Goal: Task Accomplishment & Management: Manage account settings

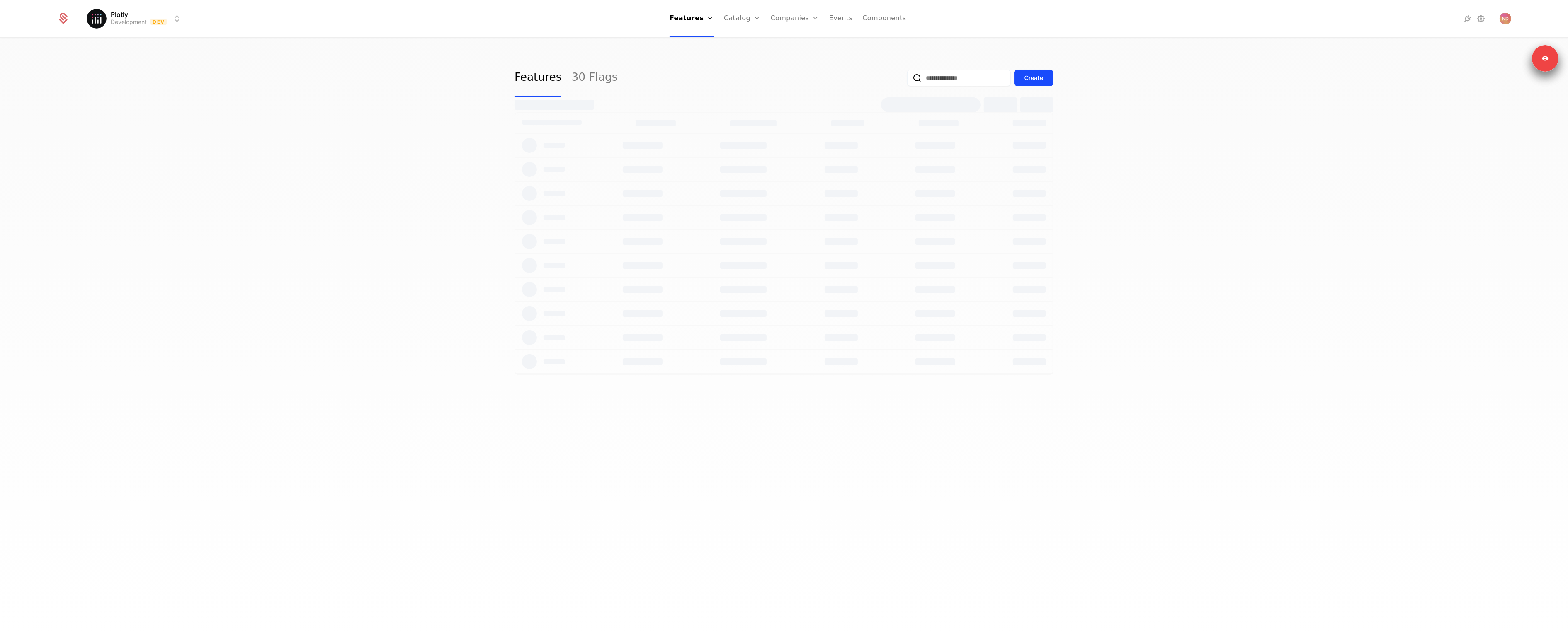
select select "**"
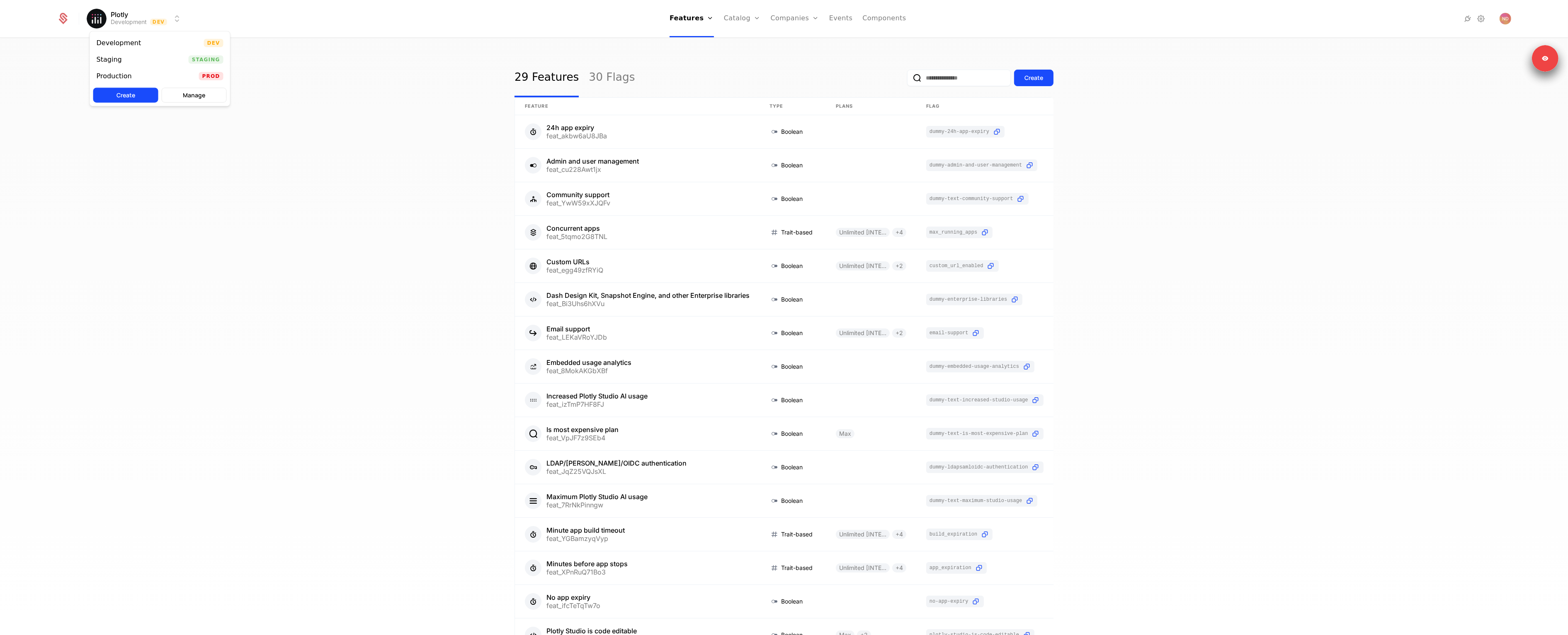
click at [133, 17] on html "Plotly Development Dev Features Features Flags Catalog Plans Add Ons Credits Co…" at bounding box center [784, 318] width 1568 height 635
click at [387, 80] on div "29 Features 30 Flags Create Feature Type Plans Flag Last Modified 24h app expir…" at bounding box center [784, 339] width 1568 height 602
click at [149, 14] on html "Plotly Development Dev Features Features Flags Catalog Plans Add Ons Credits Co…" at bounding box center [784, 318] width 1568 height 635
click at [147, 15] on html "Plotly Development Dev Features Features Flags Catalog Plans Add Ons Credits Co…" at bounding box center [784, 318] width 1568 height 635
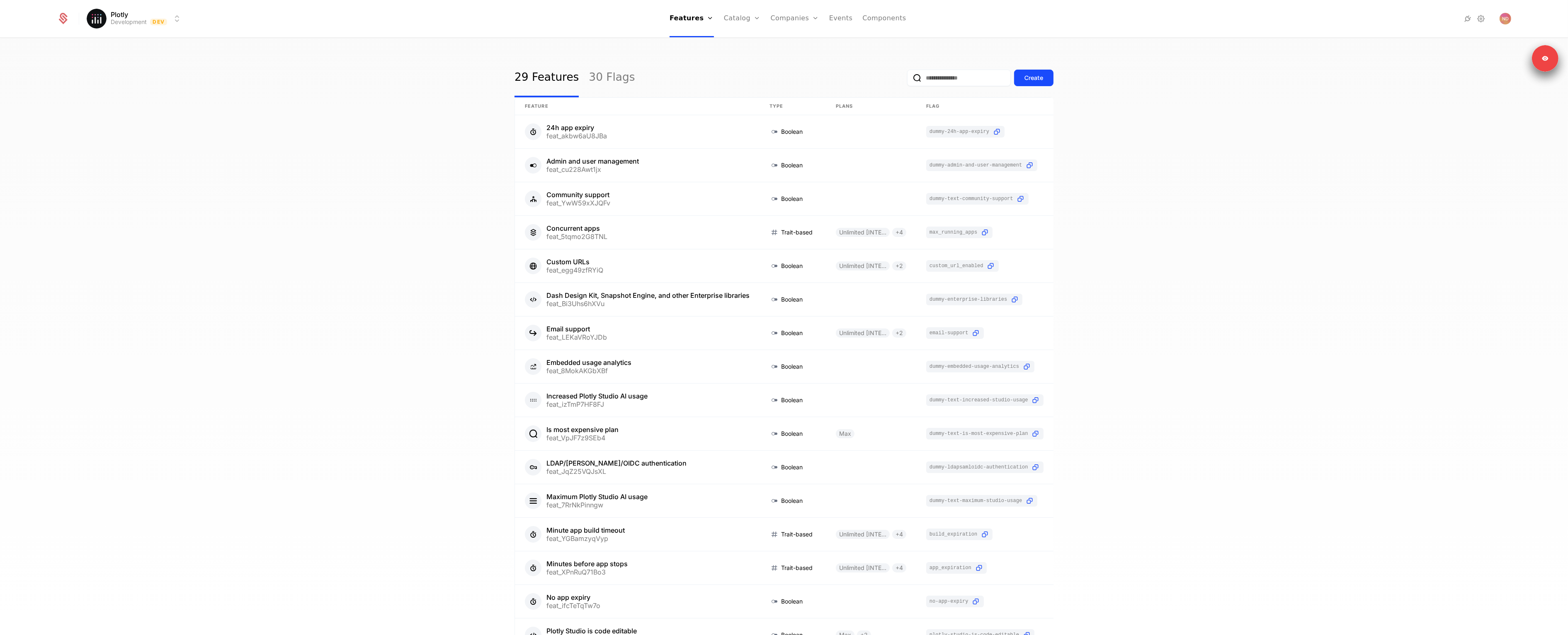
click at [754, 83] on link "Configuration" at bounding box center [755, 80] width 43 height 7
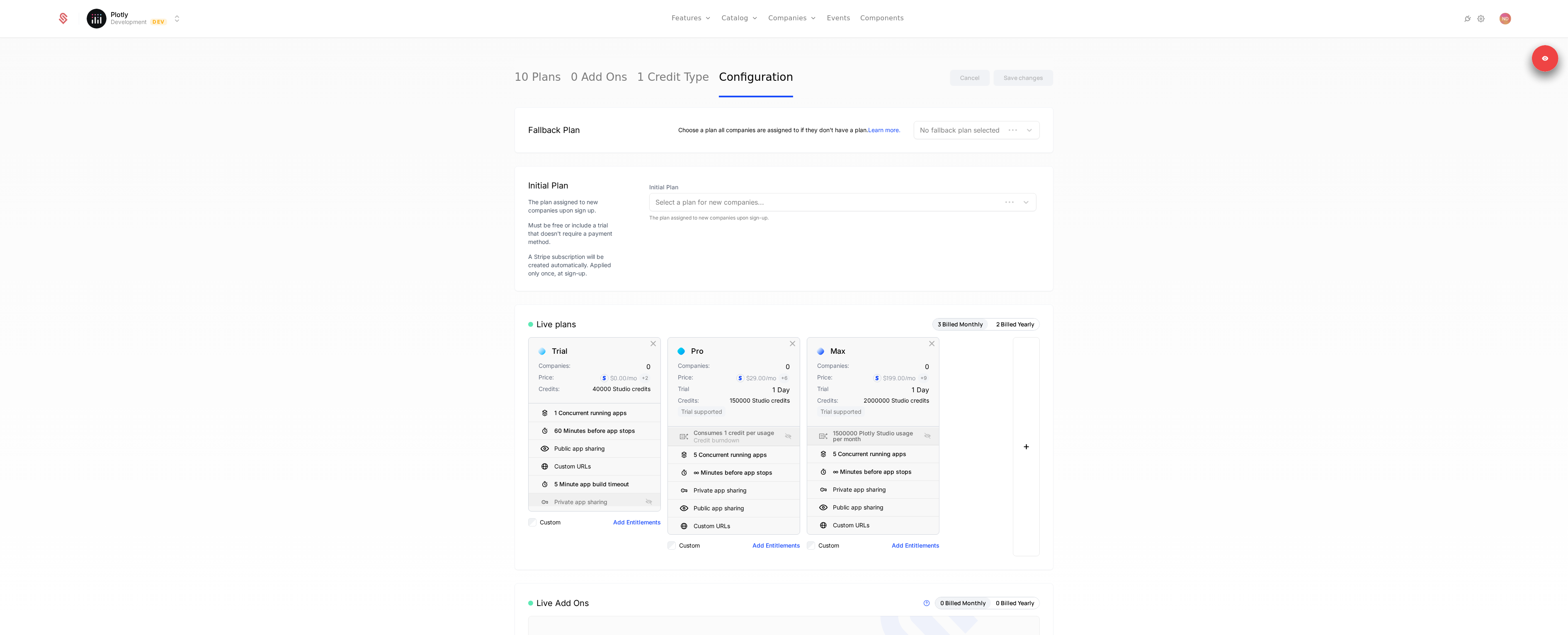
click at [354, 143] on div "10 Plans 0 Add Ons 1 Credit Type Configuration Cancel Save changes Fallback Pla…" at bounding box center [784, 339] width 1568 height 602
click at [170, 21] on html "Plotly Development Dev Features Features Flags Catalog Plans Add Ons Credits Co…" at bounding box center [784, 318] width 1568 height 635
click at [134, 73] on div "Production" at bounding box center [117, 77] width 42 height 9
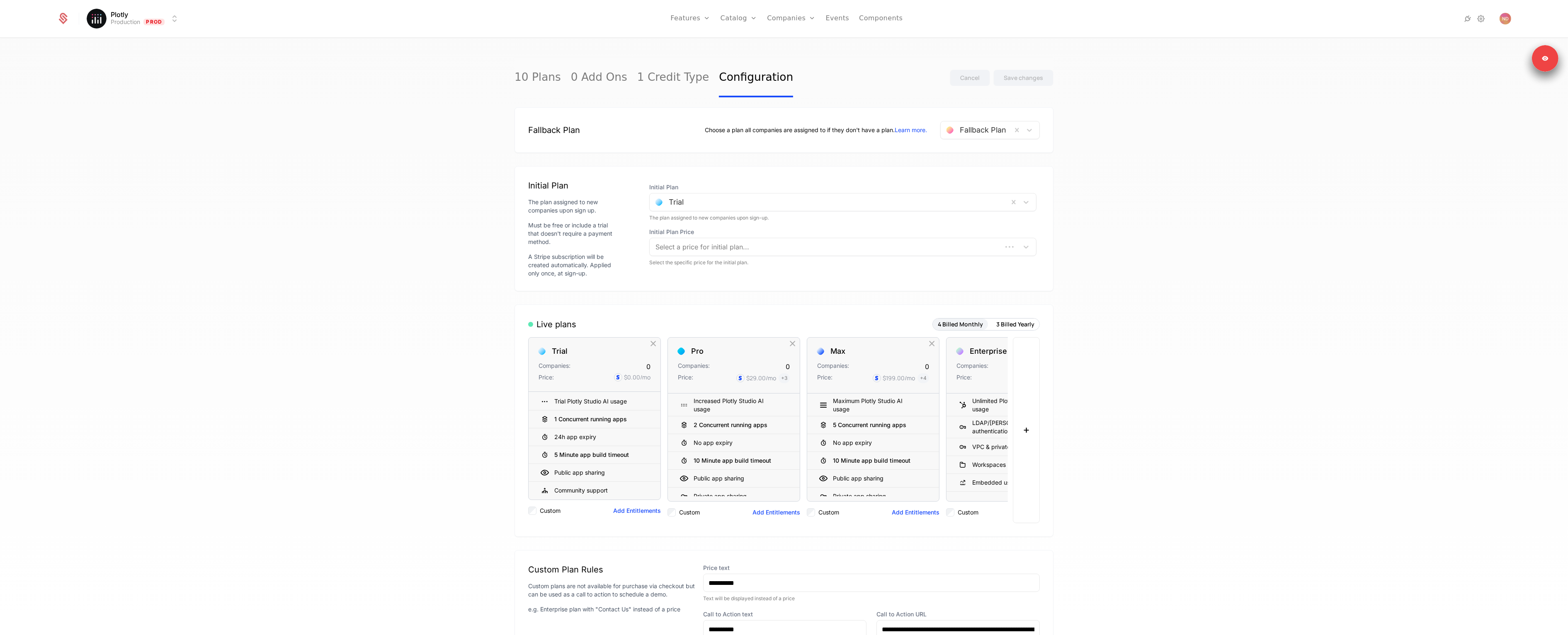
drag, startPoint x: 313, startPoint y: 131, endPoint x: 324, endPoint y: 130, distance: 11.0
click at [313, 131] on div "10 Plans 0 Add Ons 1 Credit Type Configuration Cancel Save changes Fallback Pla…" at bounding box center [784, 339] width 1568 height 602
click at [136, 27] on html "Plotly Production Prod Features Features Flags Catalog Plans Add Ons Credits Co…" at bounding box center [784, 318] width 1568 height 635
click at [132, 46] on div "Development" at bounding box center [122, 43] width 51 height 9
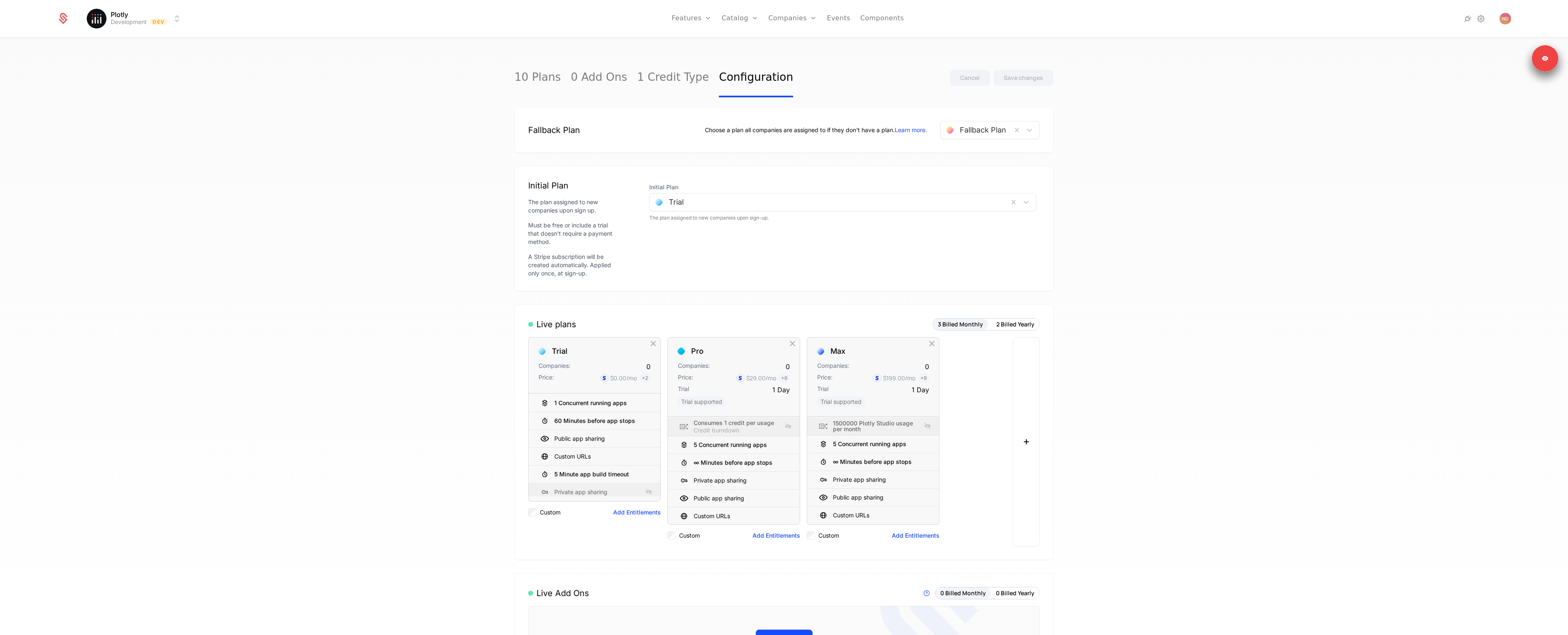
click at [278, 102] on div "10 Plans 0 Add Ons 1 Credit Type Configuration Cancel Save changes Fallback Pla…" at bounding box center [784, 339] width 1568 height 602
click at [746, 44] on link "Plans" at bounding box center [753, 40] width 43 height 7
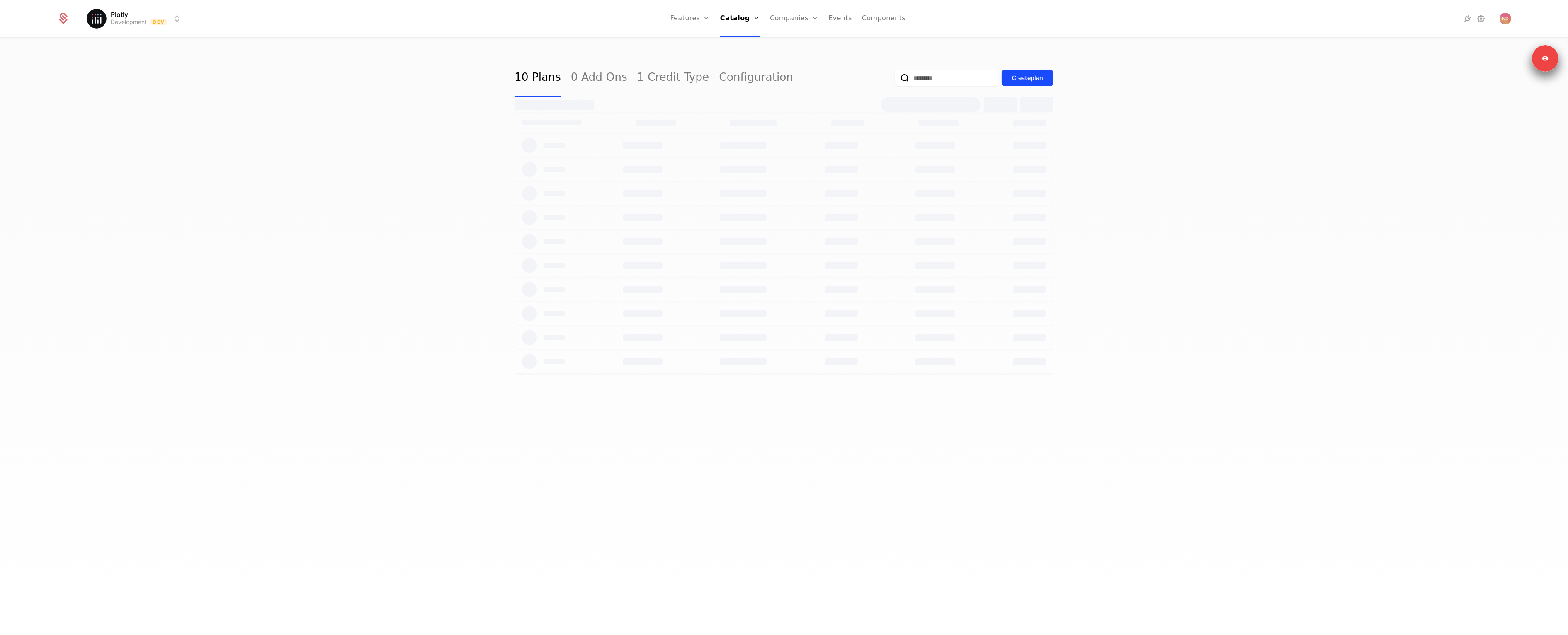
click at [1388, 288] on div "10 Plans 0 Add Ons 1 Credit Type Configuration Create plan" at bounding box center [784, 339] width 1568 height 602
select select "**"
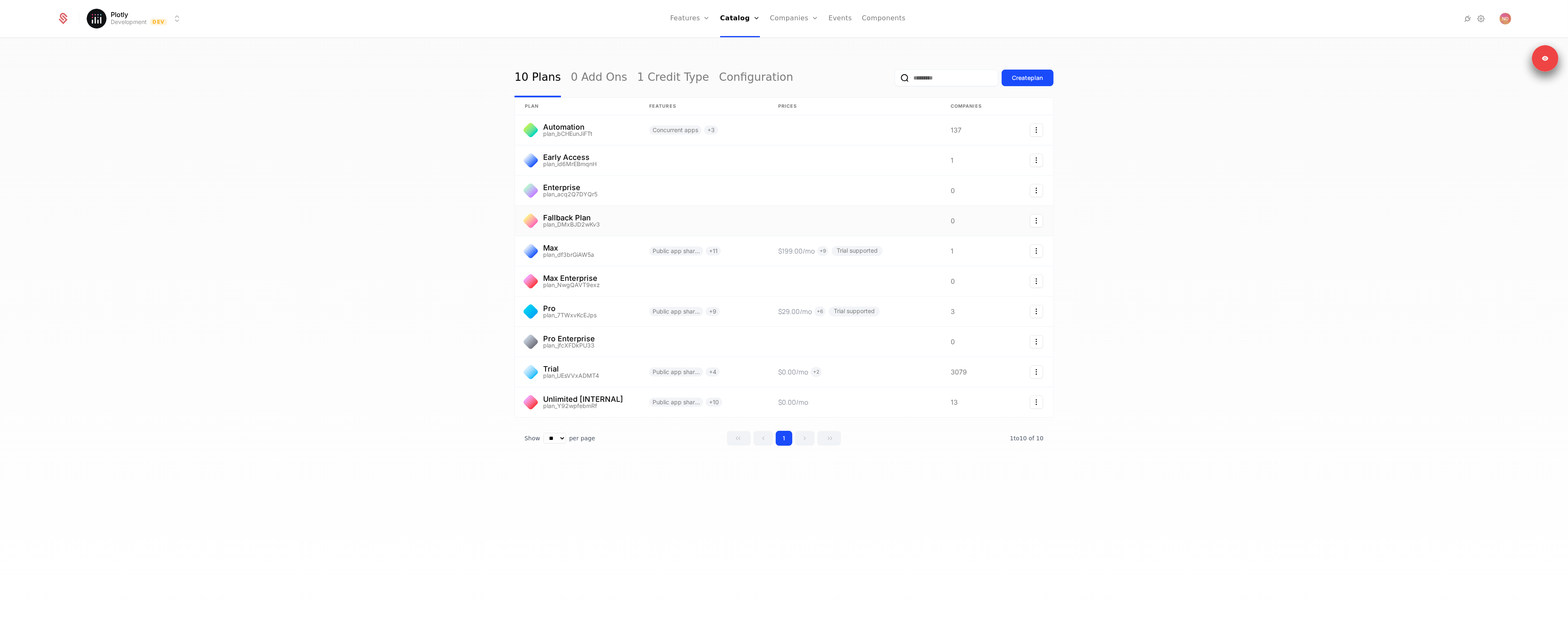
click at [569, 221] on link at bounding box center [577, 221] width 124 height 30
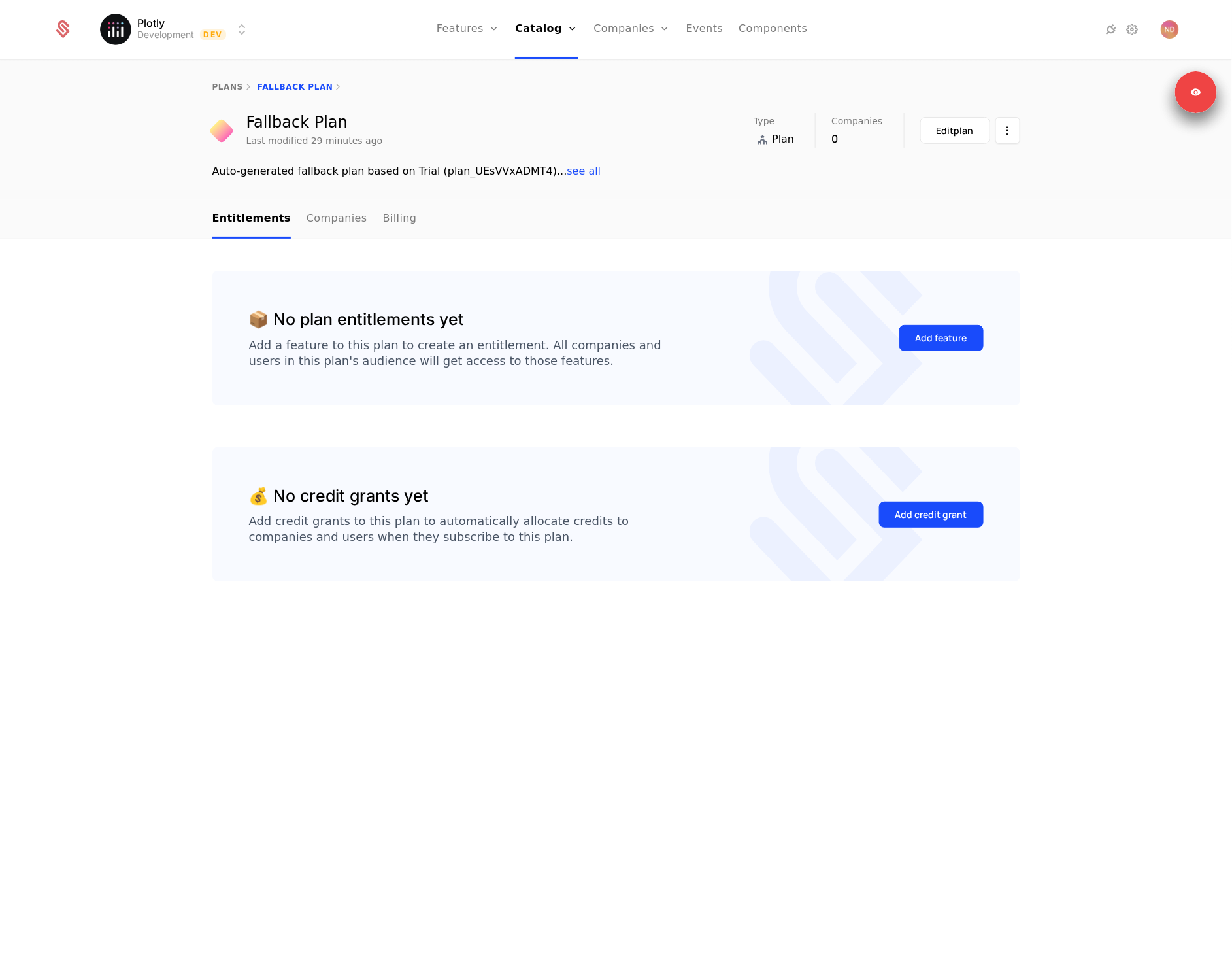
click at [952, 344] on div "Add feature" at bounding box center [941, 338] width 52 height 13
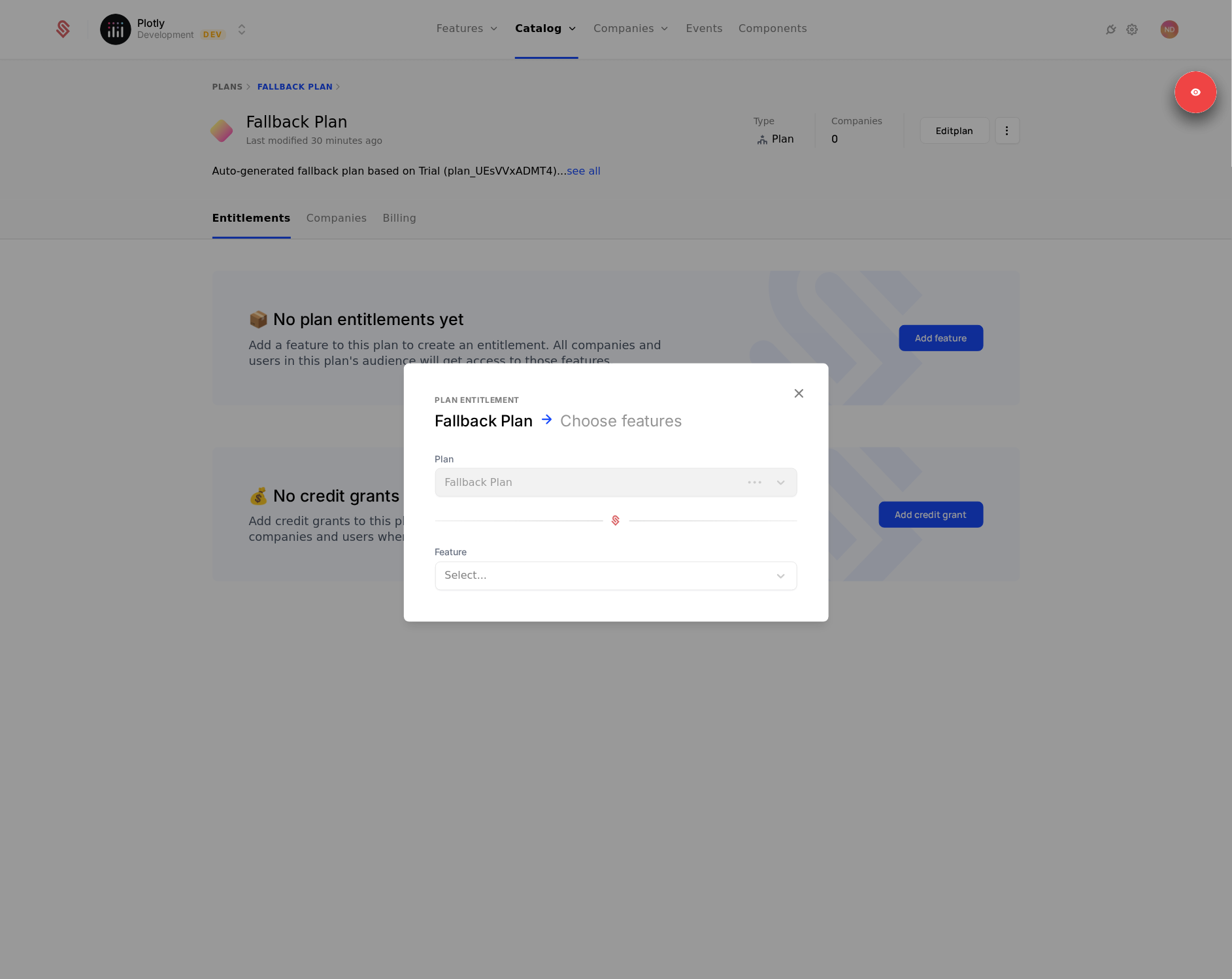
click at [503, 572] on div at bounding box center [602, 575] width 318 height 18
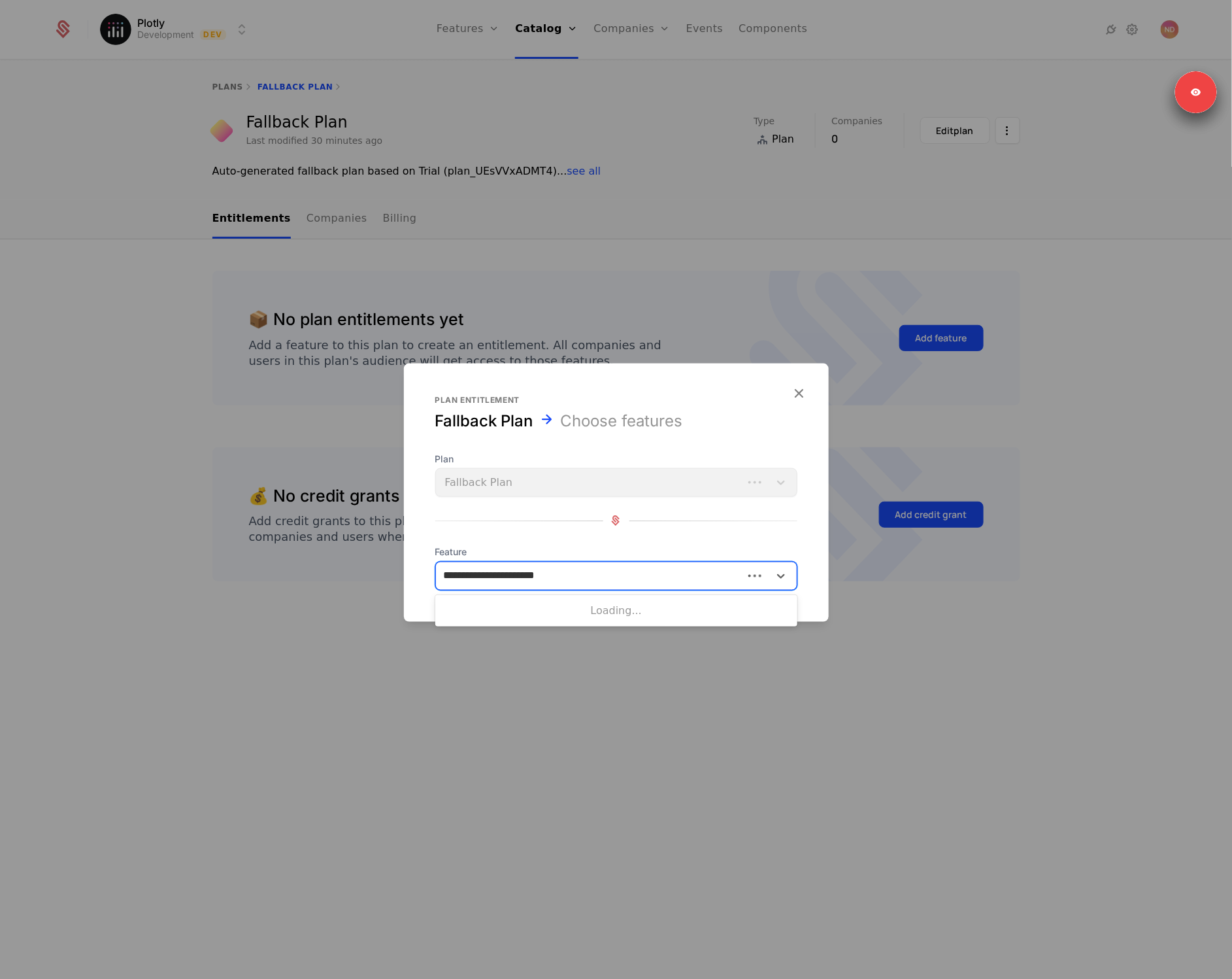
type input "**********"
click at [552, 608] on div "Minutes before app stops" at bounding box center [616, 609] width 346 height 12
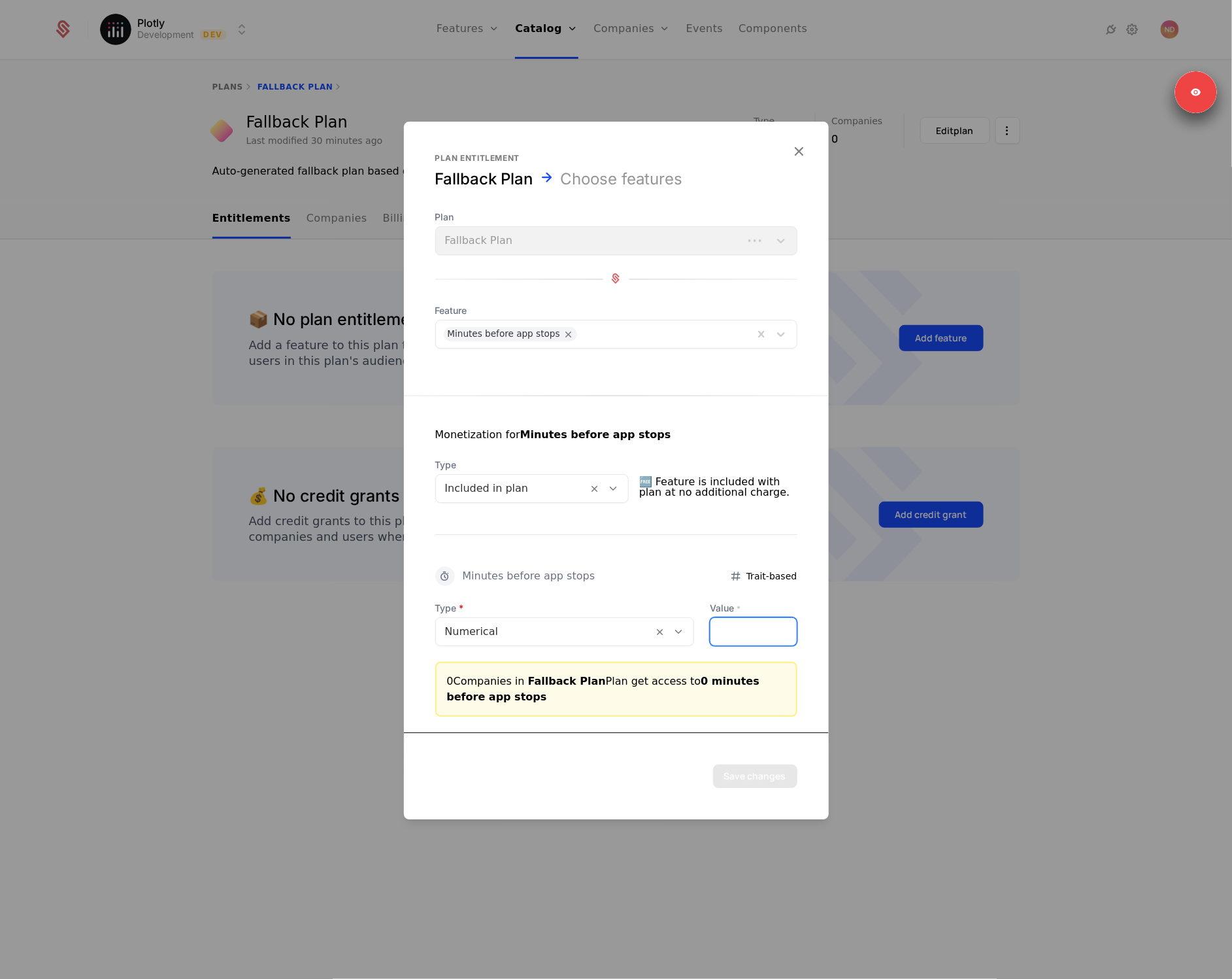
drag, startPoint x: 718, startPoint y: 624, endPoint x: 695, endPoint y: 620, distance: 23.3
click at [695, 620] on div "Type Numerical Value * *" at bounding box center [616, 624] width 362 height 44
type input "**"
click at [751, 777] on button "Save changes" at bounding box center [755, 776] width 84 height 24
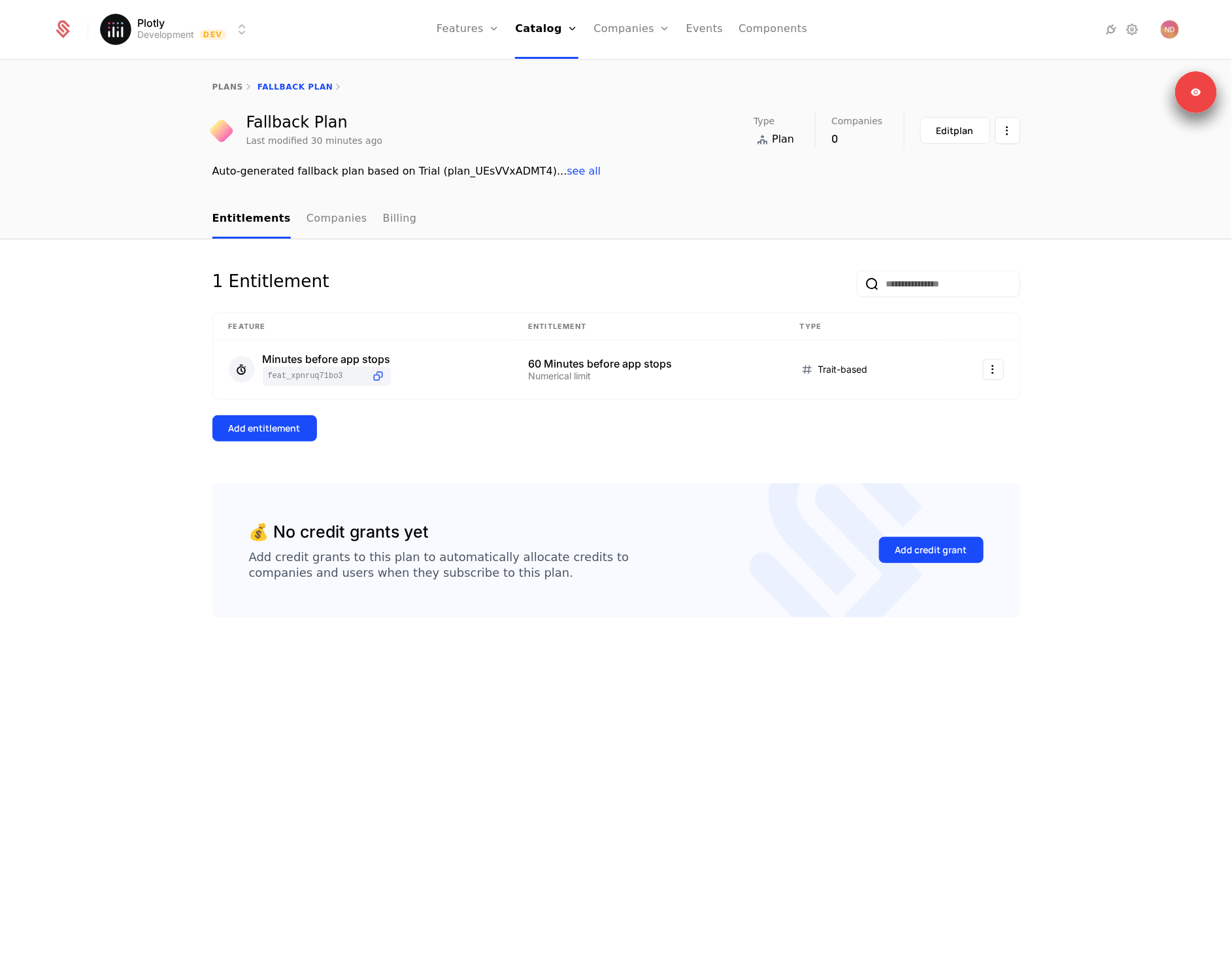
click at [276, 430] on div "Add entitlement" at bounding box center [264, 428] width 72 height 13
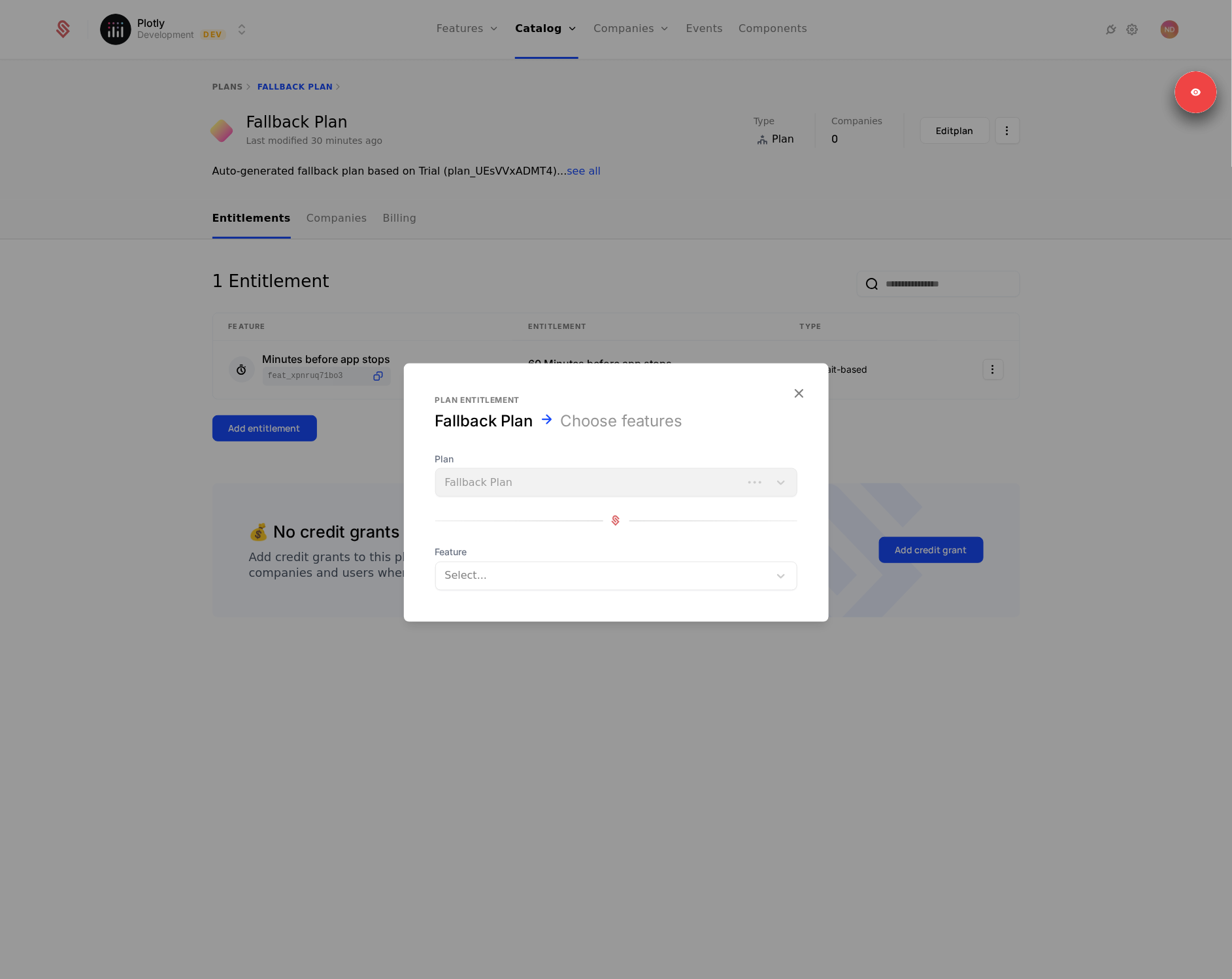
click at [515, 587] on div "Select..." at bounding box center [616, 575] width 362 height 29
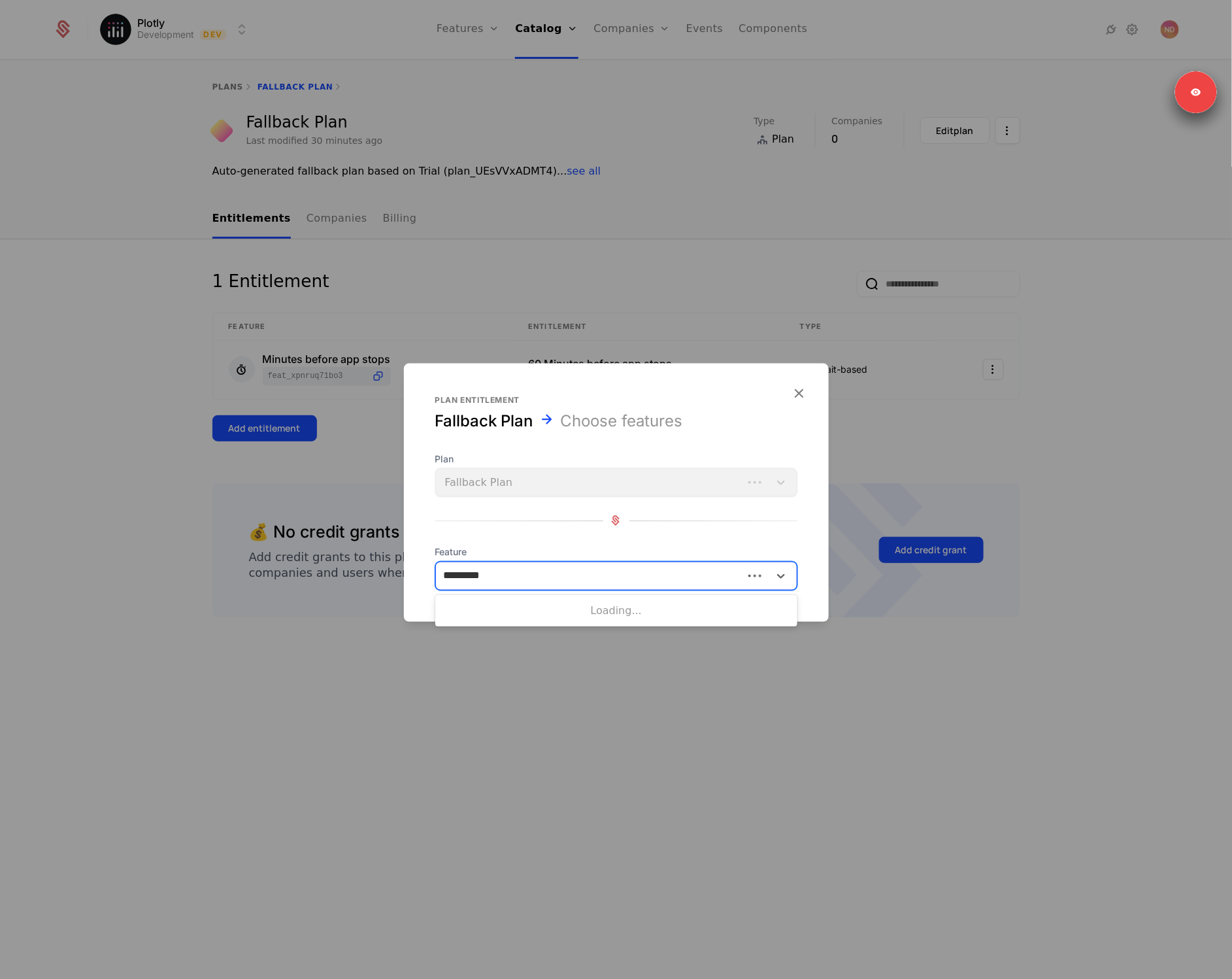
type input "**********"
click at [538, 606] on div "Concurrent apps" at bounding box center [616, 609] width 346 height 12
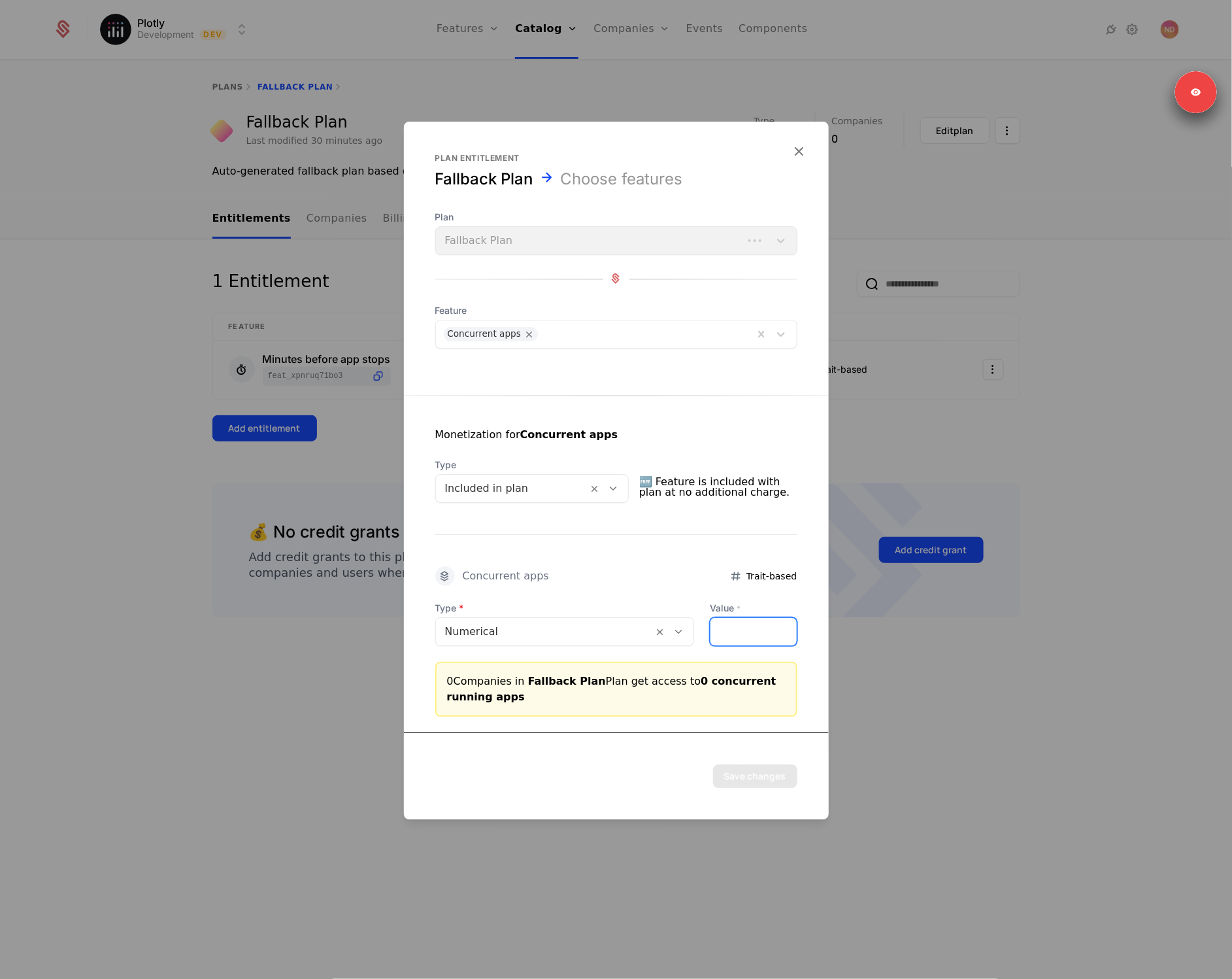
drag, startPoint x: 724, startPoint y: 631, endPoint x: 691, endPoint y: 626, distance: 33.4
click at [692, 626] on div "Type Numerical Value * *" at bounding box center [616, 624] width 362 height 44
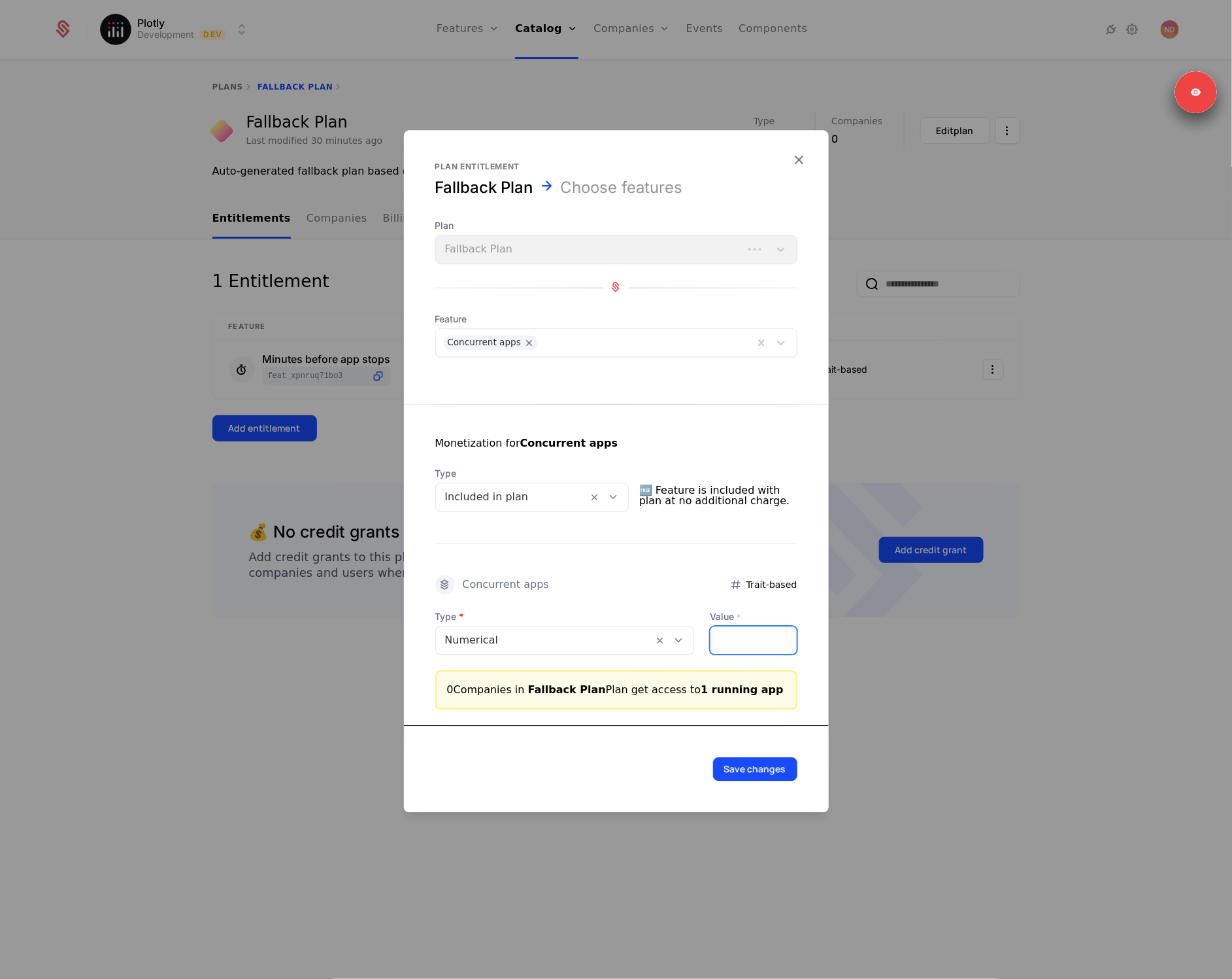
type input "*"
click at [775, 776] on button "Save changes" at bounding box center [755, 769] width 84 height 24
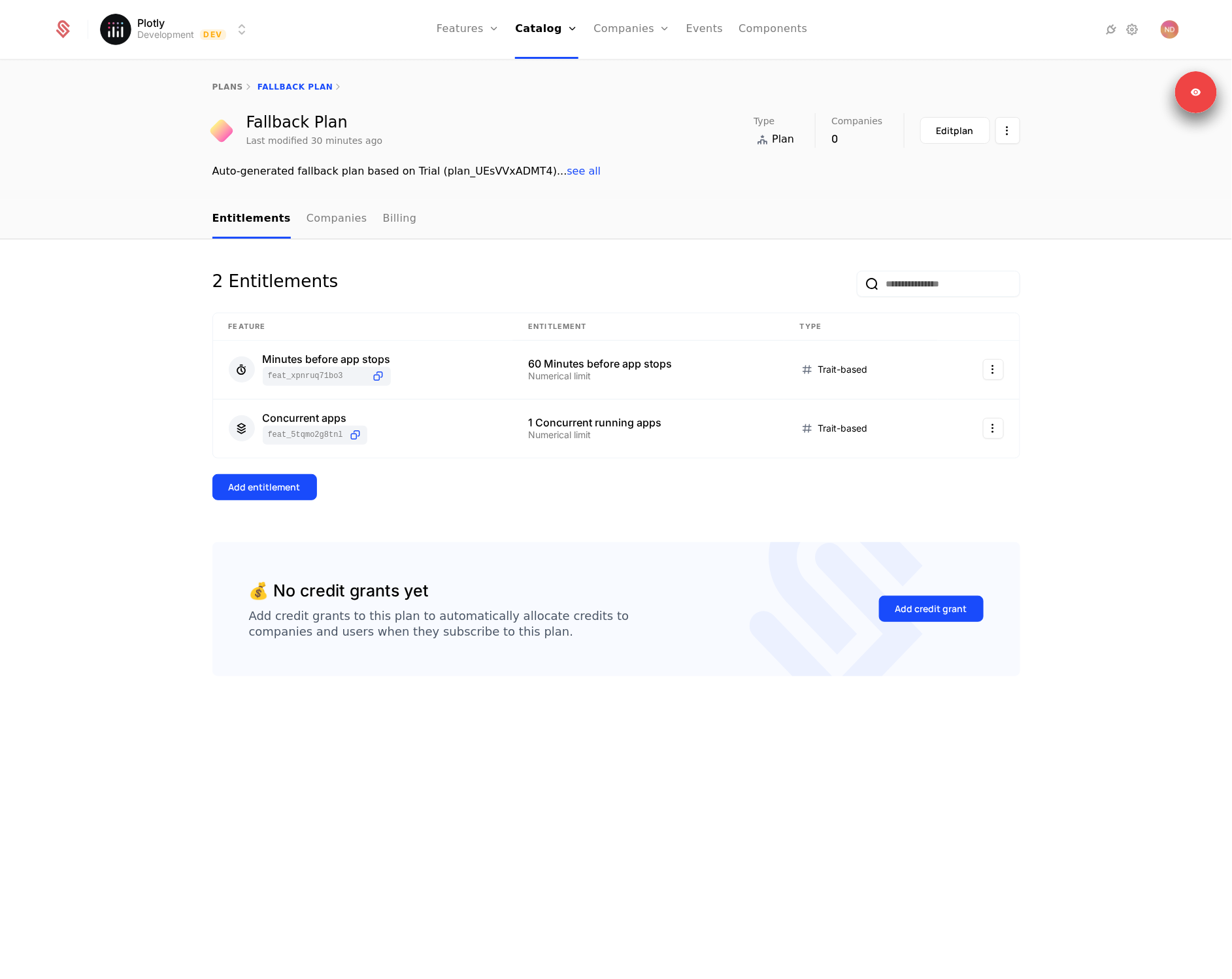
click at [262, 491] on div "Add entitlement" at bounding box center [264, 488] width 72 height 13
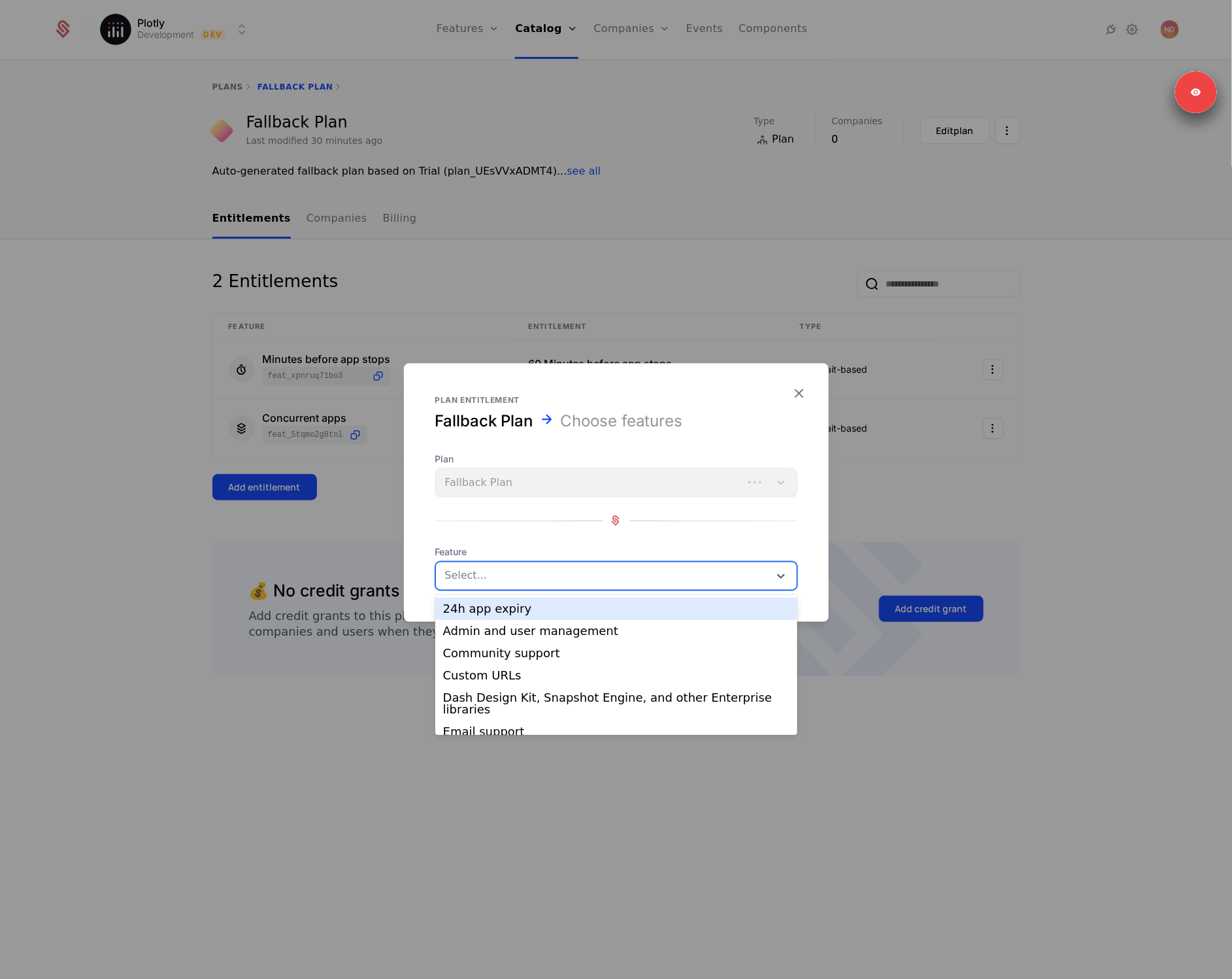
click at [493, 582] on div at bounding box center [602, 575] width 318 height 18
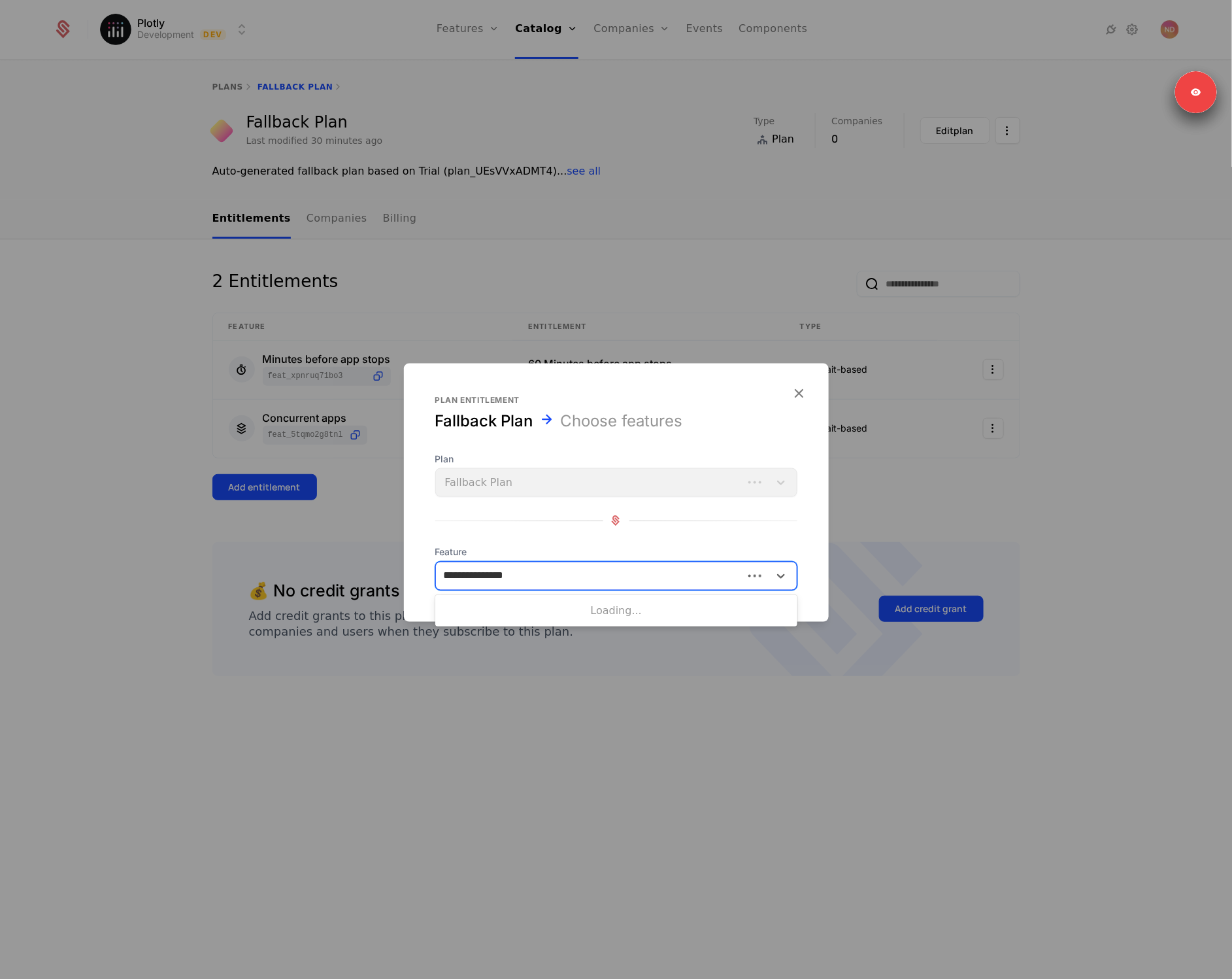
type input "**********"
click at [490, 609] on div "Minute app build timeout" at bounding box center [616, 609] width 346 height 12
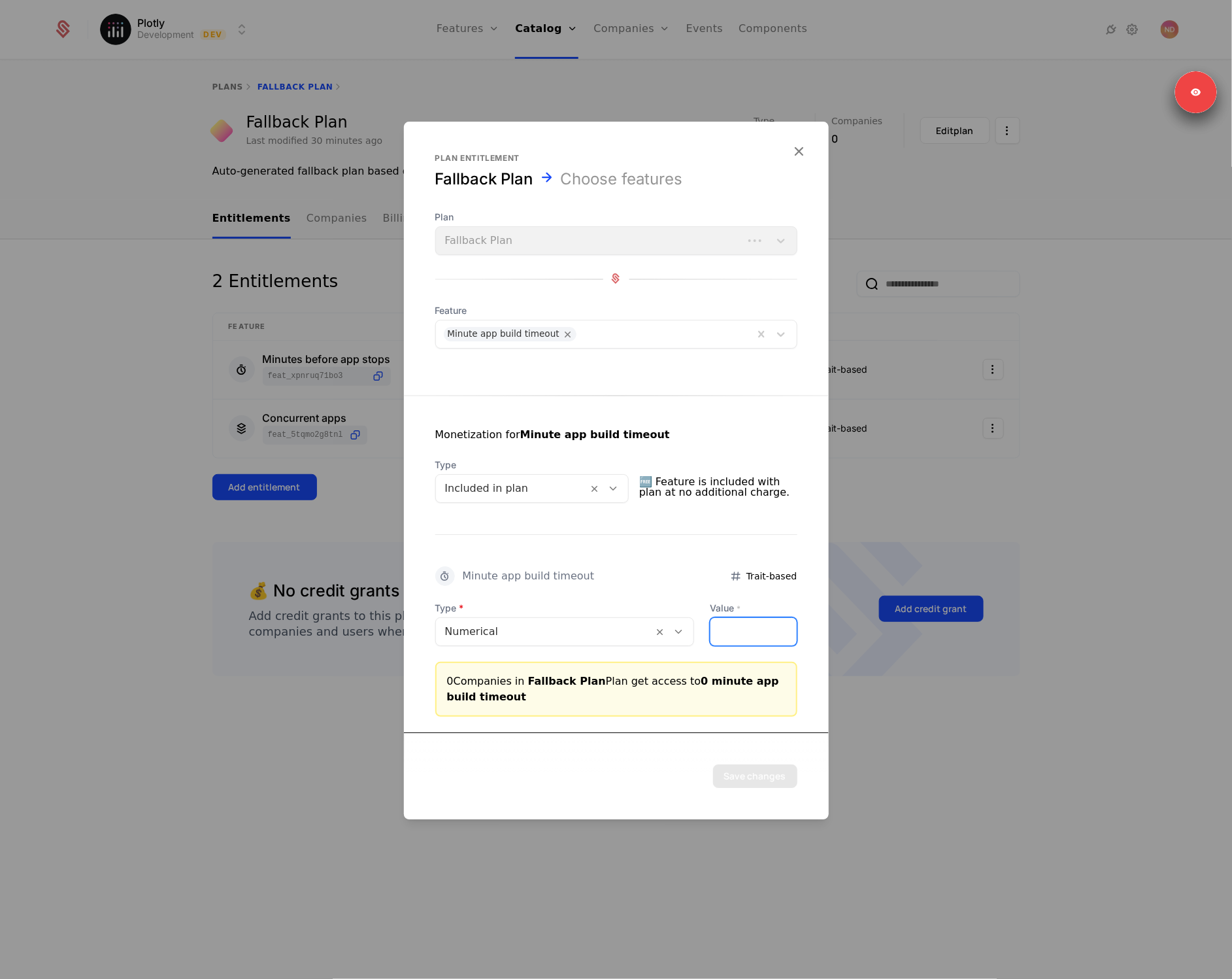
drag, startPoint x: 755, startPoint y: 629, endPoint x: 706, endPoint y: 627, distance: 49.0
click at [710, 627] on input "*" at bounding box center [752, 632] width 85 height 28
type input "*"
click at [769, 776] on button "Save changes" at bounding box center [755, 776] width 84 height 24
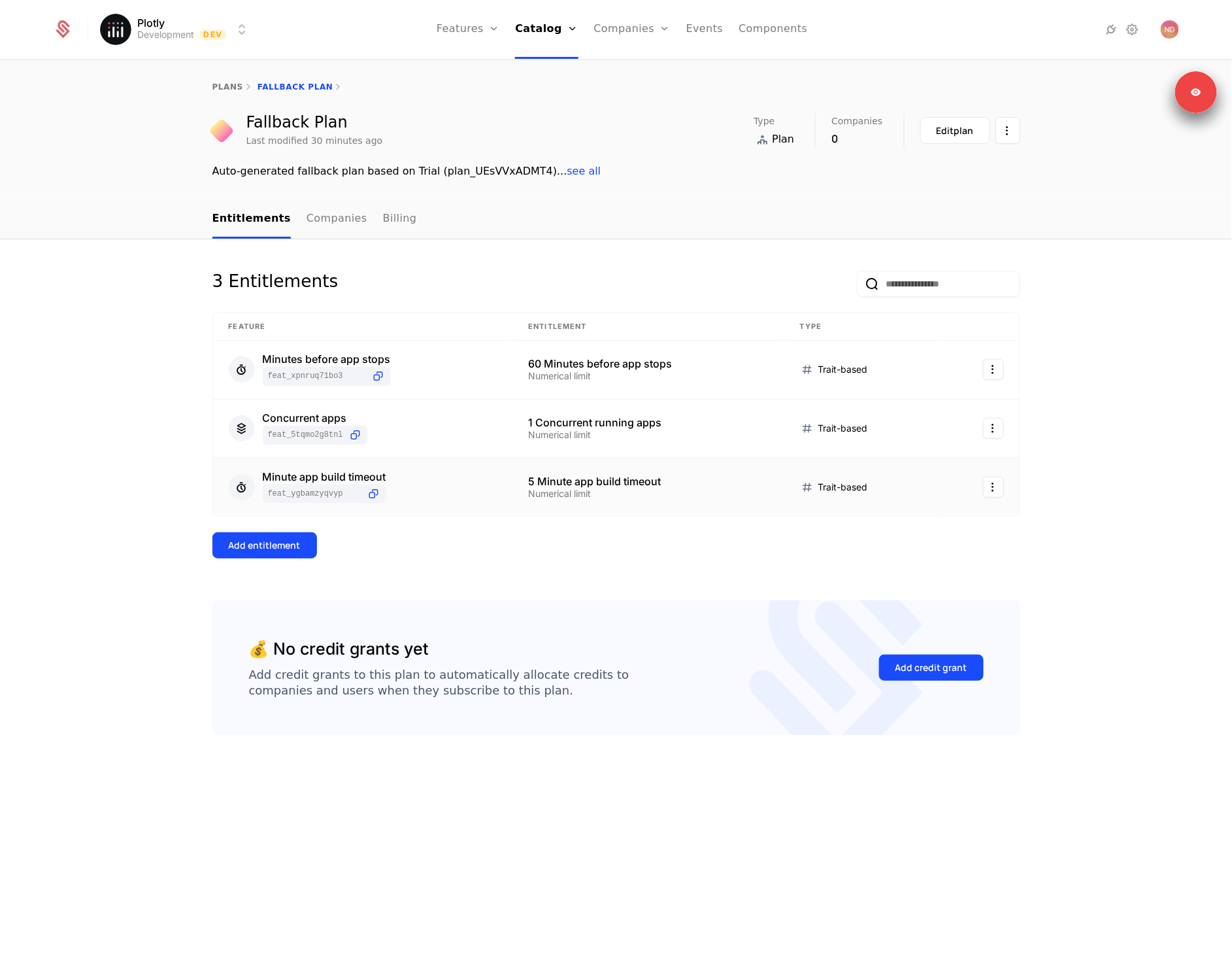
click at [282, 492] on span "feat_YGBamzyqVyp" at bounding box center [315, 493] width 94 height 11
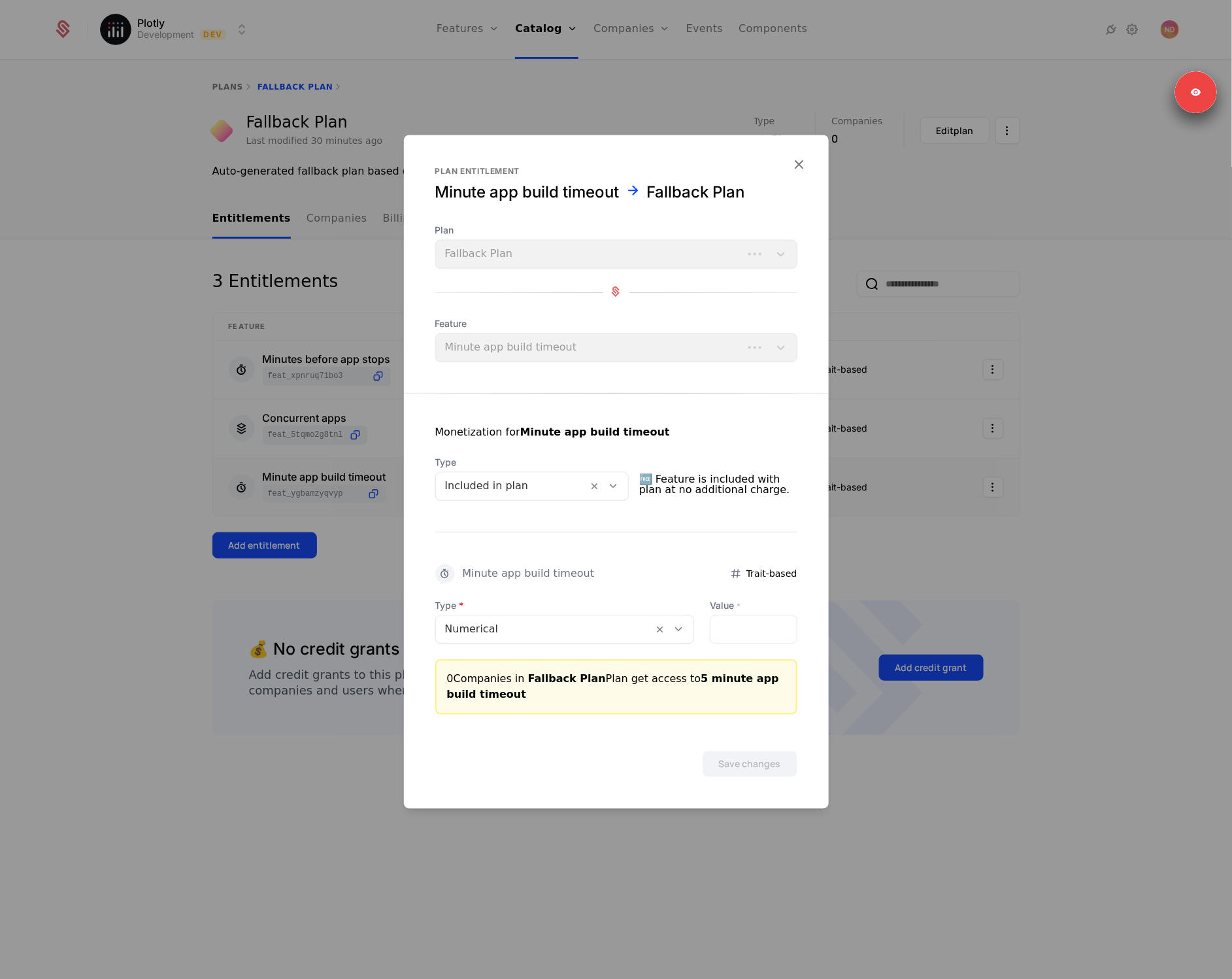
drag, startPoint x: 290, startPoint y: 548, endPoint x: 251, endPoint y: 552, distance: 39.2
click at [290, 548] on div at bounding box center [616, 490] width 1232 height 979
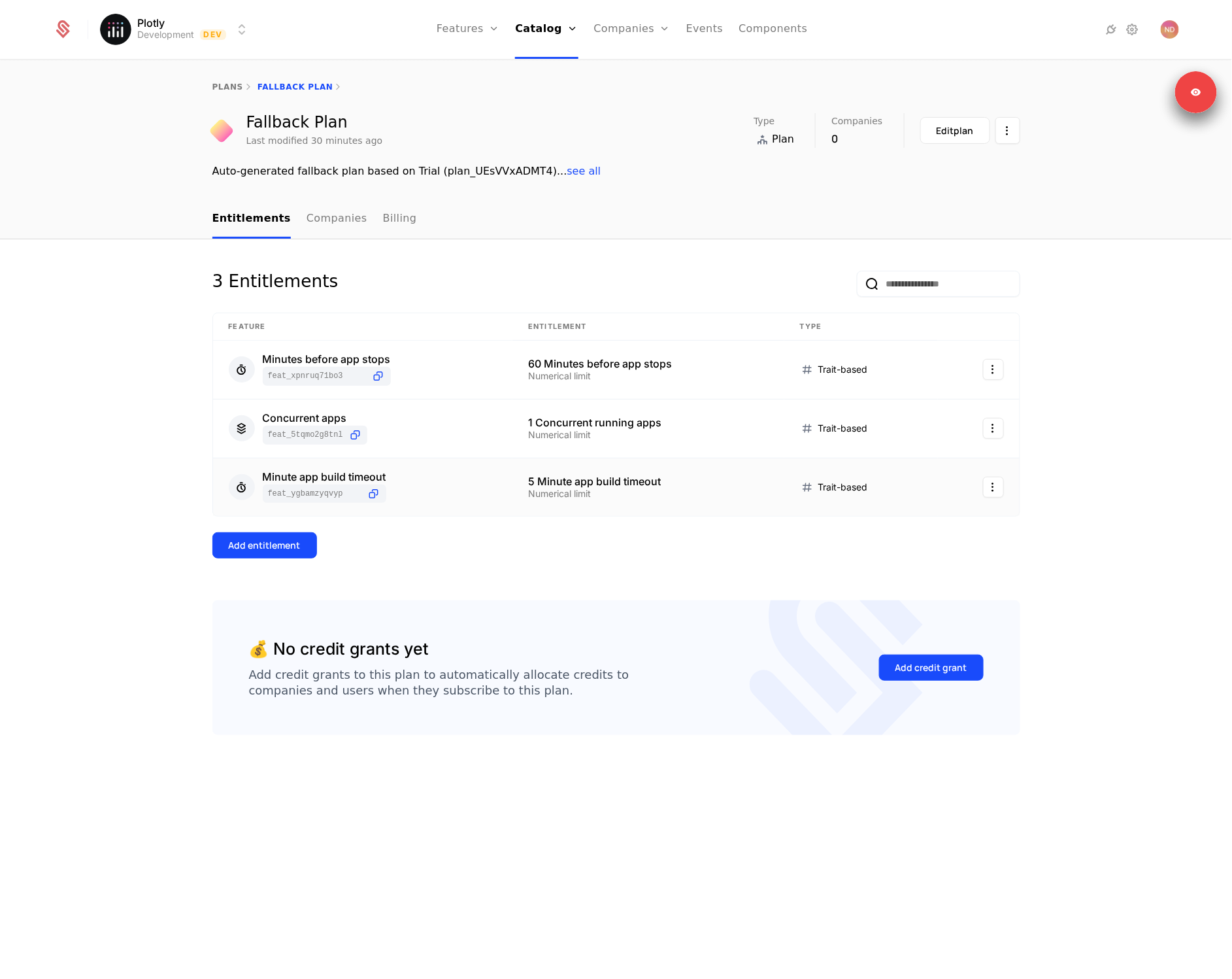
click at [249, 551] on div "Add entitlement" at bounding box center [264, 545] width 72 height 13
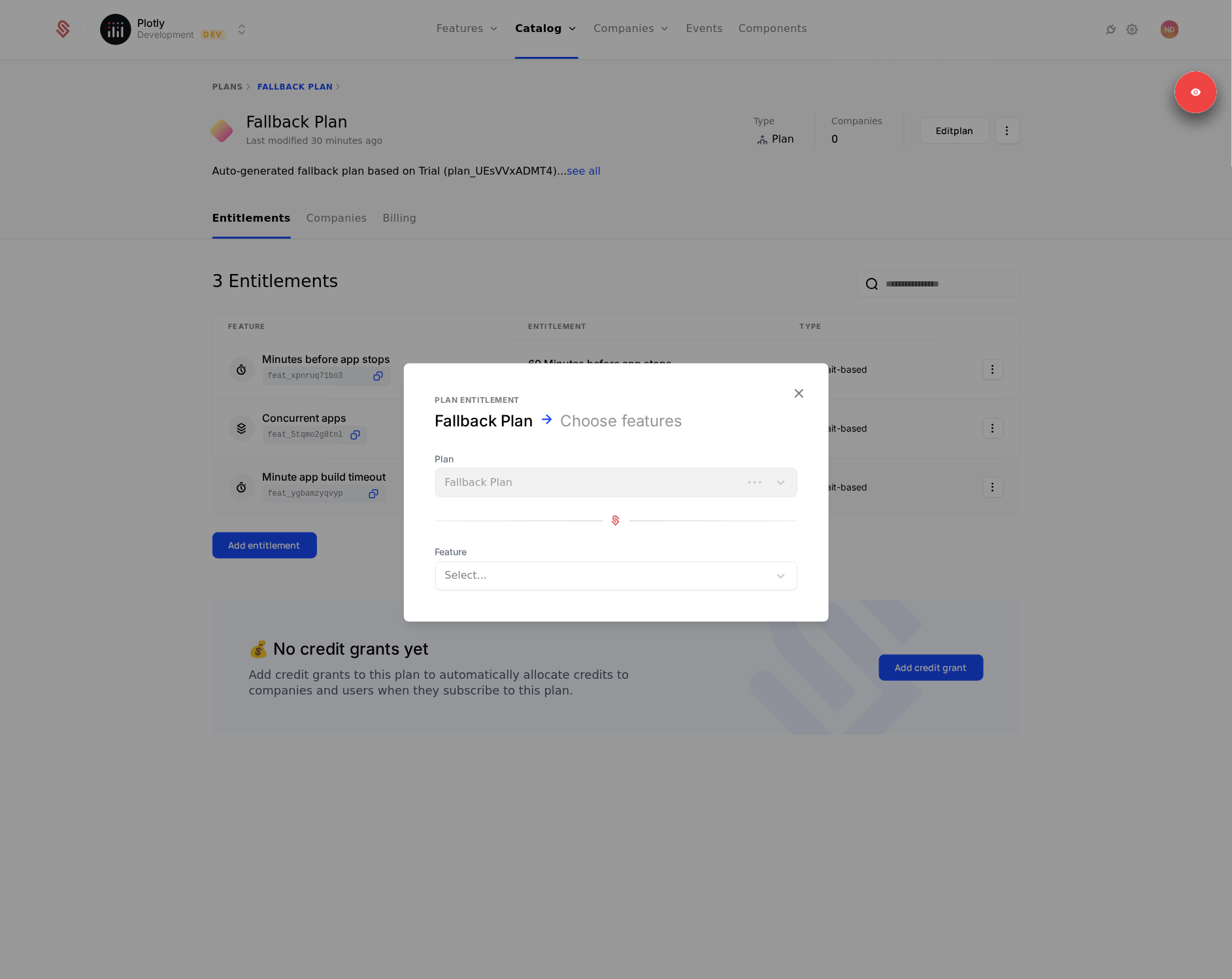
click at [463, 581] on div at bounding box center [602, 575] width 318 height 18
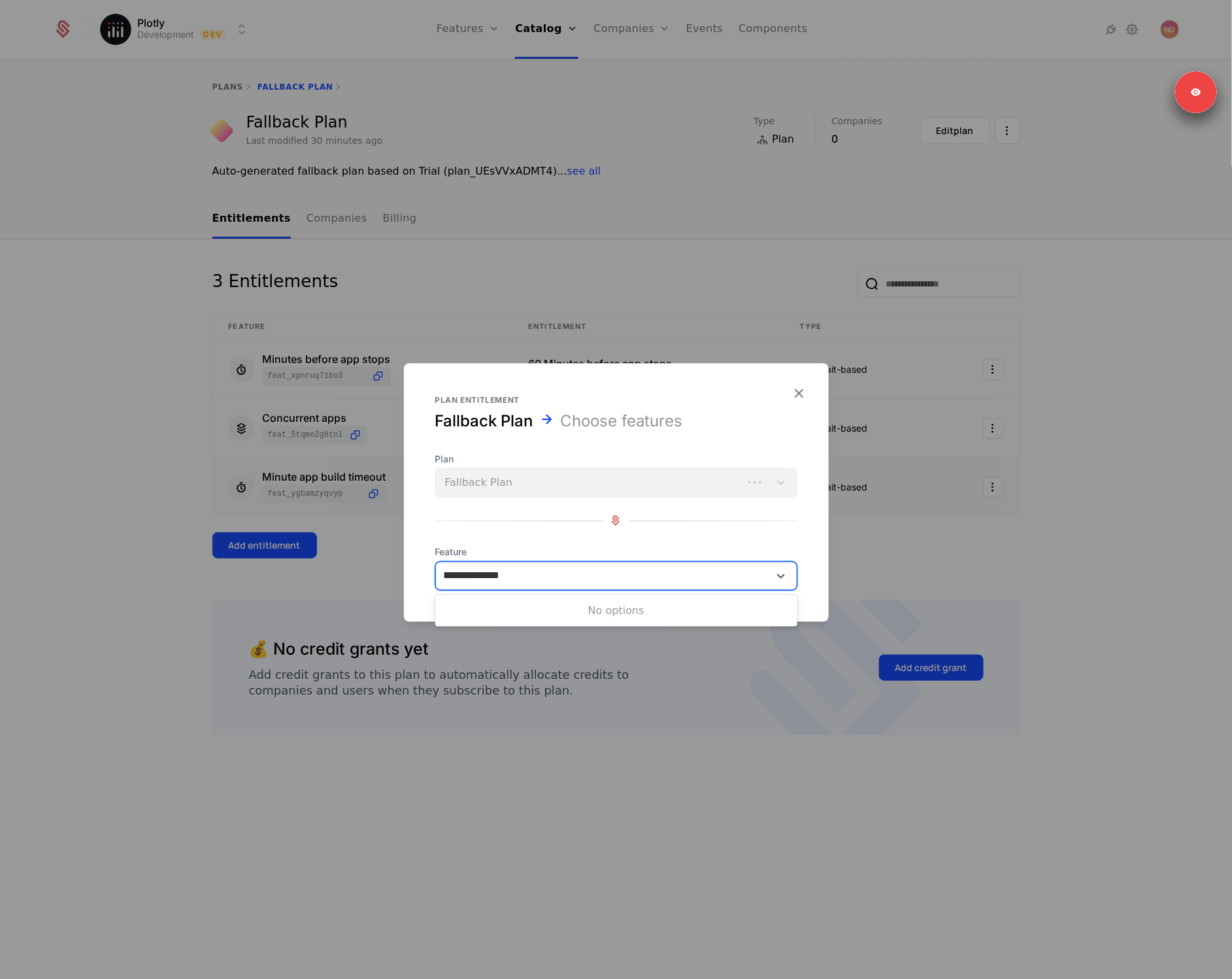
type input "**********"
click at [500, 616] on div "Private app sharing" at bounding box center [616, 609] width 362 height 22
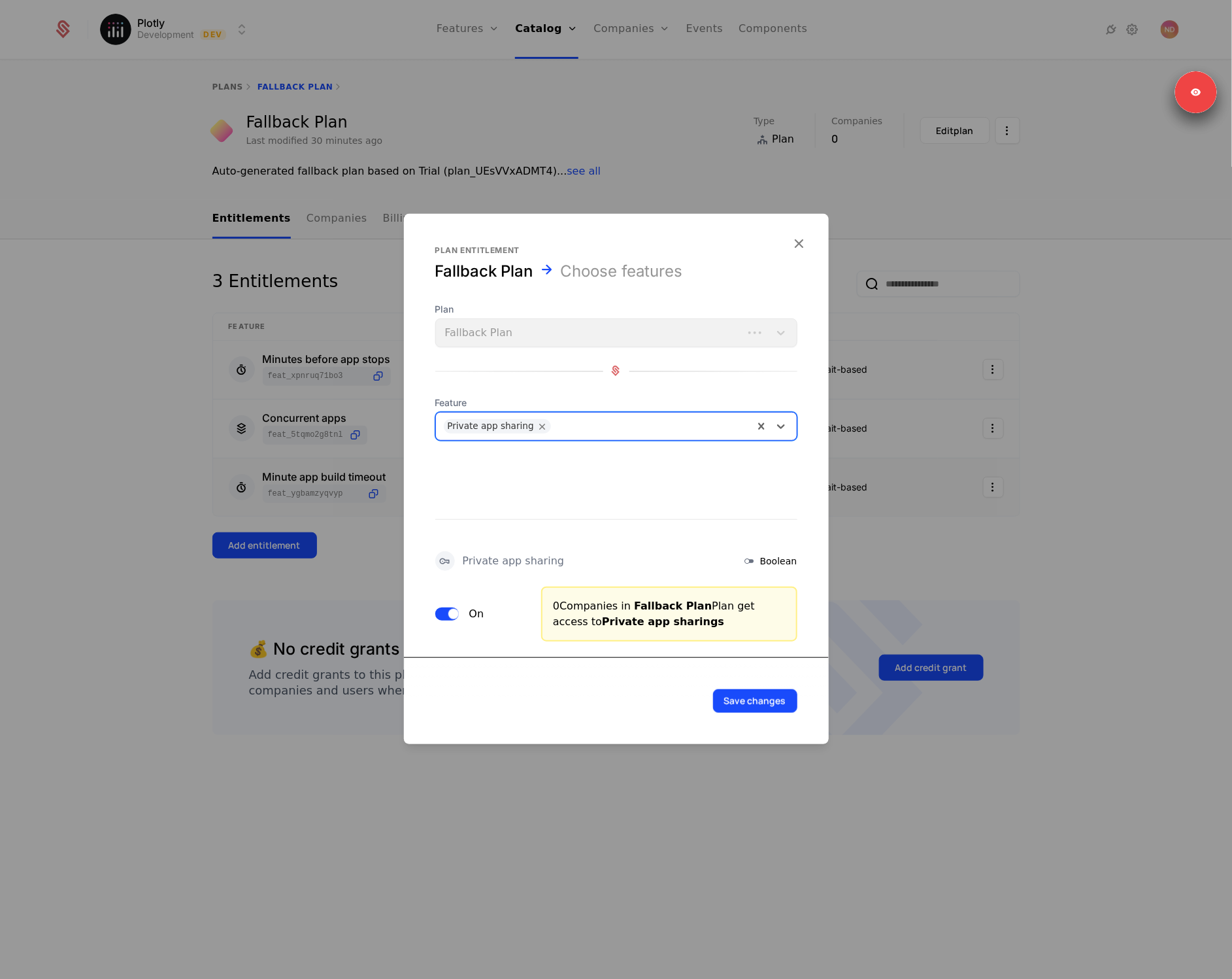
click at [448, 620] on div "On" at bounding box center [481, 612] width 91 height 55
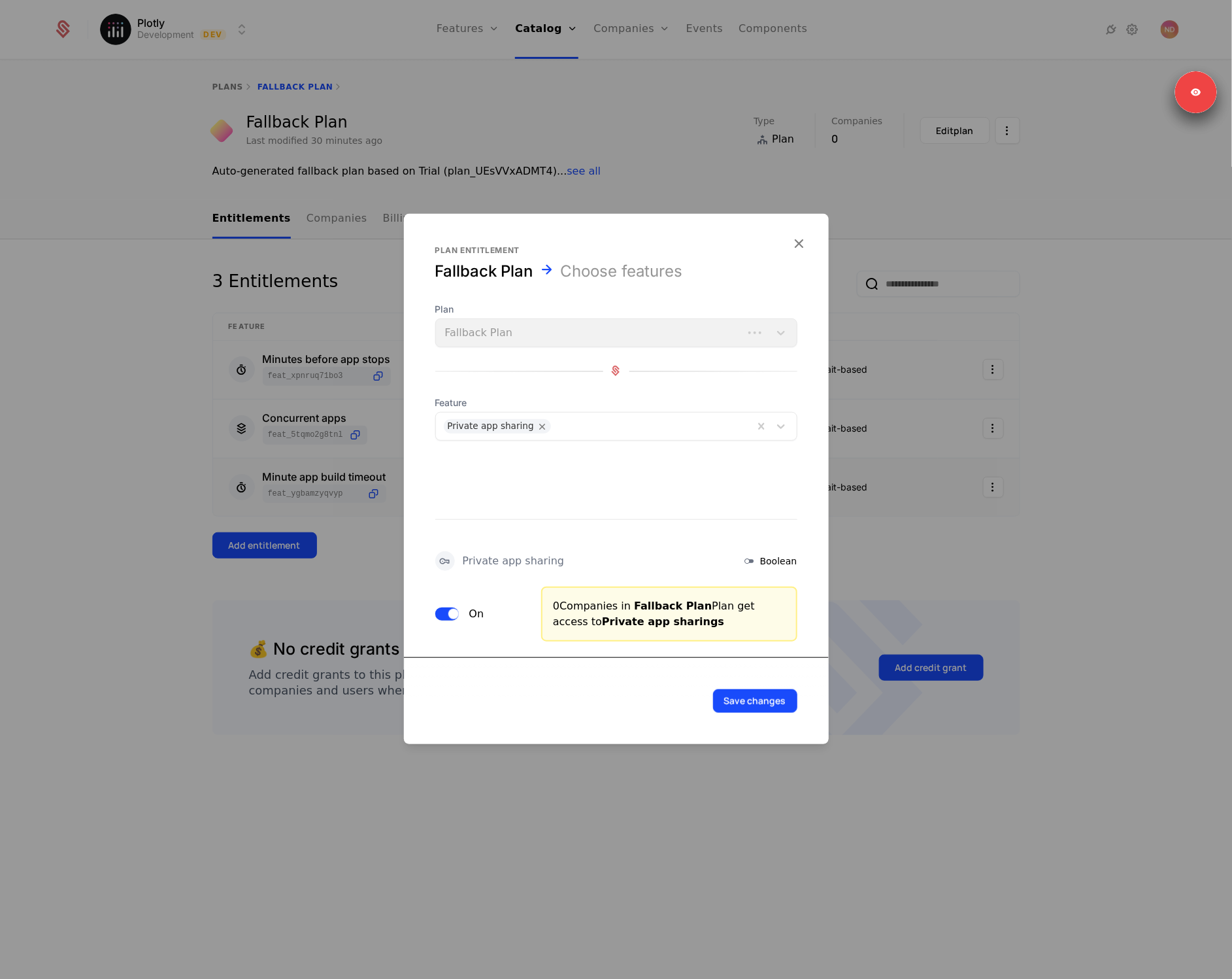
click at [446, 609] on button "On" at bounding box center [447, 613] width 24 height 13
click at [748, 700] on button "Save changes" at bounding box center [755, 700] width 84 height 24
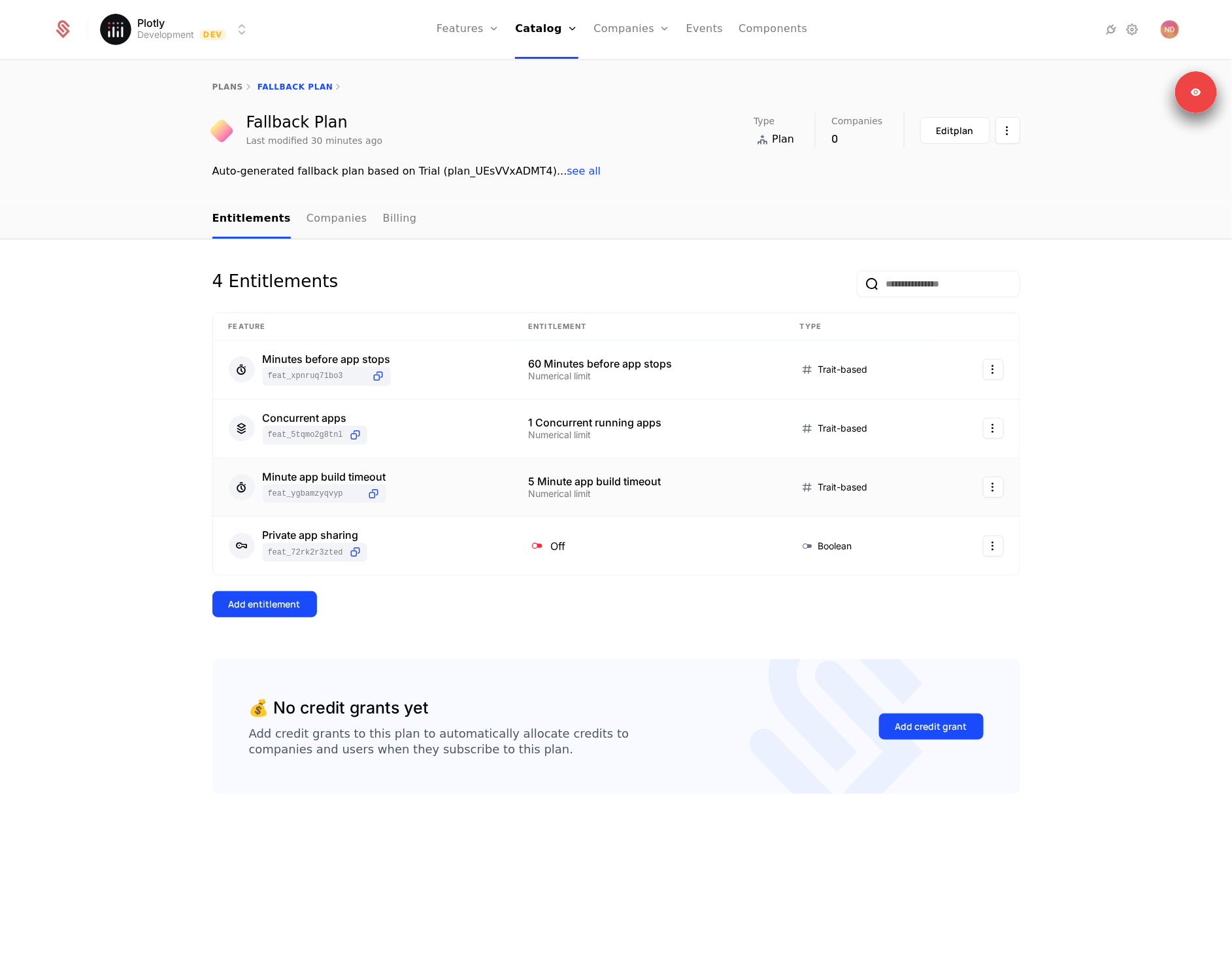
click at [280, 582] on div "4 Entitlements Feature Entitlement Type Minutes before app stops feat_XPnRuQ71B…" at bounding box center [616, 465] width 808 height 389
click at [286, 607] on div "Add entitlement" at bounding box center [264, 605] width 72 height 13
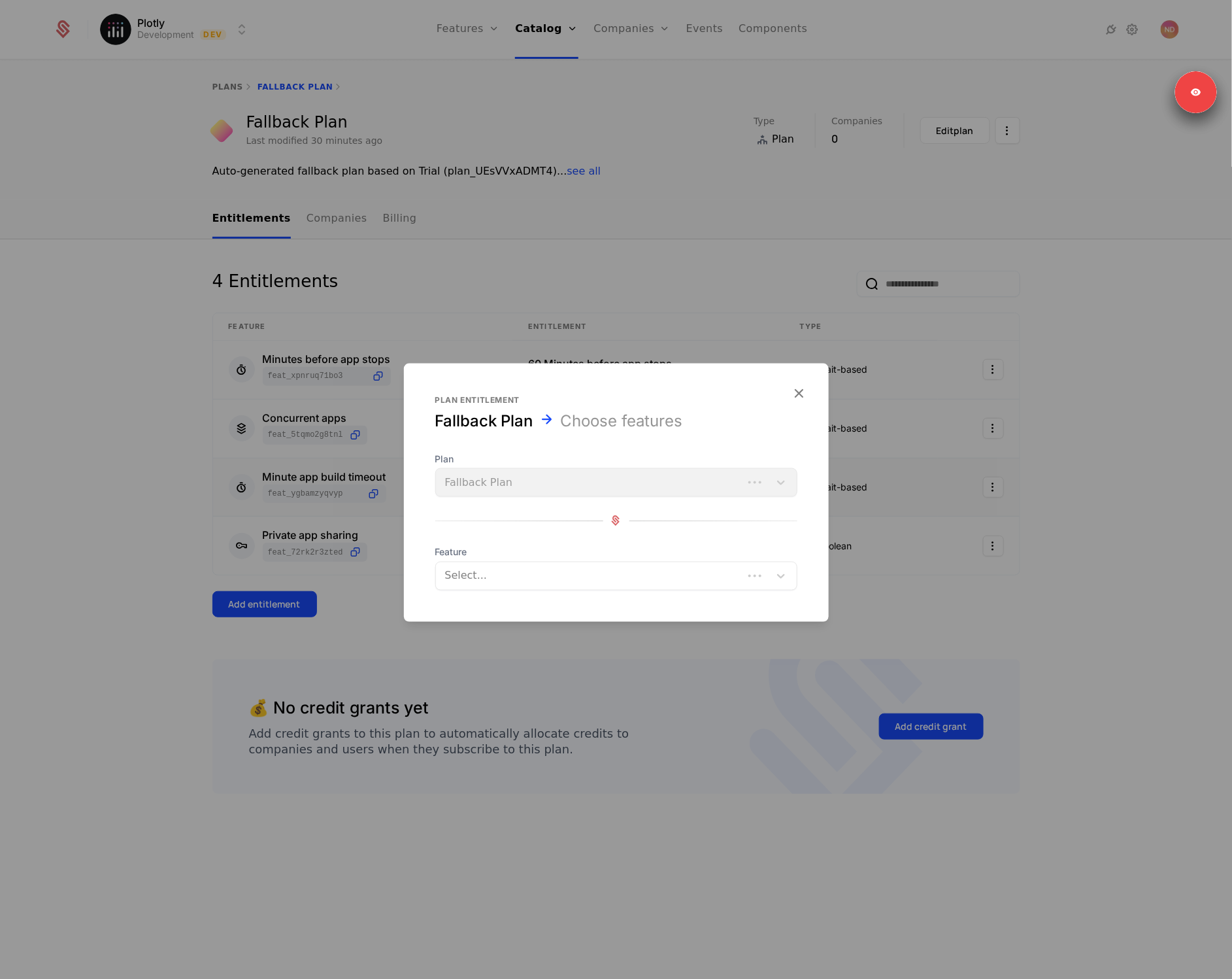
click at [528, 561] on div "Select..." at bounding box center [616, 575] width 362 height 29
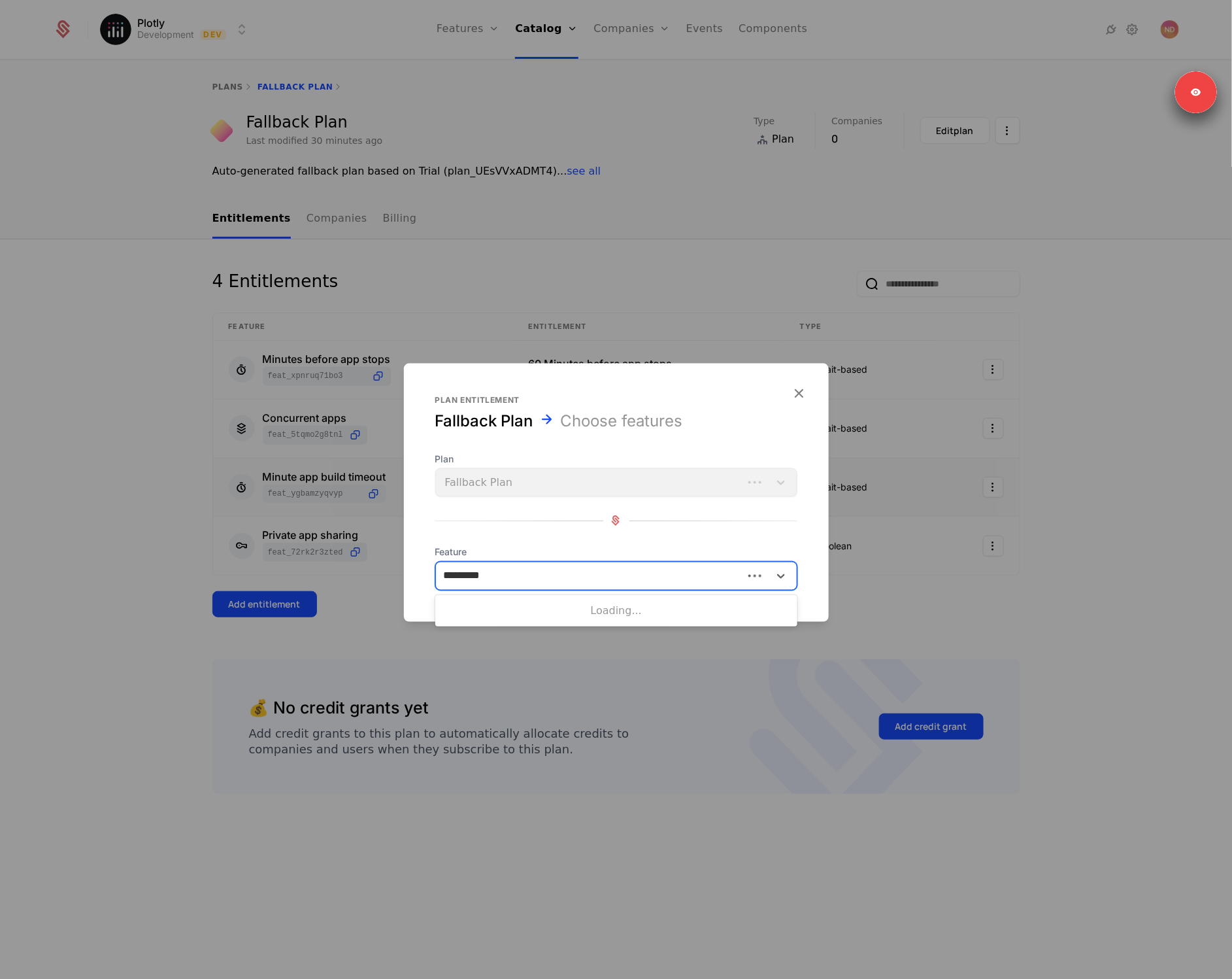
type input "**********"
click at [546, 607] on div "Public app sharing" at bounding box center [616, 609] width 346 height 12
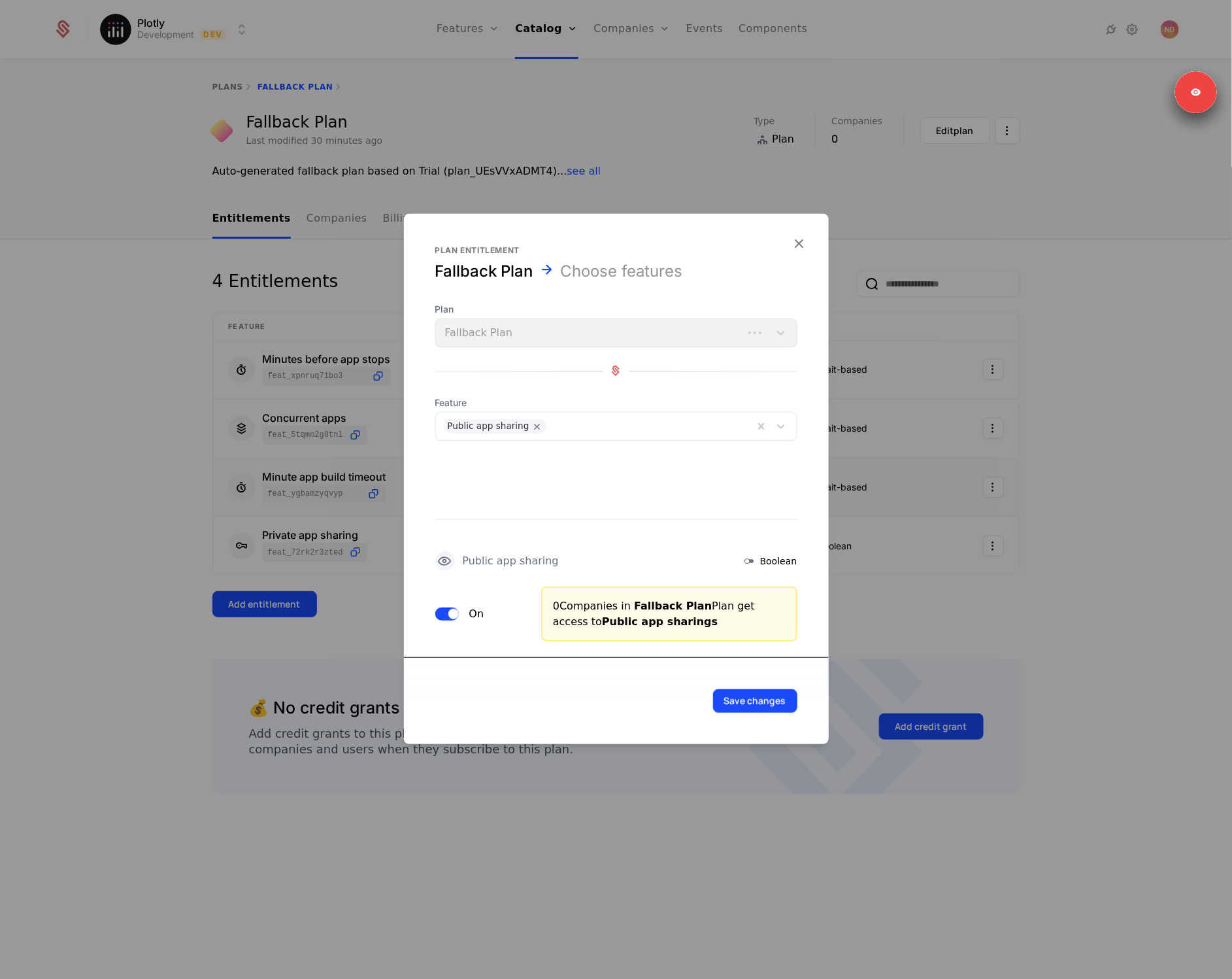
click at [764, 705] on button "Save changes" at bounding box center [755, 700] width 84 height 24
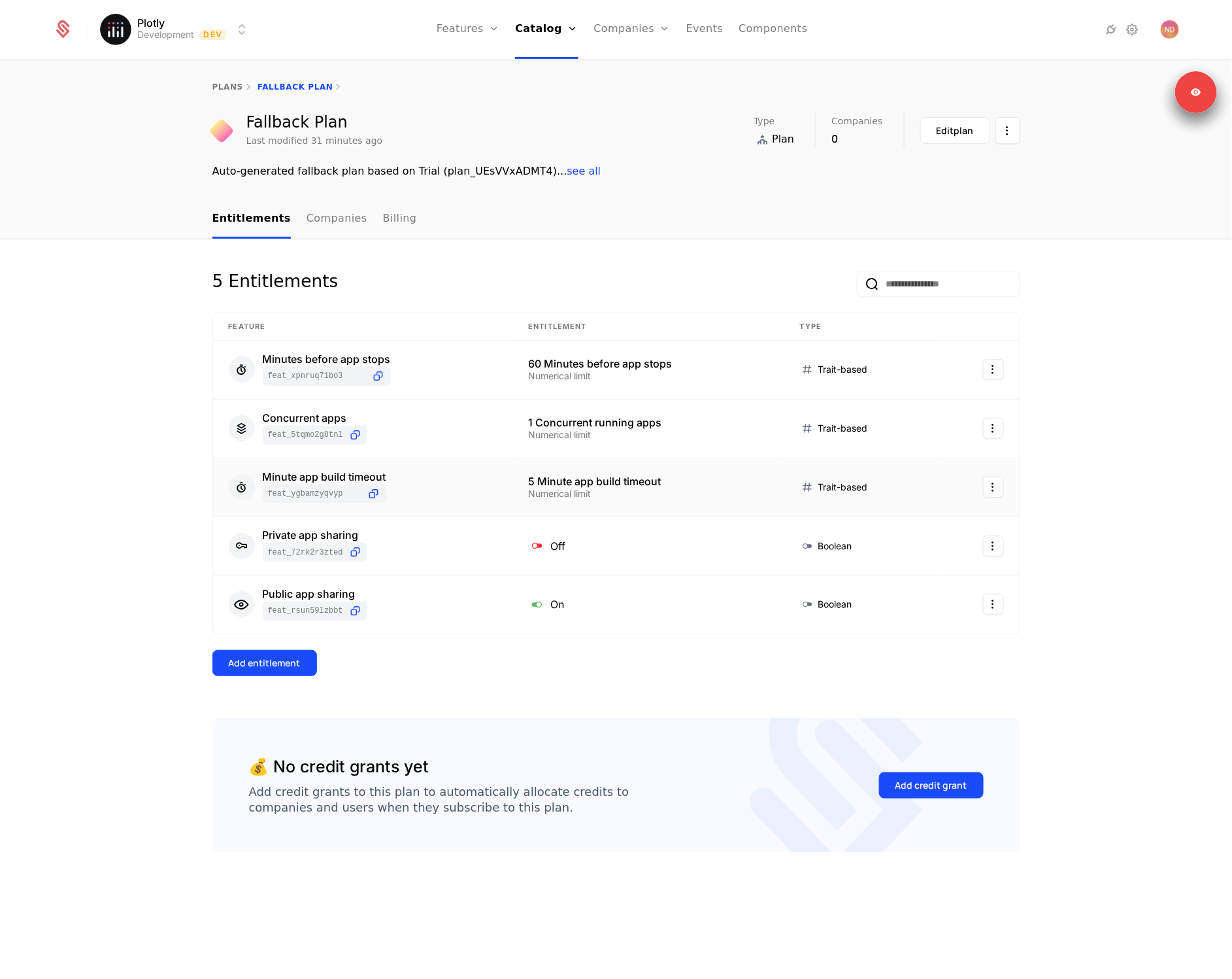
click at [291, 672] on button "Add entitlement" at bounding box center [264, 662] width 105 height 26
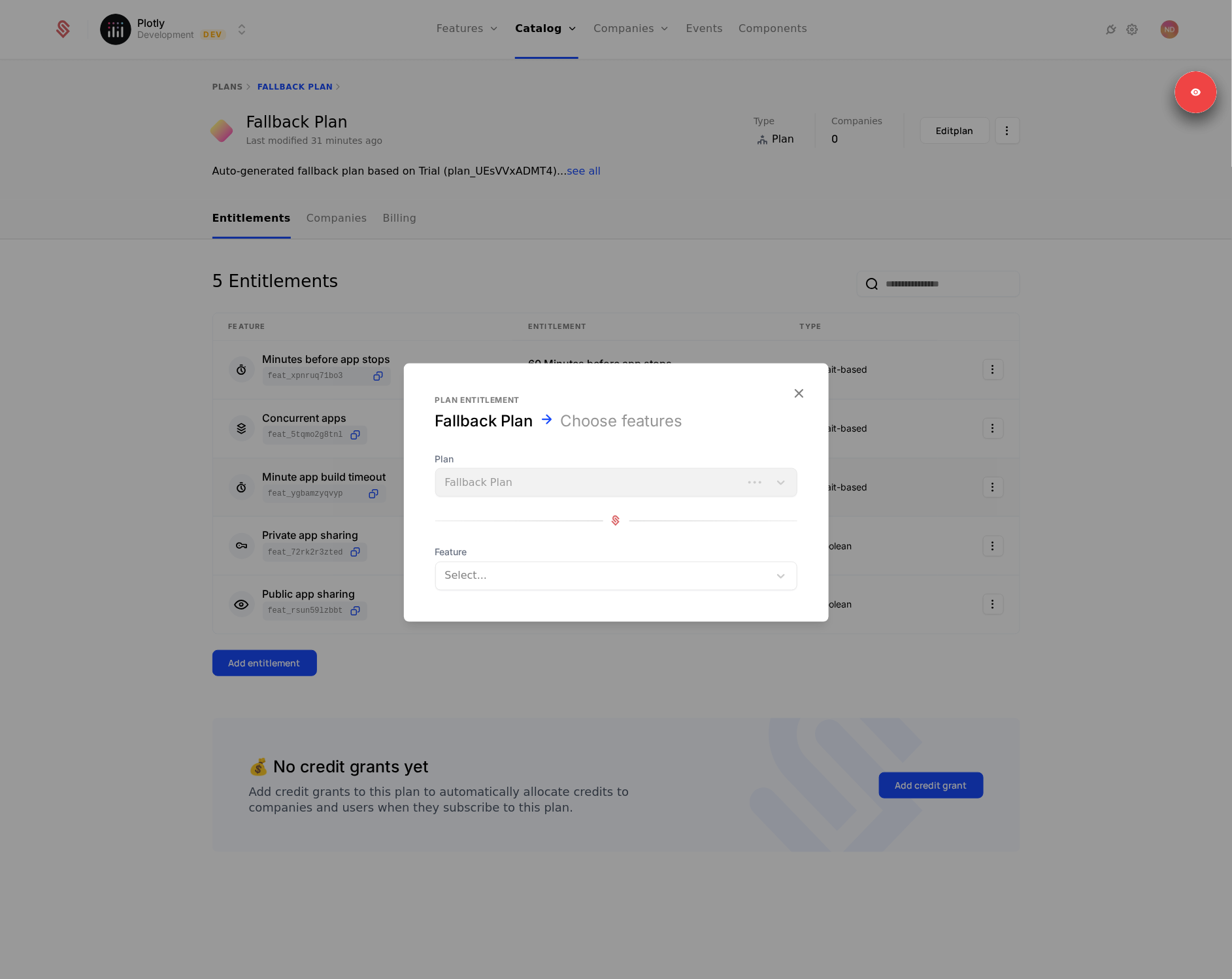
click at [511, 575] on div at bounding box center [602, 575] width 318 height 18
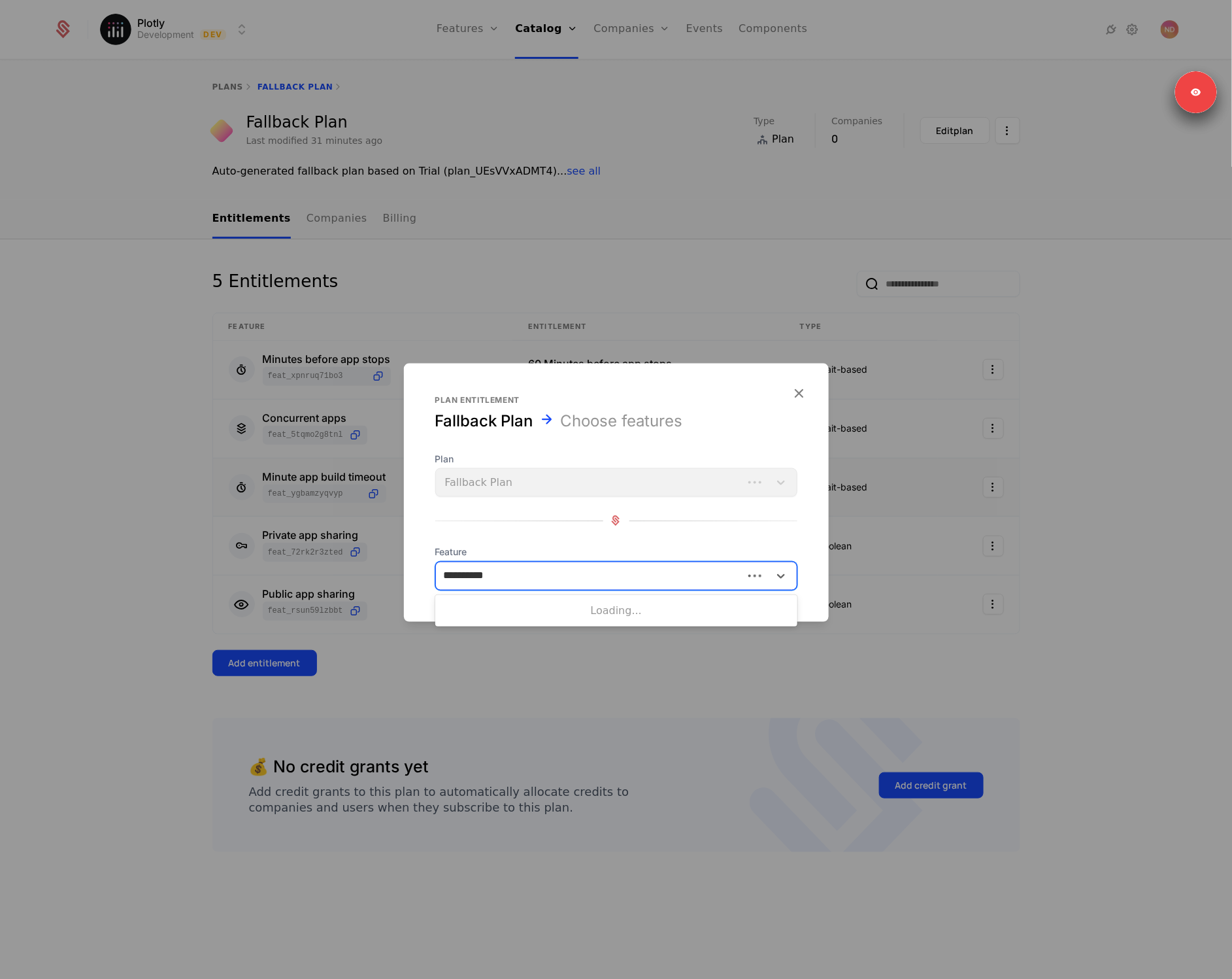
type input "**********"
click at [491, 609] on div "Custom URLs" at bounding box center [616, 609] width 346 height 12
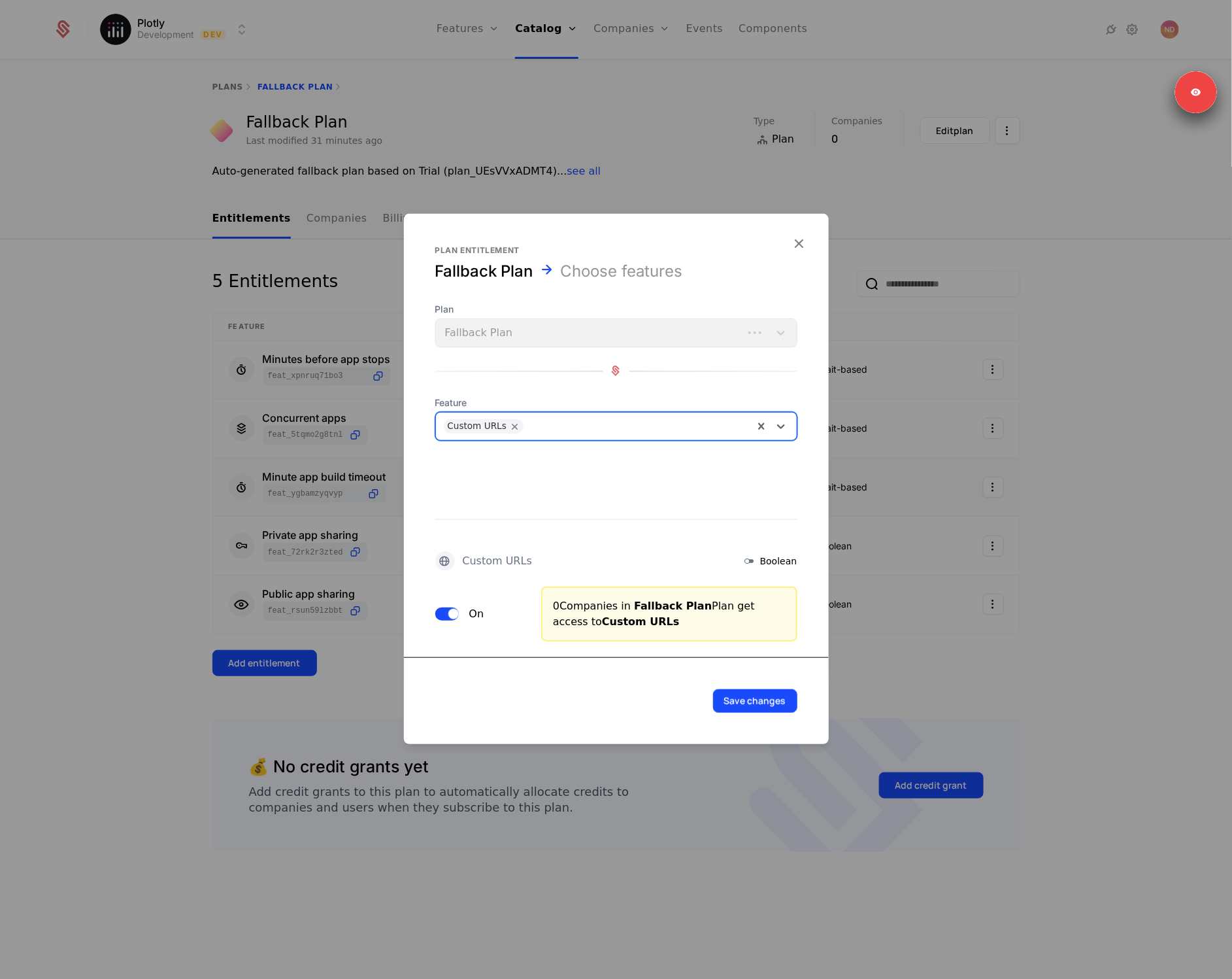
click at [432, 604] on div "Custom URLs Boolean On 0 Companies in Fallback Plan Plan get access to Custom U…" at bounding box center [616, 548] width 425 height 185
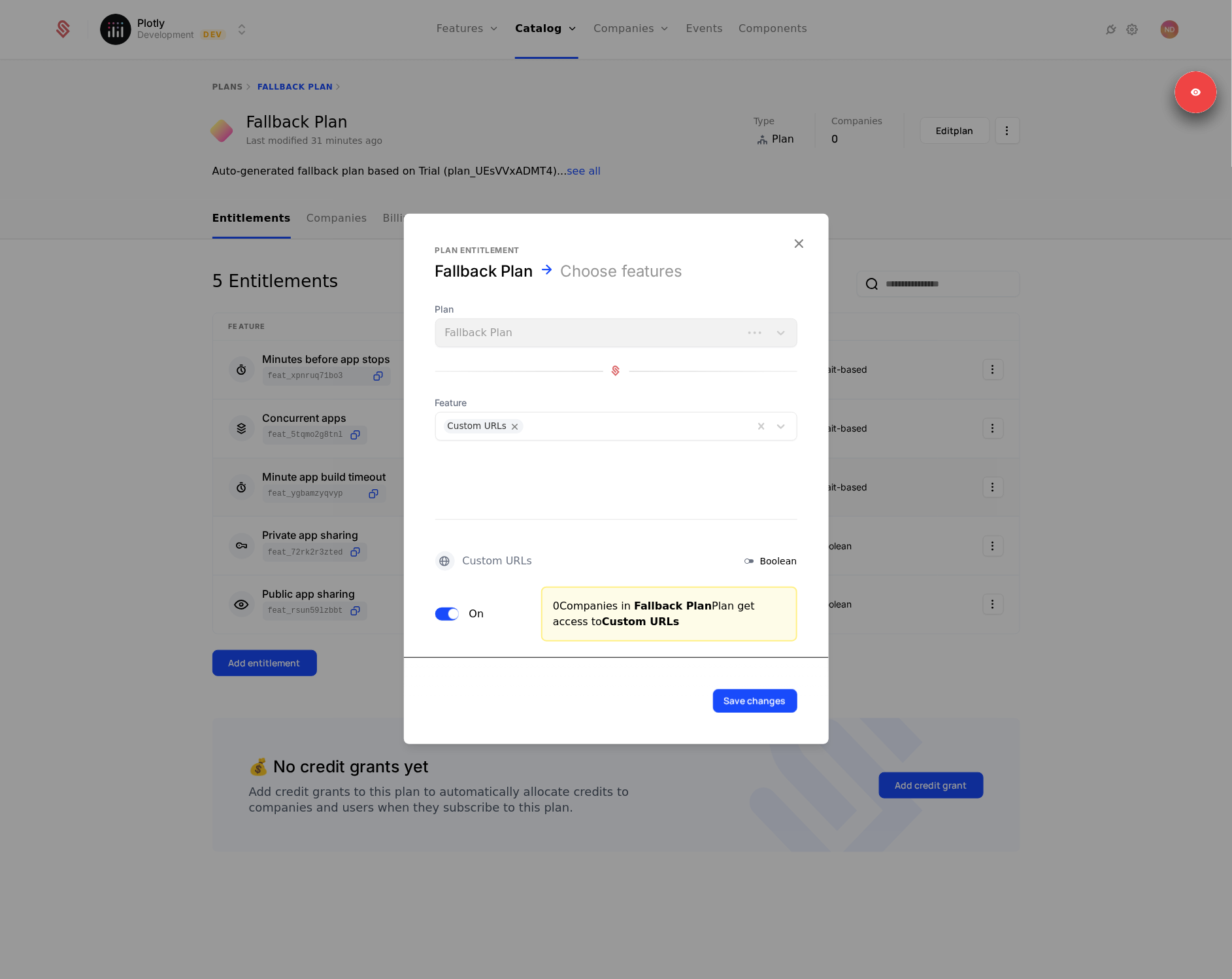
click at [453, 609] on span "button" at bounding box center [453, 612] width 11 height 11
click at [748, 706] on button "Save changes" at bounding box center [755, 700] width 84 height 24
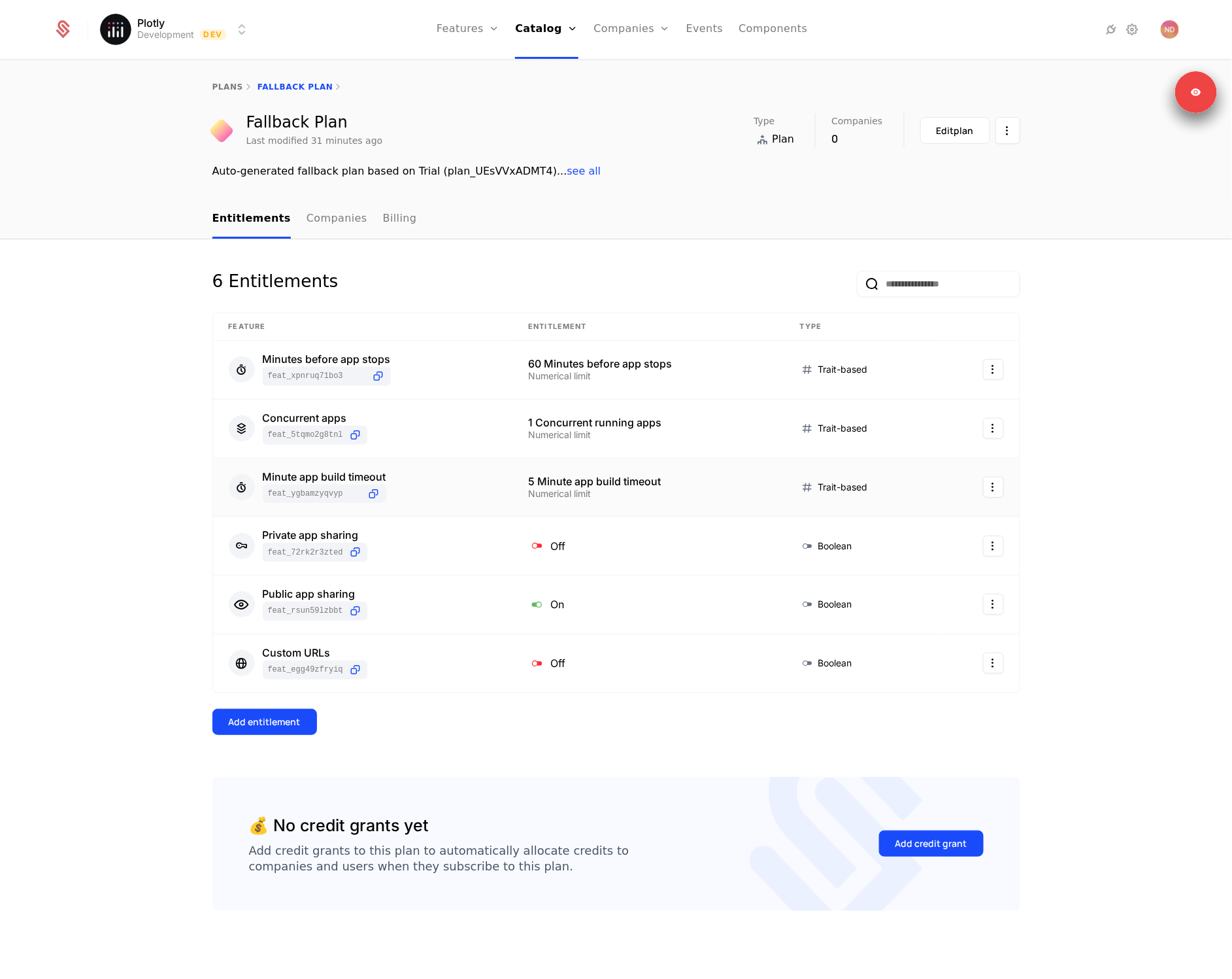
drag, startPoint x: 259, startPoint y: 700, endPoint x: 264, endPoint y: 717, distance: 17.7
click at [259, 701] on div "6 Entitlements Feature Entitlement Type Minutes before app stops feat_XPnRuQ71B…" at bounding box center [616, 523] width 808 height 506
click at [265, 718] on div "Add entitlement" at bounding box center [264, 722] width 72 height 13
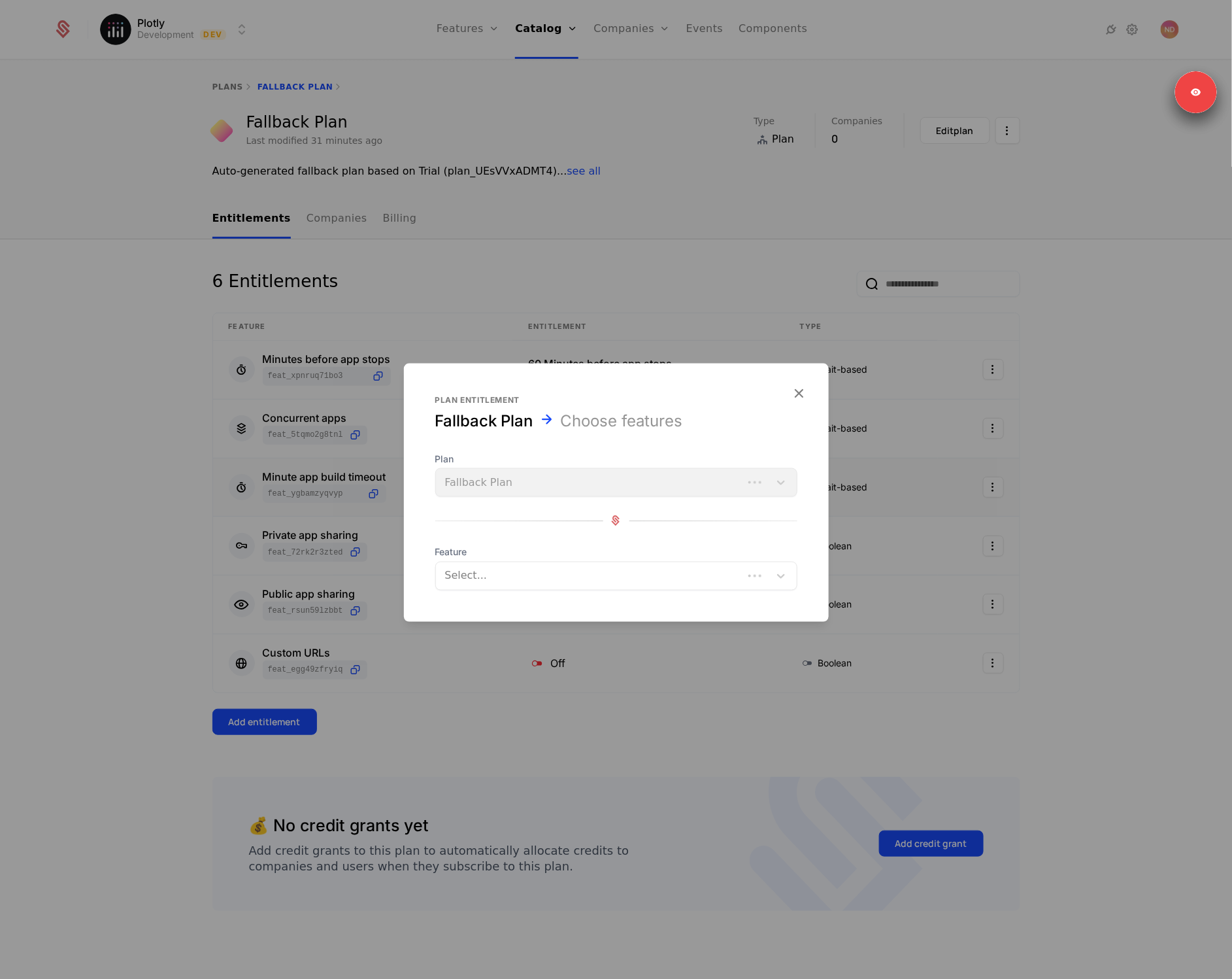
click at [511, 555] on span "Feature" at bounding box center [616, 552] width 362 height 13
click at [494, 584] on div at bounding box center [602, 575] width 318 height 18
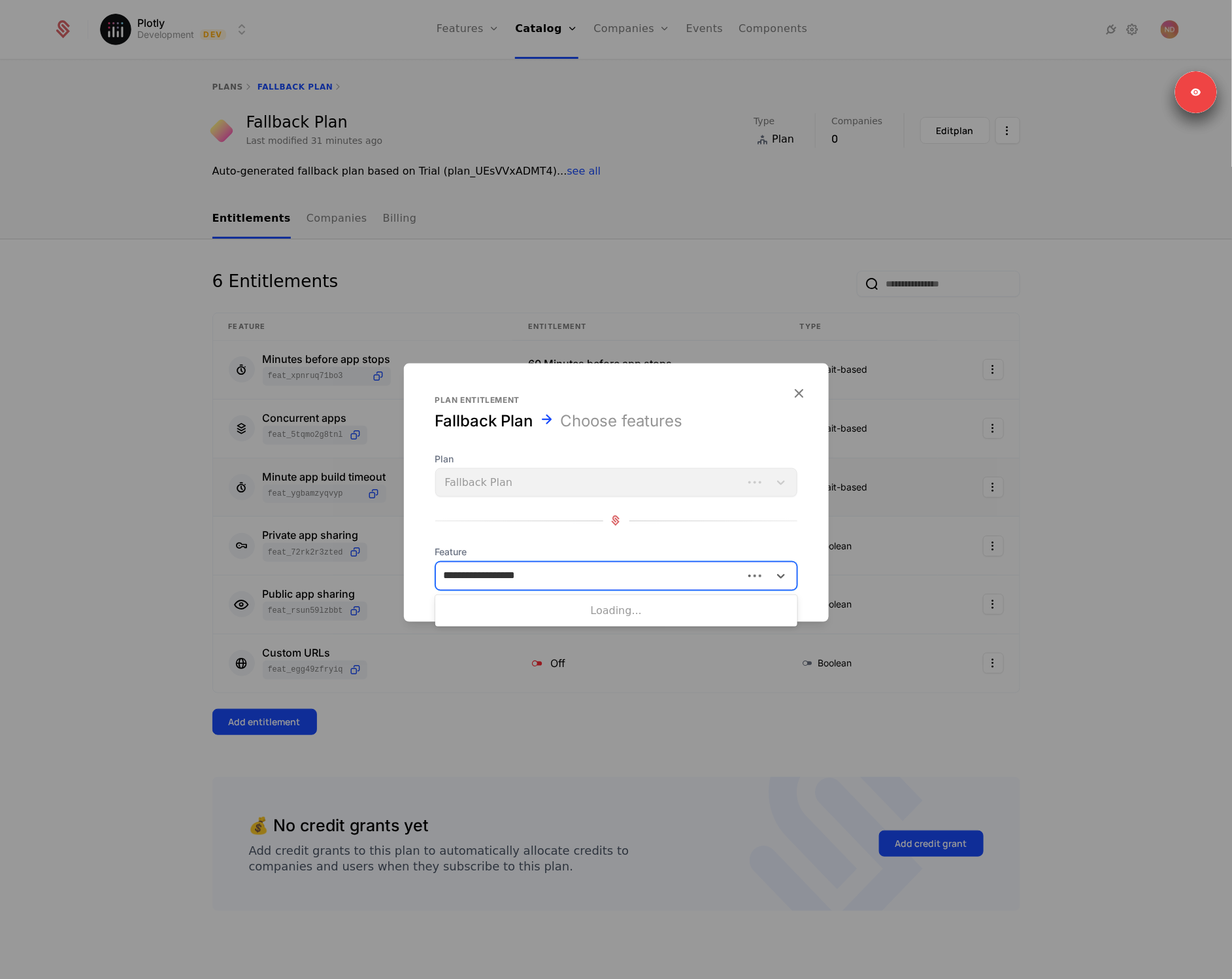
type input "**********"
click at [513, 612] on div "Plotly Studio usage" at bounding box center [616, 609] width 346 height 12
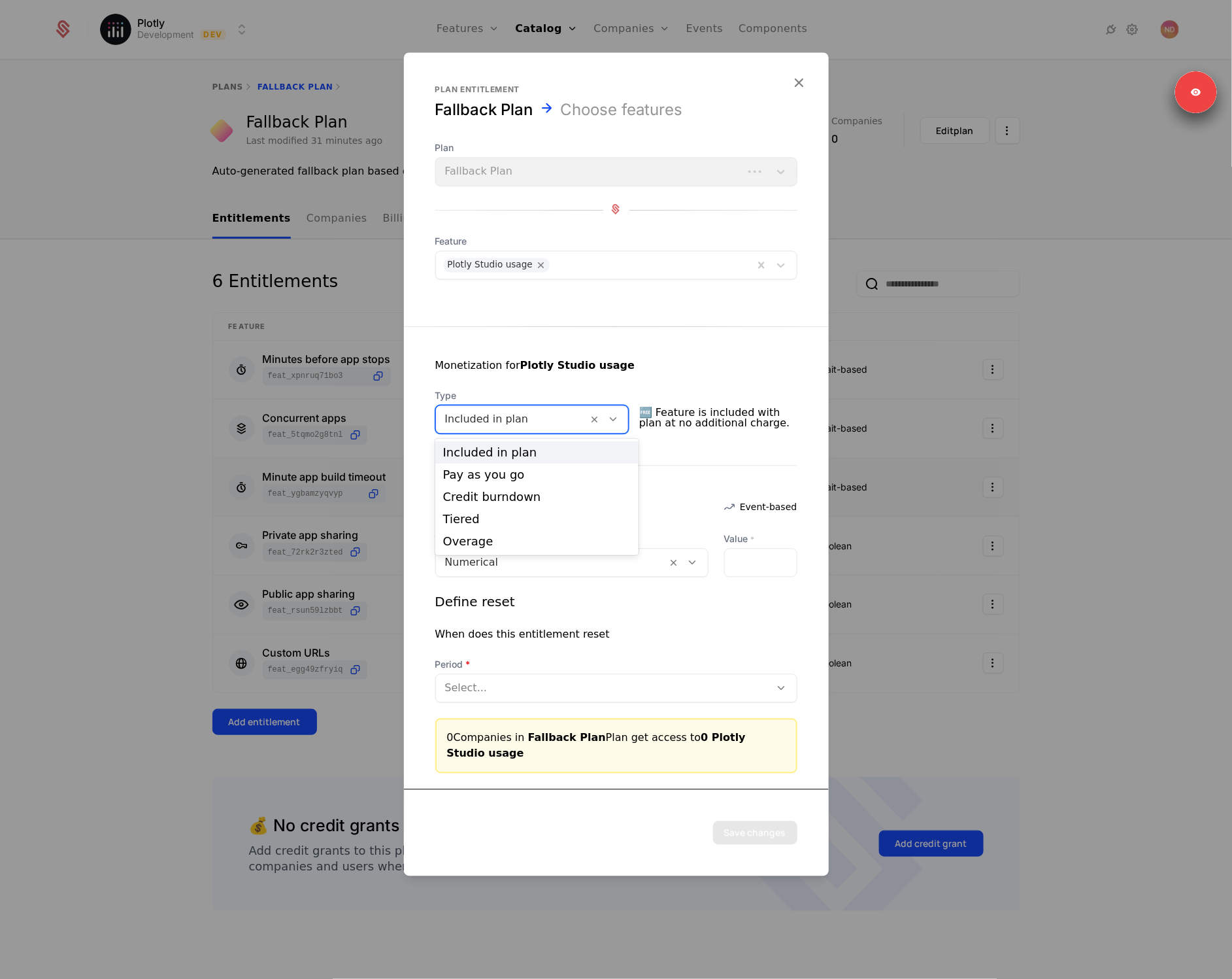
click at [503, 416] on div at bounding box center [512, 418] width 134 height 18
click at [478, 494] on div "Credit burndown" at bounding box center [536, 497] width 187 height 12
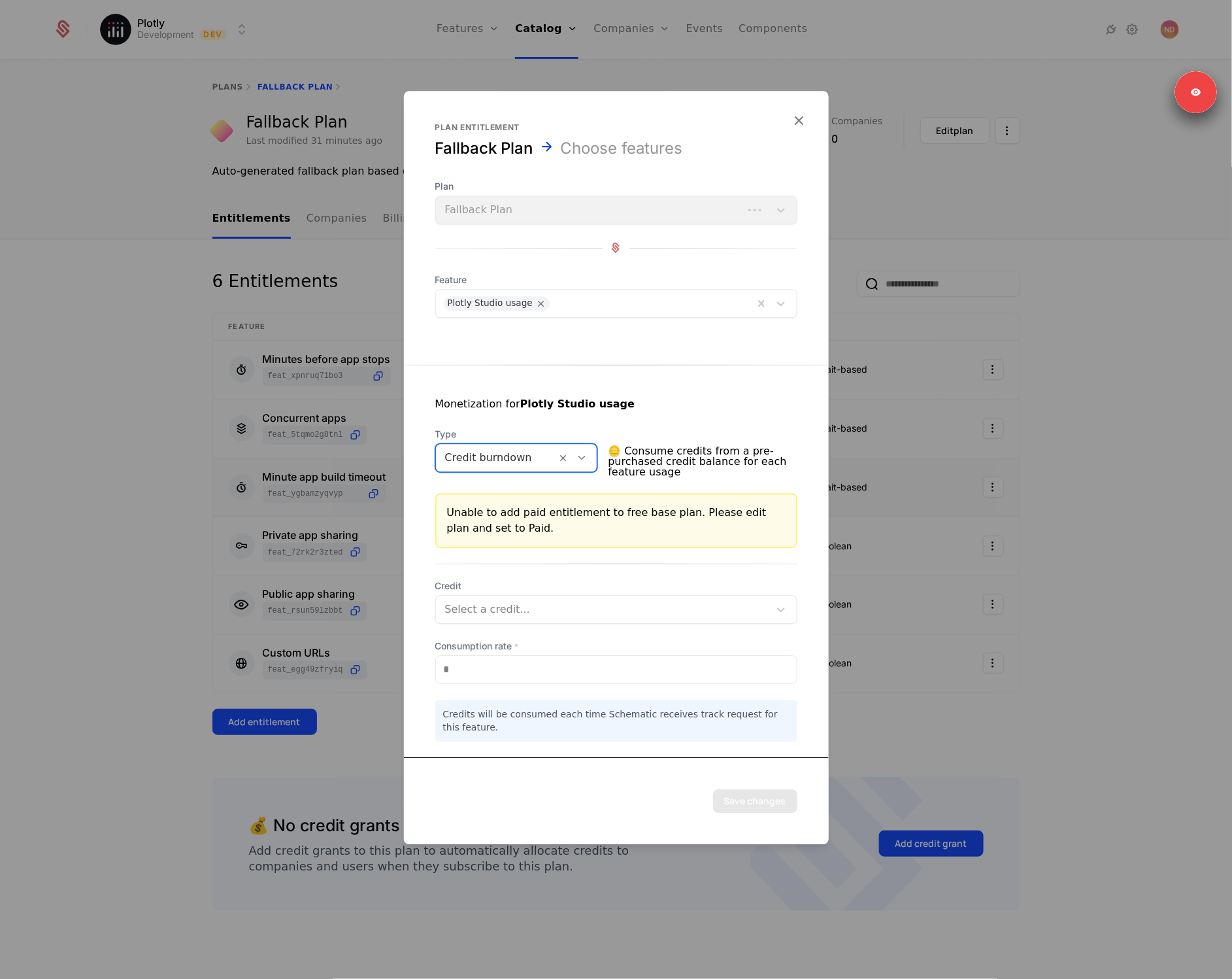
click at [501, 595] on div "Select a credit..." at bounding box center [616, 609] width 362 height 29
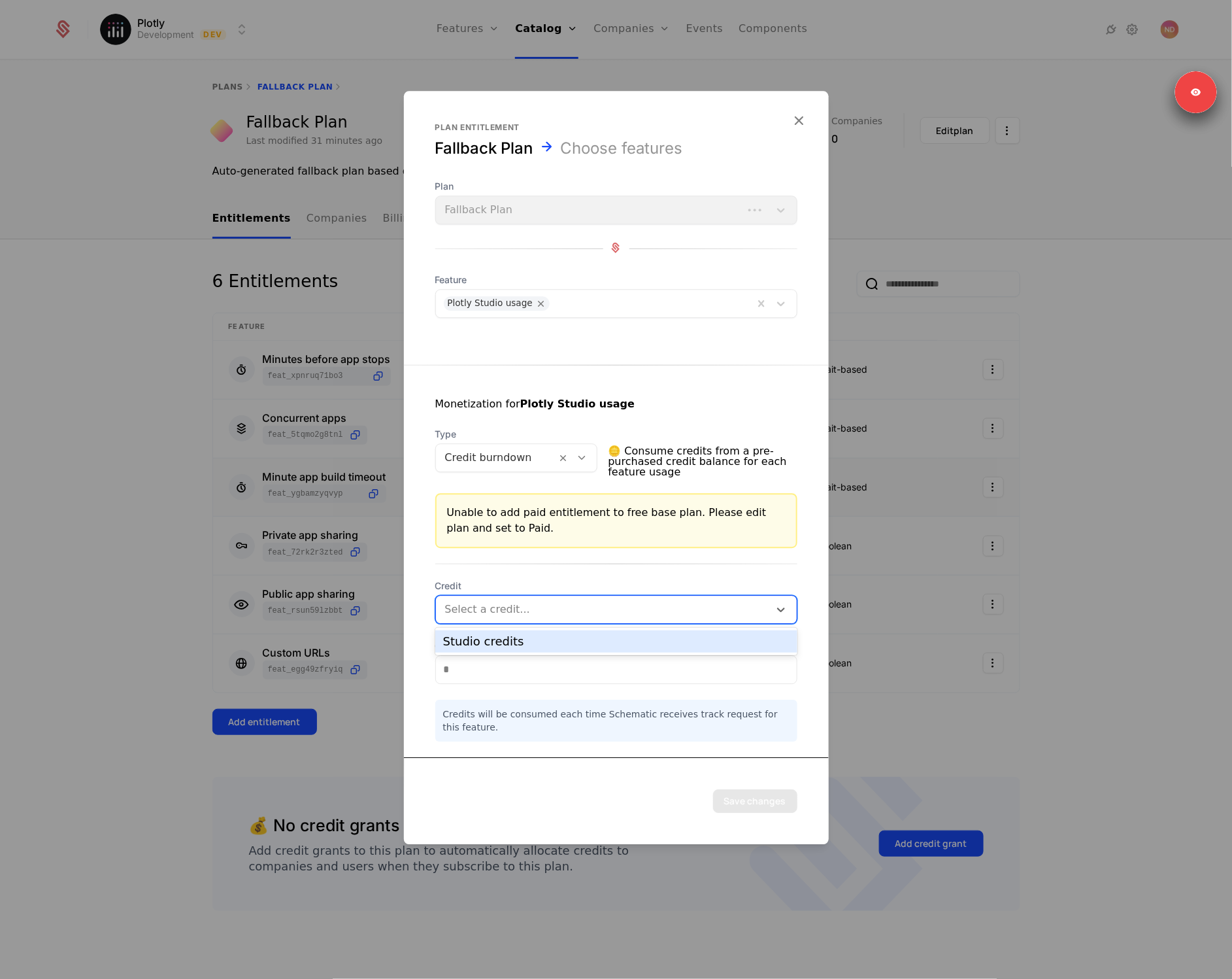
click at [500, 638] on div "Studio credits" at bounding box center [616, 641] width 346 height 12
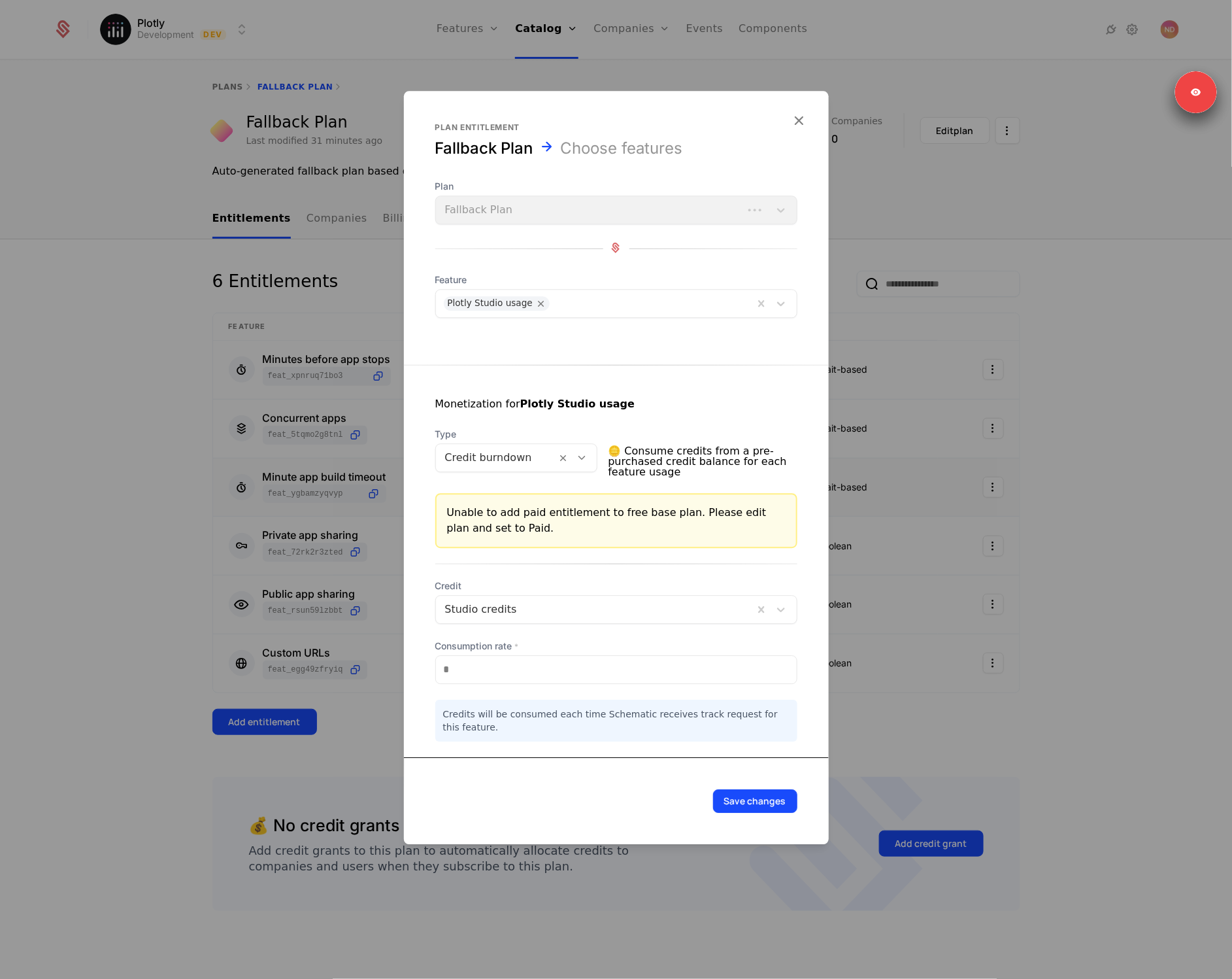
click at [755, 807] on button "Save changes" at bounding box center [755, 800] width 84 height 24
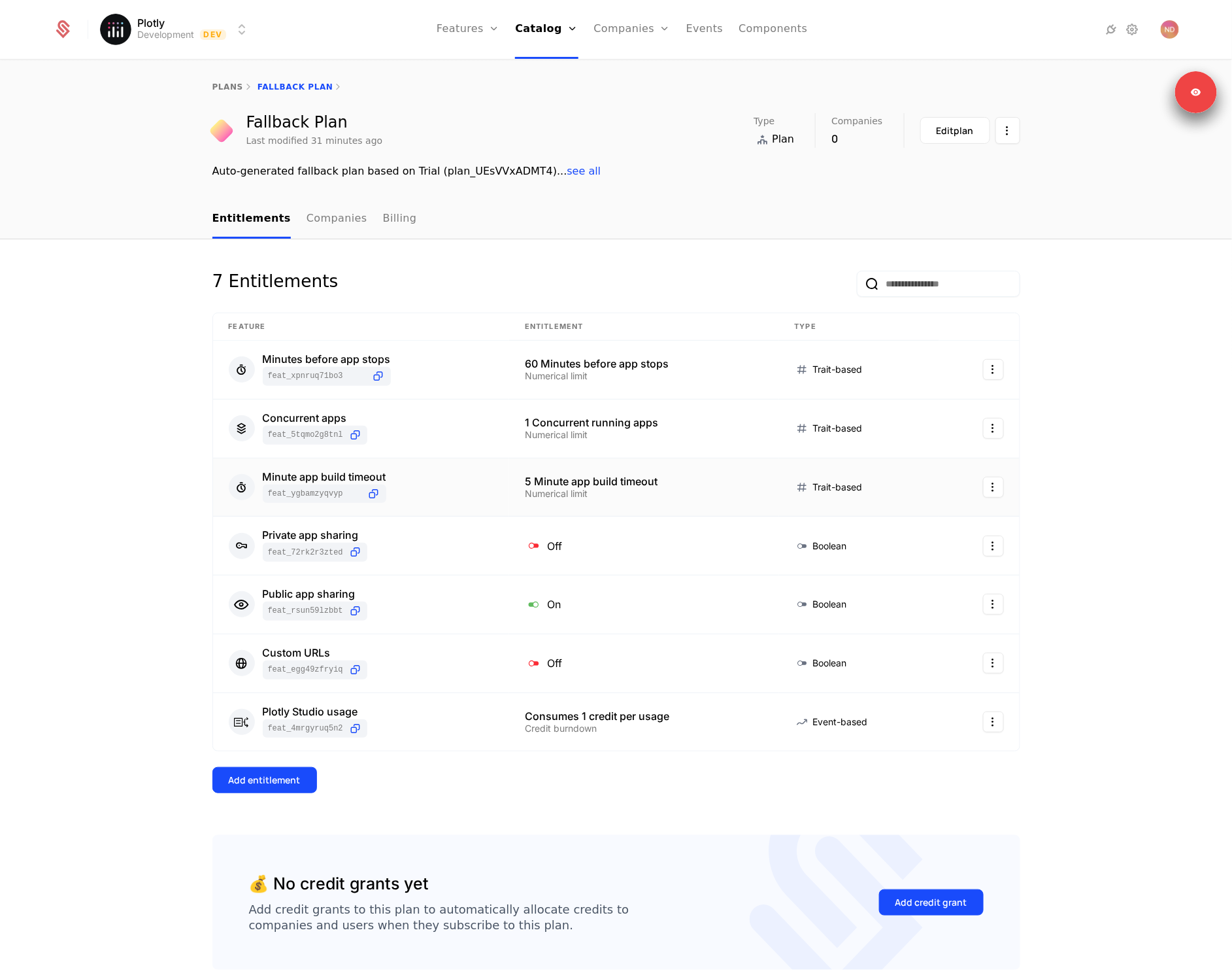
click at [240, 789] on button "Add entitlement" at bounding box center [264, 779] width 105 height 26
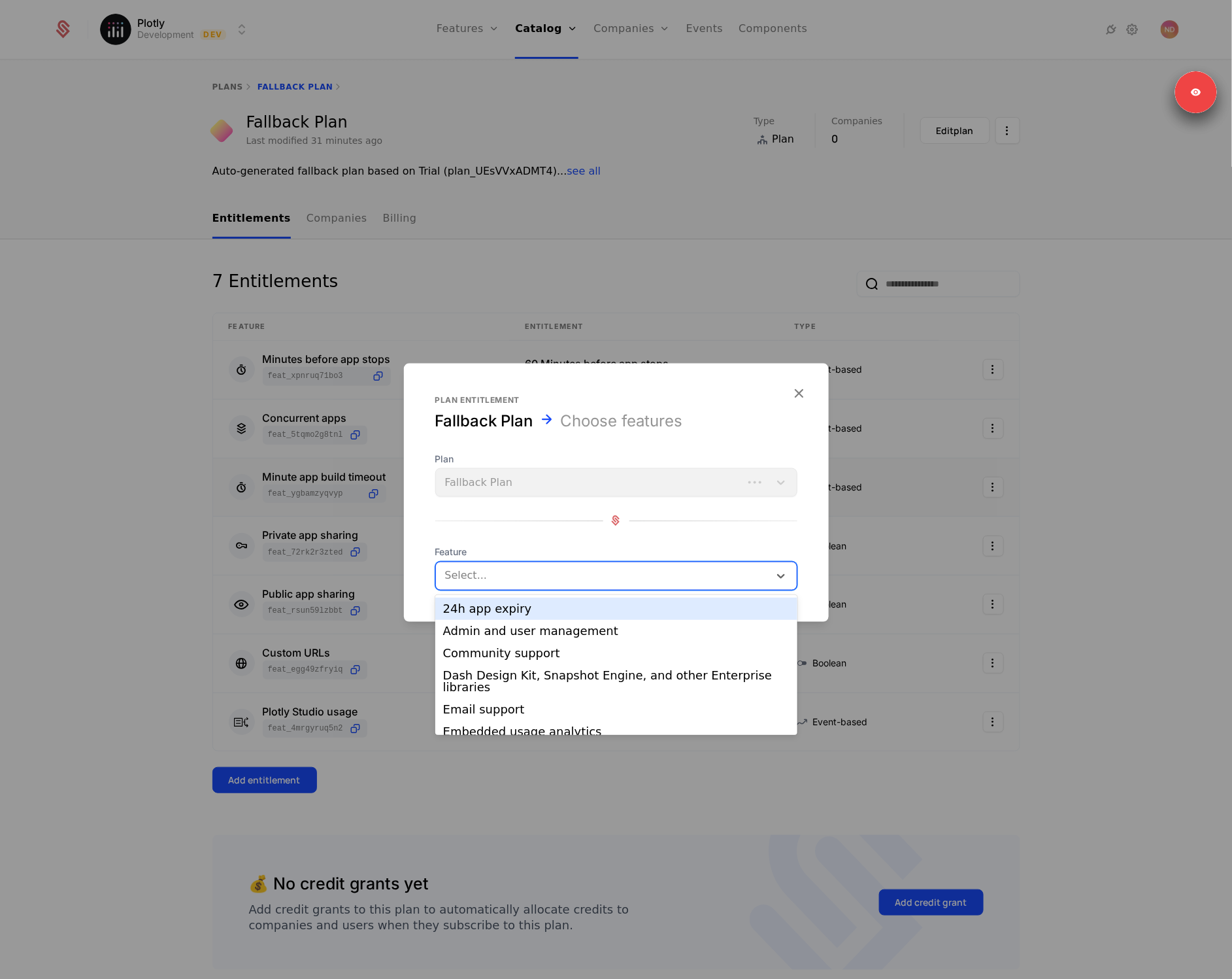
click at [630, 567] on div "Select..." at bounding box center [602, 575] width 333 height 21
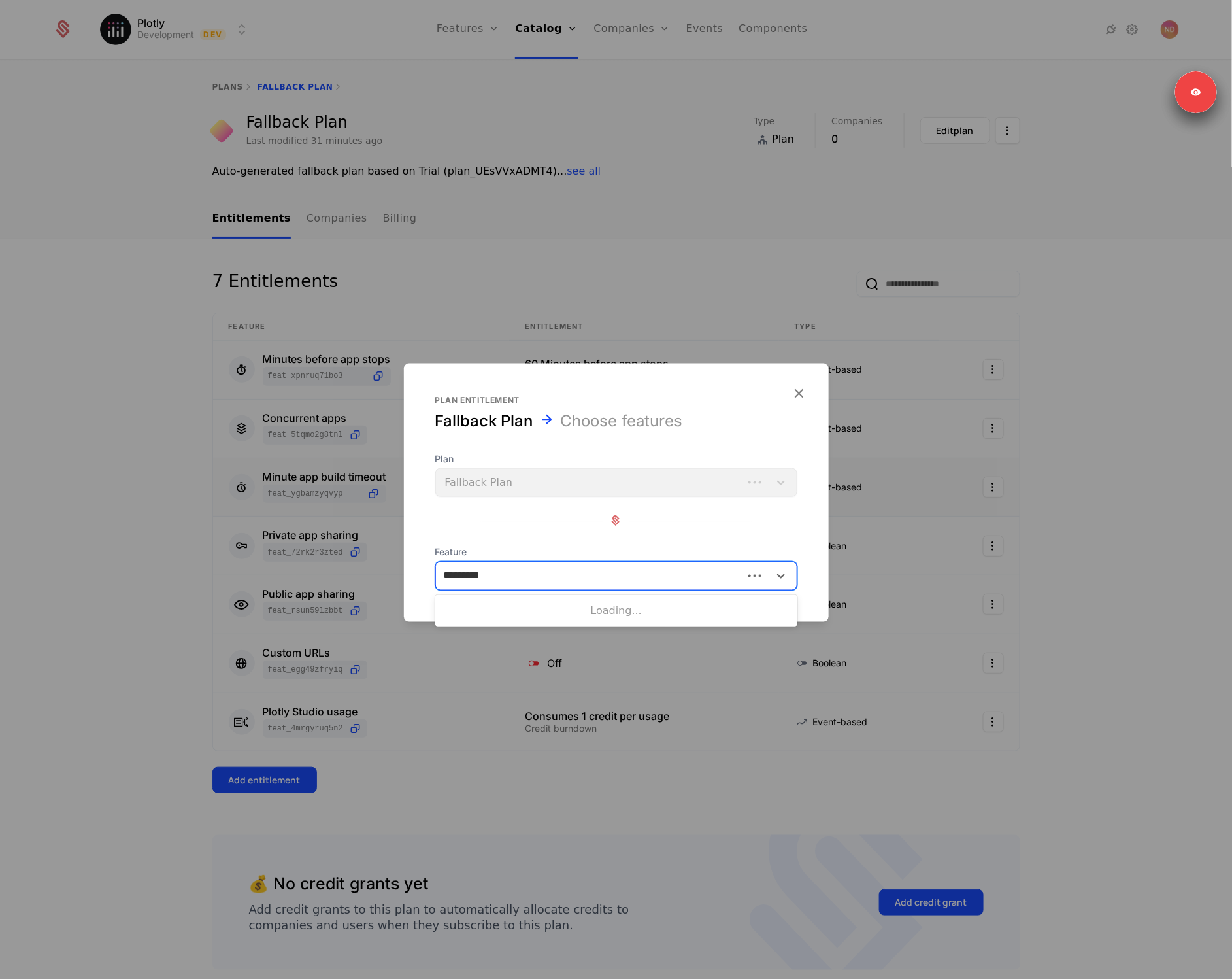
type input "**********"
click at [585, 567] on div at bounding box center [602, 575] width 318 height 18
click at [578, 601] on form "Plan entitlement Fallback Plan Choose features Plan Fallback Plan Feature Selec…" at bounding box center [616, 491] width 425 height 258
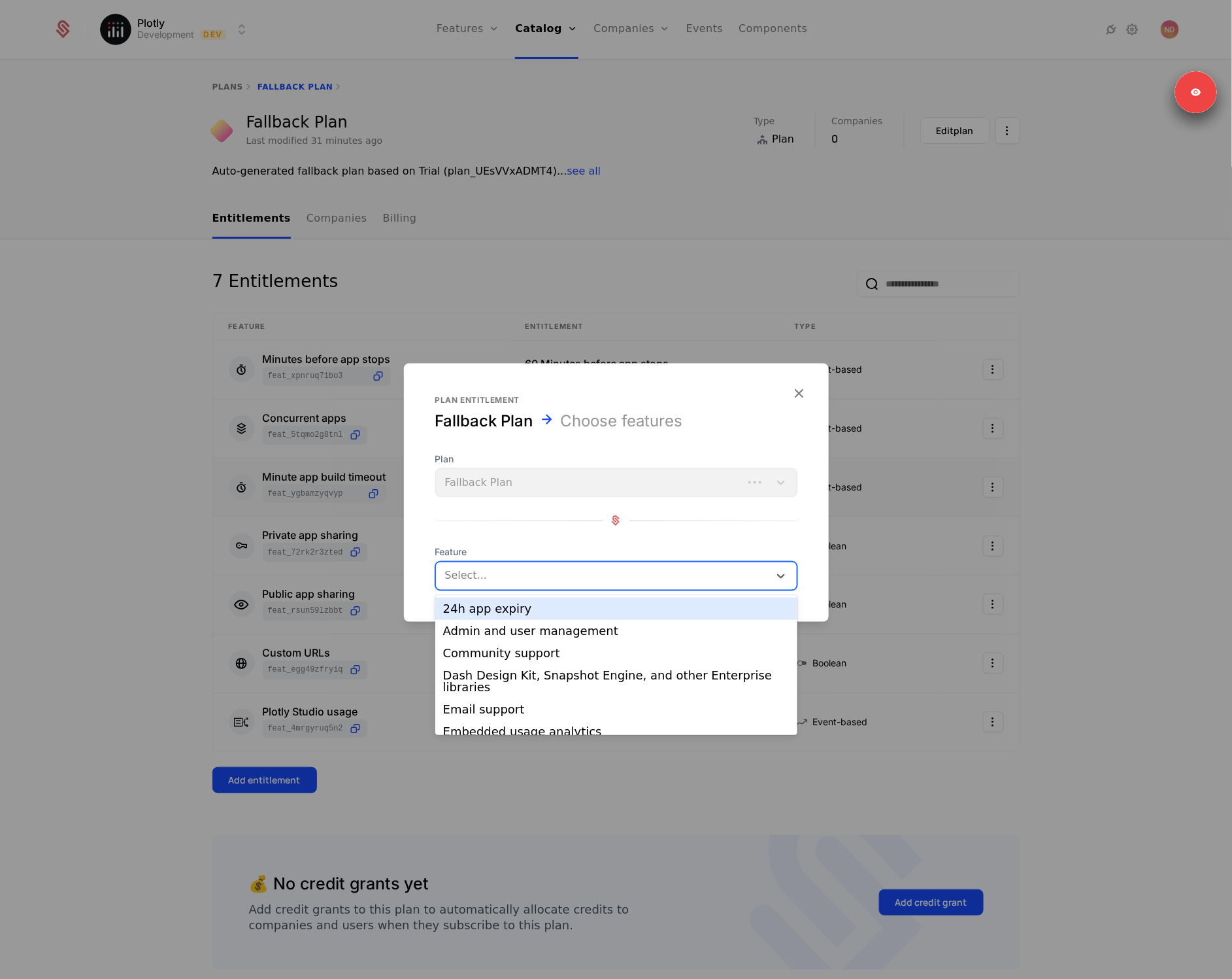
click at [571, 582] on div at bounding box center [602, 575] width 318 height 18
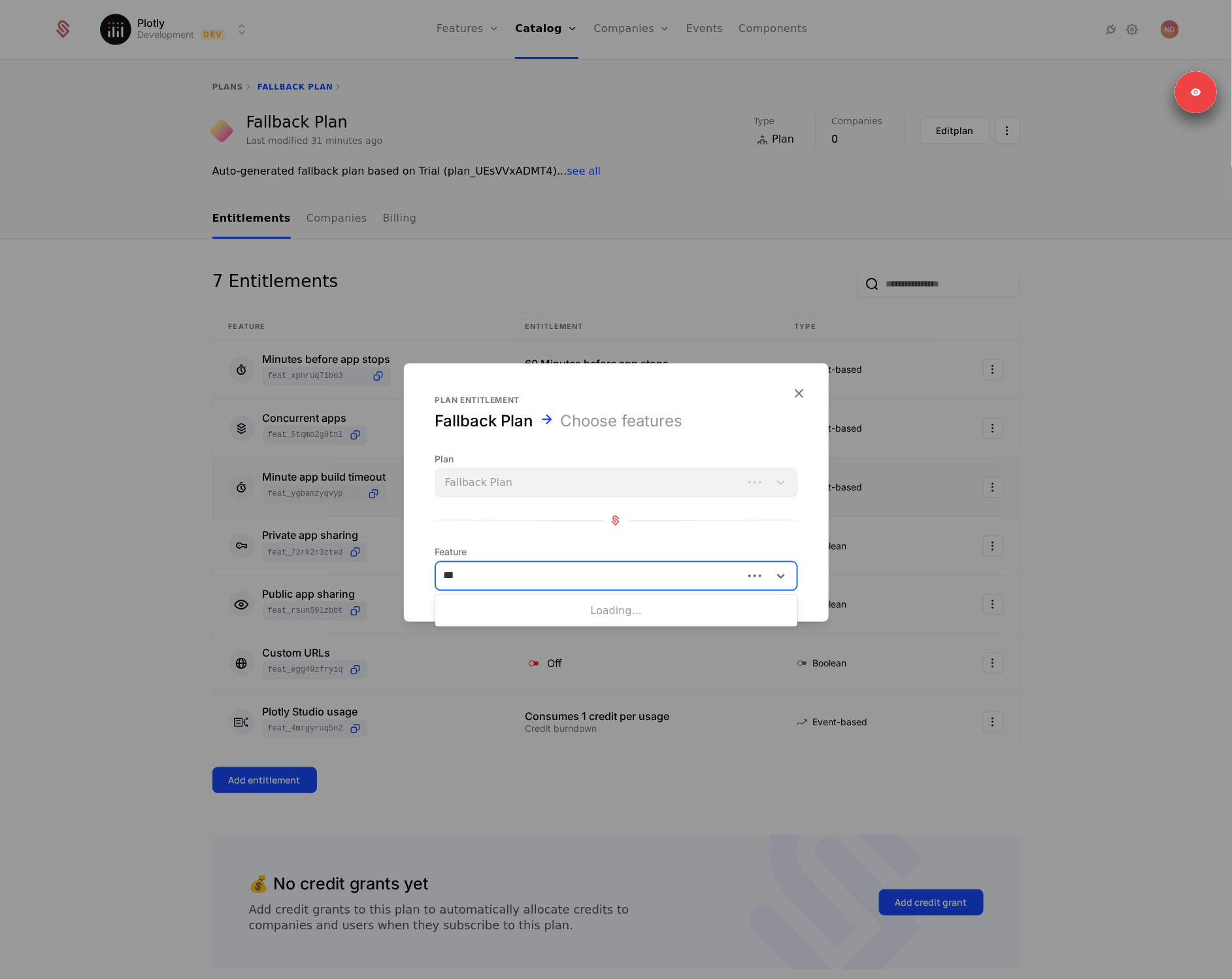
type input "*****"
click at [558, 609] on div "Email support" at bounding box center [616, 609] width 346 height 12
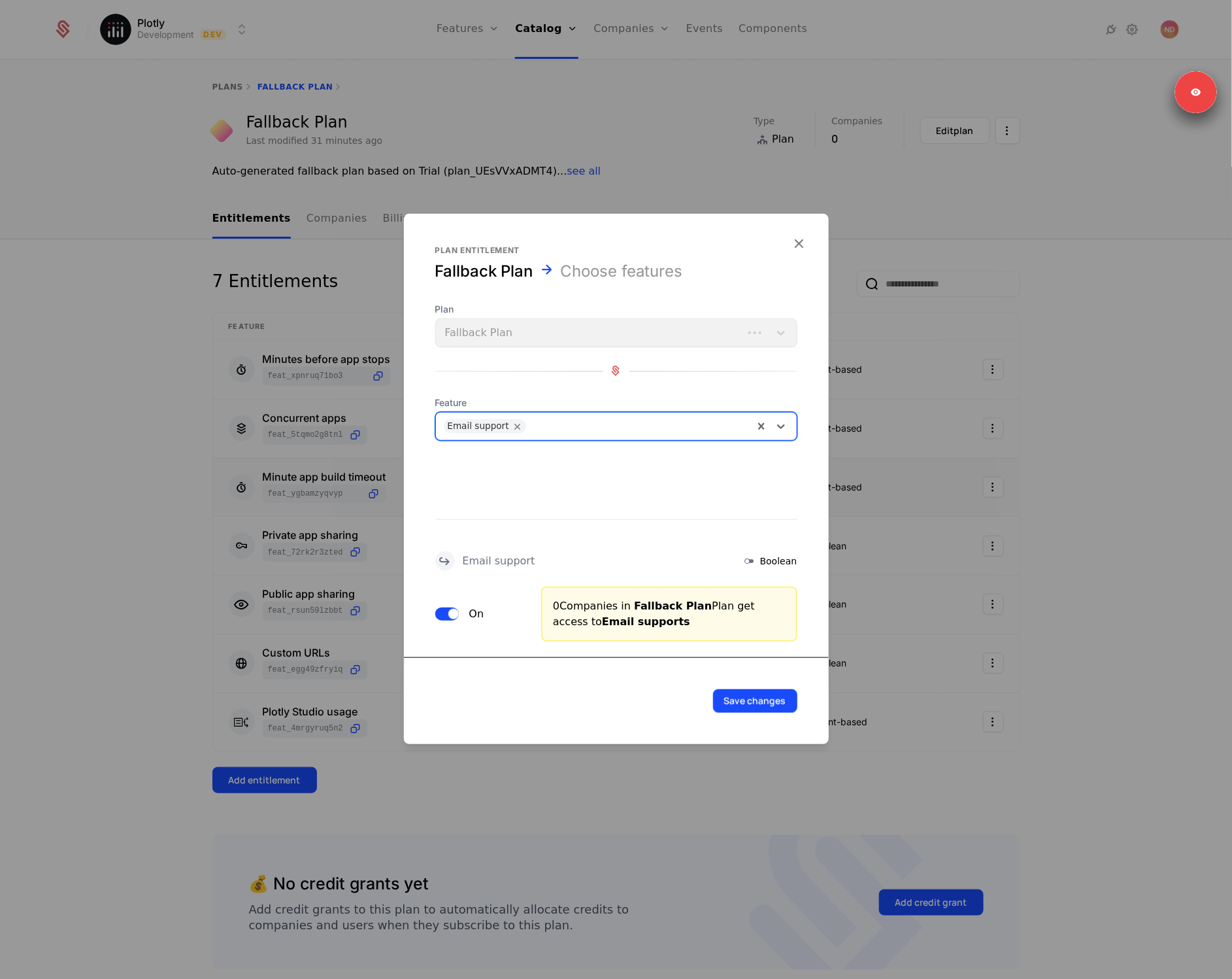
click at [447, 609] on button "On" at bounding box center [447, 613] width 24 height 13
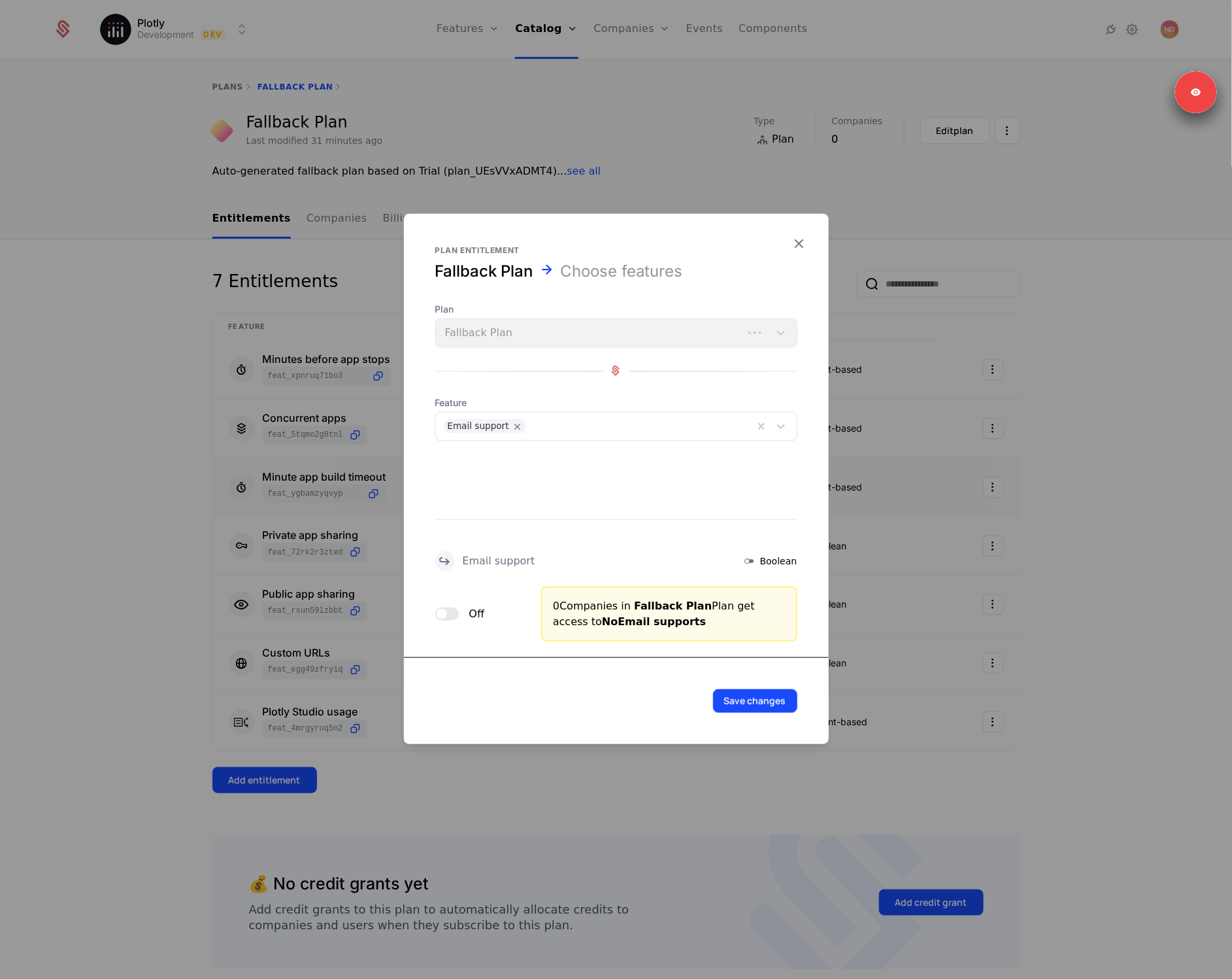
click at [739, 694] on button "Save changes" at bounding box center [755, 700] width 84 height 24
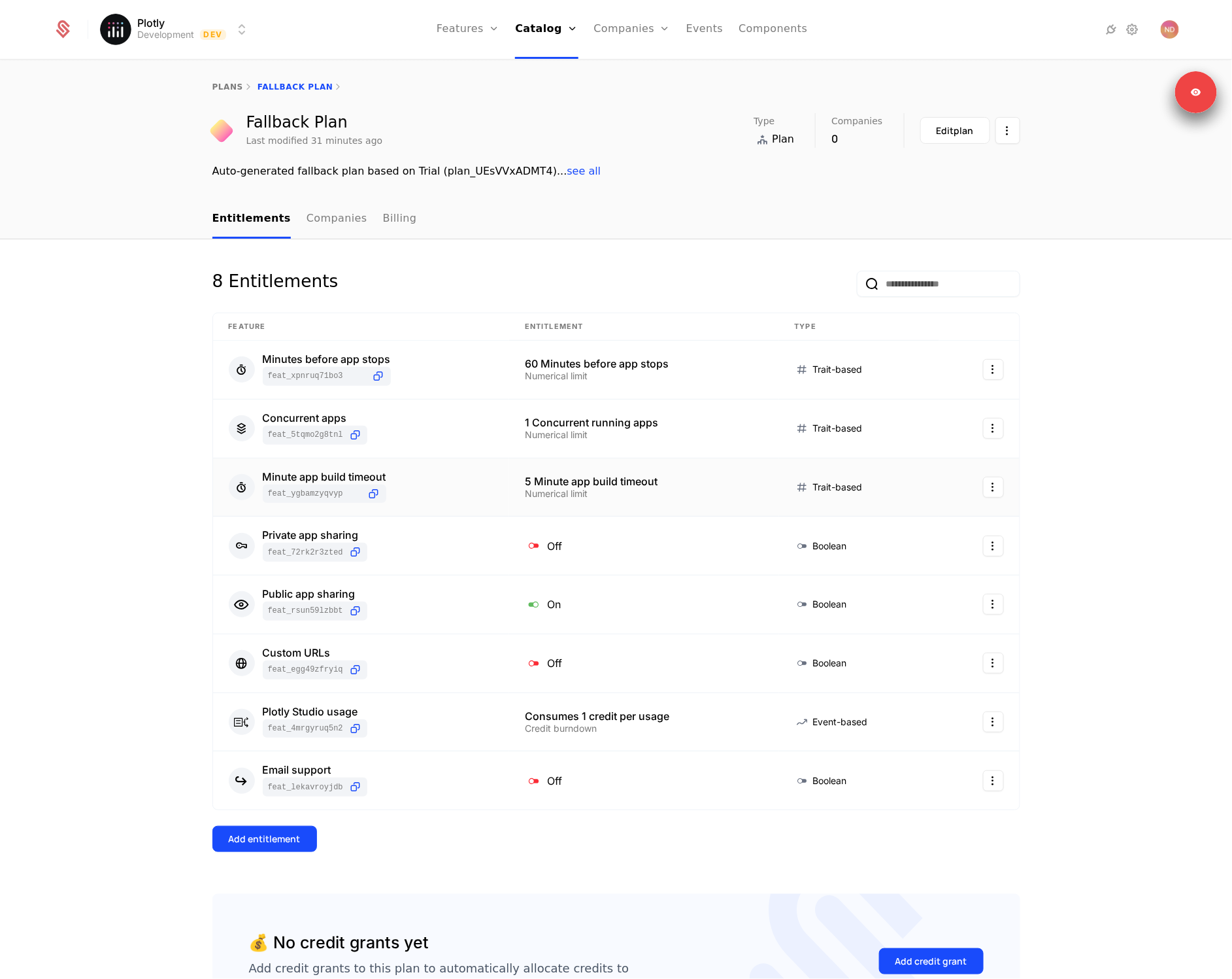
click at [268, 835] on div "Add entitlement" at bounding box center [264, 839] width 72 height 13
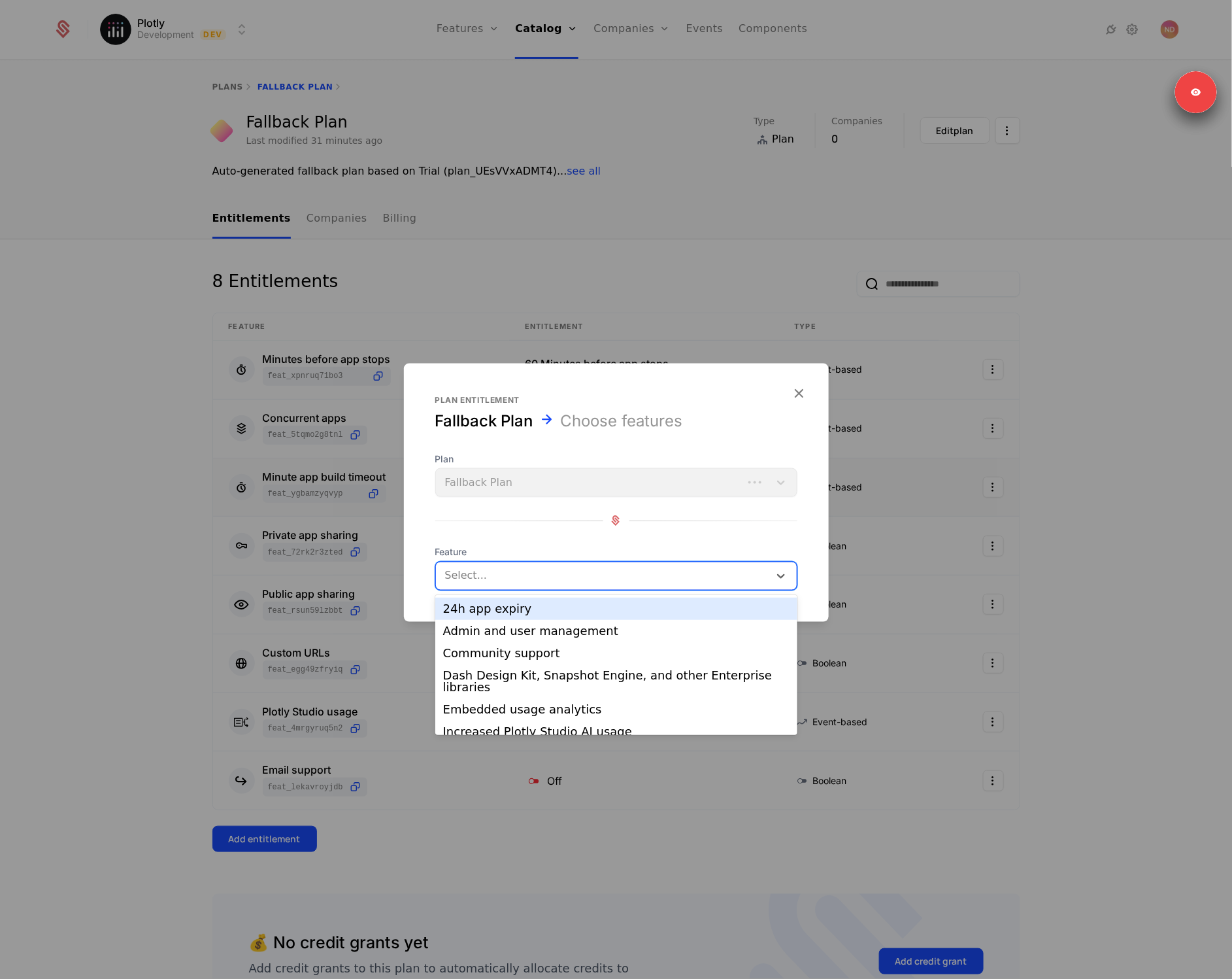
click at [562, 566] on div at bounding box center [602, 575] width 318 height 18
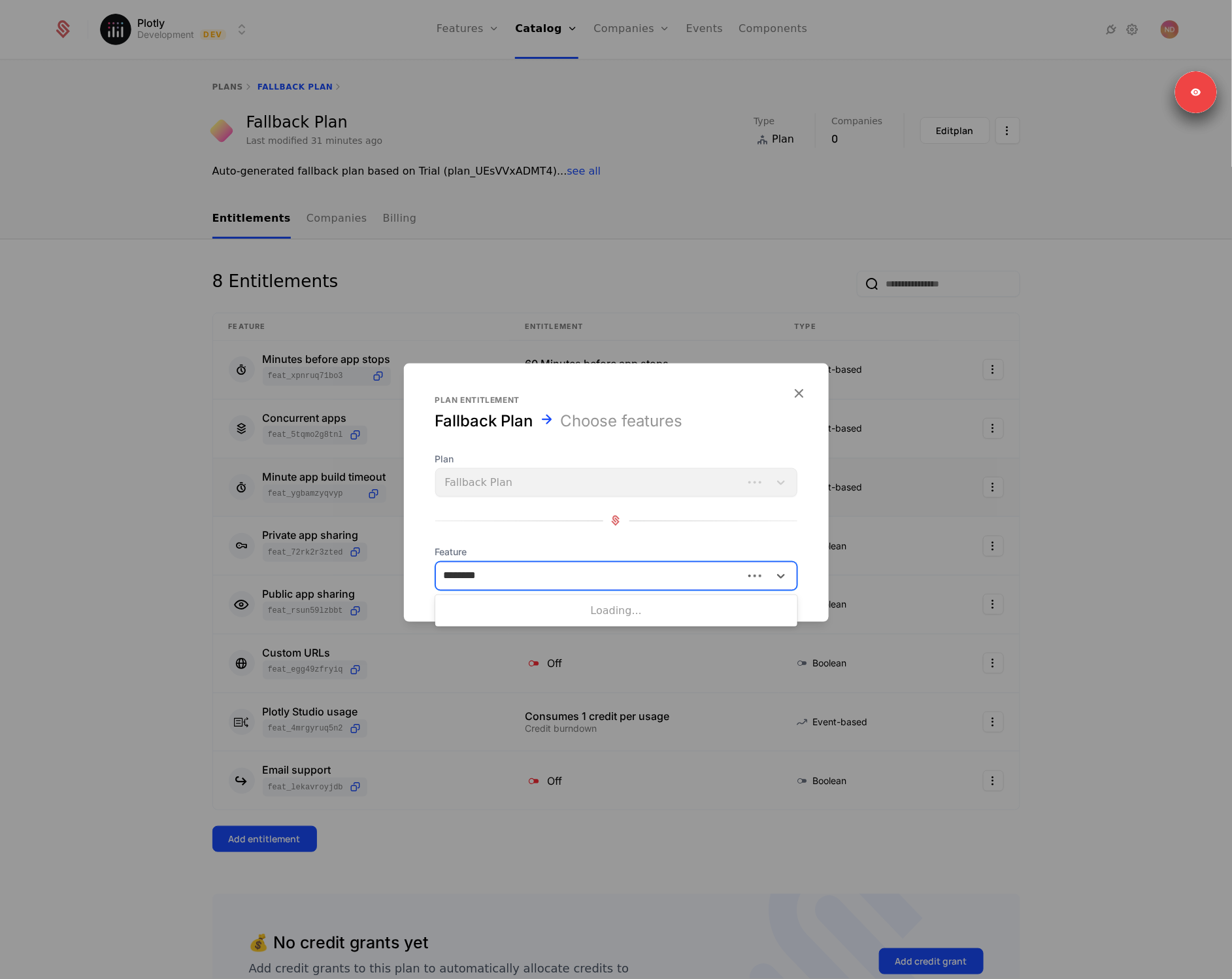
type input "*********"
click at [538, 611] on div "Plotly Studio is code editable" at bounding box center [616, 609] width 346 height 12
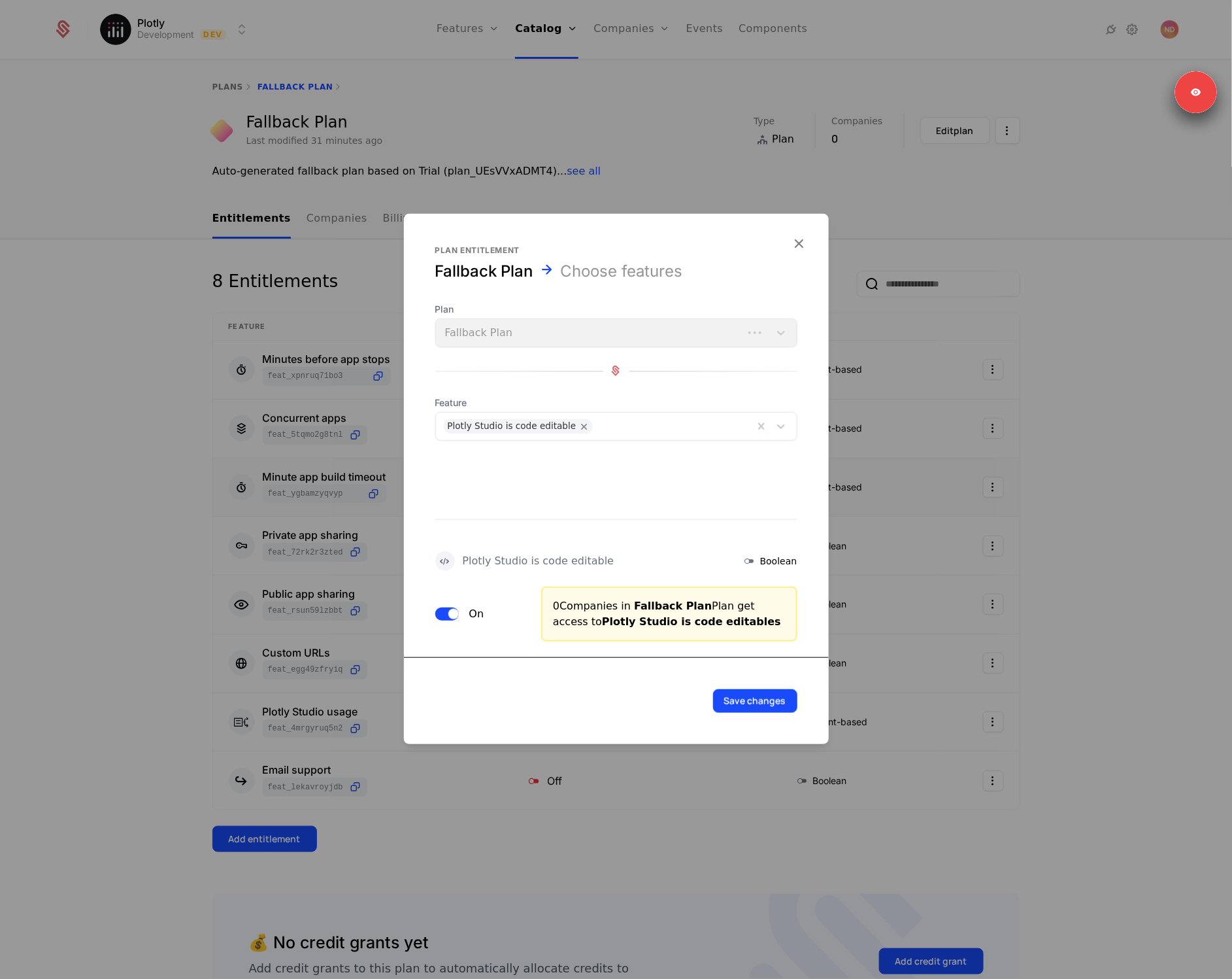
click at [450, 616] on span "button" at bounding box center [453, 612] width 11 height 11
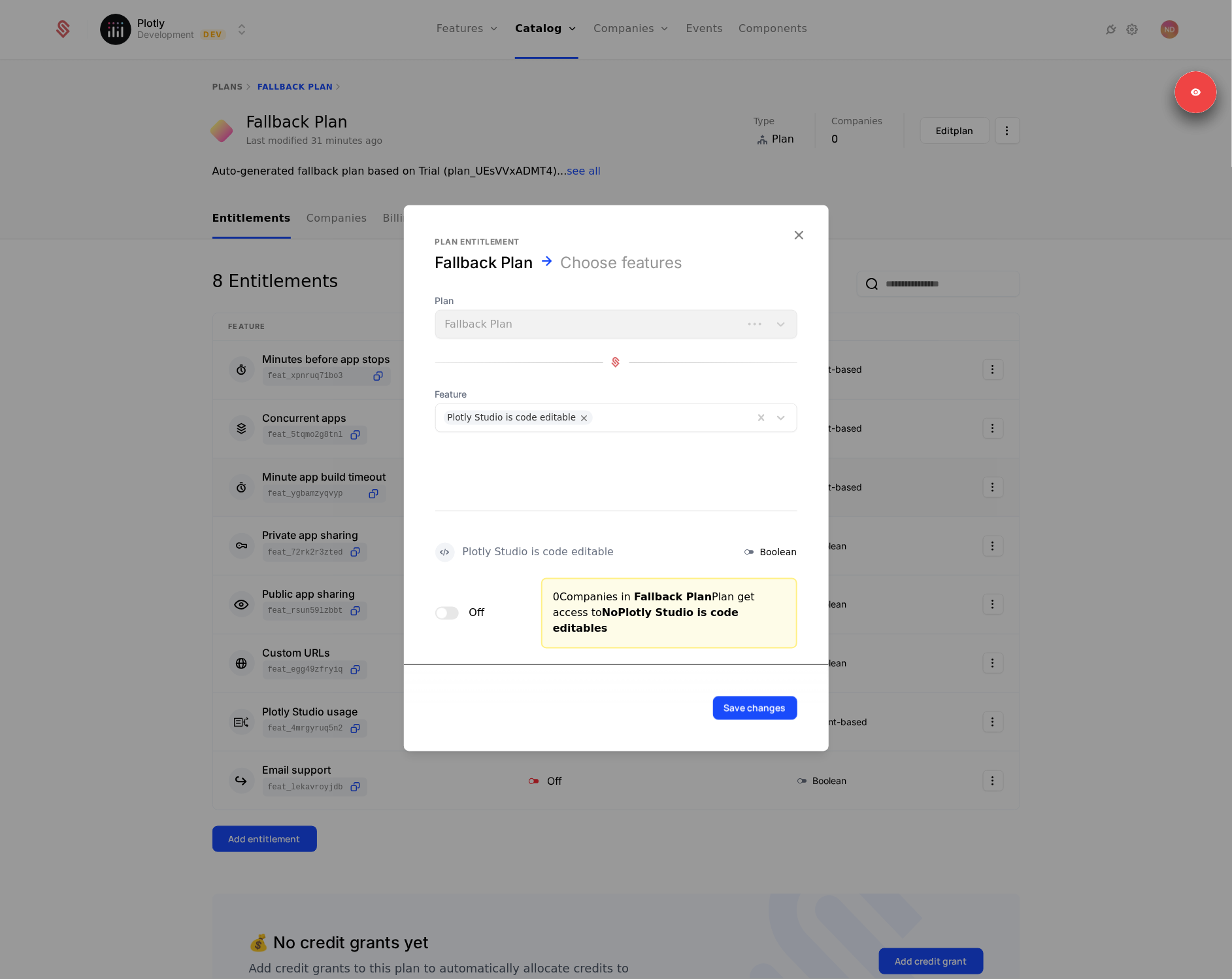
click at [730, 696] on button "Save changes" at bounding box center [755, 707] width 84 height 24
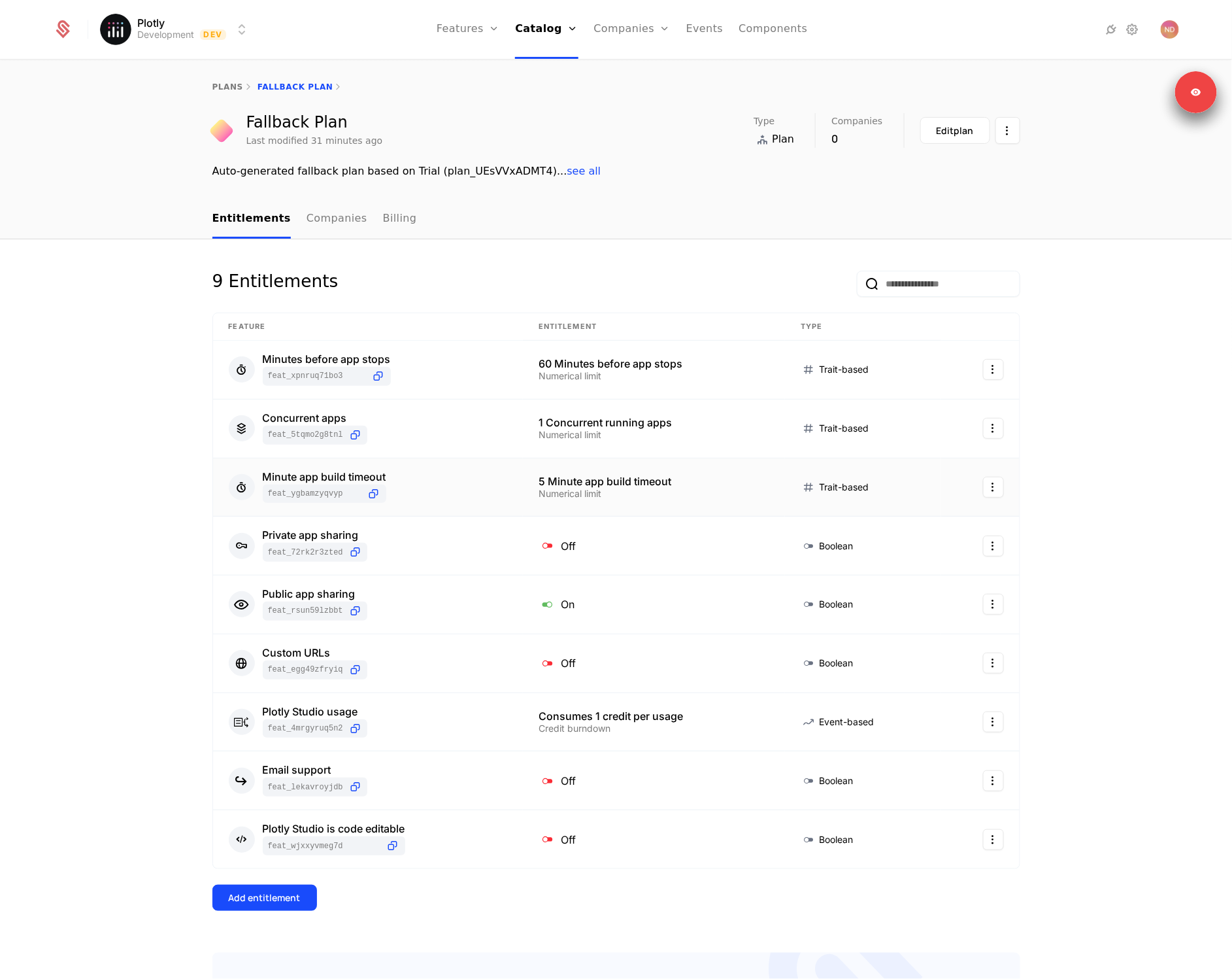
click at [284, 894] on div "Add entitlement" at bounding box center [264, 897] width 72 height 13
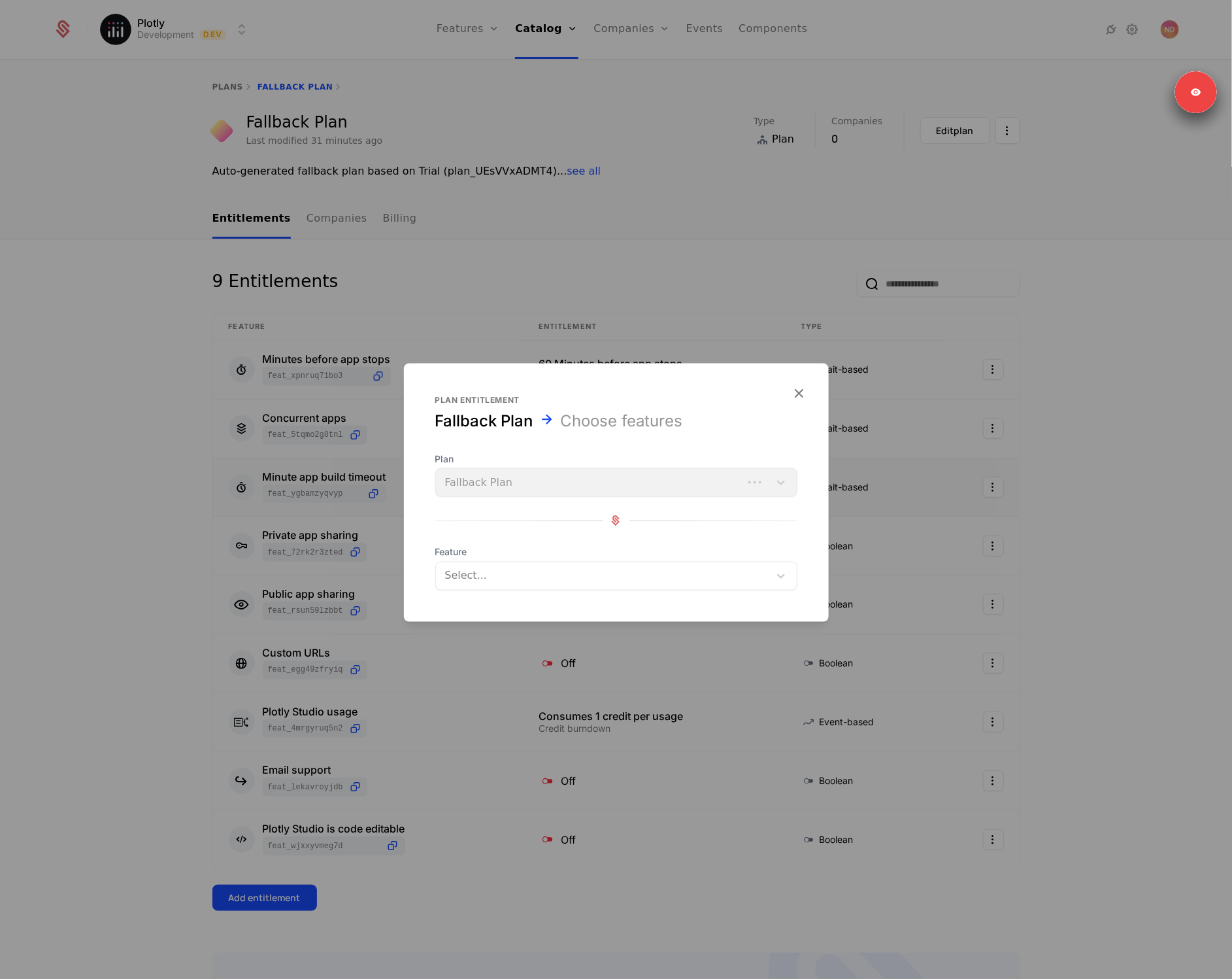
click at [549, 580] on div at bounding box center [602, 575] width 318 height 18
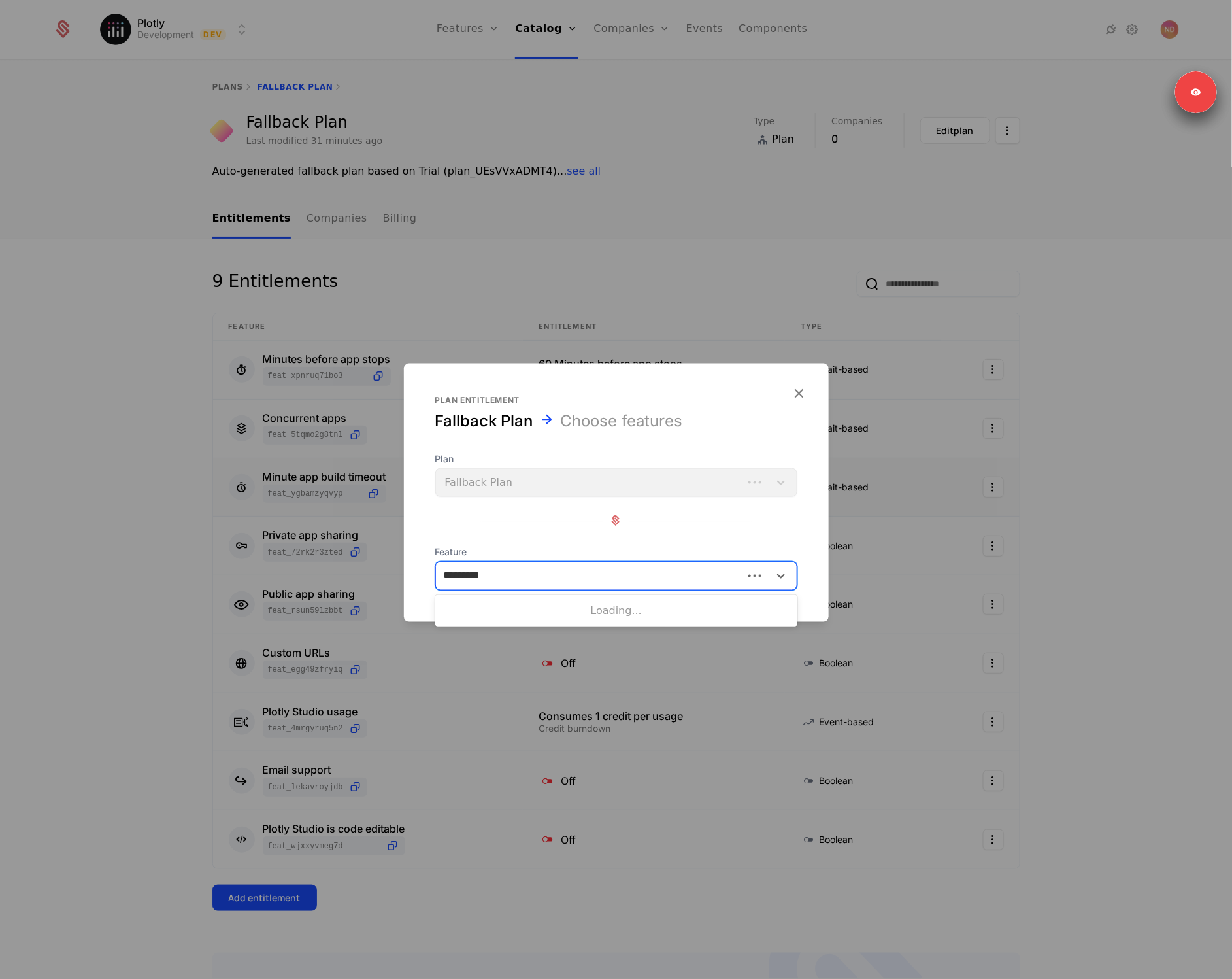
type input "**********"
click at [548, 609] on div "Plotly Studio is code exportable" at bounding box center [616, 609] width 346 height 12
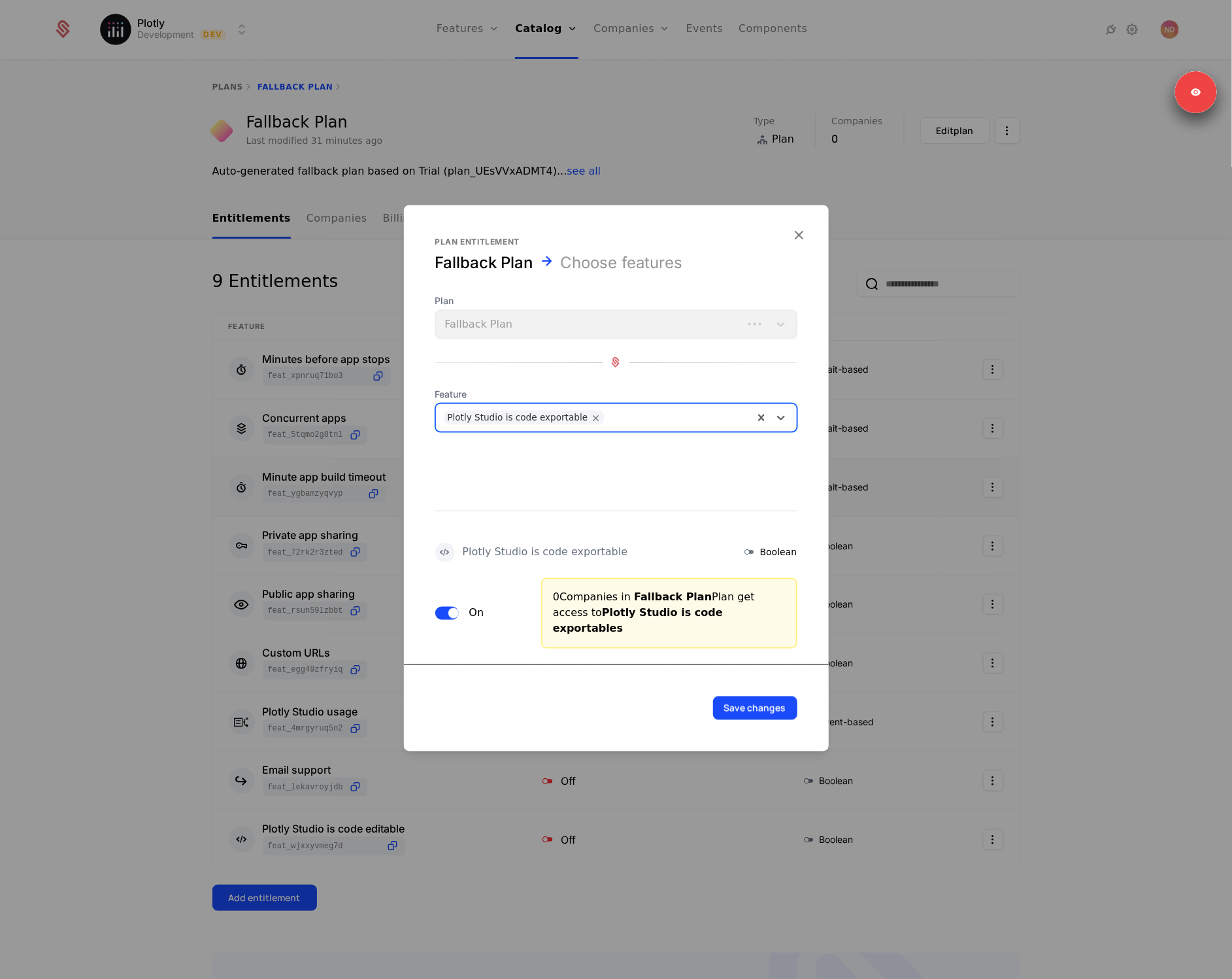
click at [443, 609] on button "On" at bounding box center [447, 612] width 24 height 13
click at [775, 708] on button "Save changes" at bounding box center [755, 707] width 84 height 24
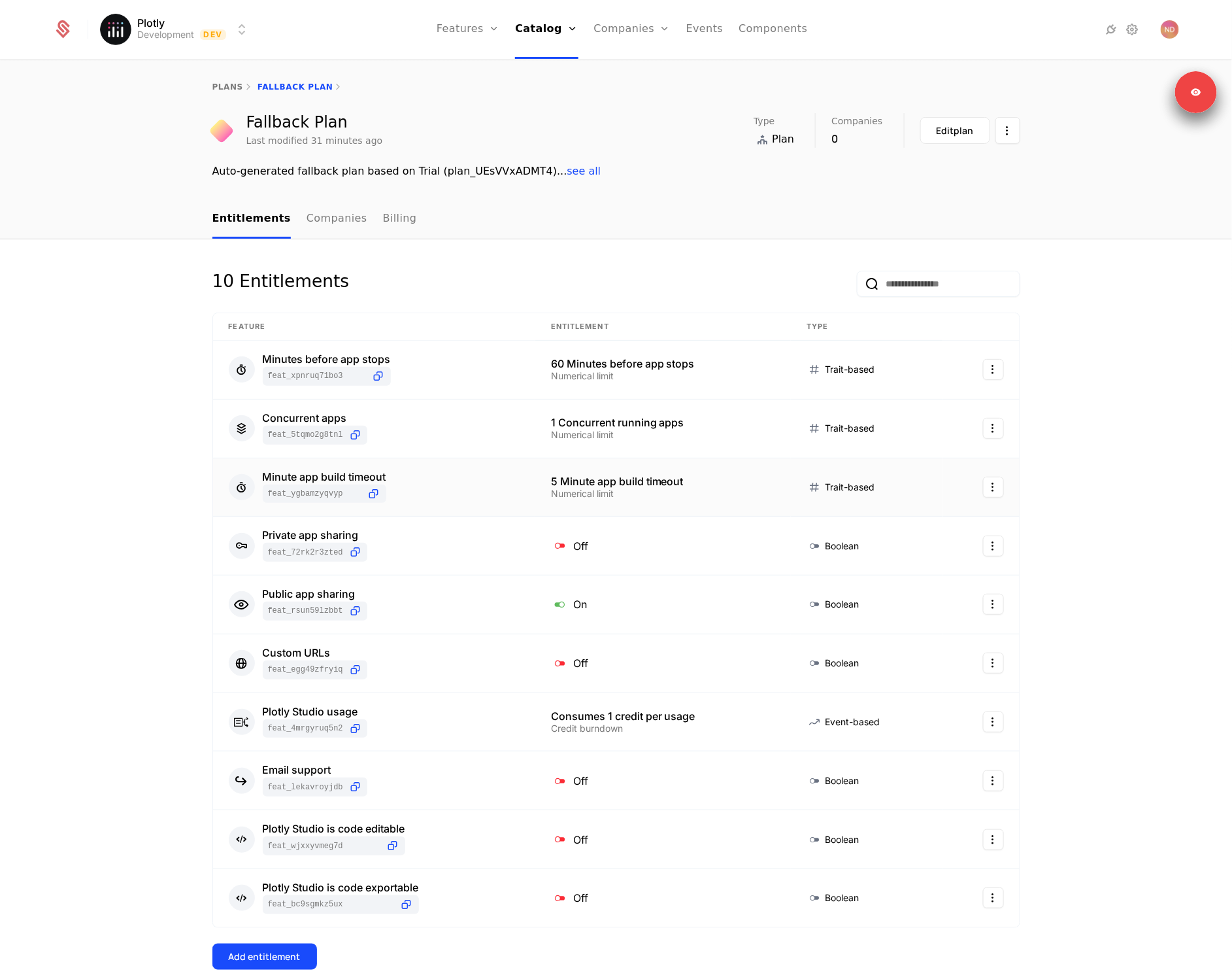
click at [291, 948] on button "Add entitlement" at bounding box center [264, 956] width 105 height 26
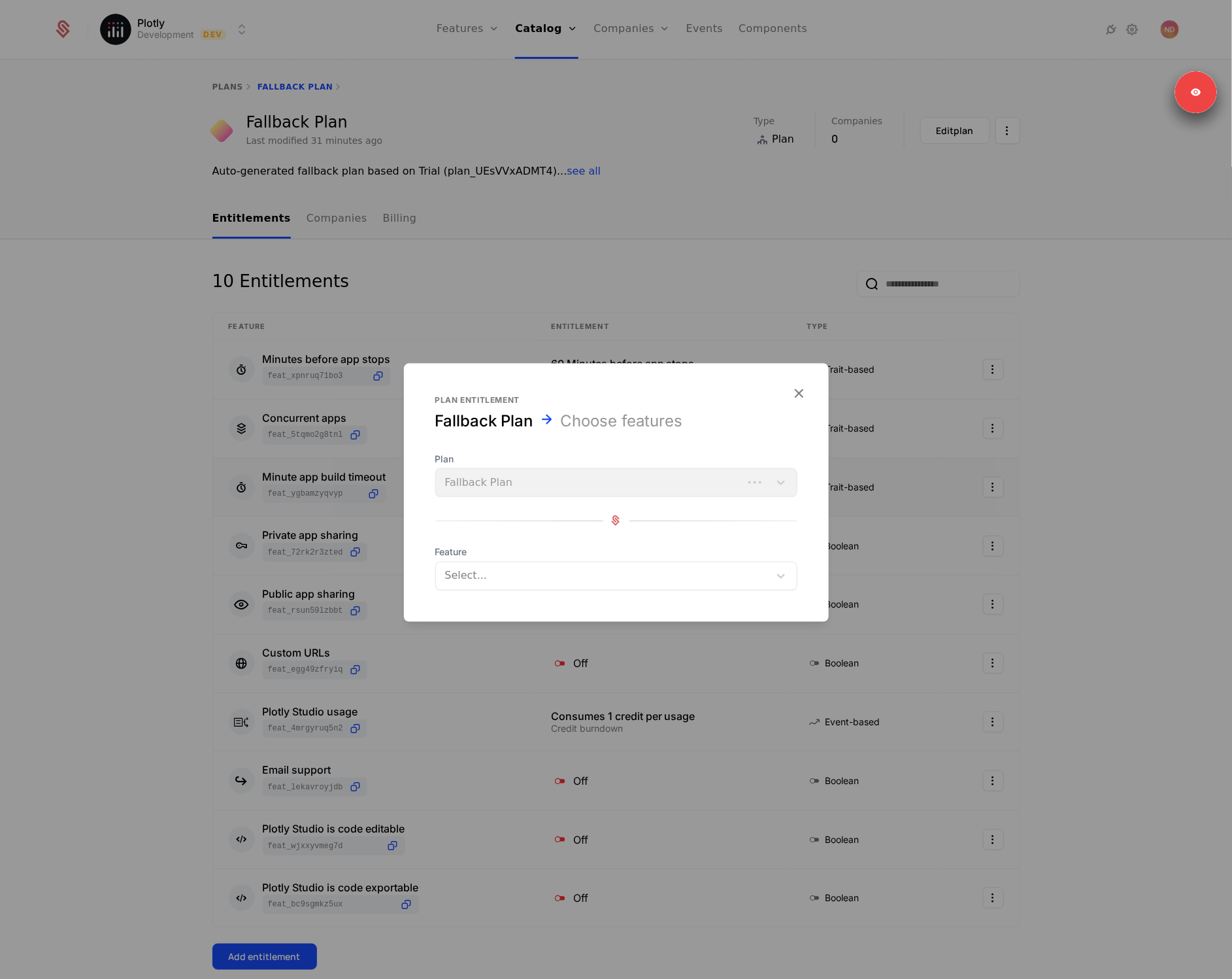
click at [647, 569] on div at bounding box center [602, 575] width 318 height 18
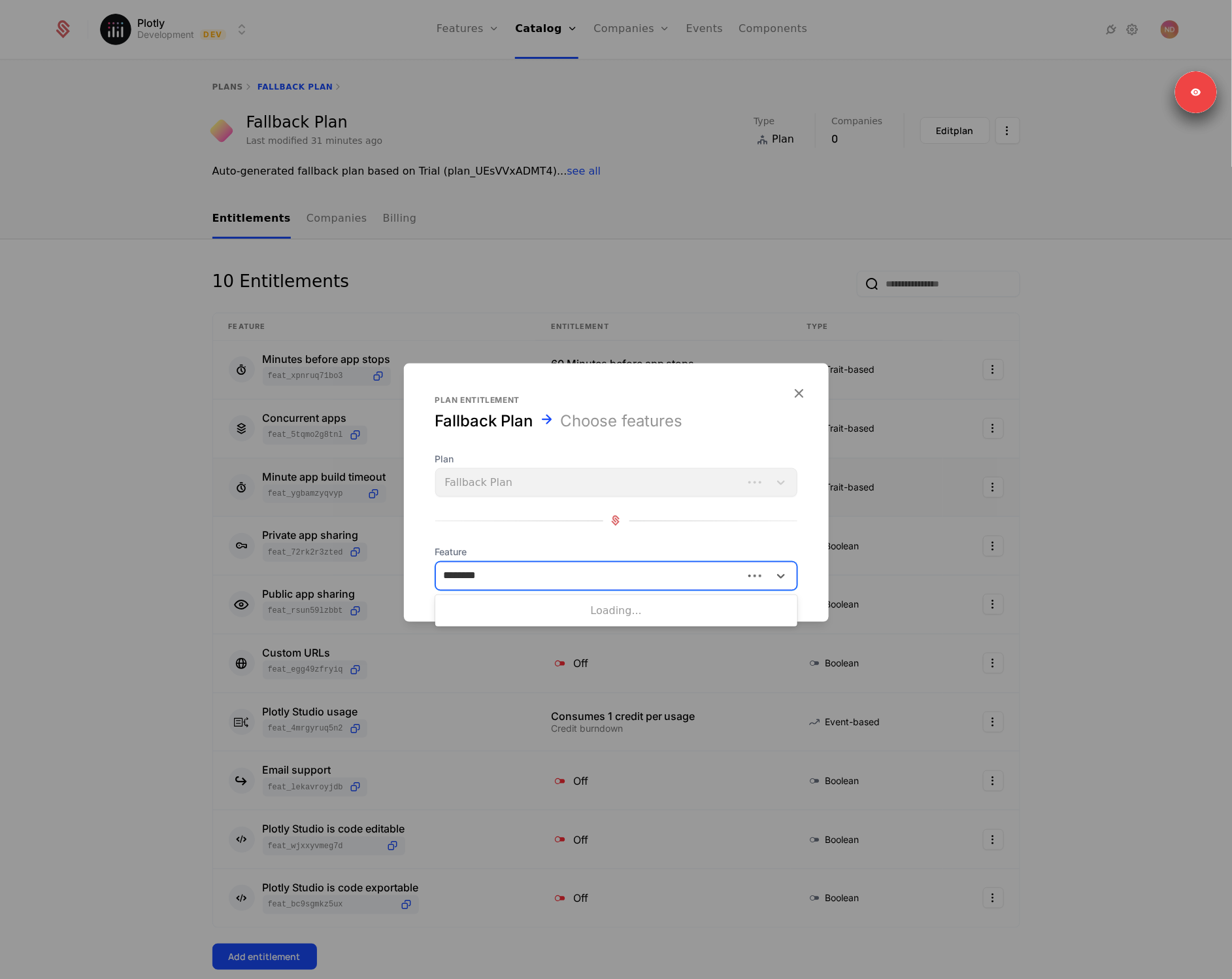
type input "*********"
click at [632, 612] on div "Plotly Studio is code viewable" at bounding box center [616, 609] width 346 height 12
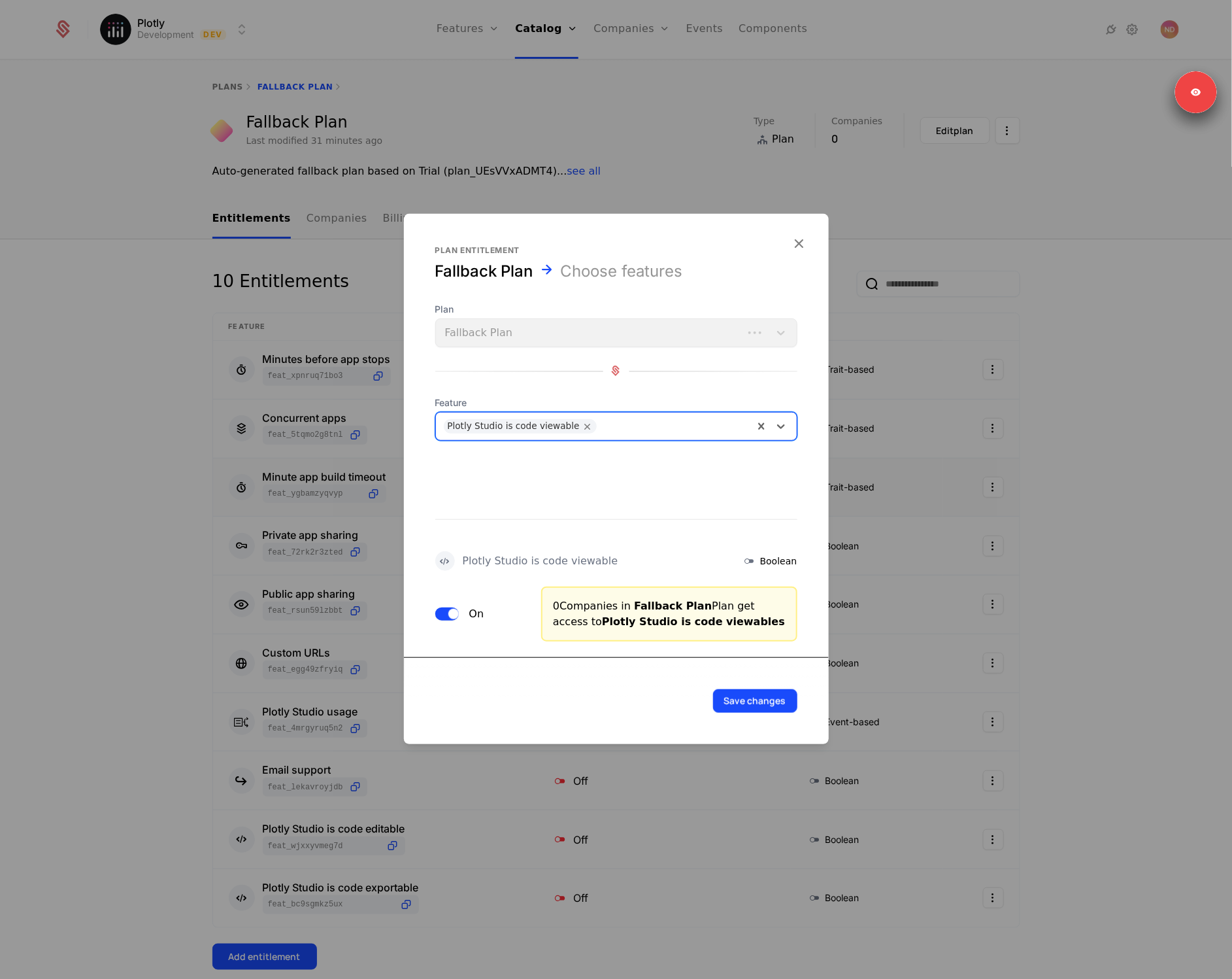
click at [450, 611] on span "button" at bounding box center [453, 612] width 11 height 11
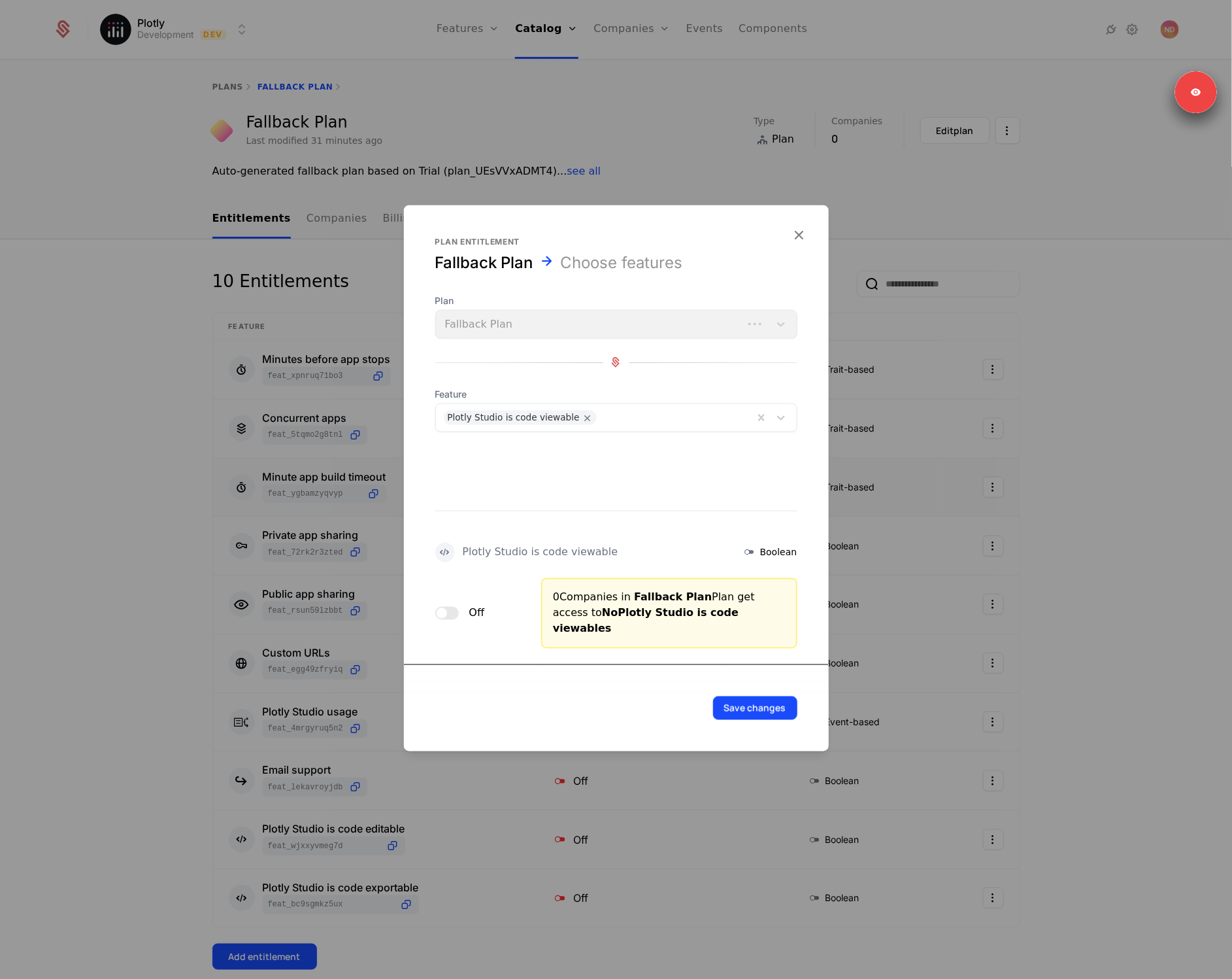
click at [723, 703] on button "Save changes" at bounding box center [755, 707] width 84 height 24
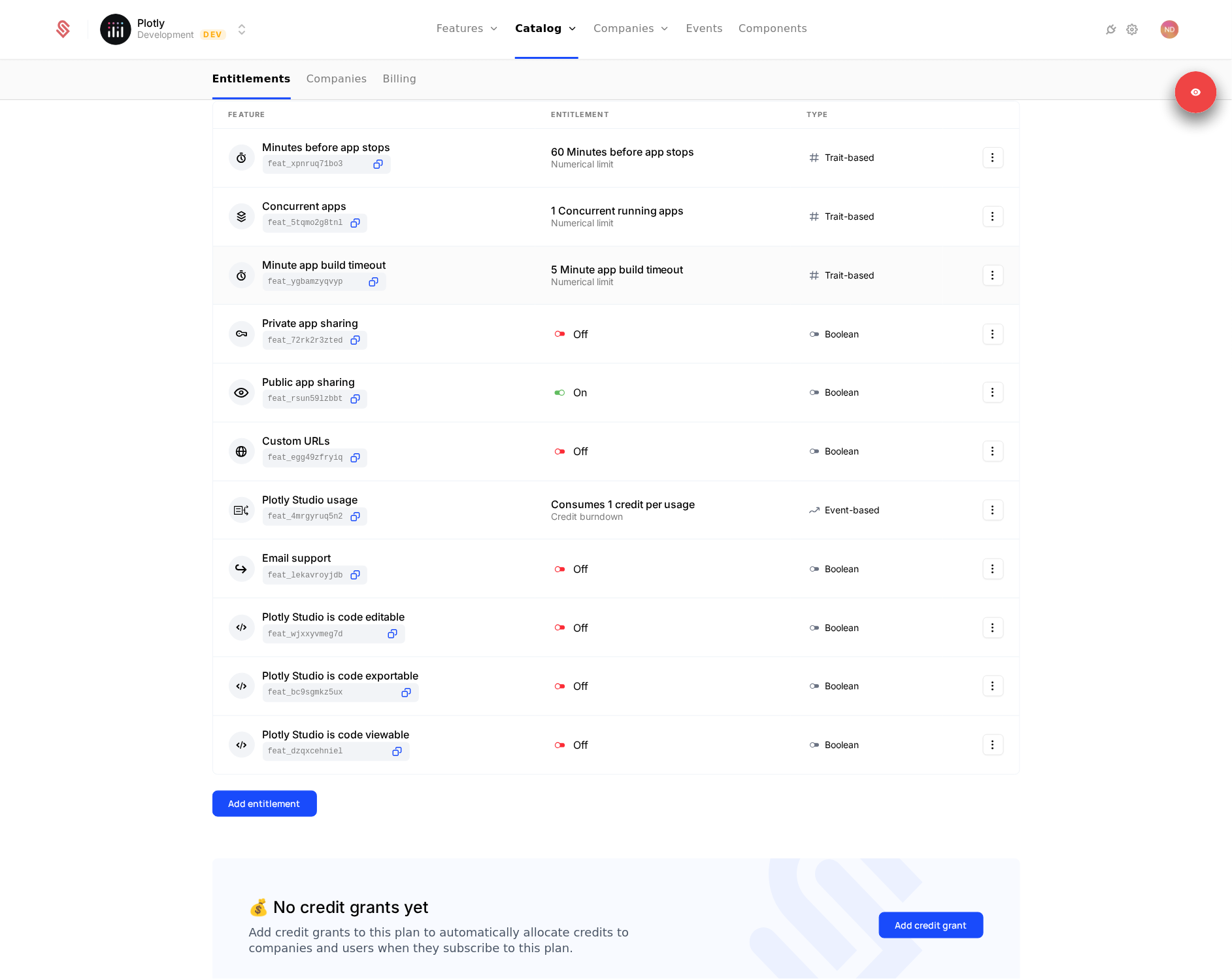
scroll to position [298, 0]
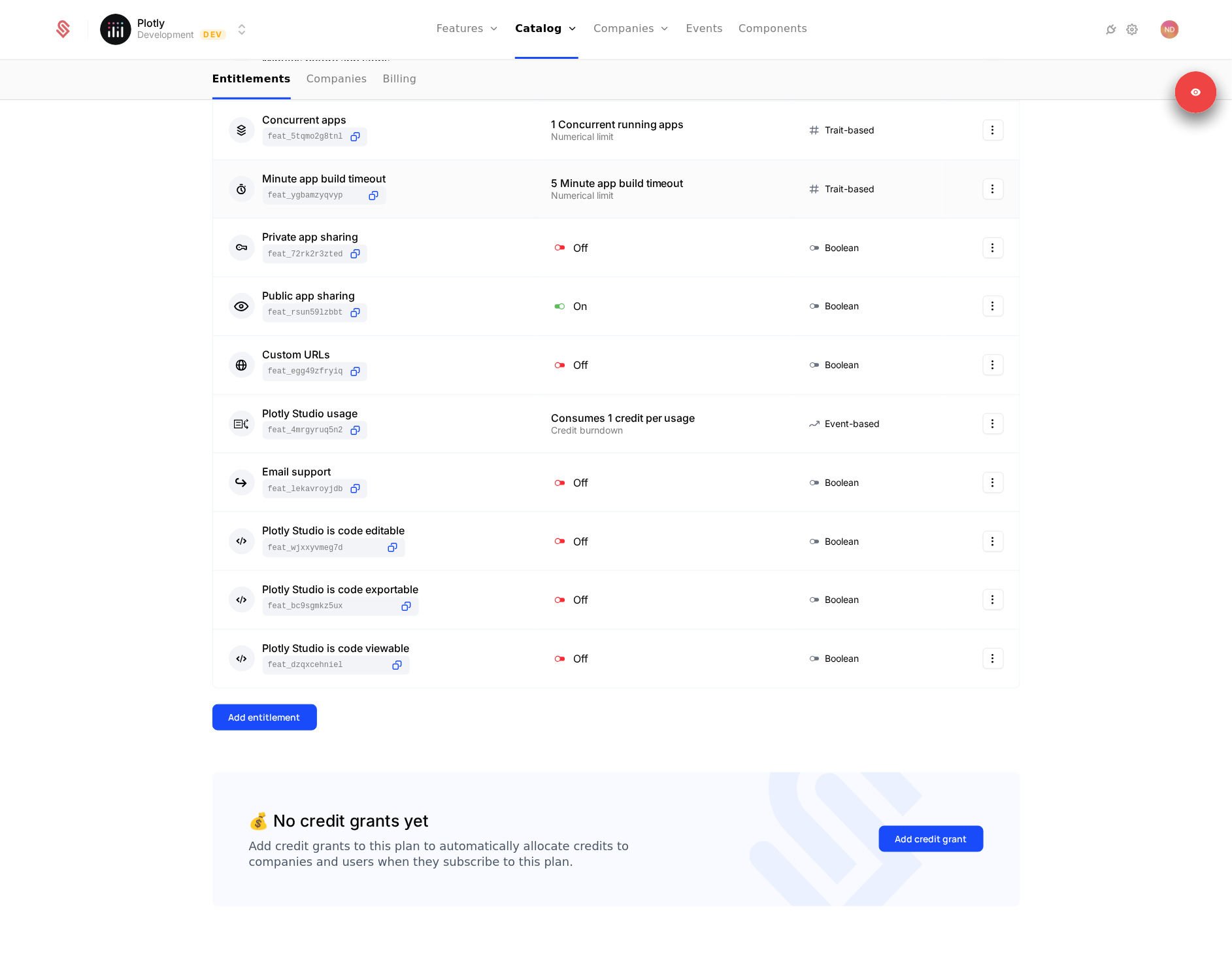
click at [953, 848] on button "Add credit grant" at bounding box center [931, 838] width 105 height 26
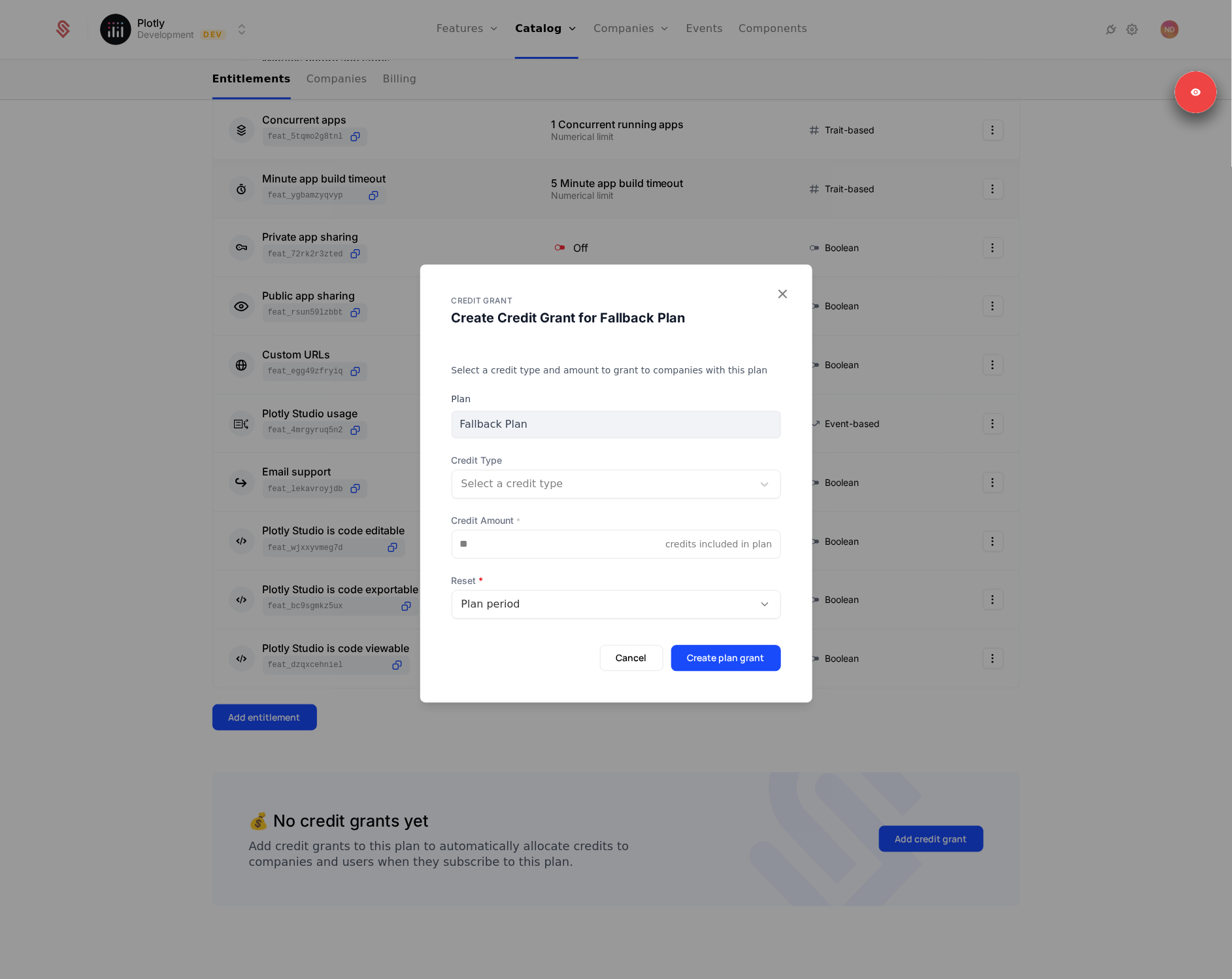
click at [506, 468] on div "Credit Type Select a credit type" at bounding box center [616, 476] width 329 height 44
click at [507, 476] on div "Select a credit type" at bounding box center [604, 484] width 285 height 15
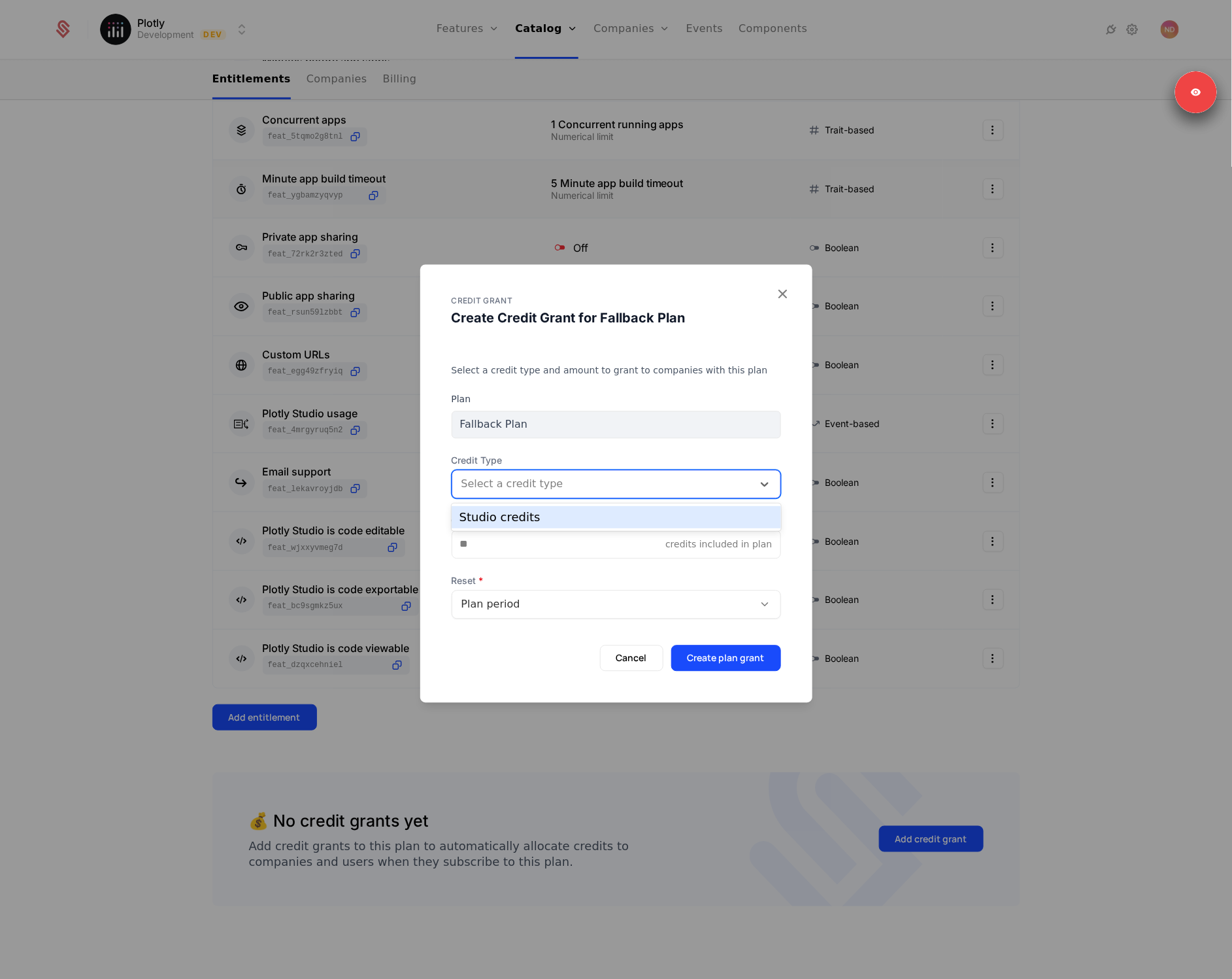
click at [507, 514] on div "Studio credits" at bounding box center [616, 517] width 314 height 12
click at [506, 542] on input "Credit Amount *" at bounding box center [558, 543] width 214 height 28
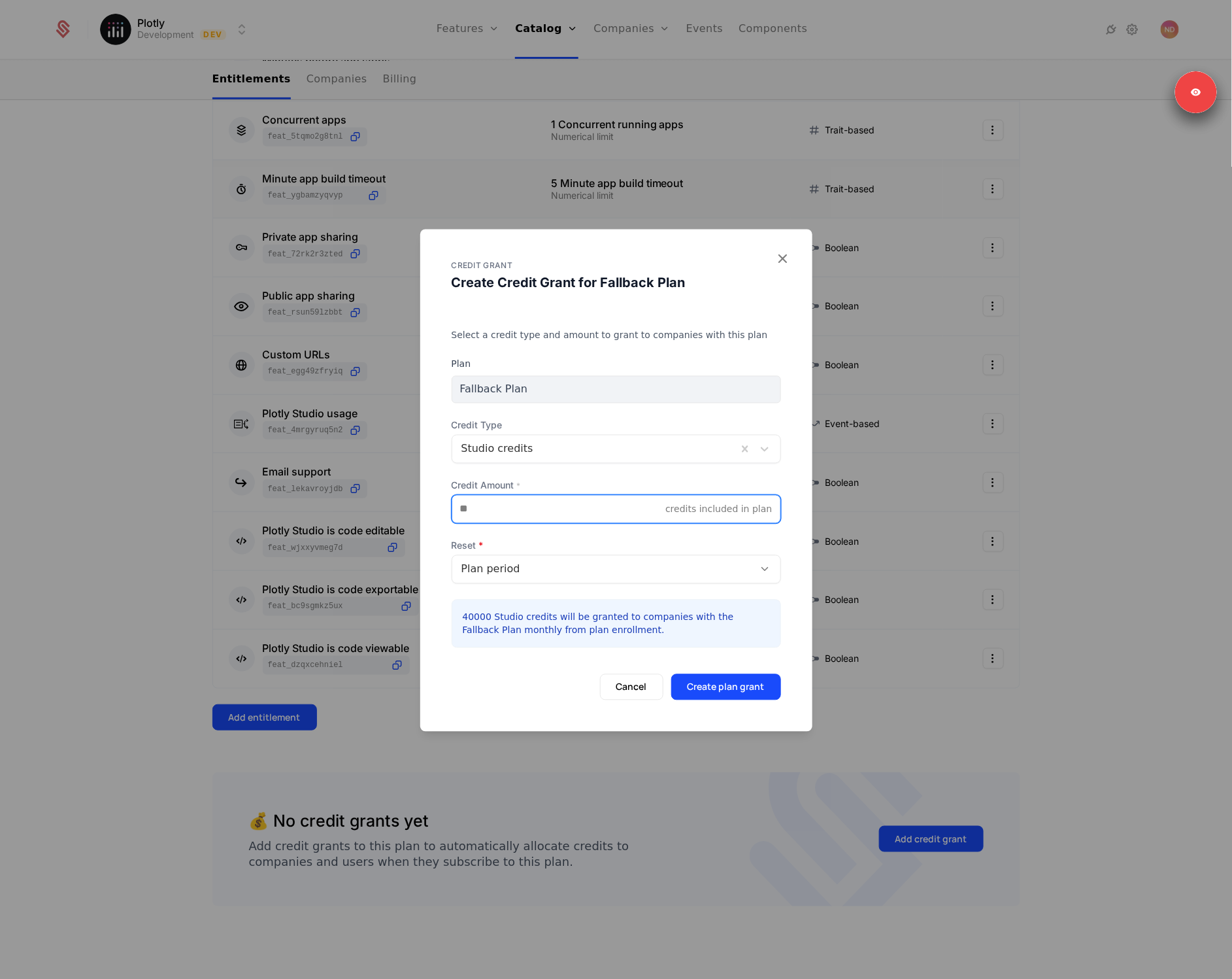
type input "*****"
click at [569, 591] on form "Plan Fallback Plan Credit Type Studio credits Credit Amount * ***** credits inc…" at bounding box center [616, 528] width 329 height 343
click at [568, 580] on div "Plan period" at bounding box center [616, 569] width 329 height 29
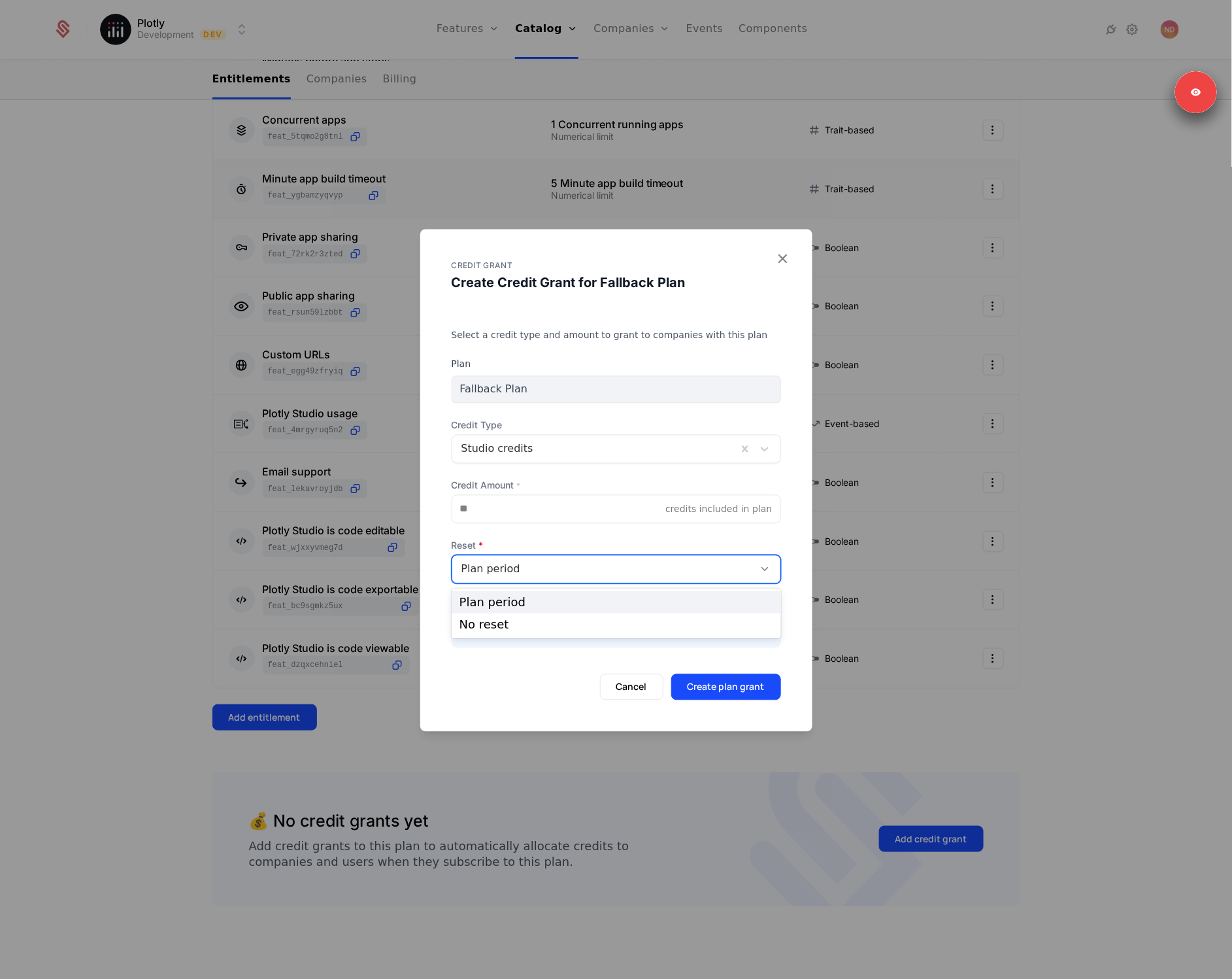
click at [594, 540] on span "Reset" at bounding box center [616, 545] width 329 height 13
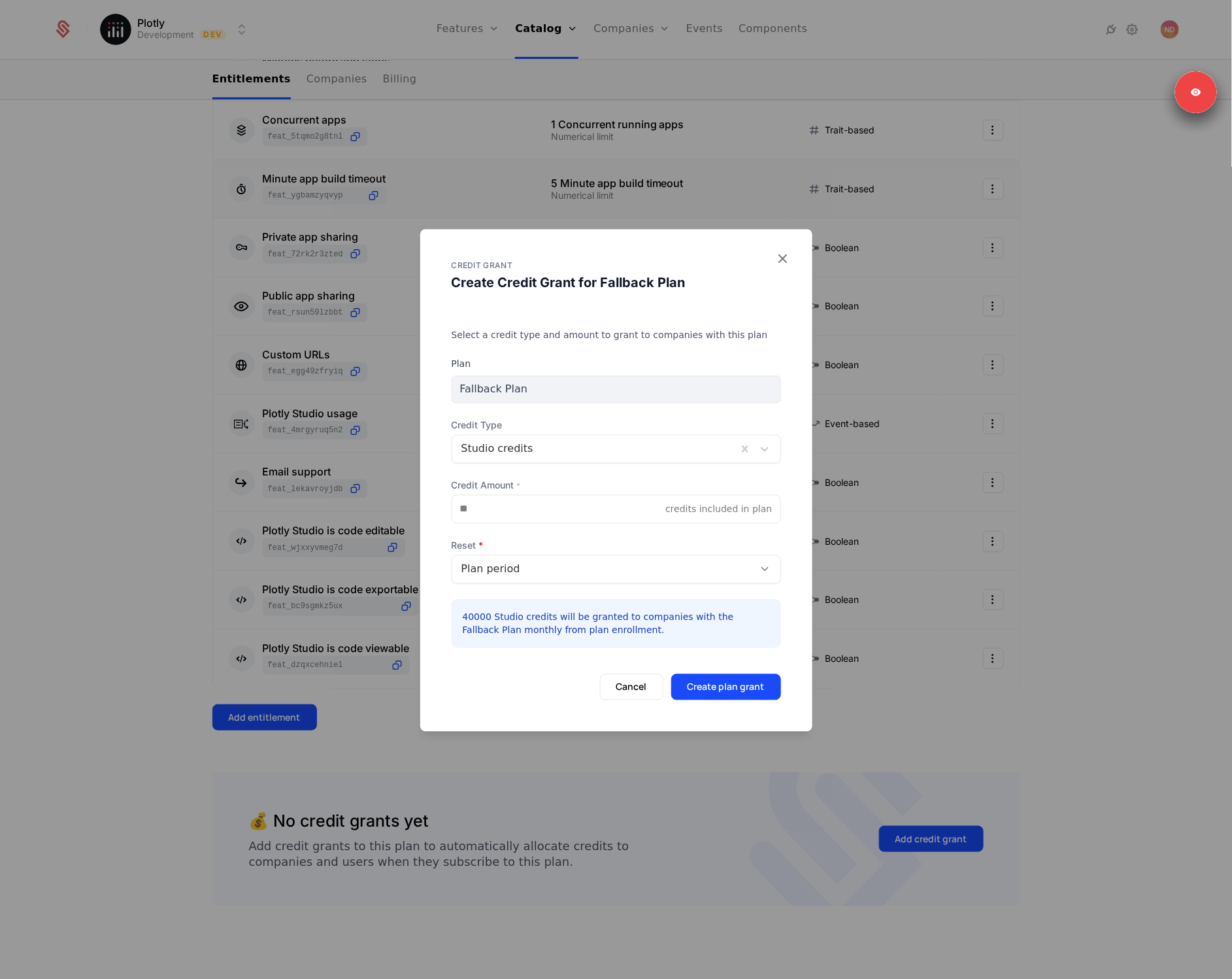
click at [604, 625] on p "40000 Studio credits will be granted to companies with the Fallback Plan monthl…" at bounding box center [616, 622] width 307 height 26
click at [604, 624] on p "40000 Studio credits will be granted to companies with the Fallback Plan monthl…" at bounding box center [616, 622] width 307 height 26
drag, startPoint x: 604, startPoint y: 624, endPoint x: 596, endPoint y: 609, distance: 17.0
click at [596, 609] on div "40000 Studio credits will be granted to companies with the Fallback Plan monthl…" at bounding box center [616, 623] width 329 height 48
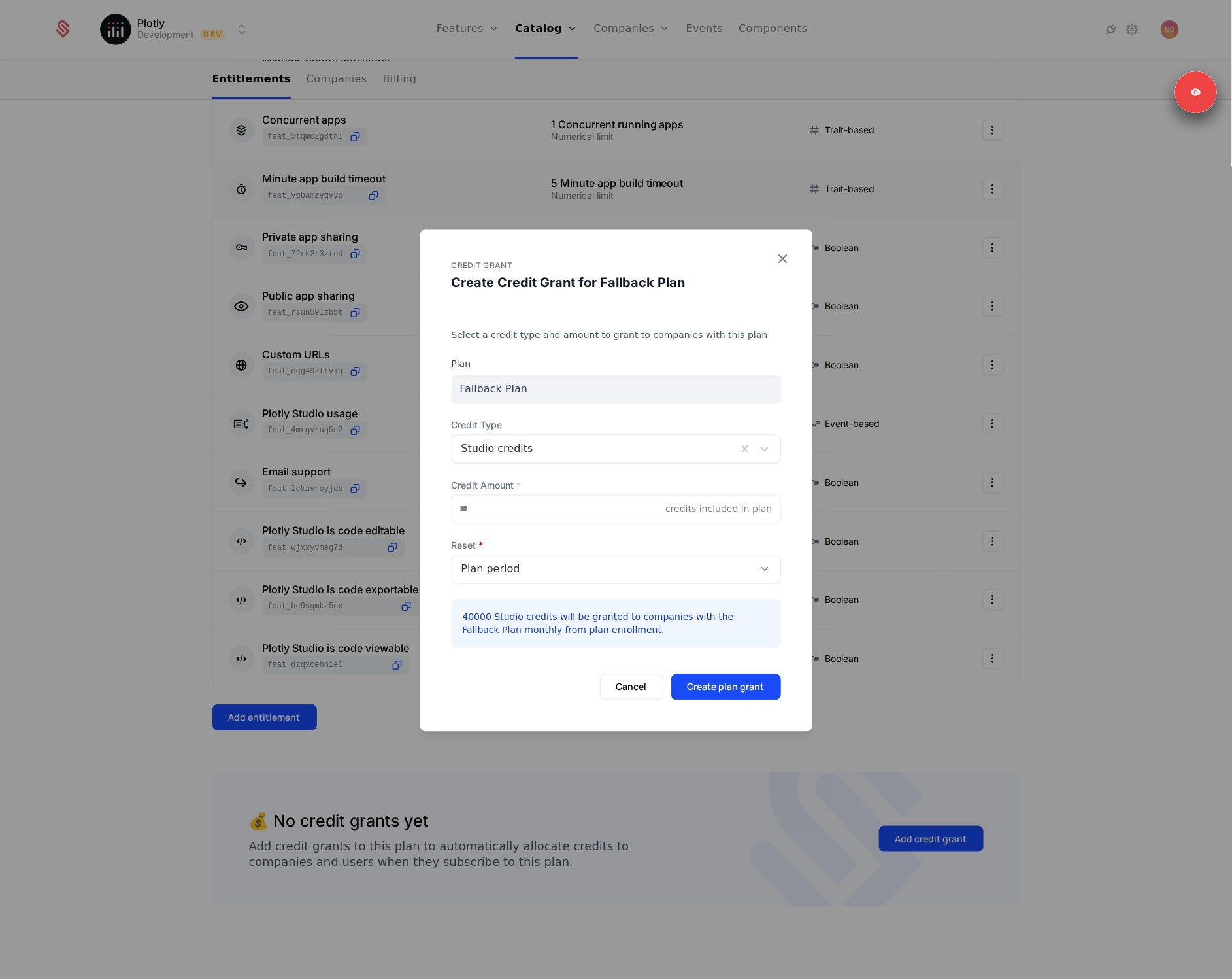
click at [574, 572] on div "Plan period" at bounding box center [604, 568] width 284 height 15
click at [524, 620] on div "No reset" at bounding box center [616, 624] width 314 height 12
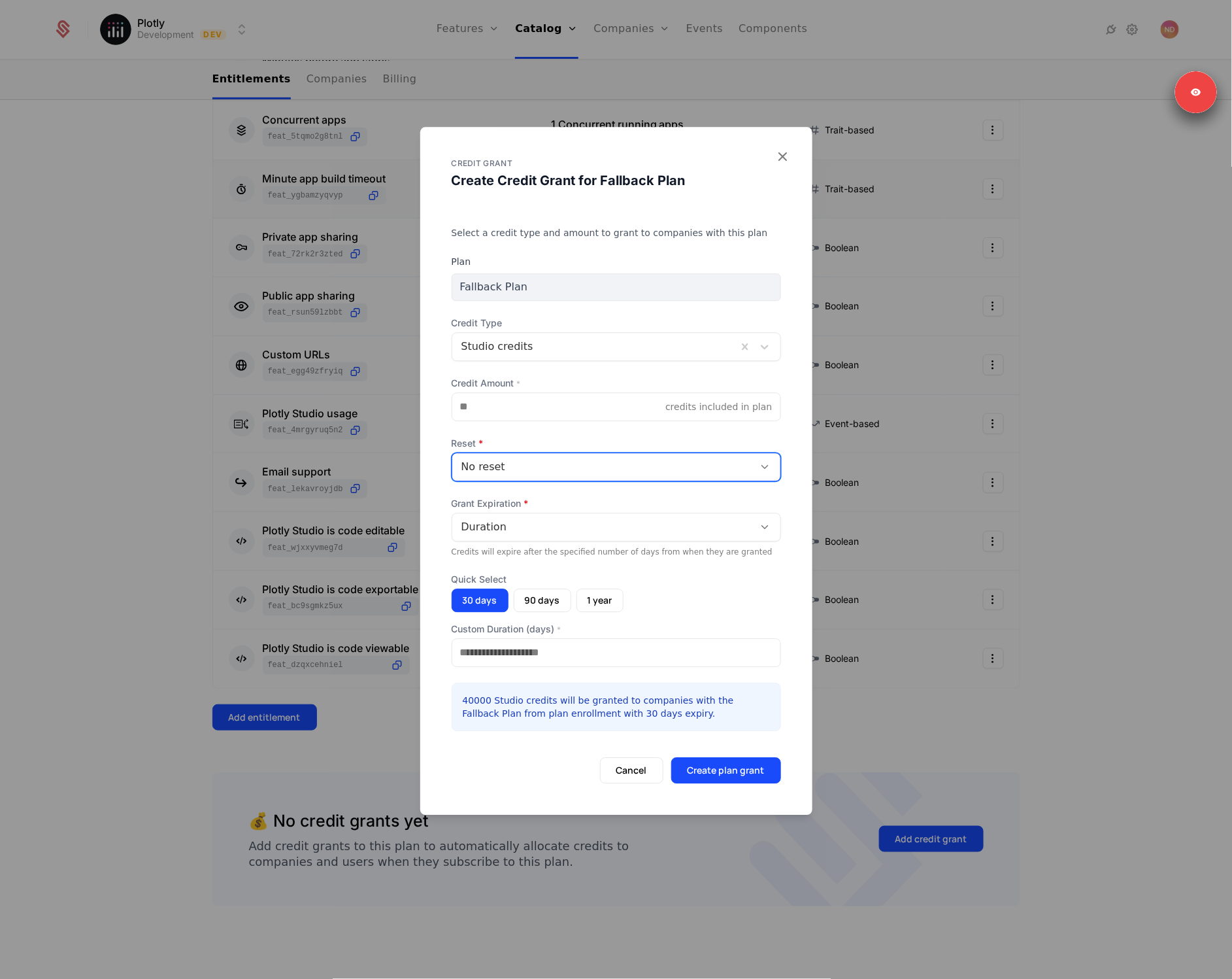
click at [657, 594] on div "30 days 90 days 1 year" at bounding box center [616, 600] width 329 height 24
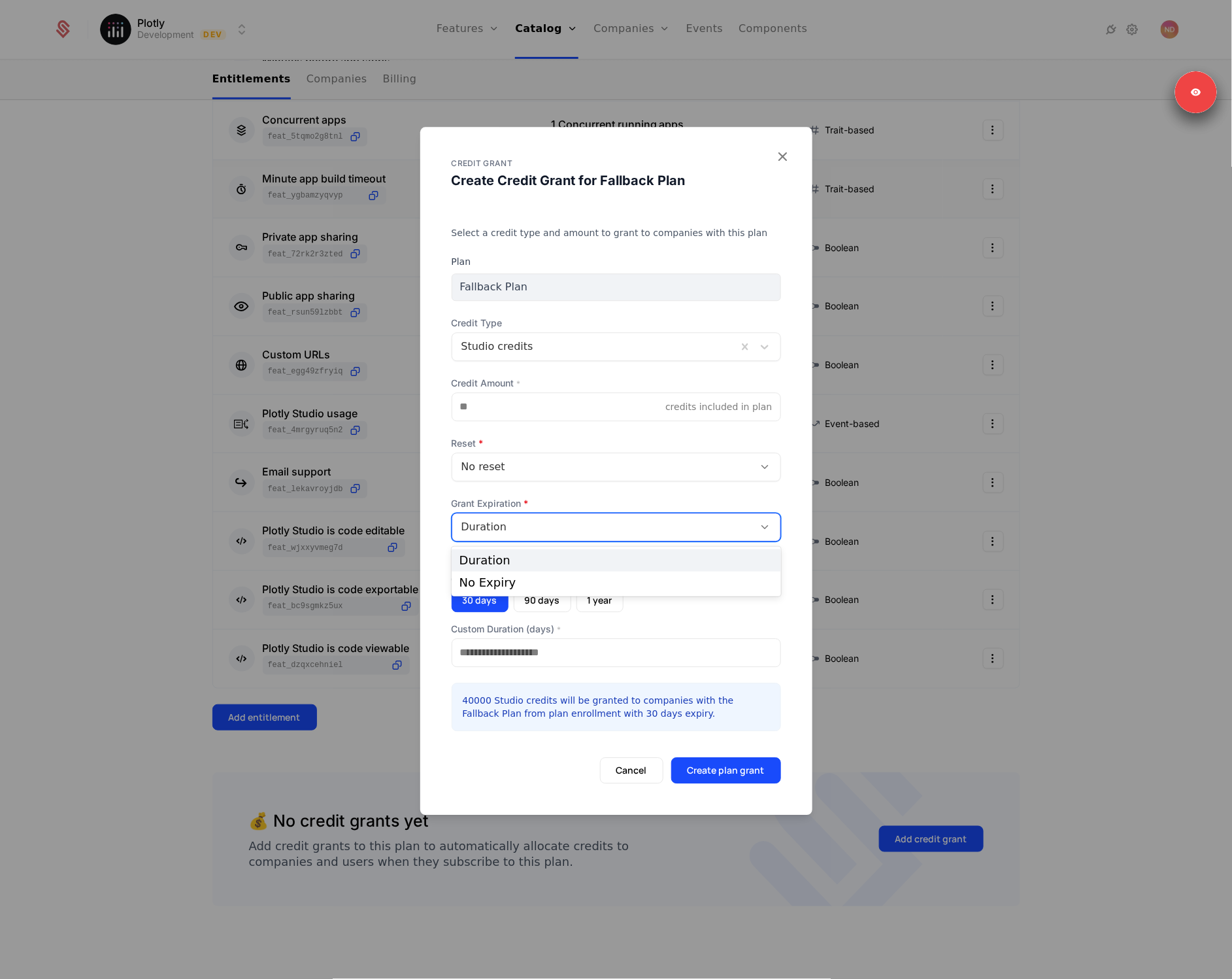
click at [553, 533] on div "Duration" at bounding box center [604, 527] width 284 height 15
click at [519, 587] on div "No Expiry" at bounding box center [616, 583] width 314 height 12
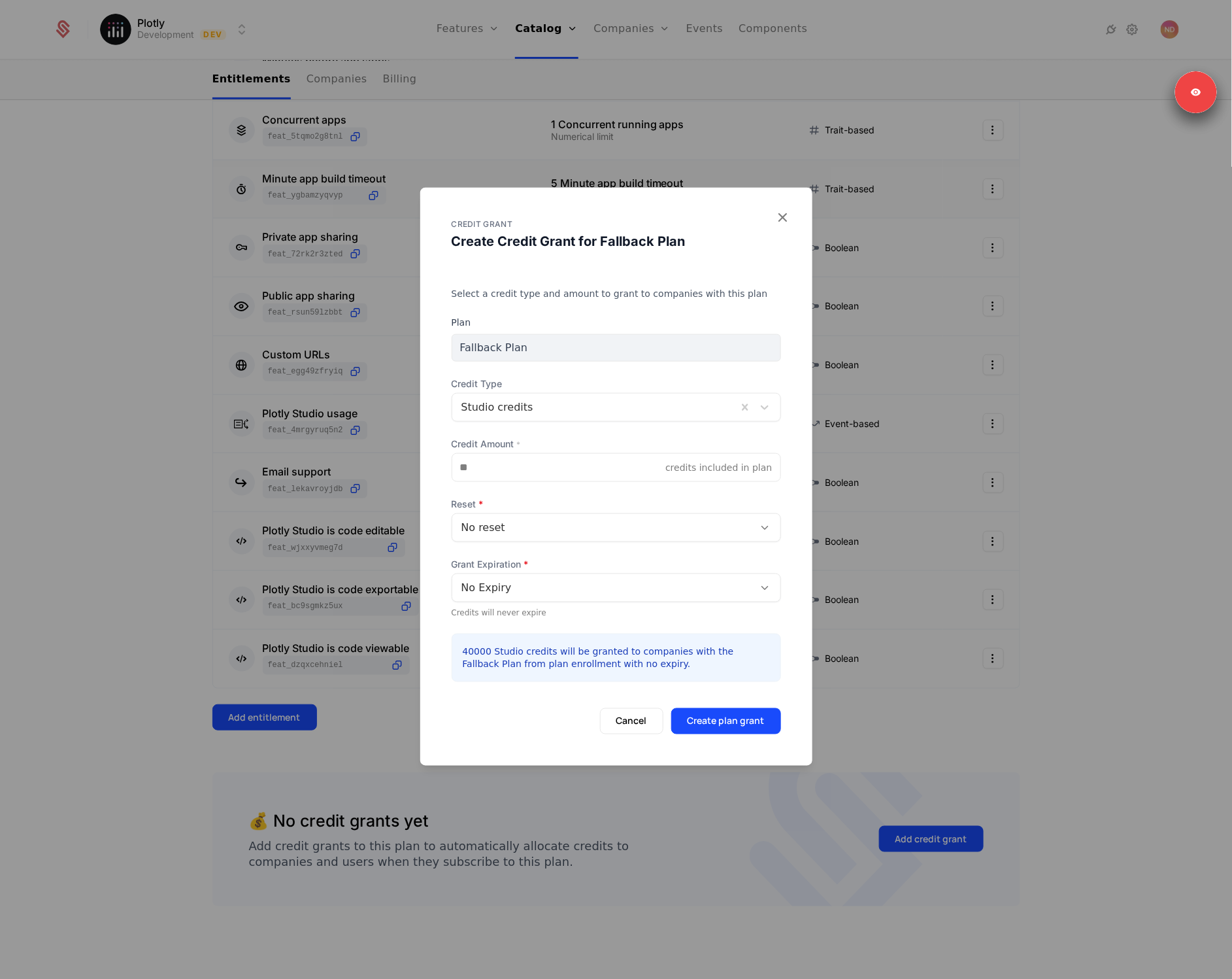
click at [665, 638] on div "40000 Studio credits will be granted to companies with the Fallback Plan from p…" at bounding box center [616, 657] width 329 height 48
click at [731, 725] on button "Create plan grant" at bounding box center [726, 720] width 109 height 26
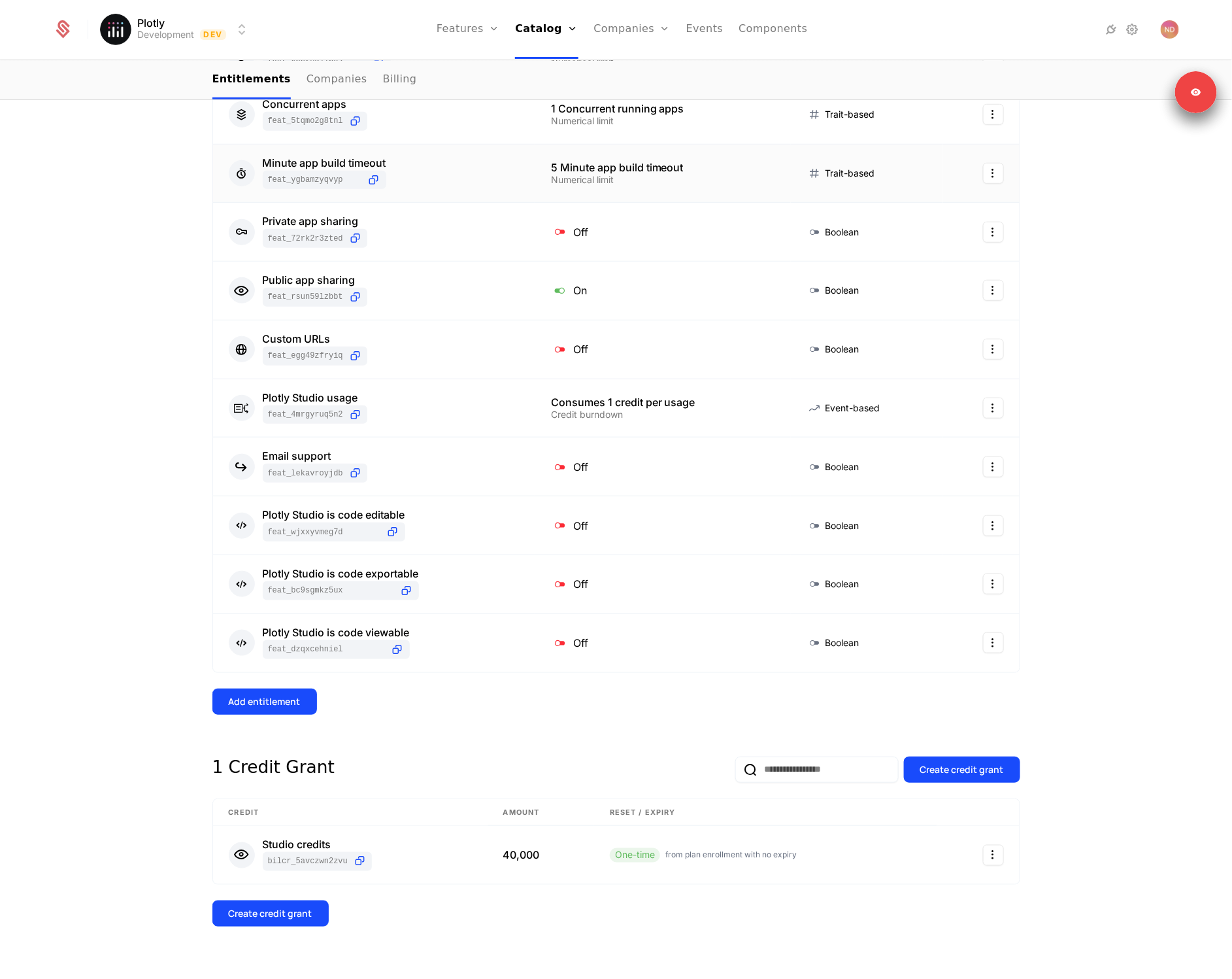
scroll to position [335, 0]
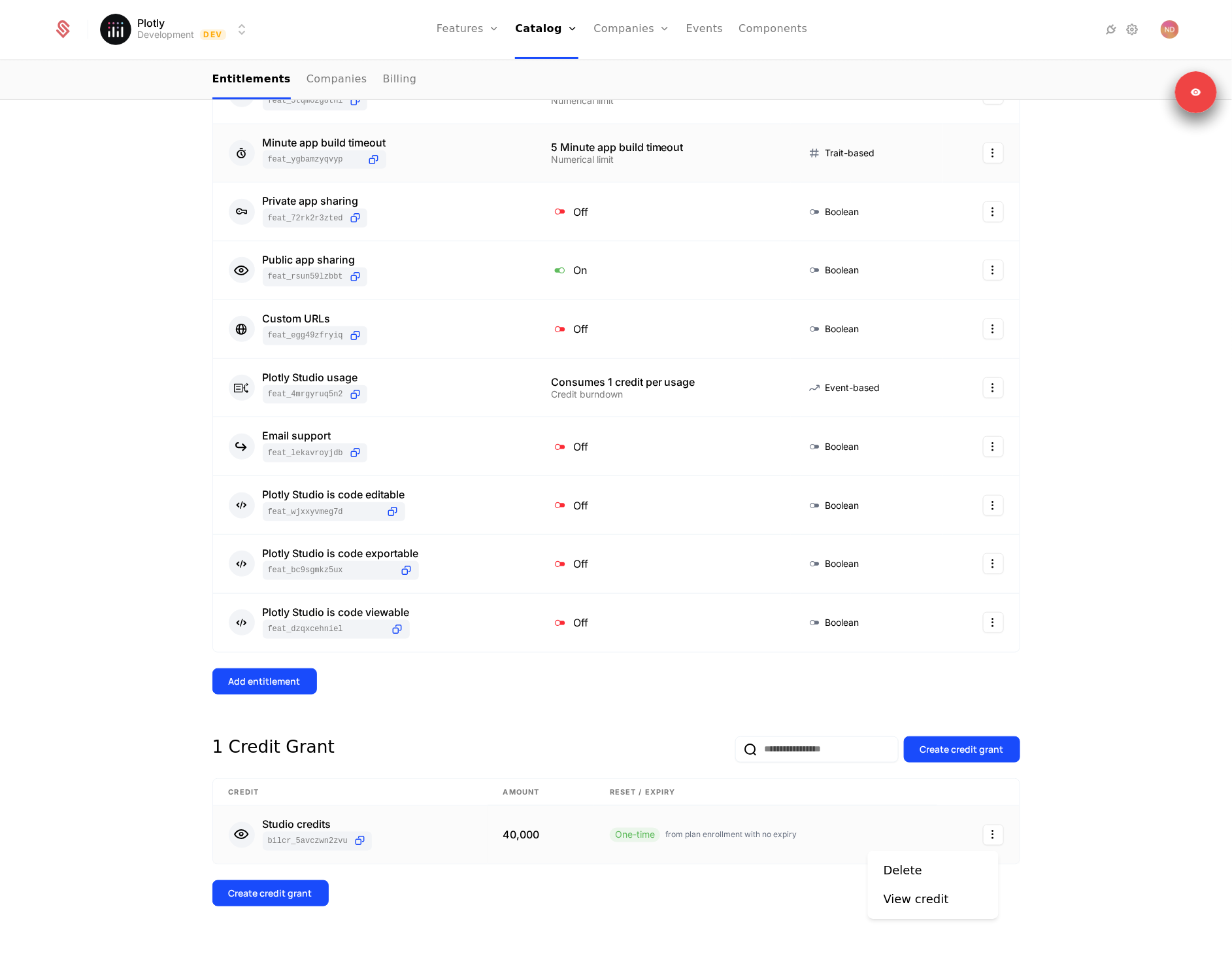
click at [986, 835] on html "Plotly Development Dev Features Features Flags Catalog Plans Add Ons Credits Co…" at bounding box center [616, 490] width 1232 height 979
click at [906, 867] on div "Delete" at bounding box center [903, 870] width 38 height 18
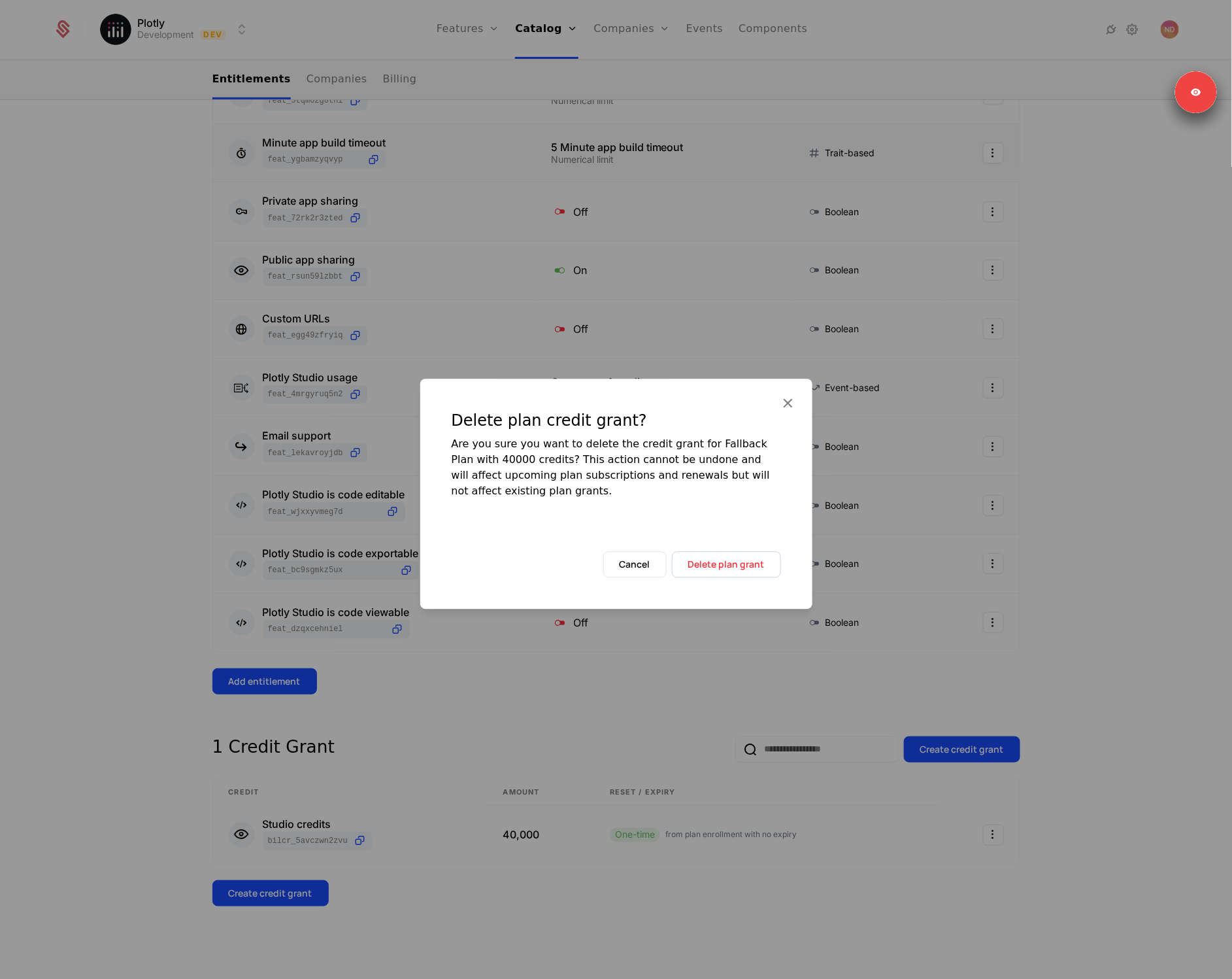
click at [752, 558] on button "Delete plan grant" at bounding box center [726, 563] width 109 height 26
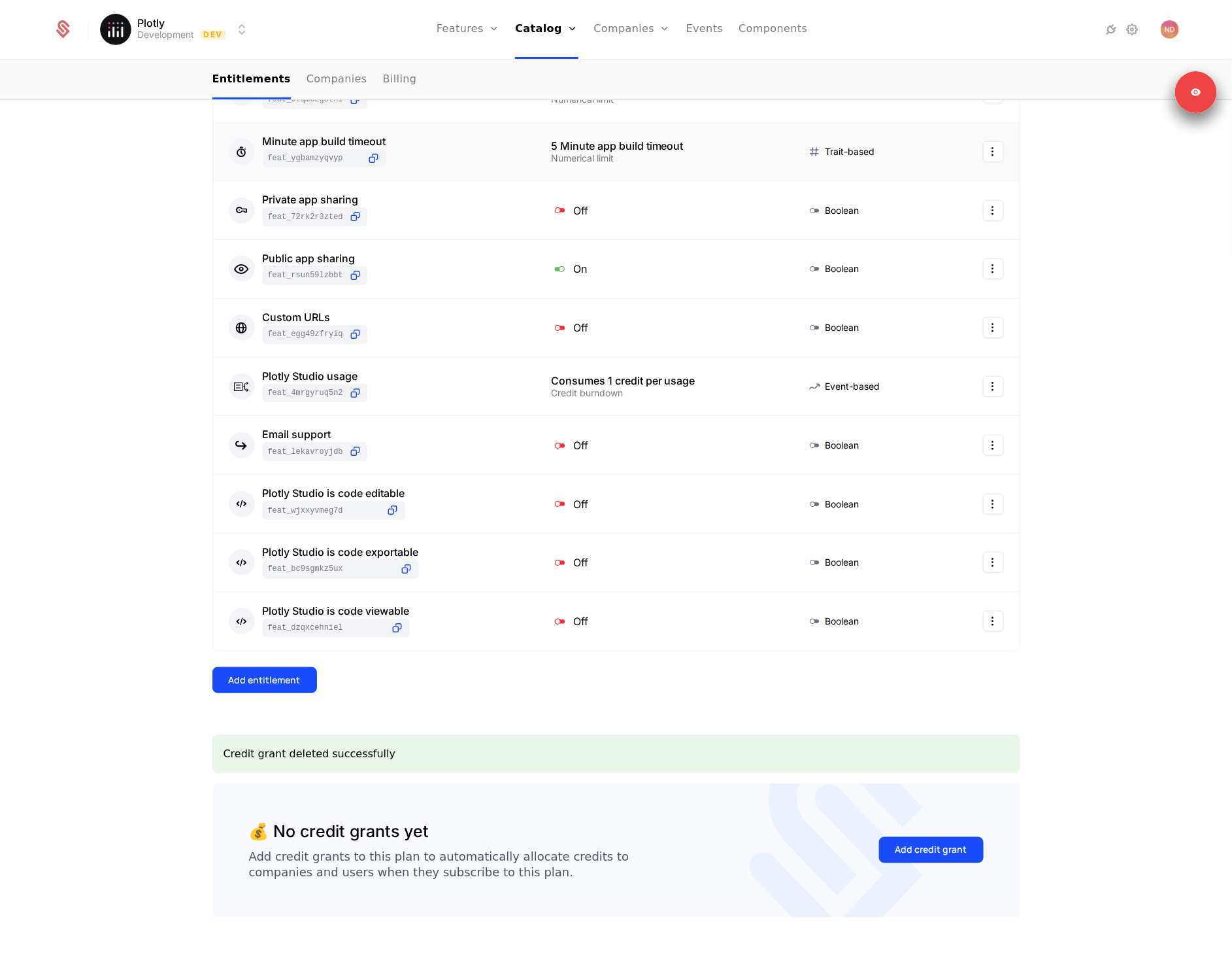
click at [923, 829] on div "Add credit grant" at bounding box center [931, 850] width 105 height 61
click at [925, 841] on button "Add credit grant" at bounding box center [931, 849] width 105 height 26
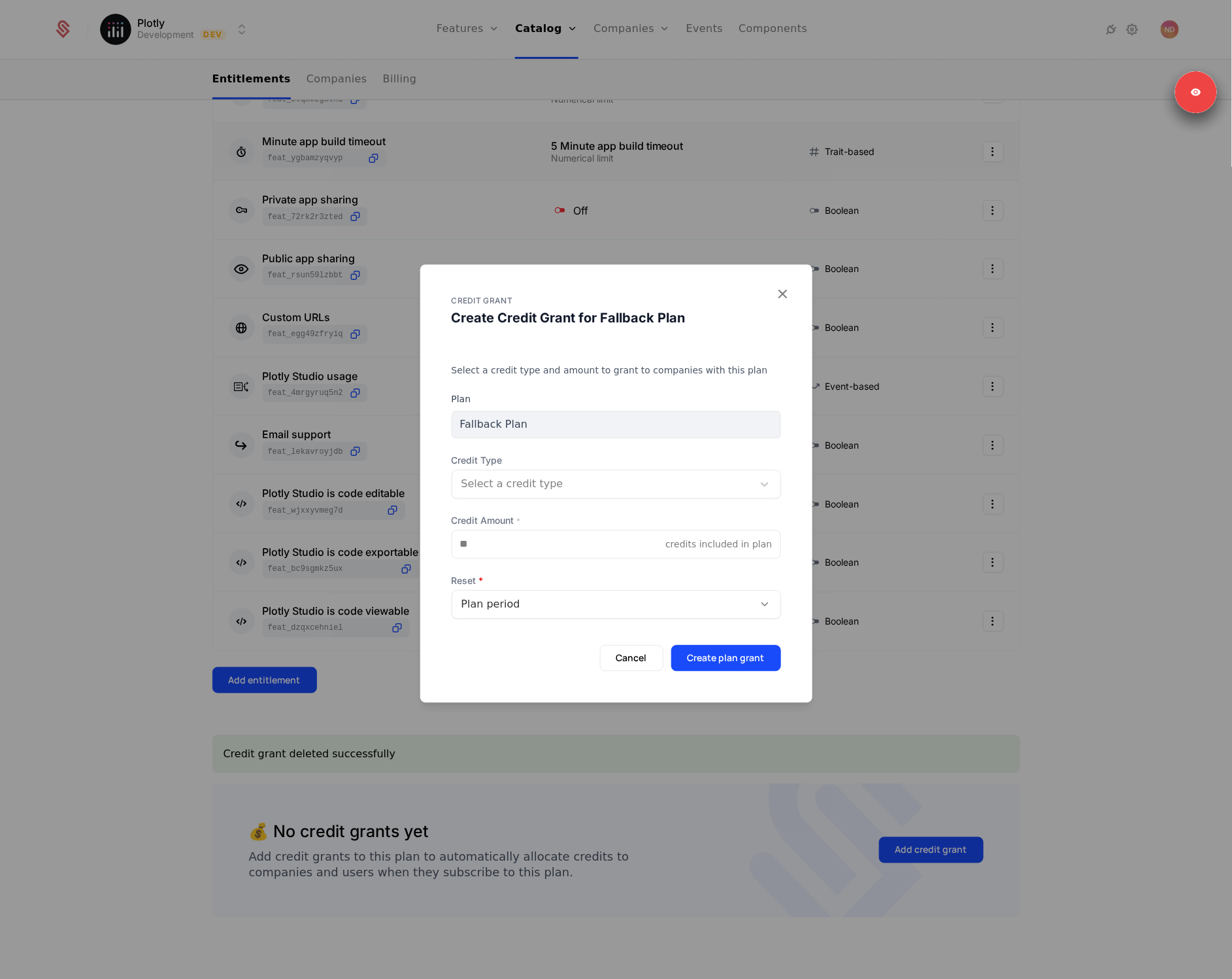
click at [513, 490] on div "Select a credit type" at bounding box center [604, 484] width 285 height 15
click at [497, 519] on div "No options" at bounding box center [616, 518] width 329 height 26
click at [548, 490] on div "Select a credit type" at bounding box center [604, 484] width 285 height 15
click at [557, 444] on form "Plan Fallback Plan Credit Type Select a credit type Credit Amount * credits inc…" at bounding box center [616, 532] width 329 height 278
click at [541, 477] on div "Select a credit type" at bounding box center [604, 484] width 285 height 15
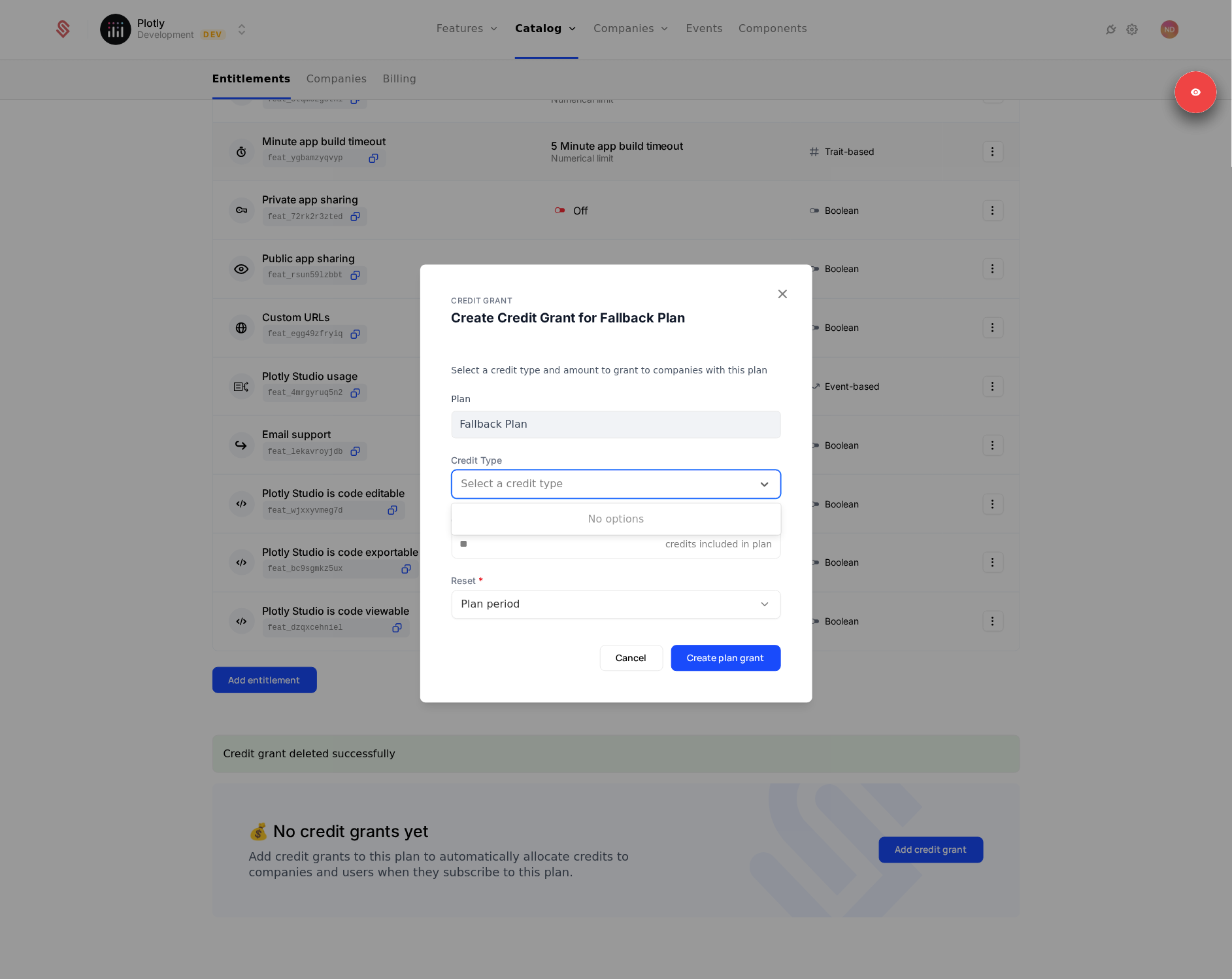
drag, startPoint x: 586, startPoint y: 480, endPoint x: 606, endPoint y: 442, distance: 42.9
click at [586, 479] on div "Select a credit type" at bounding box center [604, 484] width 285 height 15
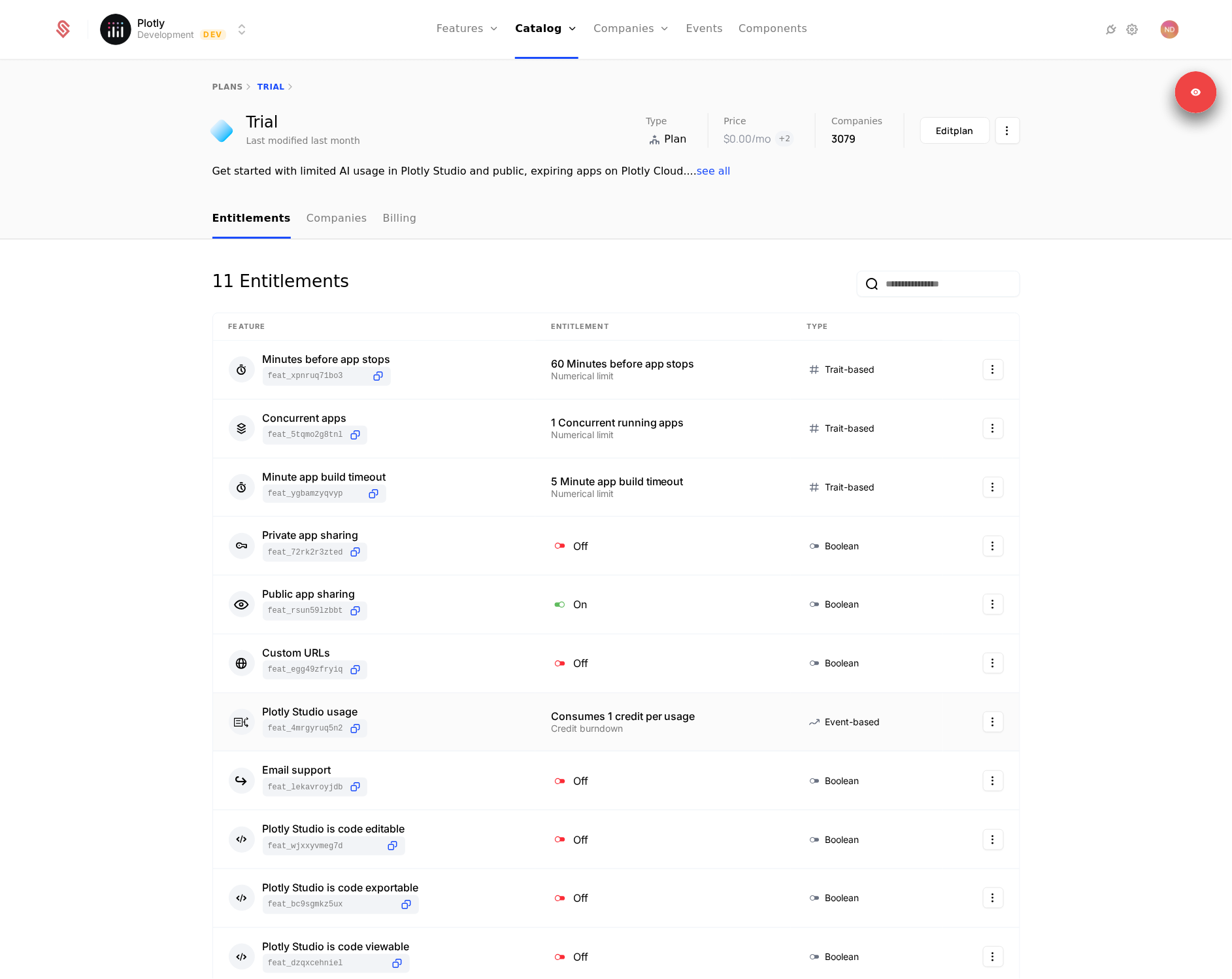
click at [319, 739] on td "Plotly Studio usage feat_4MRgYRUQ5N2" at bounding box center [374, 722] width 322 height 59
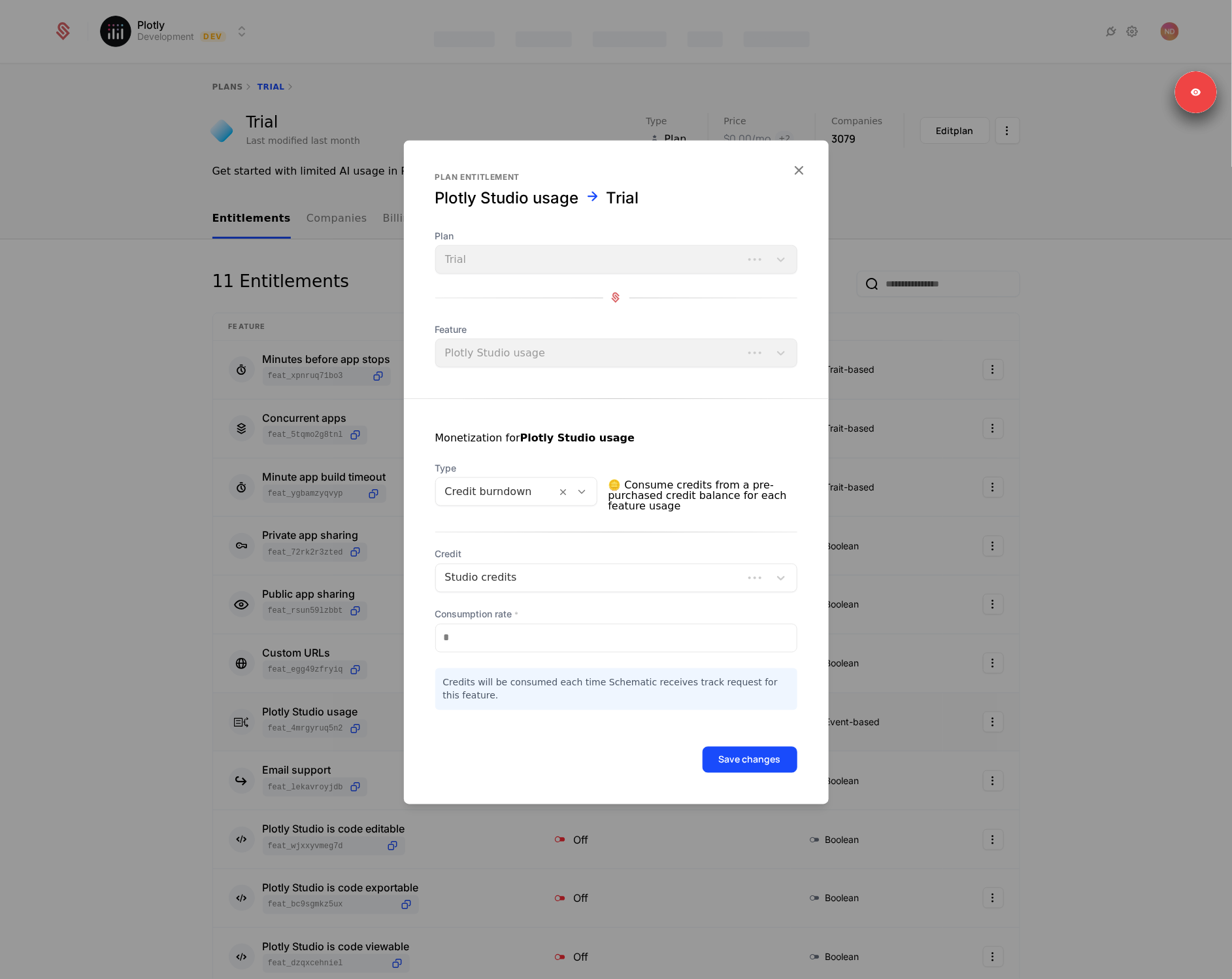
click at [351, 717] on div at bounding box center [616, 490] width 1232 height 979
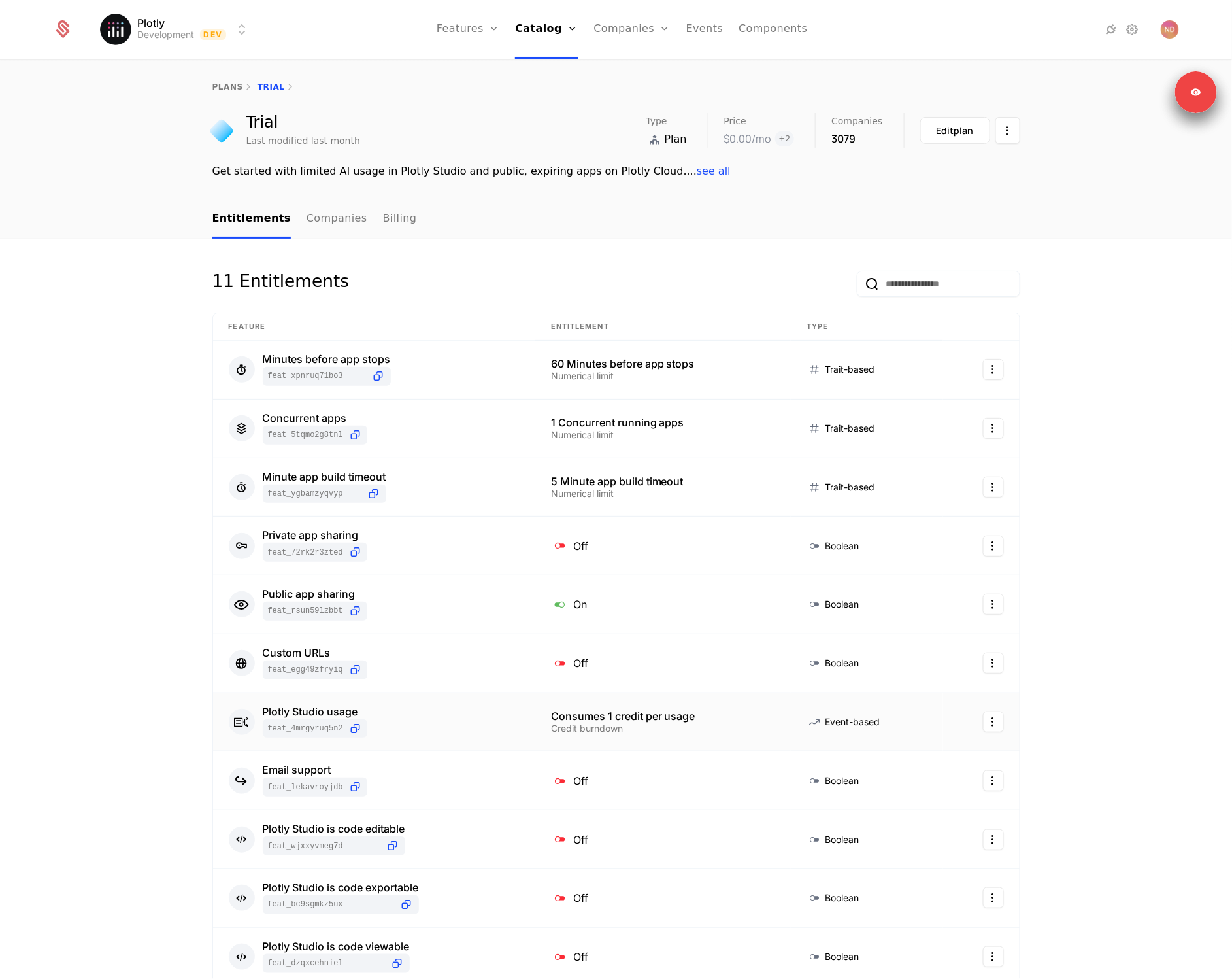
click at [354, 716] on div "Plotly Studio usage feat_4MRgYRUQ5N2" at bounding box center [315, 722] width 105 height 32
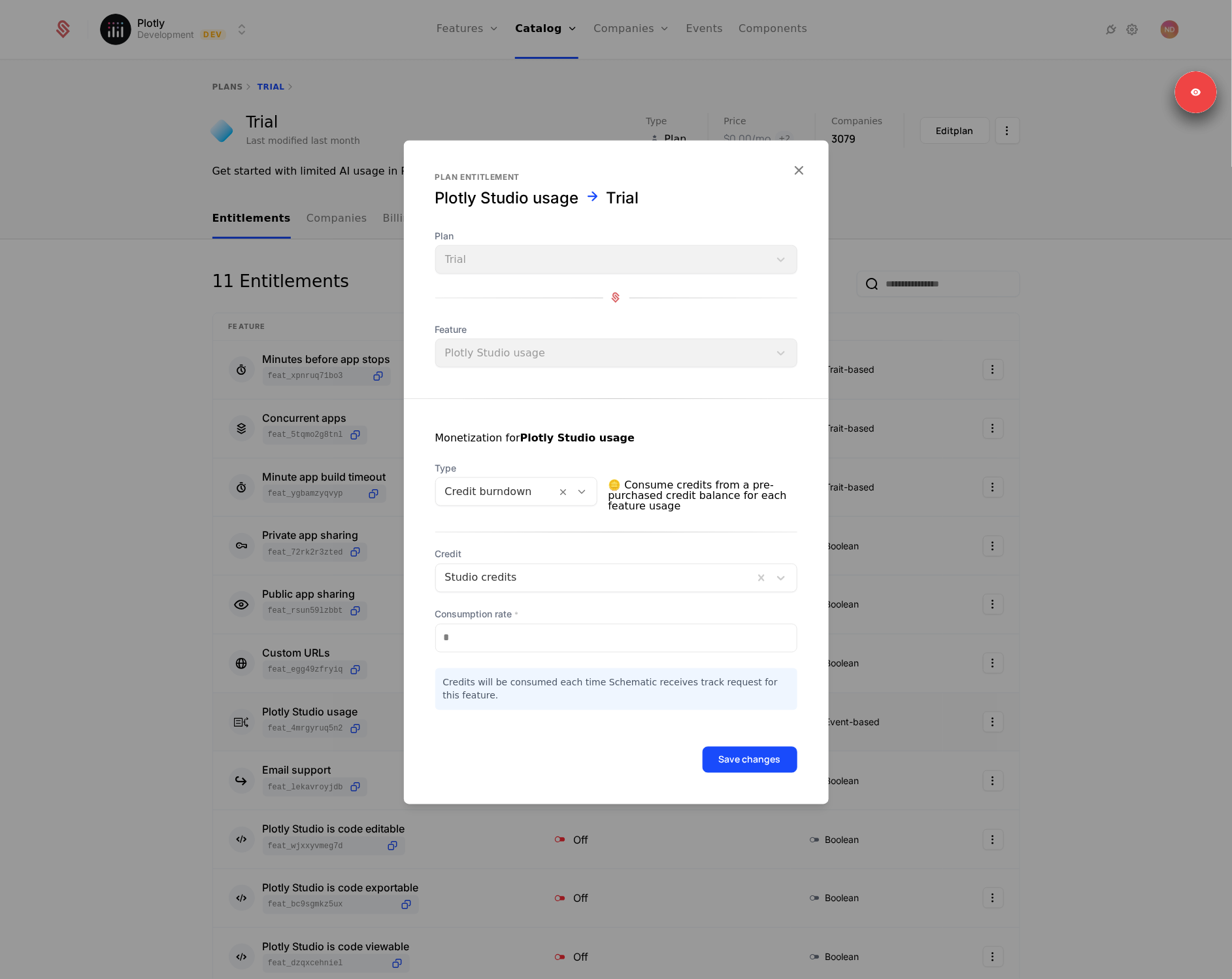
click at [287, 600] on div at bounding box center [616, 490] width 1232 height 979
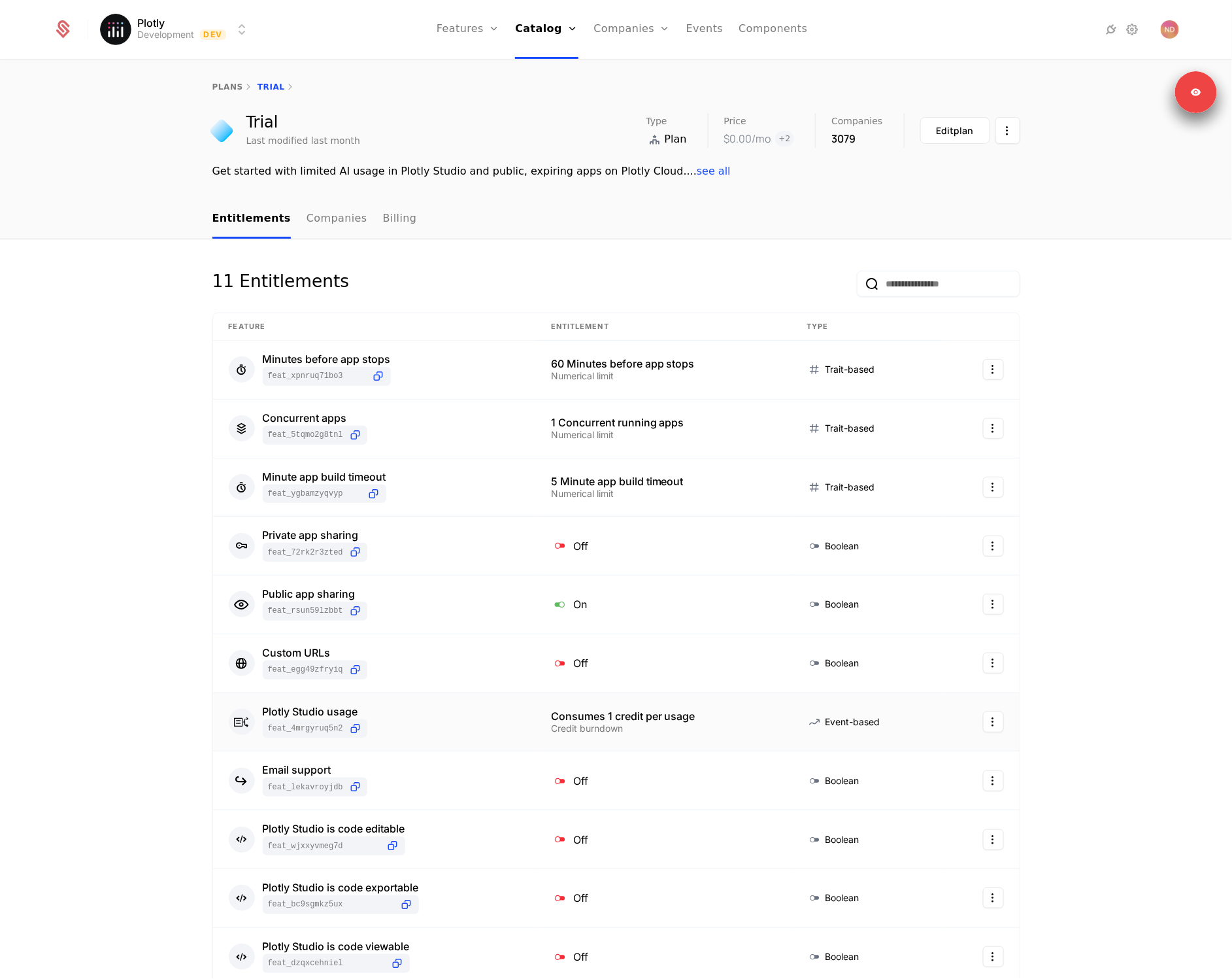
click at [200, 721] on div "11 Entitlements Feature Entitlement Type Minutes before app stops feat_XPnRuQ71…" at bounding box center [616, 776] width 849 height 1012
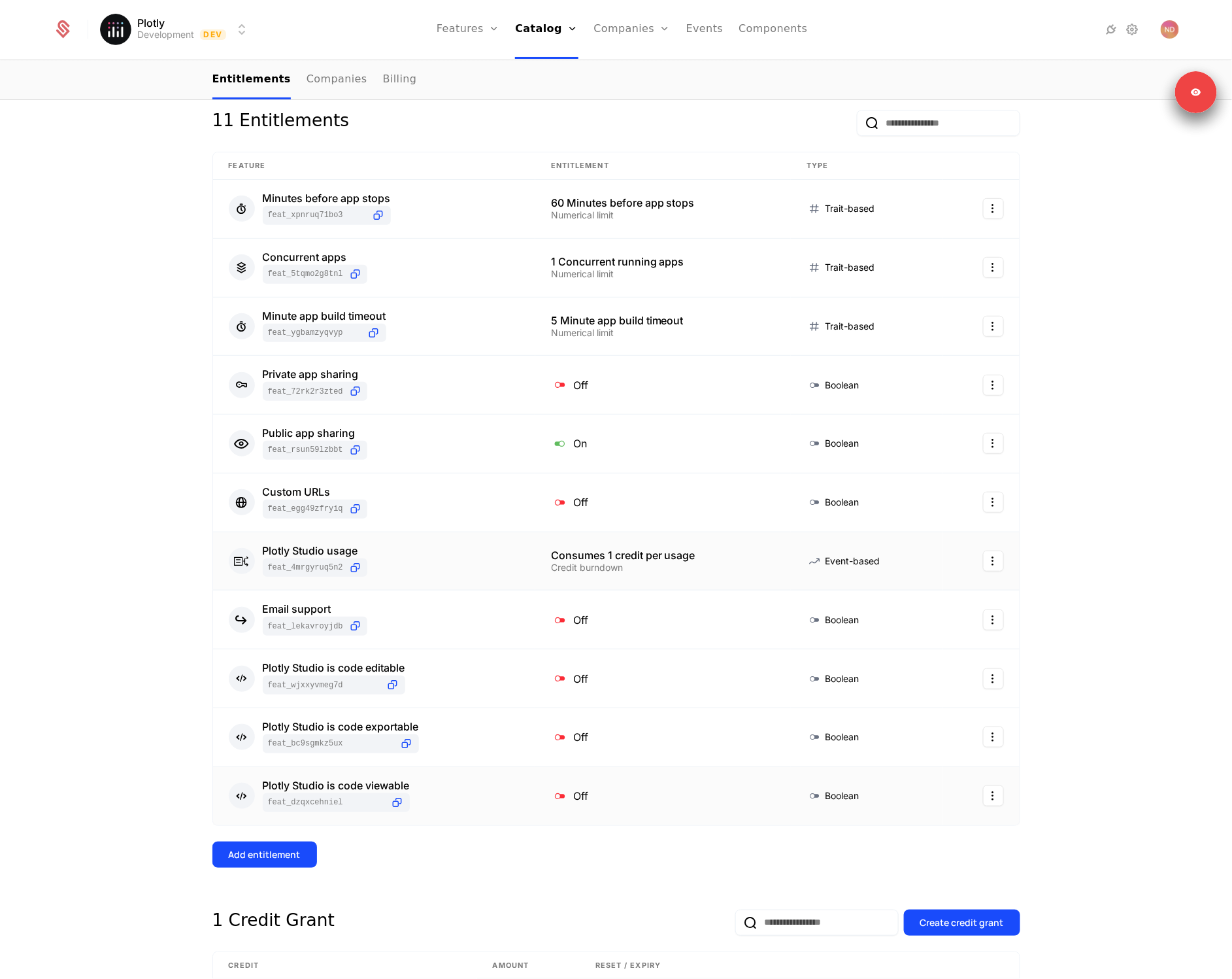
scroll to position [292, 0]
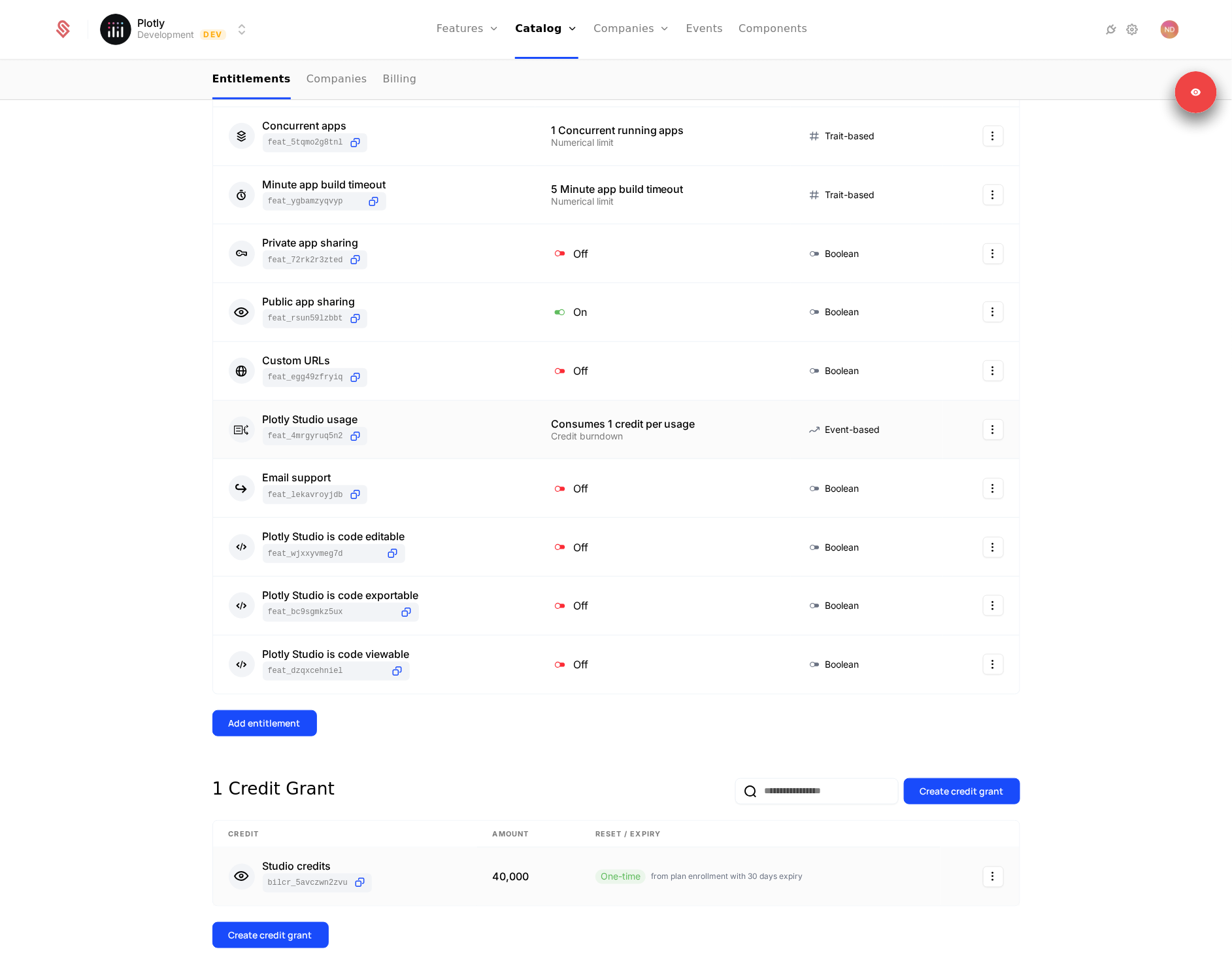
click at [547, 857] on td "40,000" at bounding box center [528, 876] width 103 height 59
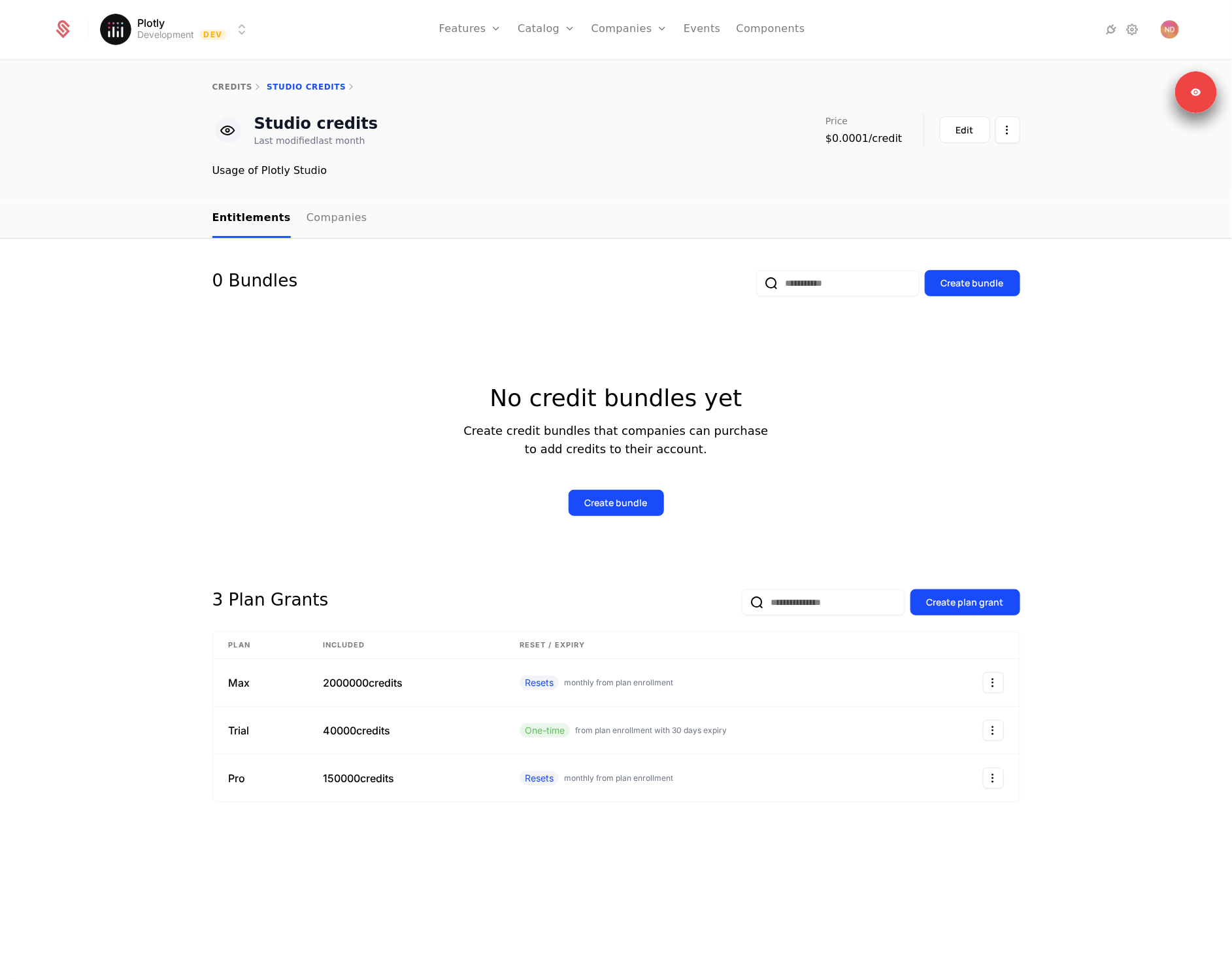
click at [91, 534] on div "0 Bundles Create bundle No credit bundles yet Create credit bundles that compan…" at bounding box center [616, 609] width 1232 height 741
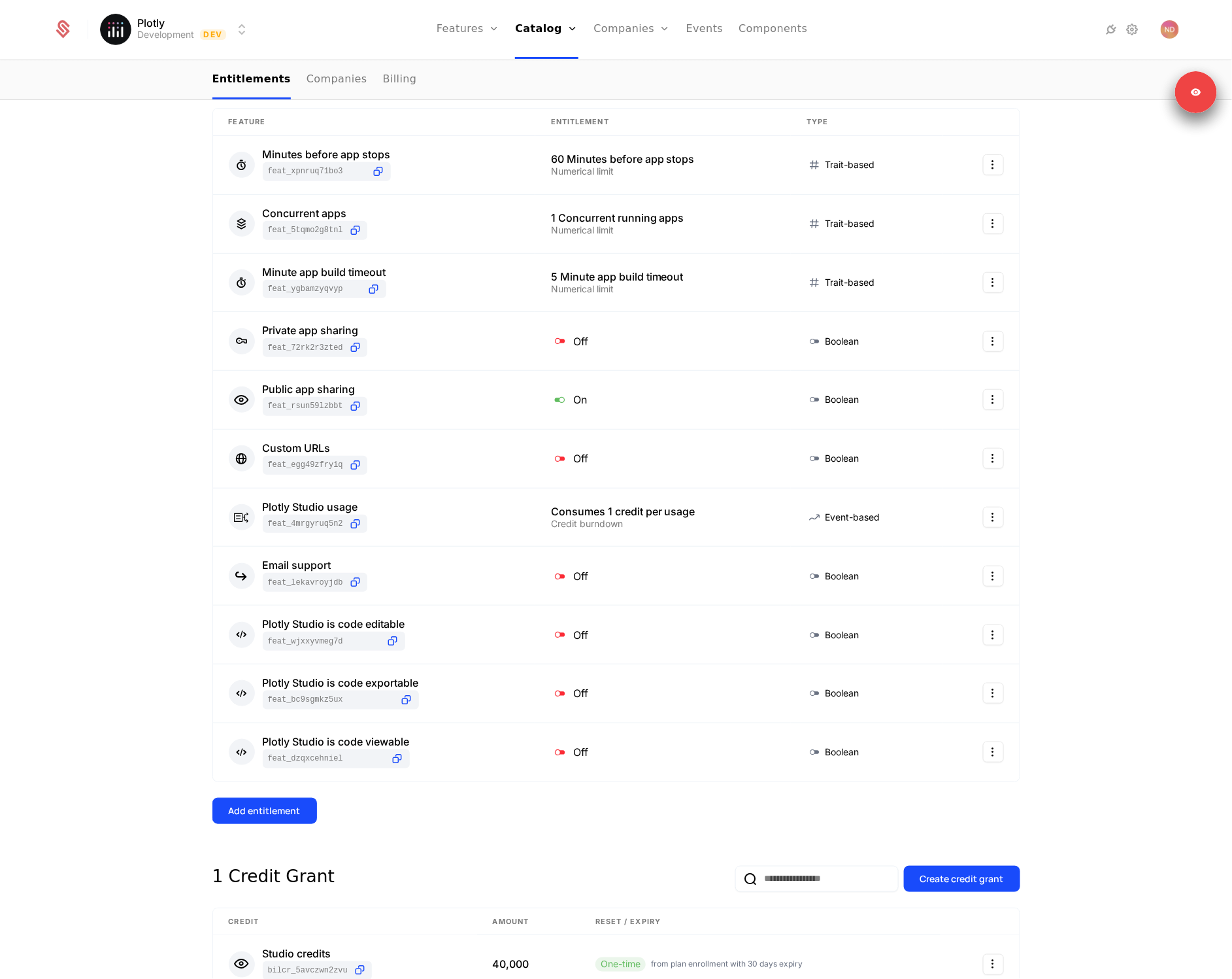
scroll to position [335, 0]
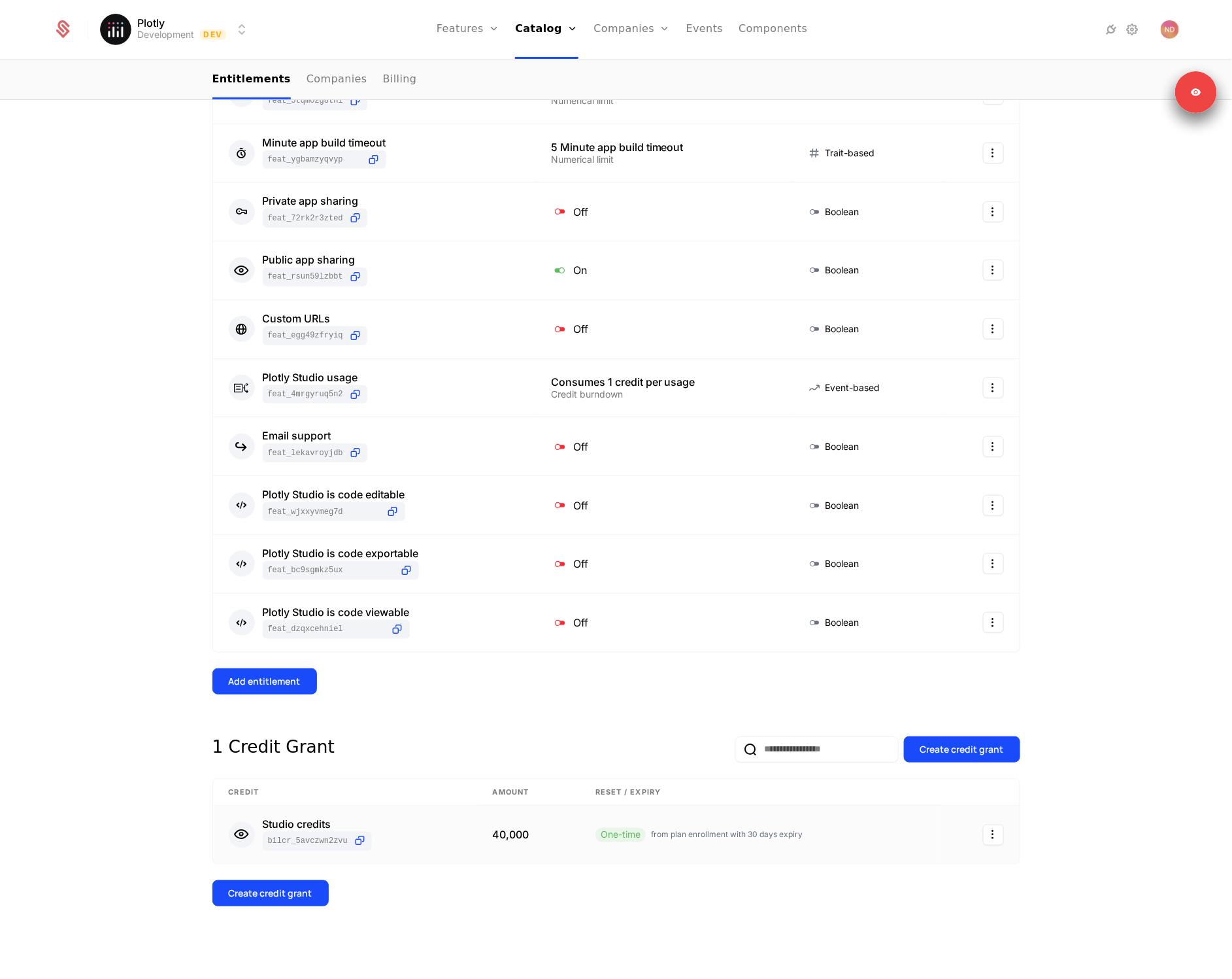
click at [995, 833] on html "Plotly Development Dev Features Features Flags Catalog Plans Add Ons Credits Co…" at bounding box center [616, 490] width 1232 height 979
drag, startPoint x: 470, startPoint y: 824, endPoint x: 817, endPoint y: 876, distance: 350.9
click at [482, 828] on html "Plotly Development Dev Features Features Flags Catalog Plans Add Ons Credits Co…" at bounding box center [616, 490] width 1232 height 979
click at [990, 834] on html "Plotly Development Dev Features Features Flags Catalog Plans Add Ons Credits Co…" at bounding box center [616, 490] width 1232 height 979
click at [950, 902] on div "View credit" at bounding box center [921, 898] width 76 height 18
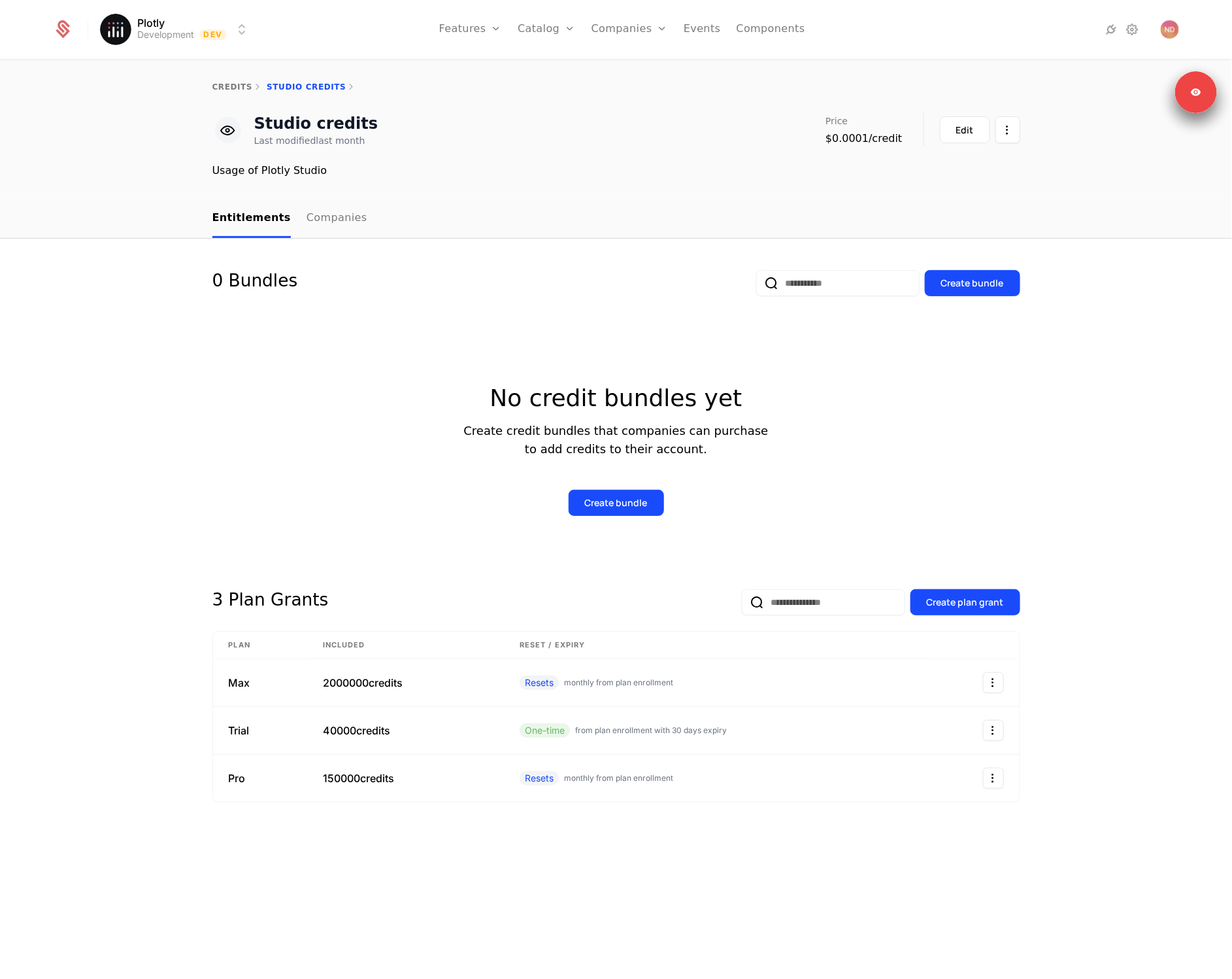
click at [243, 523] on div "No credit bundles yet Create credit bundles that companies can purchase to add …" at bounding box center [616, 435] width 808 height 246
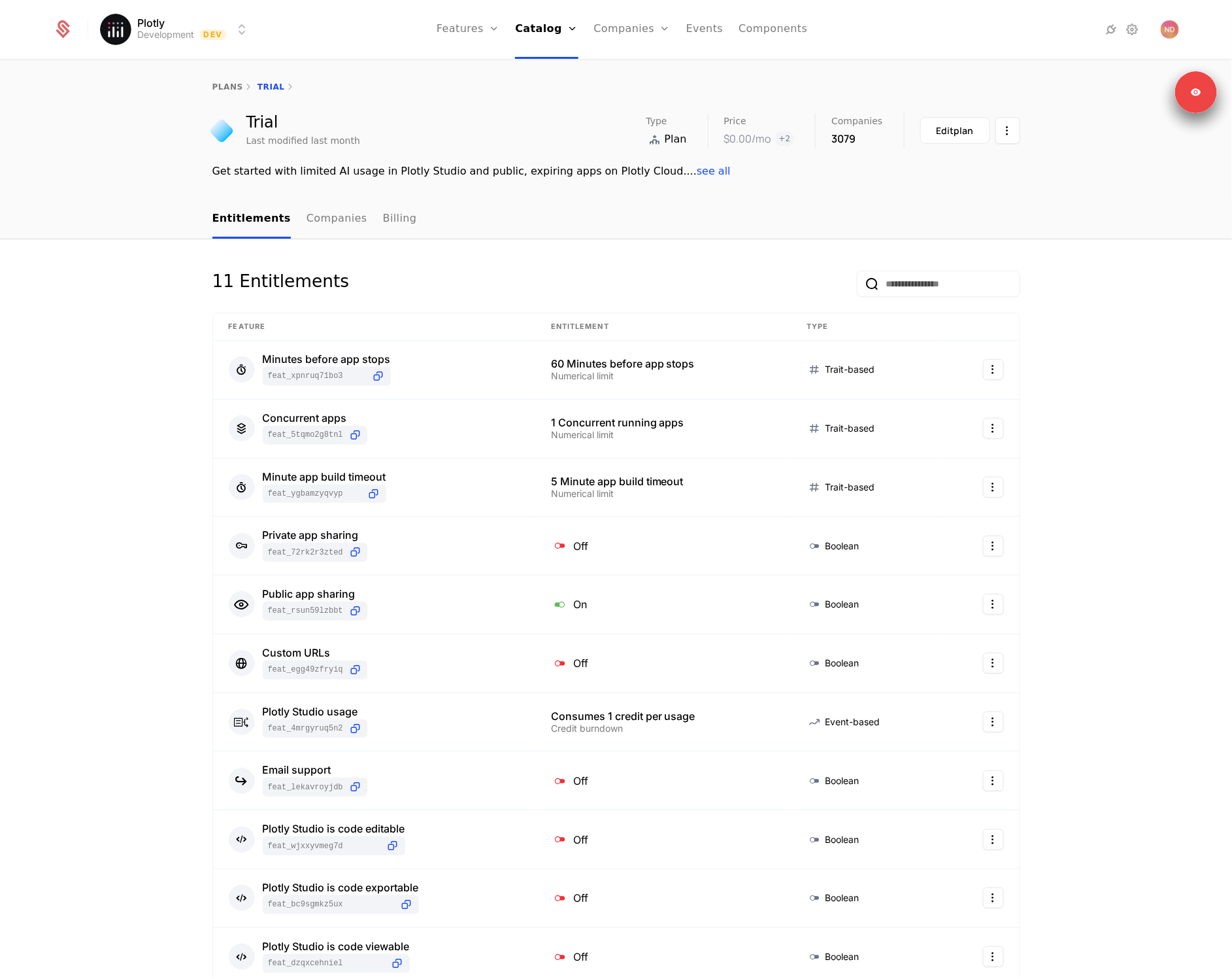
click at [142, 771] on div "11 Entitlements Feature Entitlement Type Minutes before app stops feat_XPnRuQ71…" at bounding box center [616, 776] width 1232 height 1074
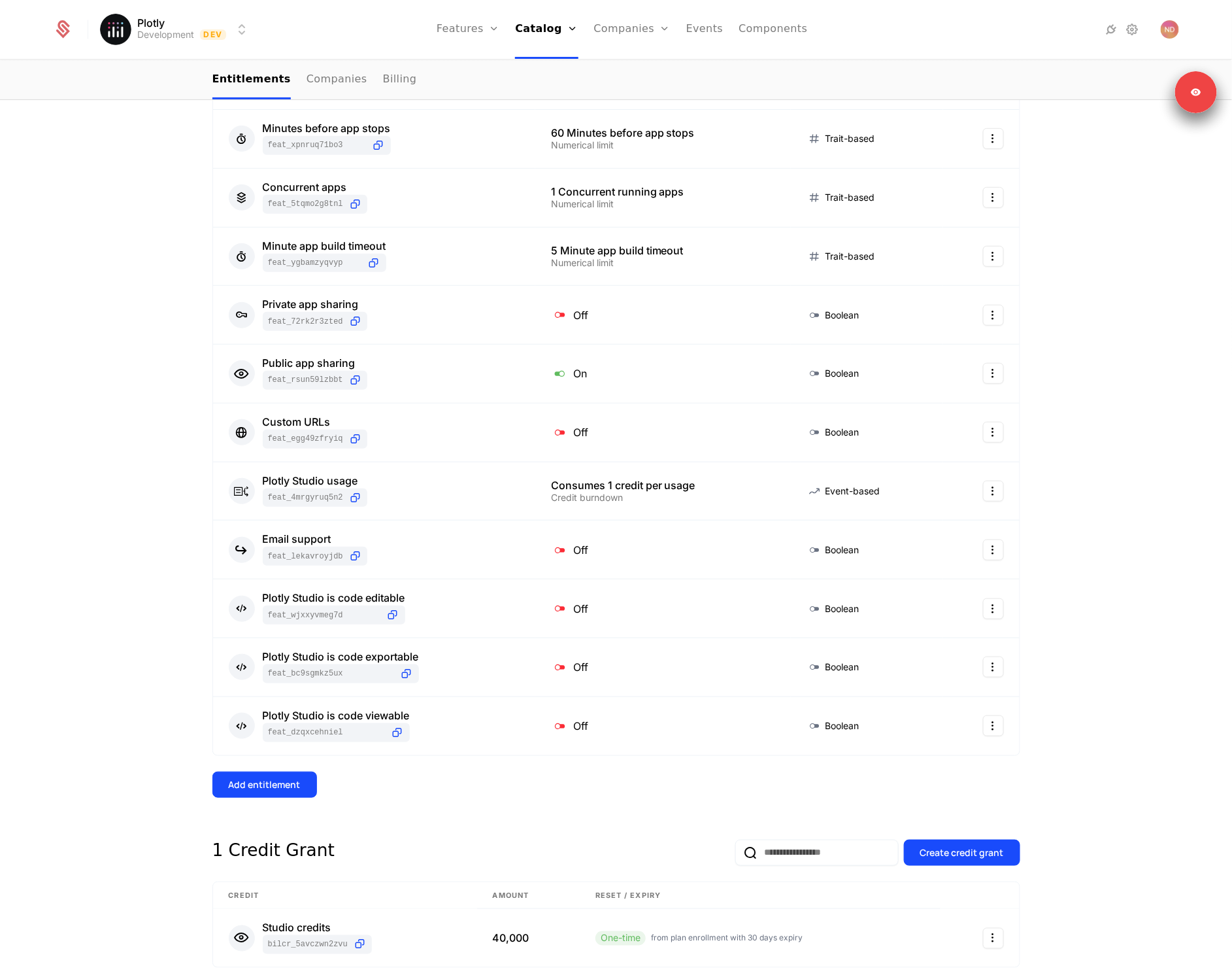
scroll to position [335, 0]
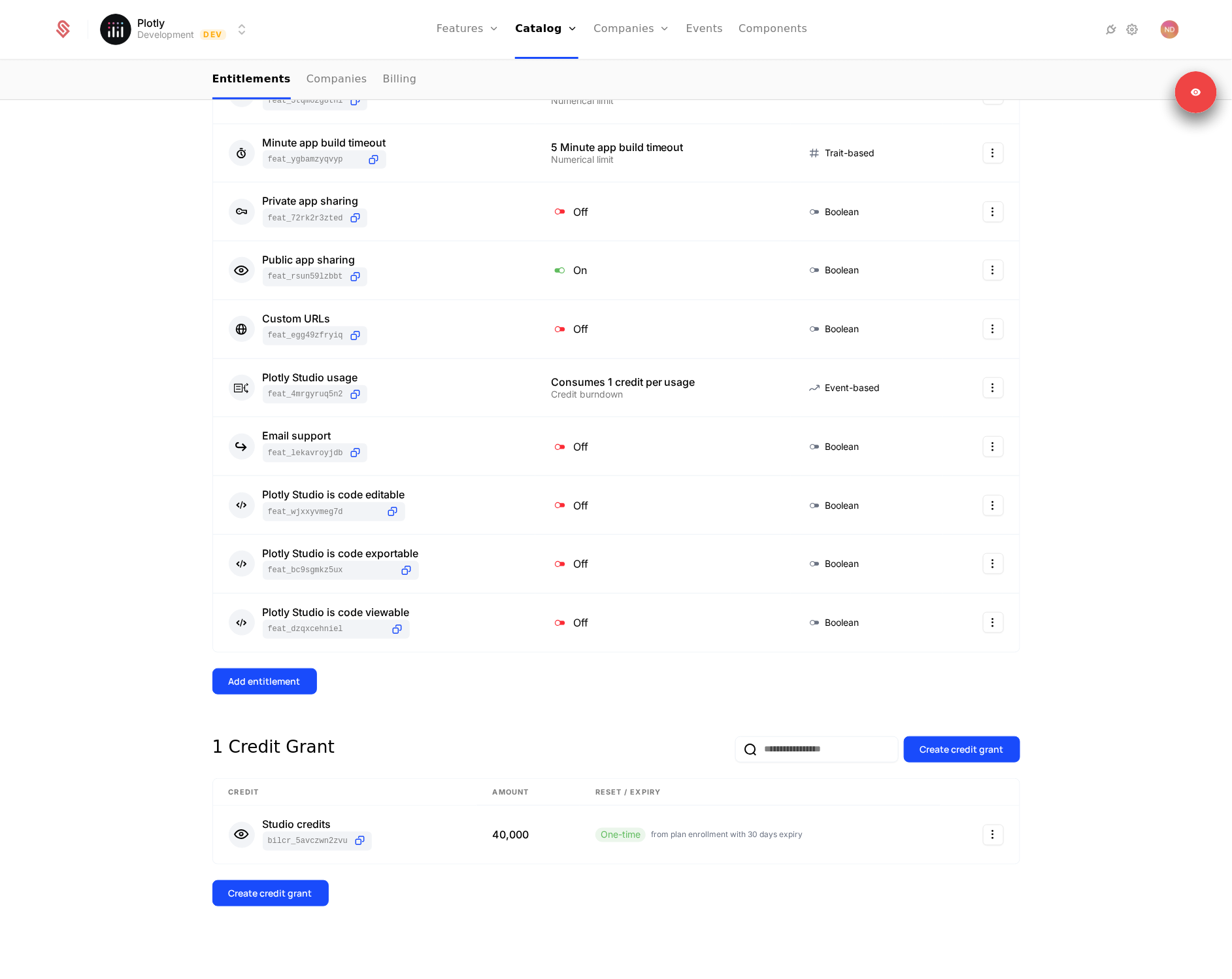
click at [784, 901] on div "Create credit grant" at bounding box center [616, 893] width 808 height 26
click at [169, 24] on html "Plotly Development Dev Features Features Flags Catalog Plans Add Ons Credits Co…" at bounding box center [616, 490] width 1232 height 979
click at [167, 123] on div "Production" at bounding box center [143, 120] width 56 height 11
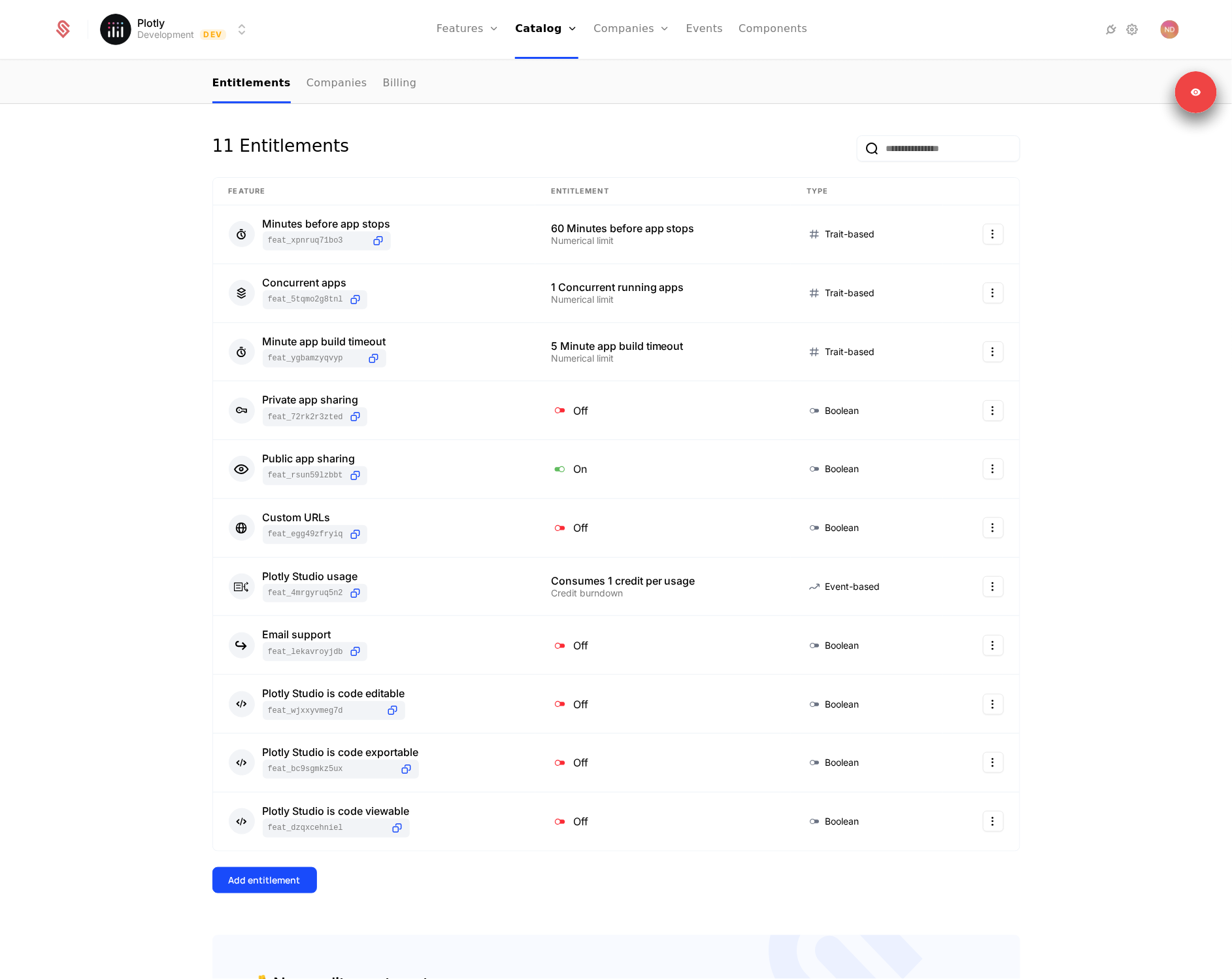
scroll to position [298, 0]
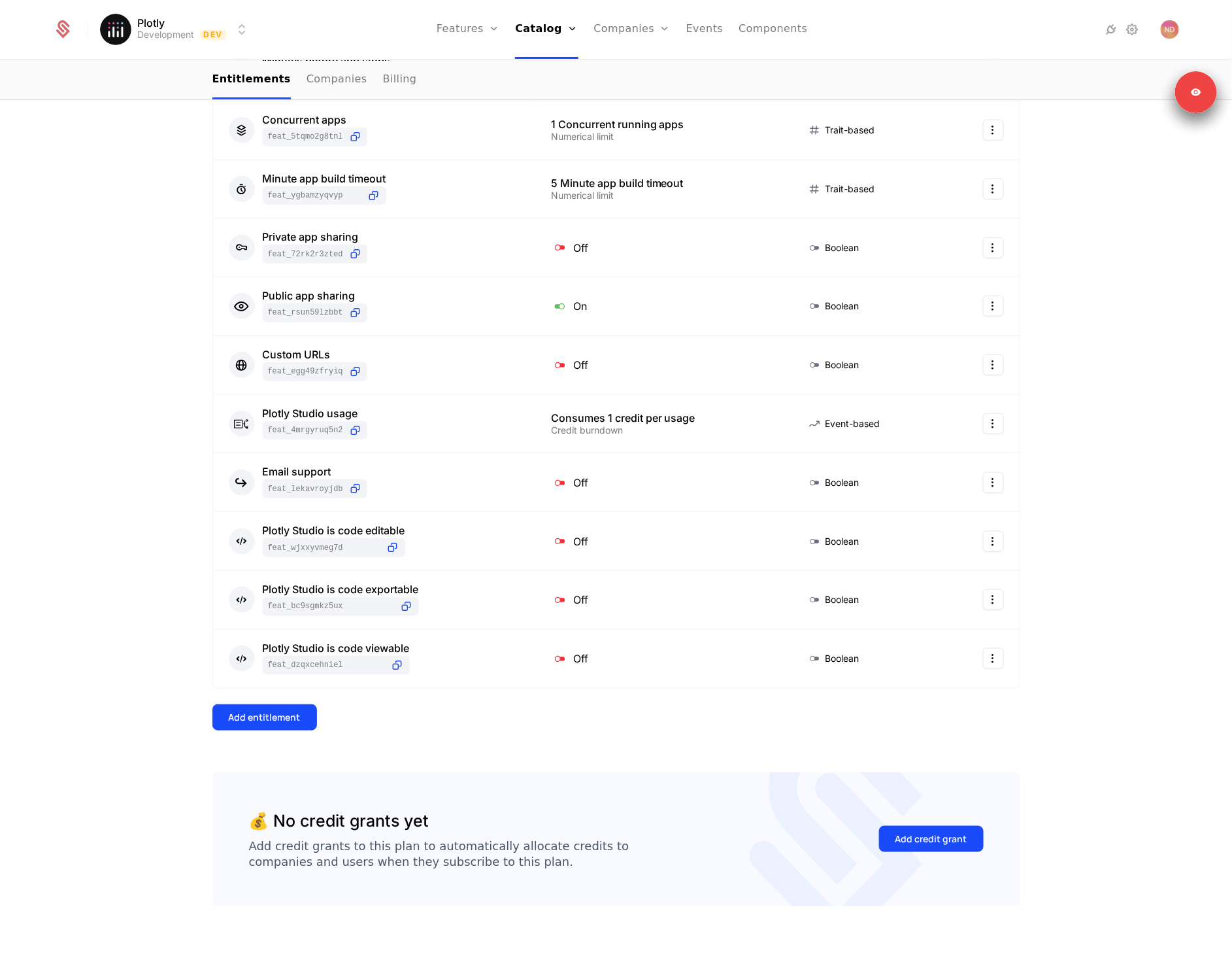
click at [925, 833] on div "Add credit grant" at bounding box center [931, 839] width 72 height 13
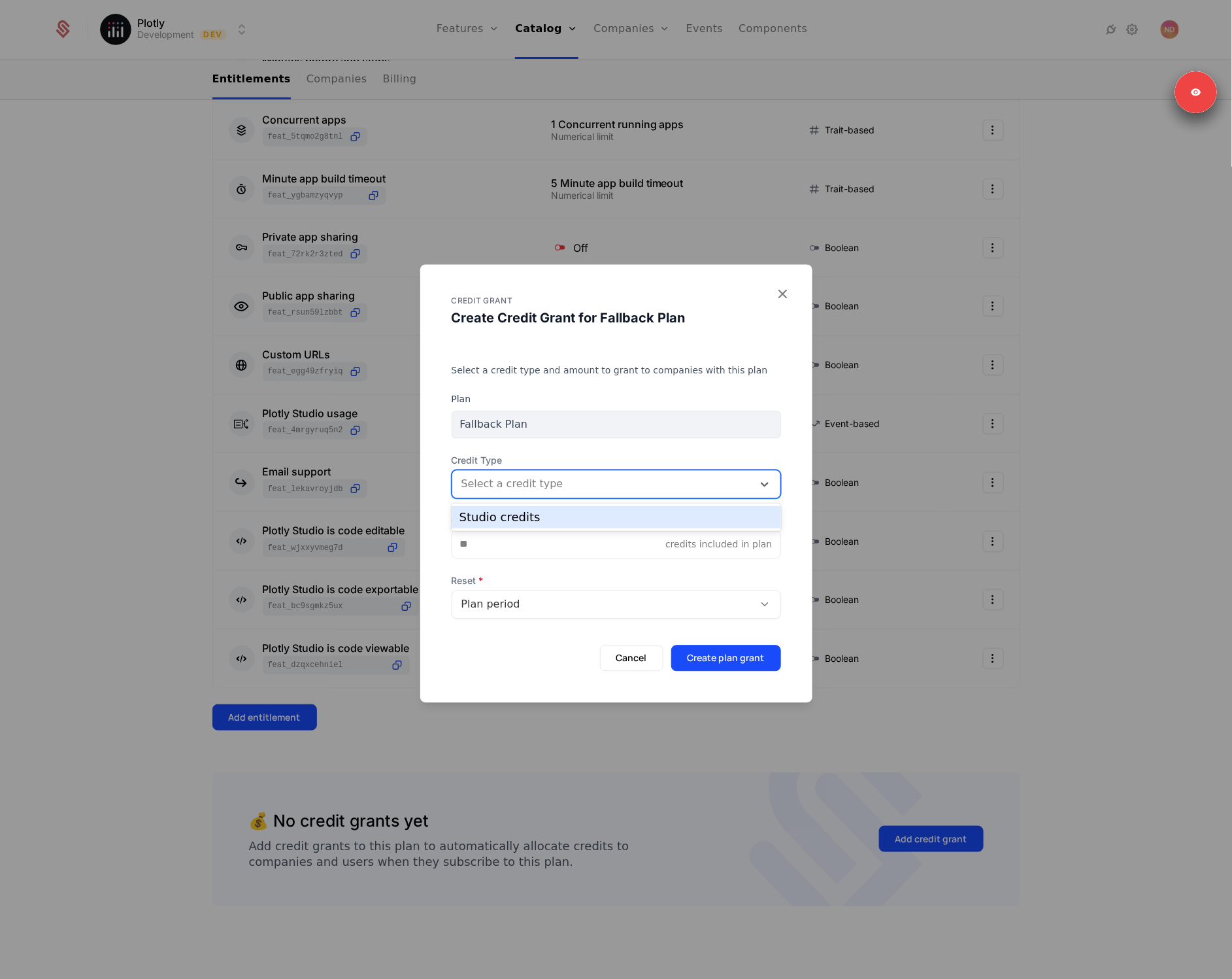
click at [599, 487] on div "Select a credit type" at bounding box center [604, 484] width 285 height 15
click at [568, 511] on div "Studio credits" at bounding box center [616, 516] width 329 height 22
click at [500, 549] on input "Credit Amount *" at bounding box center [558, 543] width 214 height 28
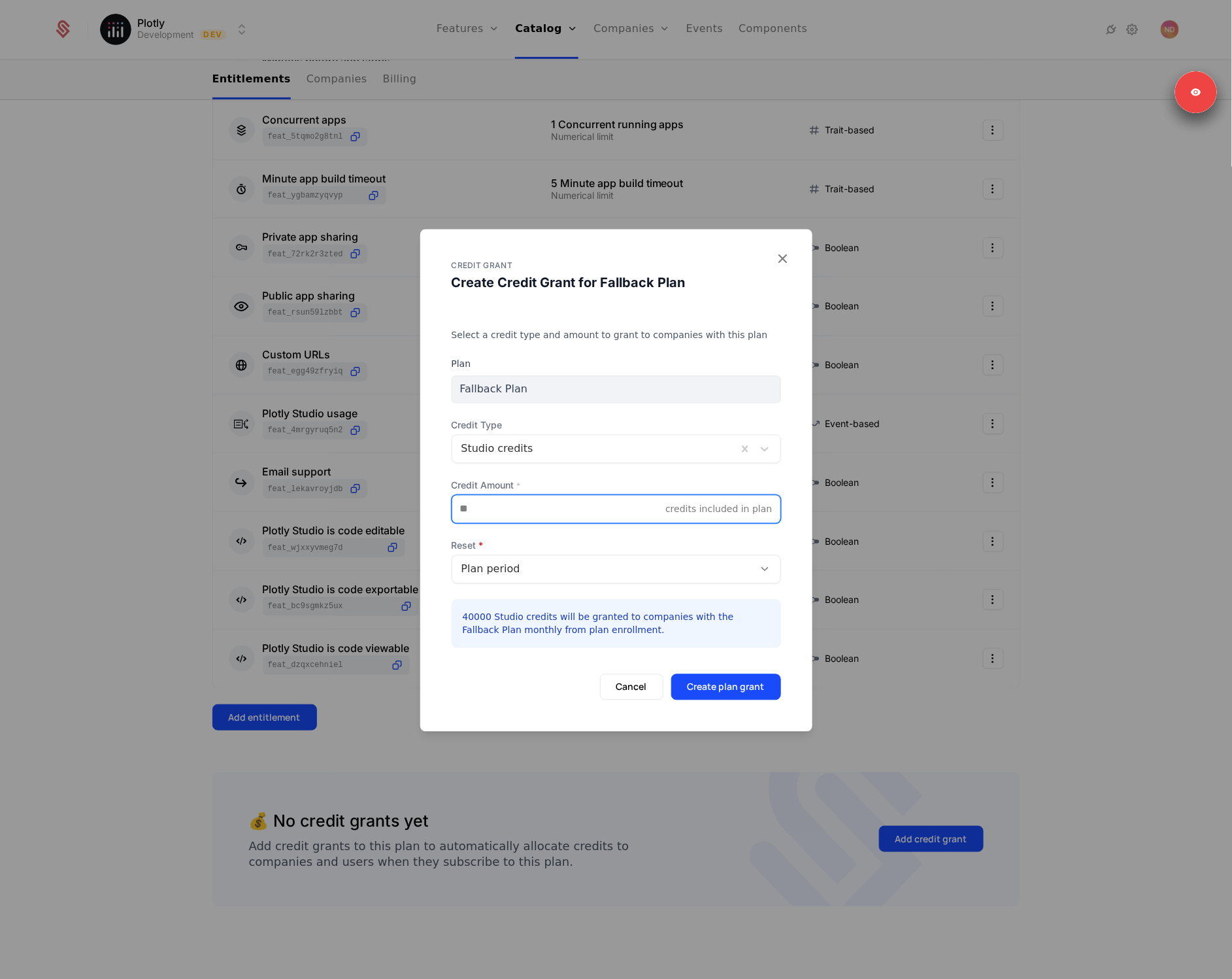
type input "*****"
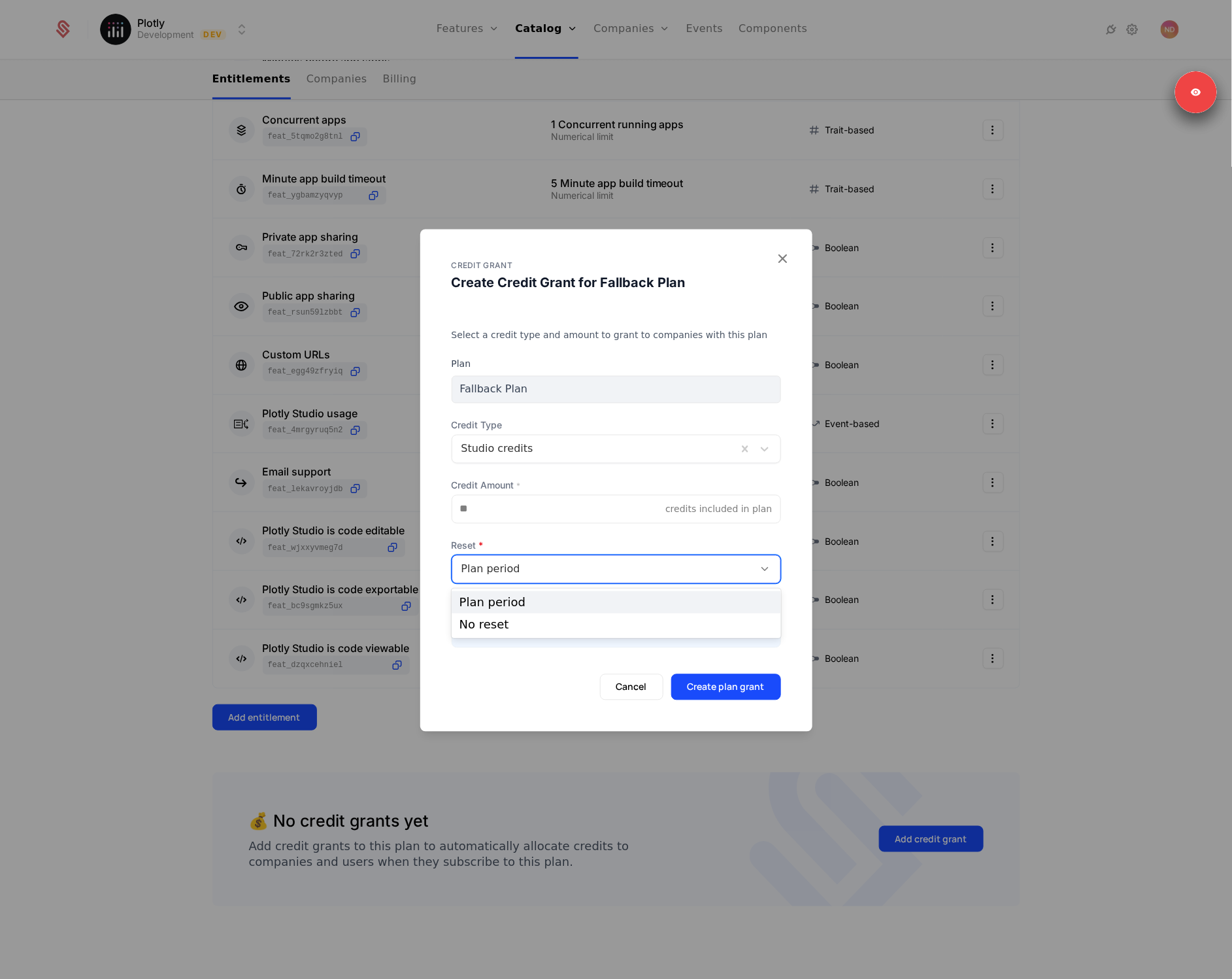
click at [515, 559] on div "Plan period" at bounding box center [616, 569] width 329 height 29
click at [520, 624] on div "No reset" at bounding box center [616, 624] width 314 height 12
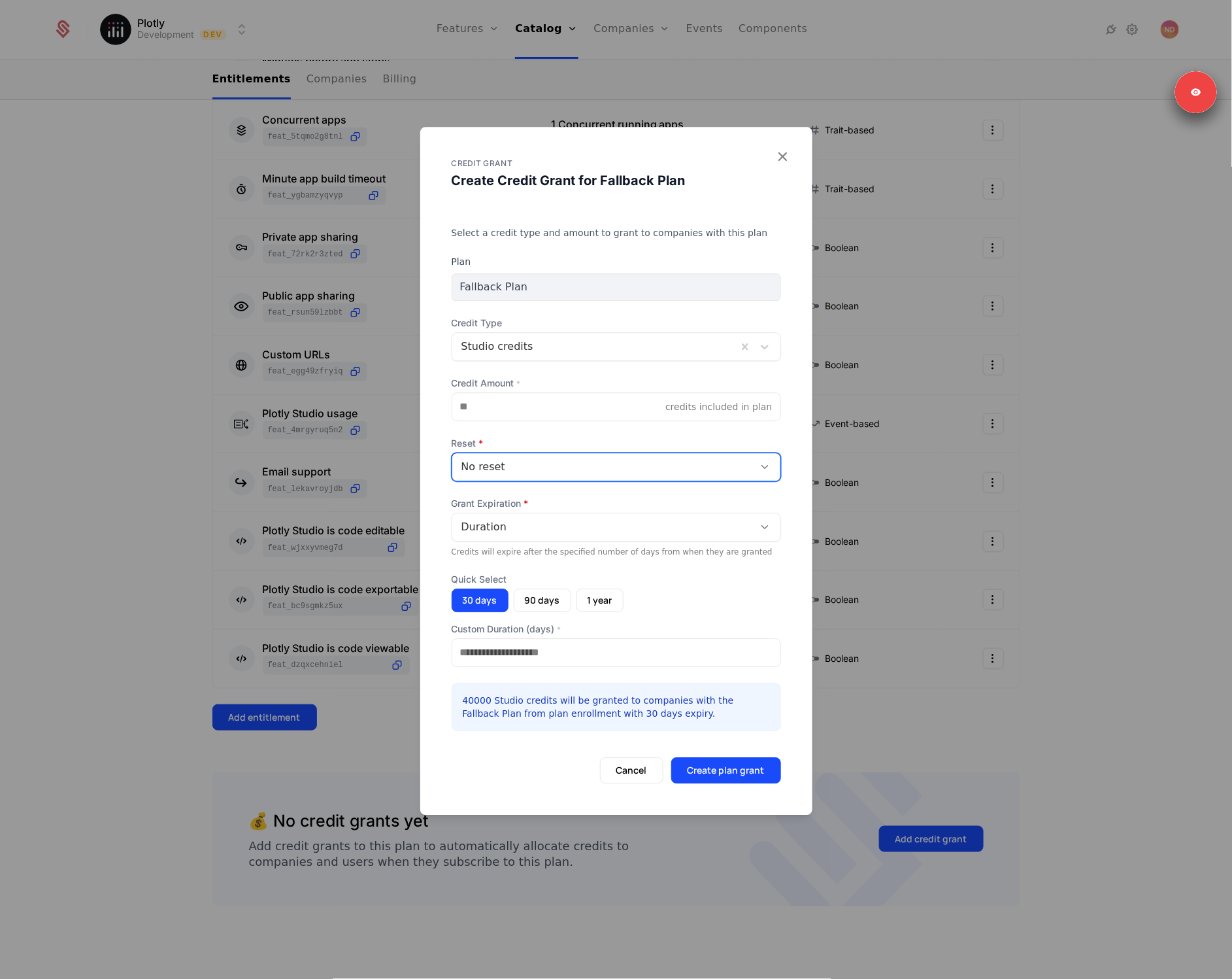
click at [723, 776] on button "Create plan grant" at bounding box center [726, 770] width 109 height 26
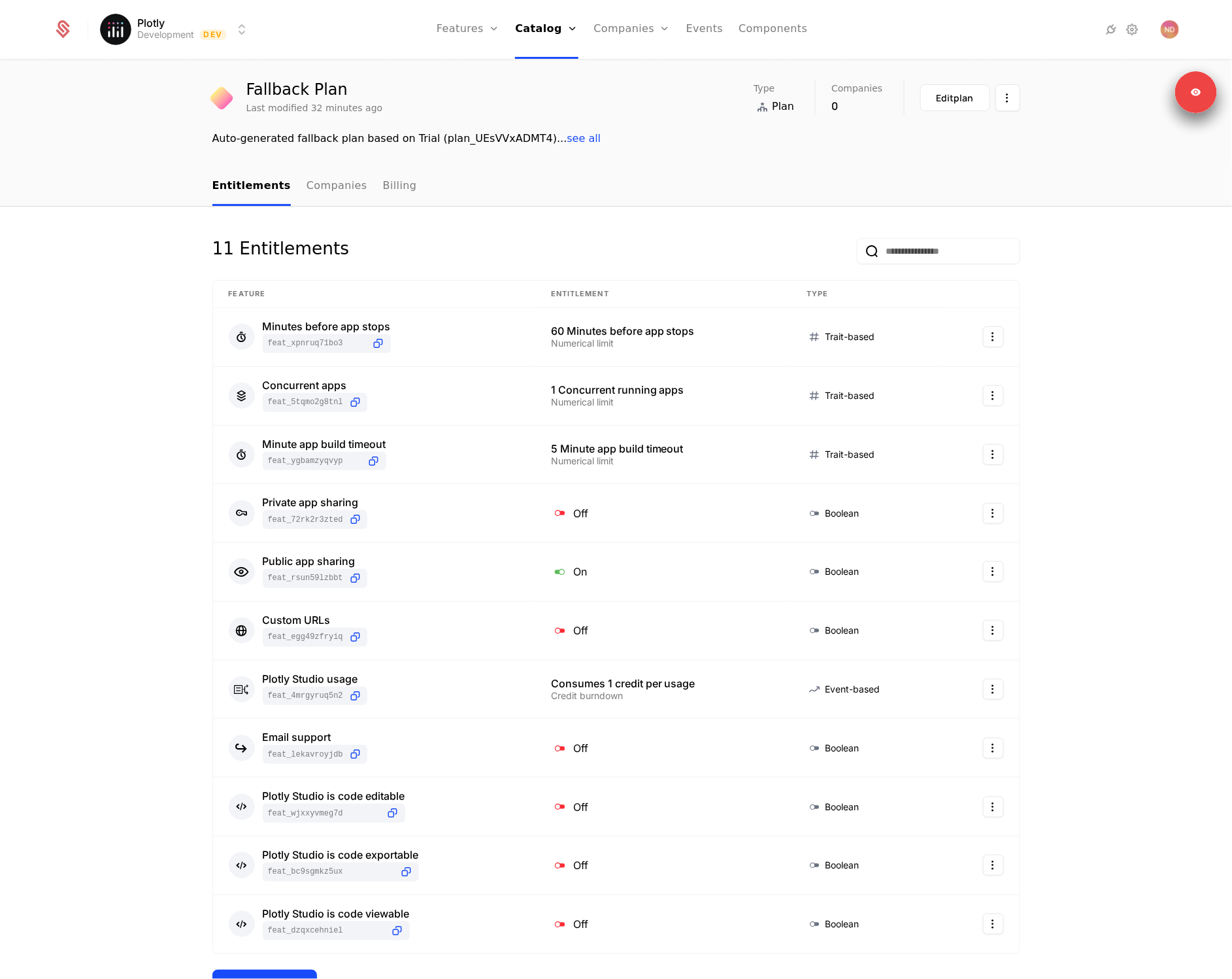
scroll to position [0, 0]
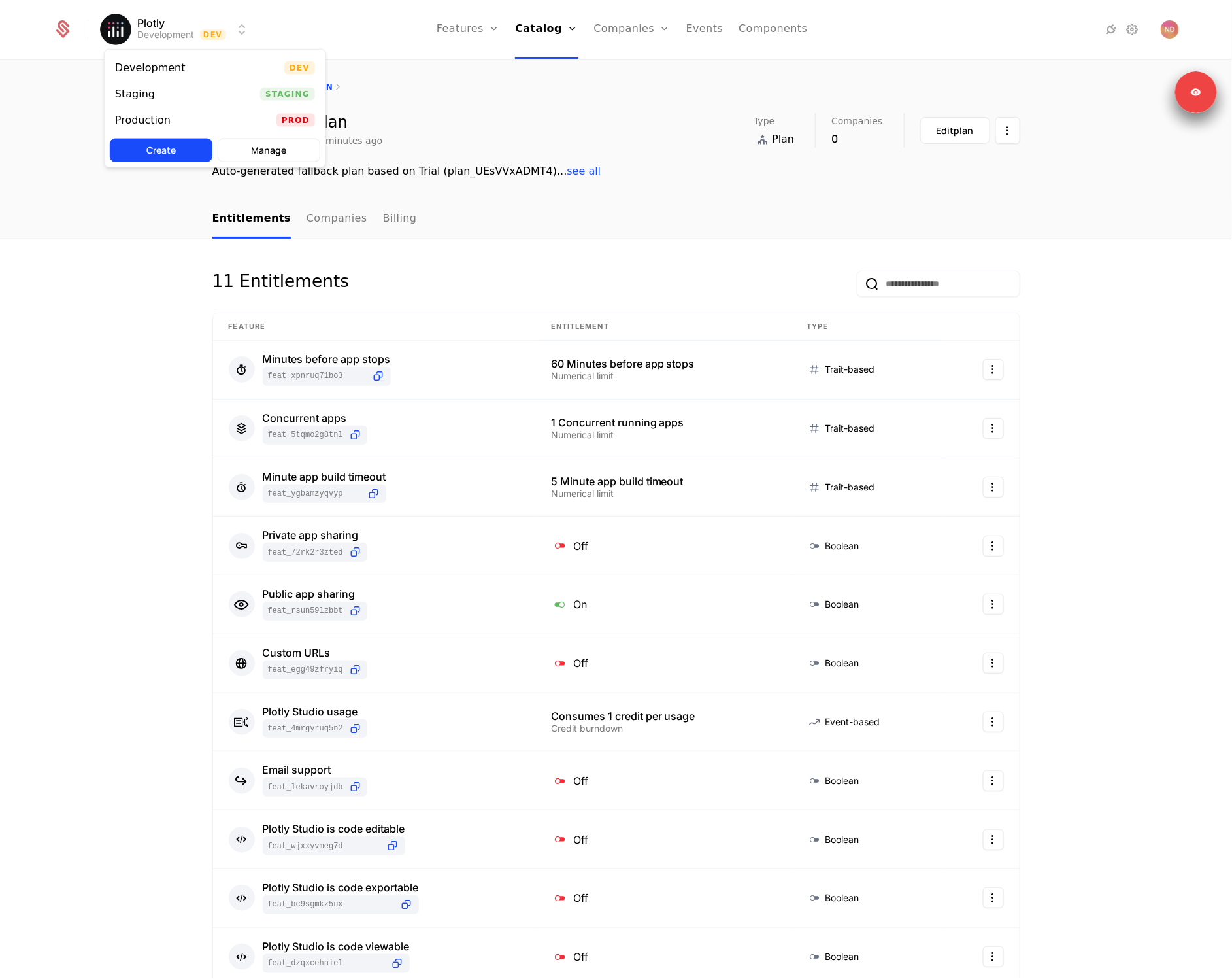
click at [215, 31] on html "Plotly Development Dev Features Features Flags Catalog Plans Add Ons Credits Co…" at bounding box center [616, 490] width 1232 height 979
click at [179, 111] on div "Production Prod" at bounding box center [215, 120] width 221 height 26
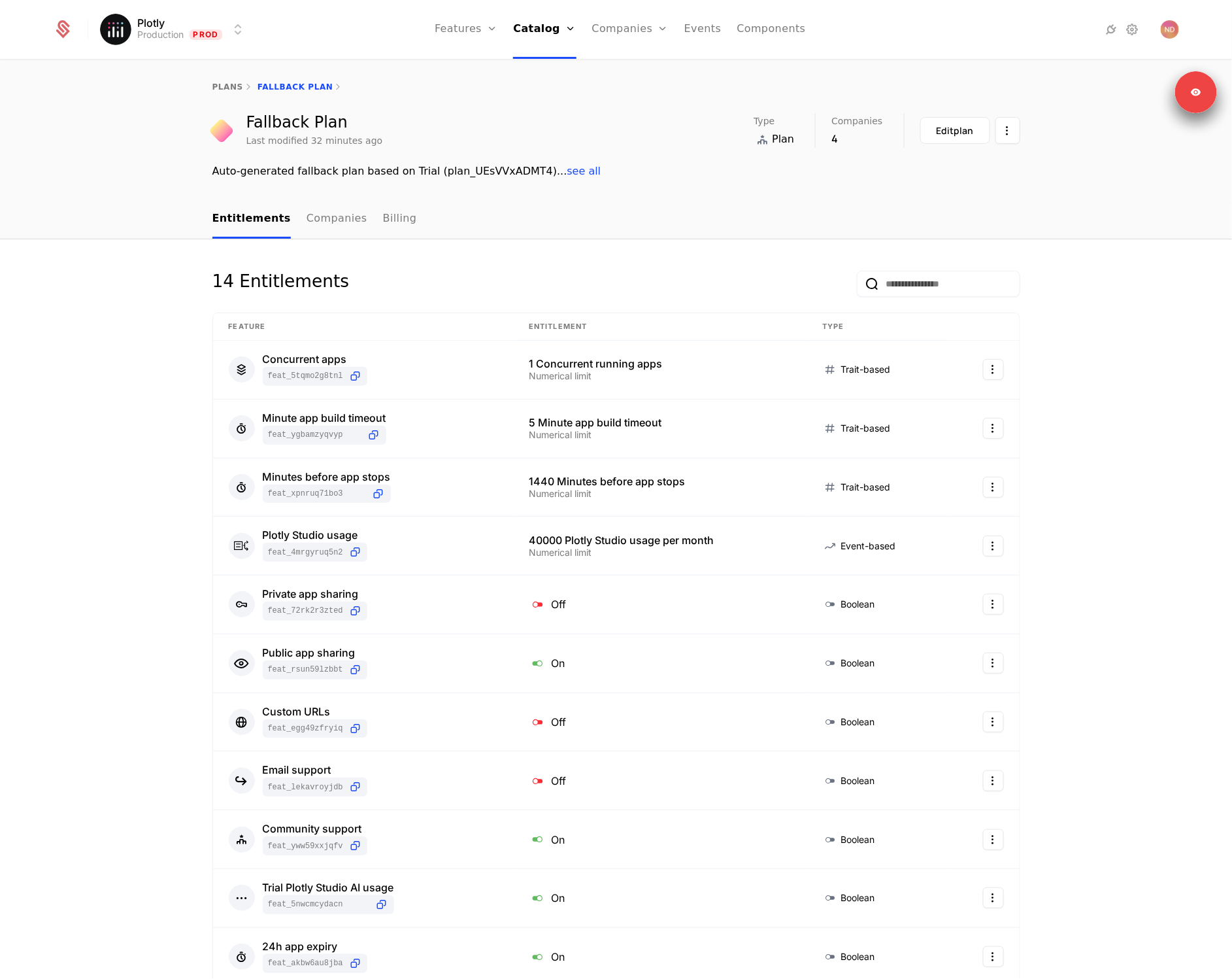
click at [1143, 364] on div "14 Entitlements Feature Entitlement Type Concurrent apps feat_5tqmo2G8TNL 1 Con…" at bounding box center [616, 846] width 1232 height 1214
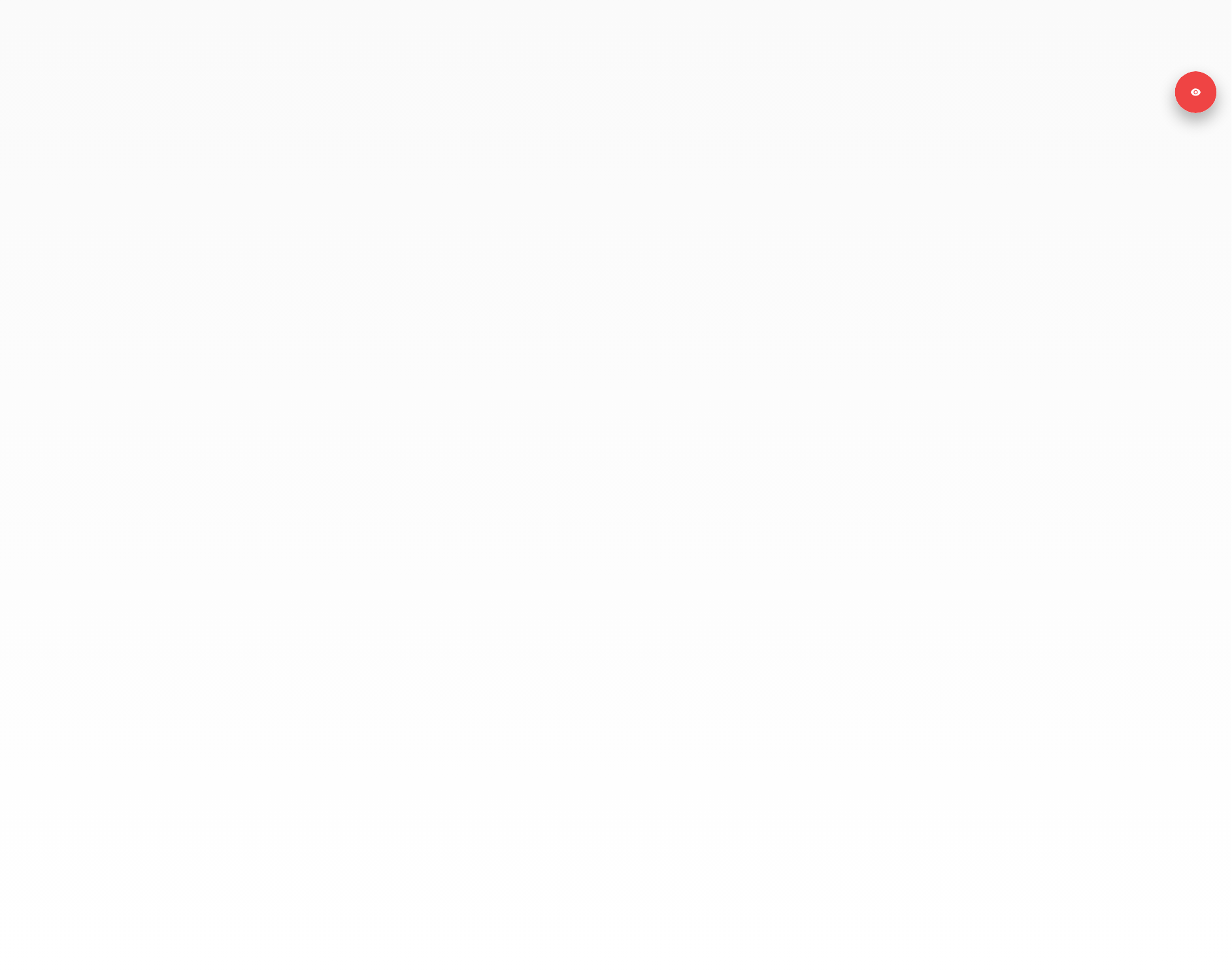
click at [105, 350] on div at bounding box center [616, 490] width 1232 height 979
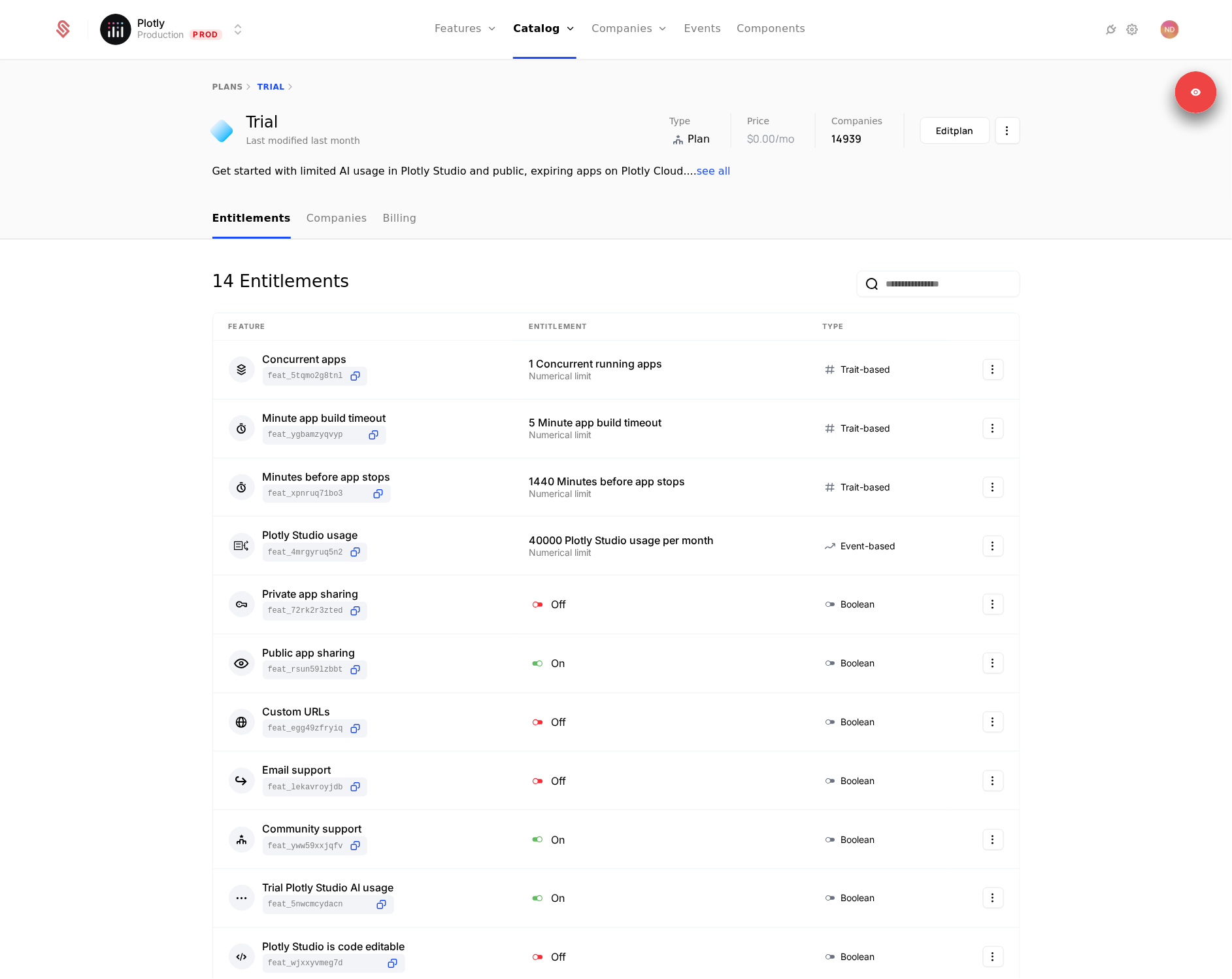
click at [159, 30] on html "Plotly Production Prod Features Features Flags Catalog Plans Add Ons Credits Co…" at bounding box center [616, 490] width 1232 height 979
click at [154, 68] on div "Development" at bounding box center [151, 67] width 71 height 11
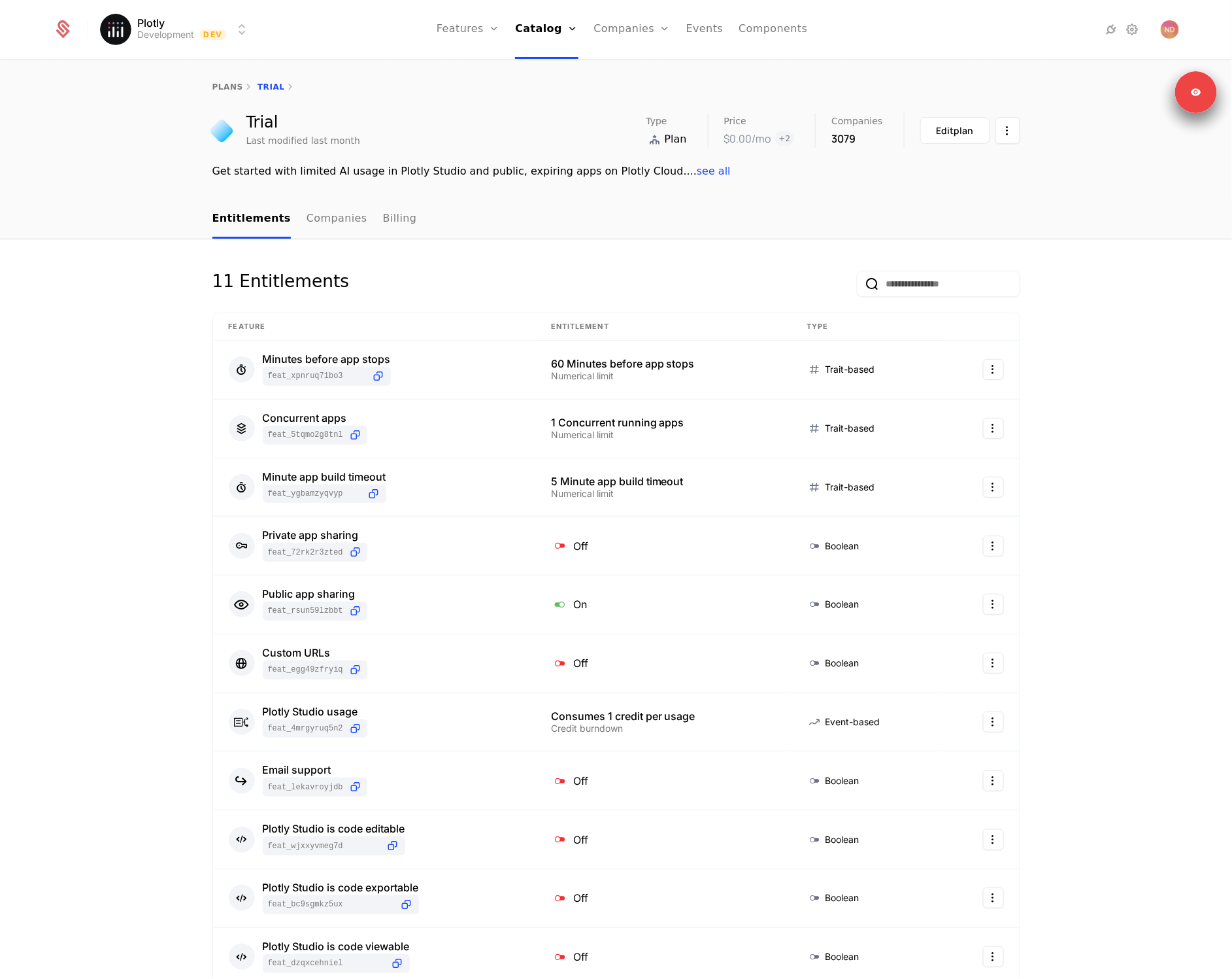
click at [212, 88] on link "plans" at bounding box center [227, 87] width 31 height 10
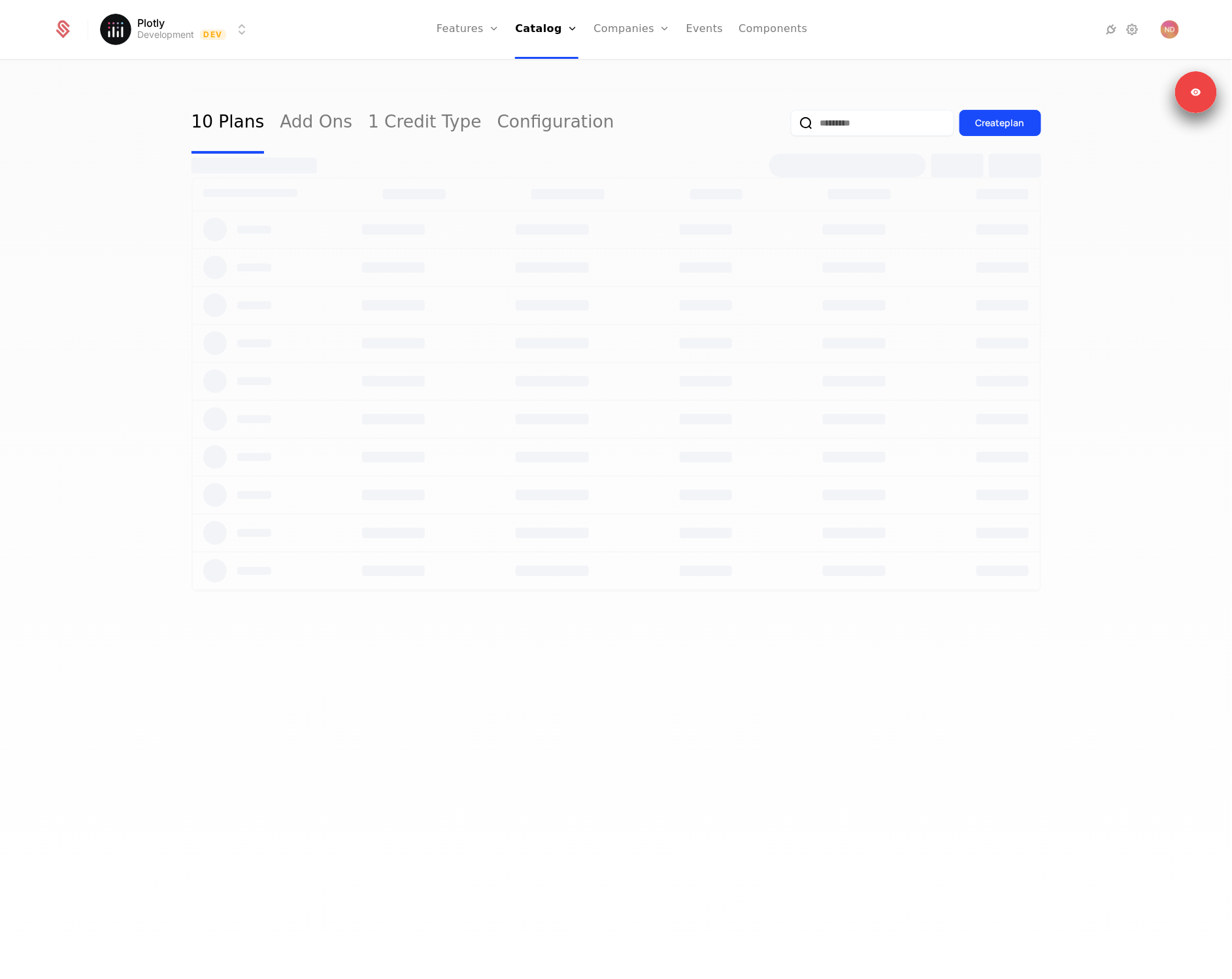
select select "**"
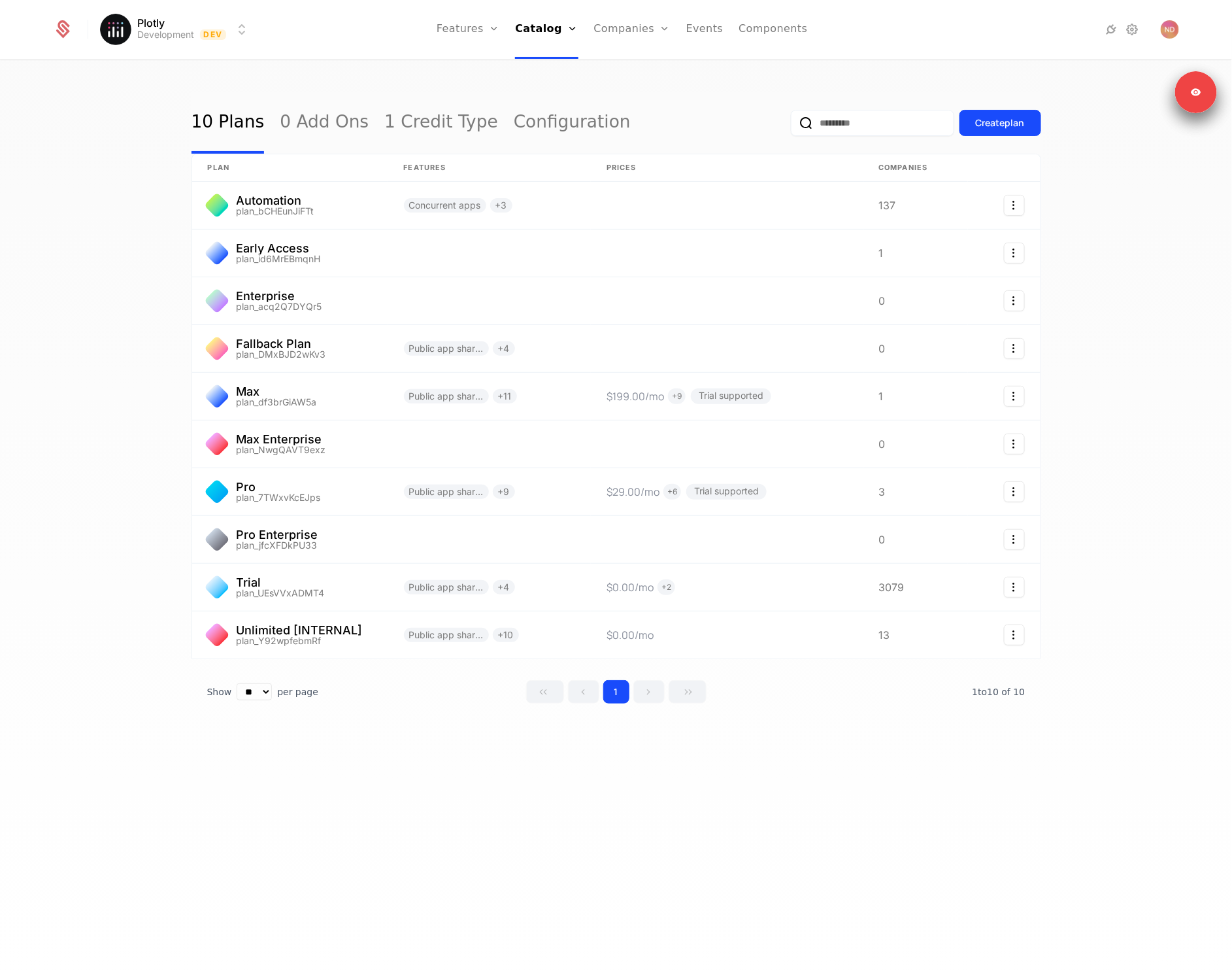
click at [104, 87] on div "10 Plans 0 Add Ons 1 Credit Type Configuration Create plan plan Features Prices…" at bounding box center [616, 523] width 1232 height 925
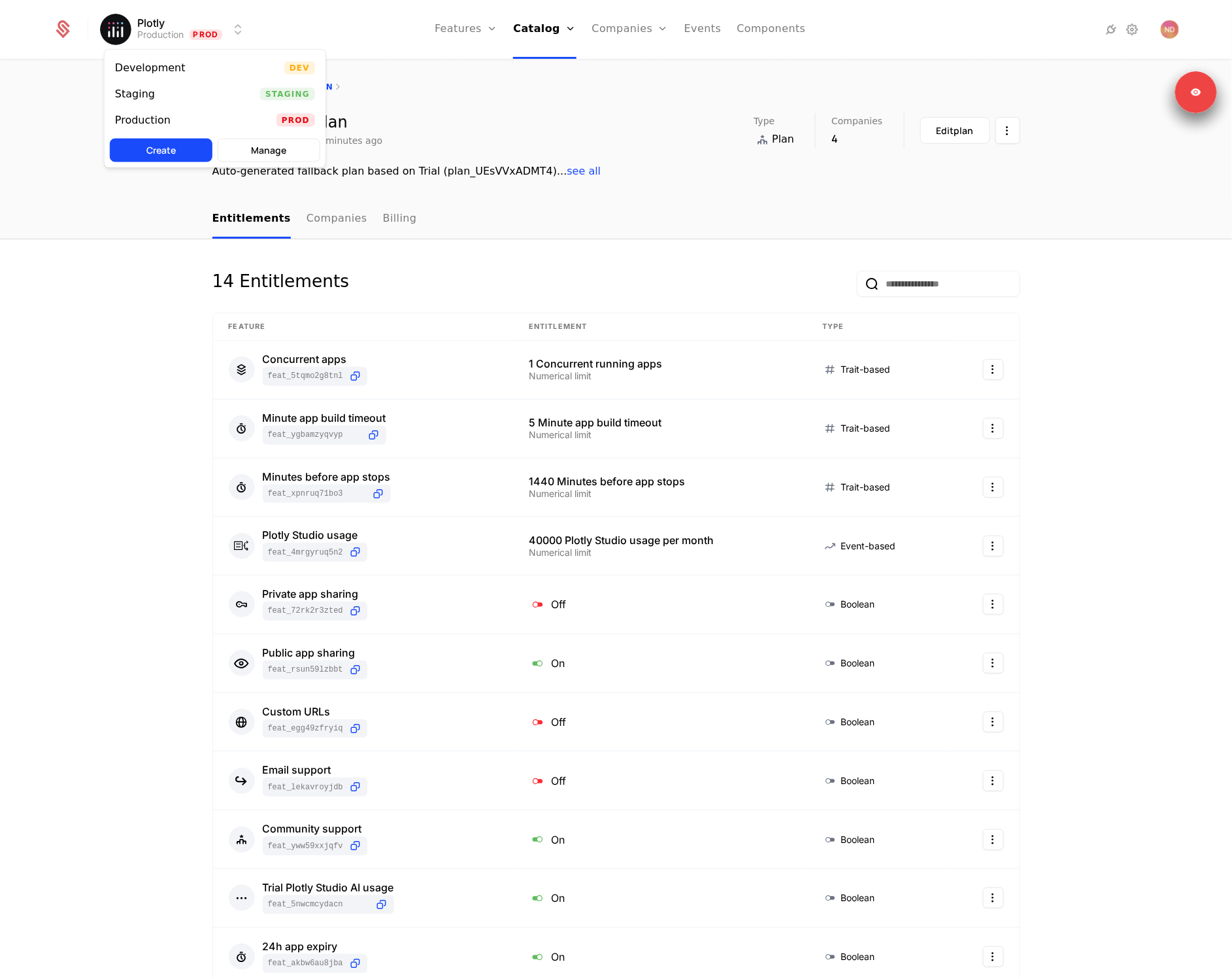
click at [209, 30] on html "Plotly Production Prod Features Features Flags Catalog Plans Add Ons Credits Co…" at bounding box center [616, 490] width 1232 height 979
click at [185, 64] on div "Development" at bounding box center [155, 68] width 81 height 13
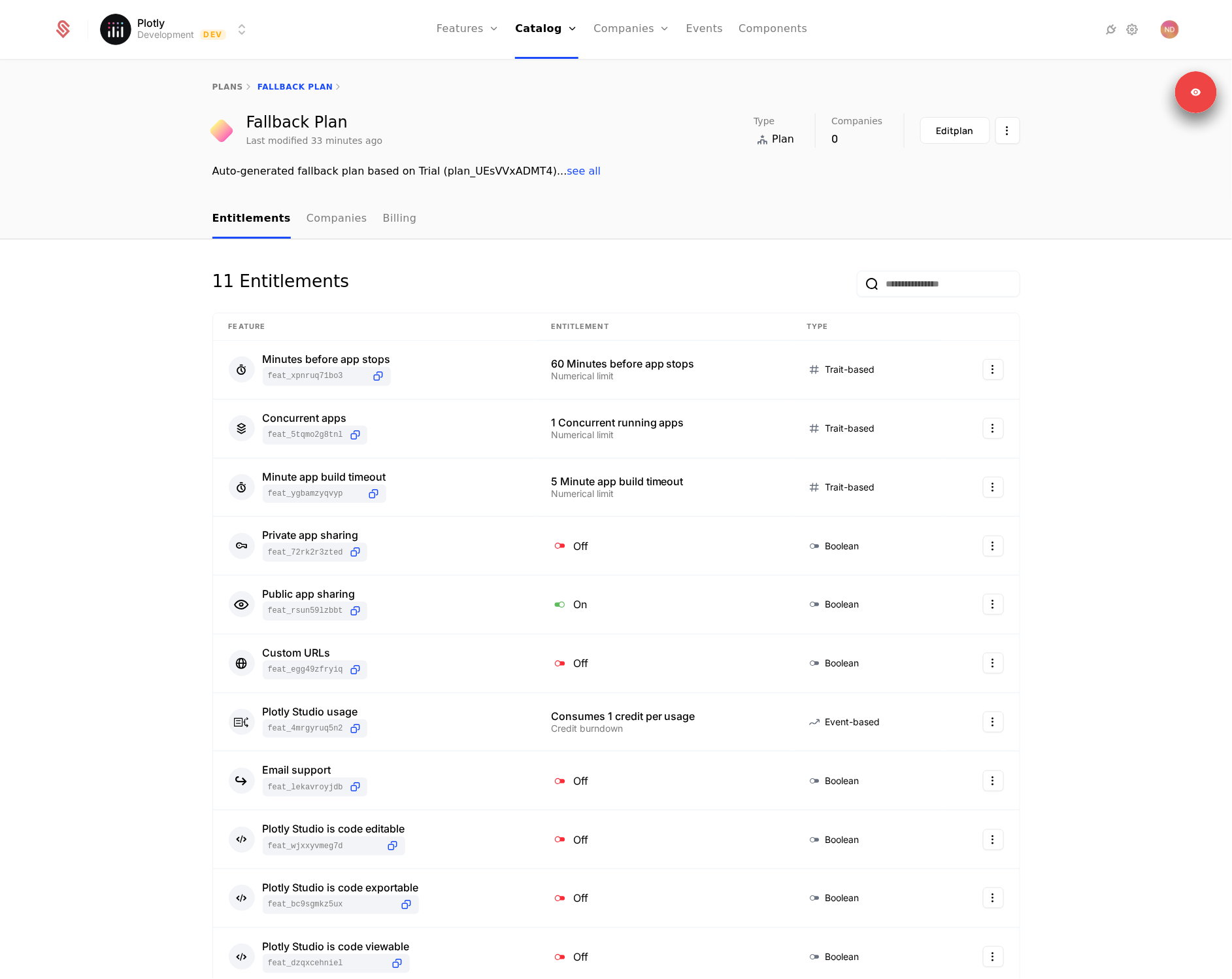
click at [555, 131] on link "Configuration" at bounding box center [564, 127] width 67 height 11
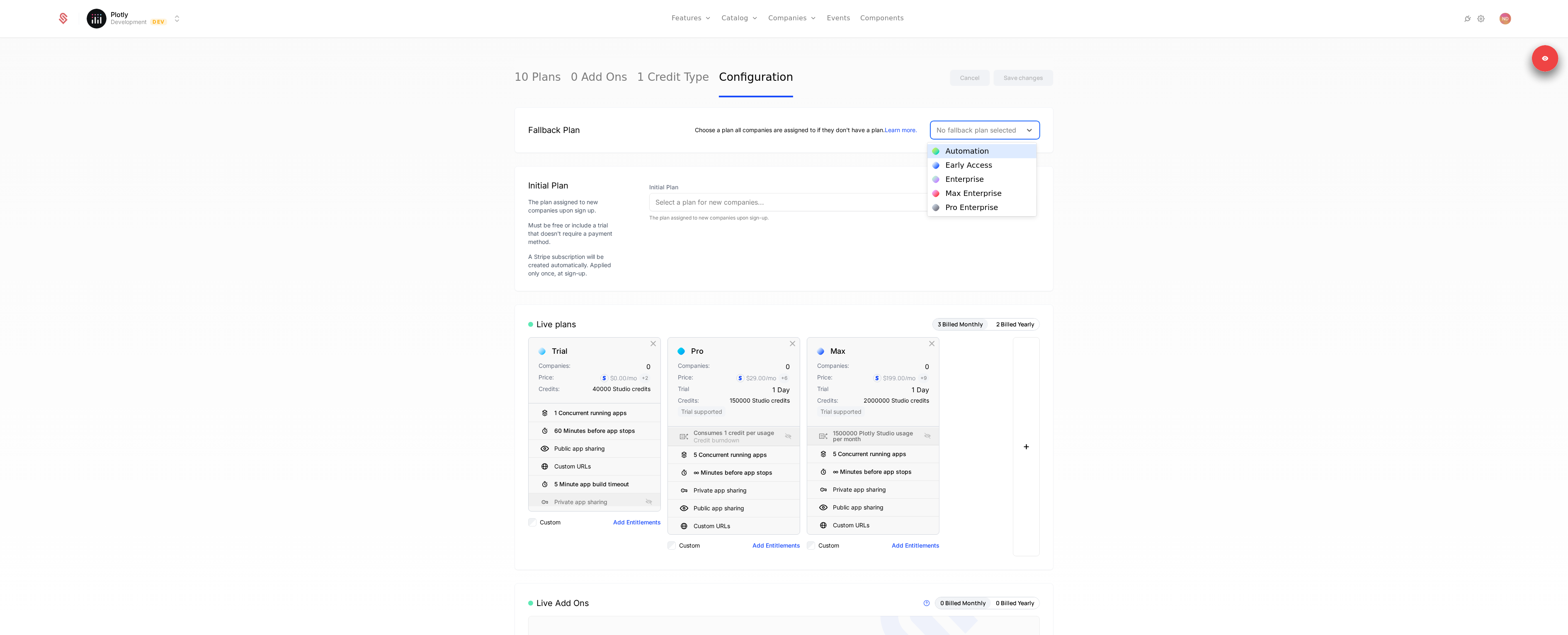
click at [781, 130] on div at bounding box center [976, 130] width 80 height 12
type input "********"
click at [781, 163] on div "10 Plans 0 Add Ons 1 Credit Type Configuration Cancel Save changes Fallback Pla…" at bounding box center [784, 339] width 1568 height 602
click at [781, 90] on div "10 Plans 0 Add Ons 1 Credit Type Configuration Cancel Save changes" at bounding box center [783, 78] width 539 height 39
click at [951, 130] on div at bounding box center [959, 130] width 80 height 12
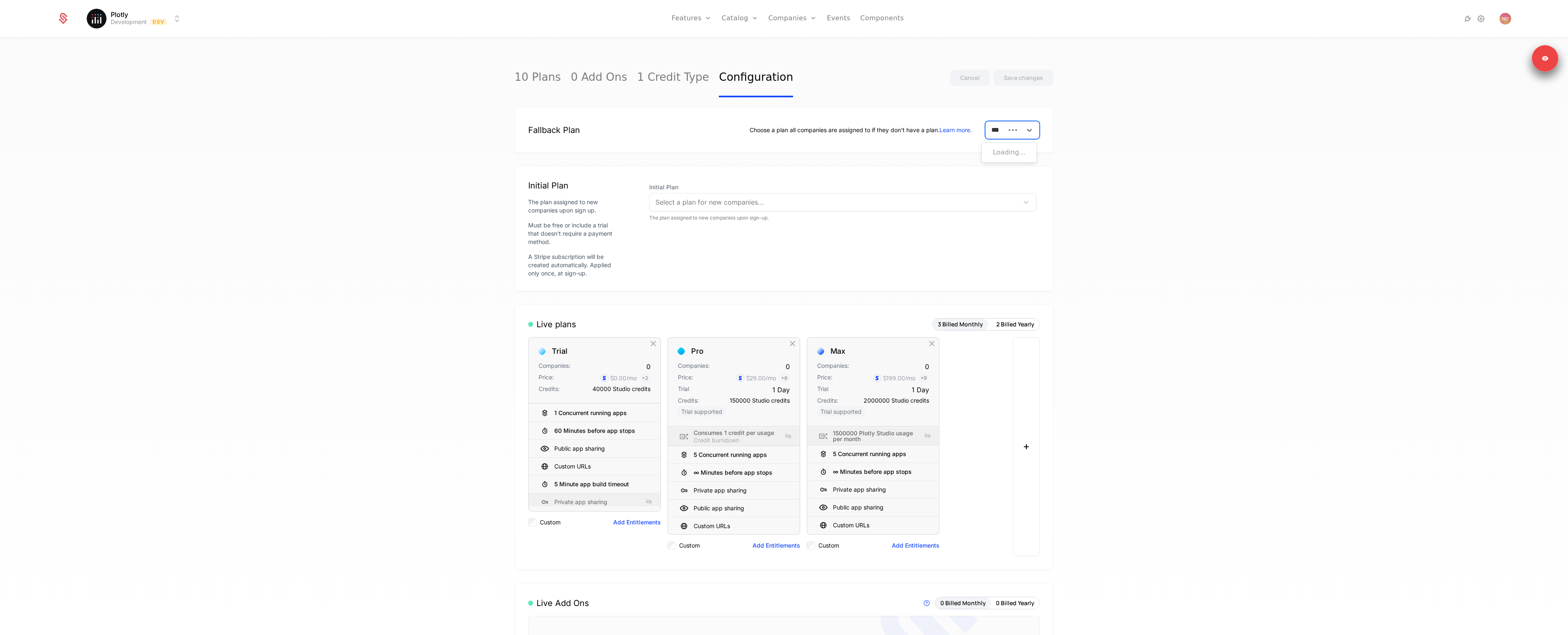
type input "****"
drag, startPoint x: 823, startPoint y: 195, endPoint x: 818, endPoint y: 202, distance: 8.6
click at [822, 195] on div "Select a plan for new companies..." at bounding box center [834, 202] width 369 height 15
click at [1231, 246] on div "10 Plans 0 Add Ons 1 Credit Type Configuration Cancel Save changes Fallback Pla…" at bounding box center [784, 339] width 1568 height 602
click at [303, 87] on div "10 Plans 0 Add Ons 1 Credit Type Configuration Cancel Save changes Fallback Pla…" at bounding box center [784, 339] width 1568 height 602
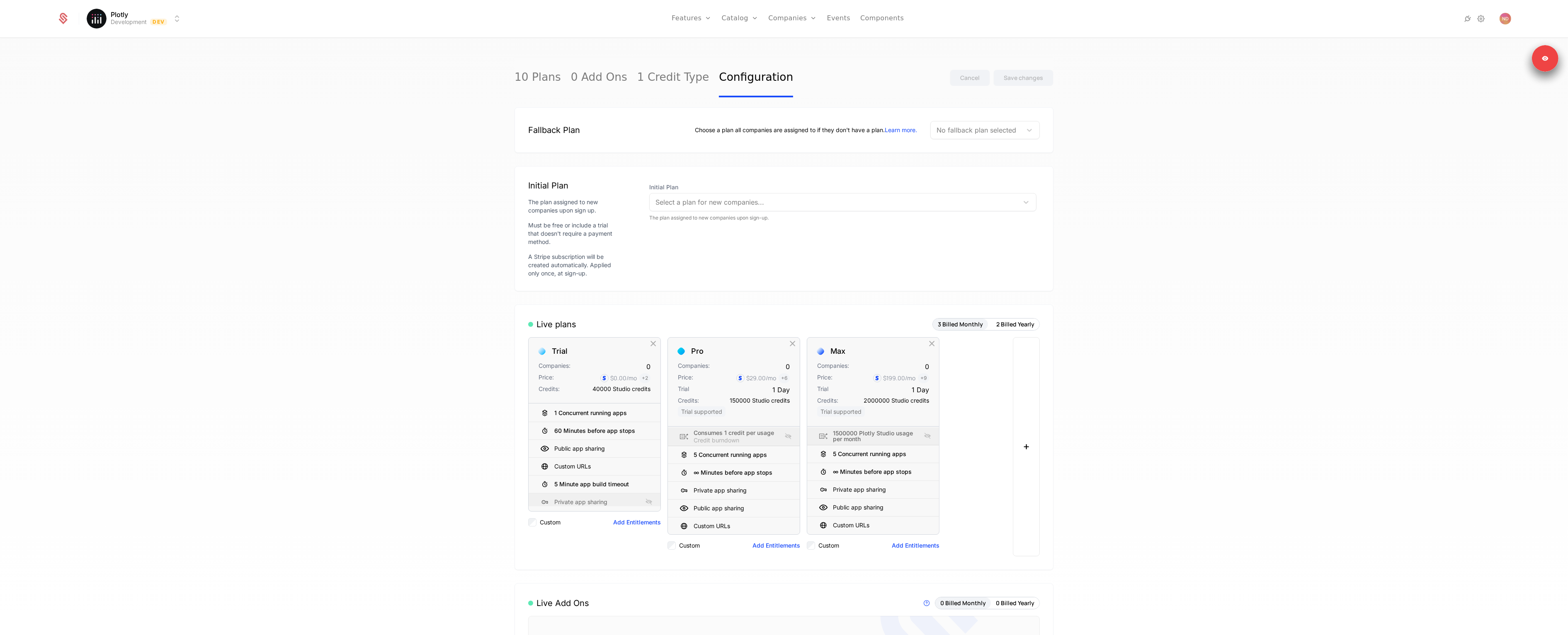
drag, startPoint x: 819, startPoint y: 153, endPoint x: 818, endPoint y: 88, distance: 65.0
click at [818, 88] on div "10 Plans 0 Add Ons 1 Credit Type Configuration Cancel Save changes" at bounding box center [783, 78] width 539 height 39
click at [980, 136] on div at bounding box center [976, 130] width 80 height 12
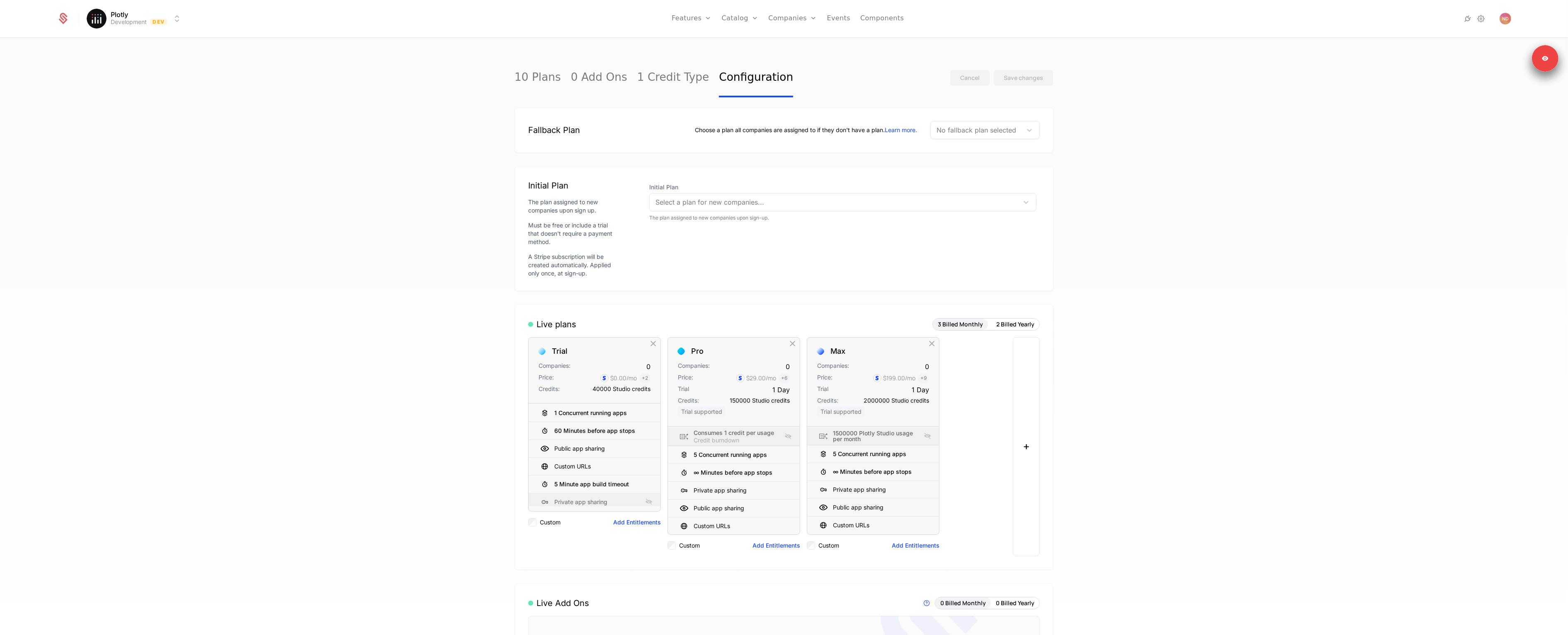
click at [1237, 170] on div "10 Plans 0 Add Ons 1 Credit Type Configuration Cancel Save changes Fallback Pla…" at bounding box center [784, 339] width 1568 height 602
drag, startPoint x: 988, startPoint y: 142, endPoint x: 987, endPoint y: 137, distance: 5.1
click at [987, 141] on div "Fallback Plan Choose a plan all companies are assigned to if they don't have a …" at bounding box center [783, 130] width 539 height 46
click at [986, 135] on div at bounding box center [976, 130] width 80 height 12
click at [811, 139] on div "Fallback Plan Choose a plan all companies are assigned to if they don't have a …" at bounding box center [783, 130] width 539 height 46
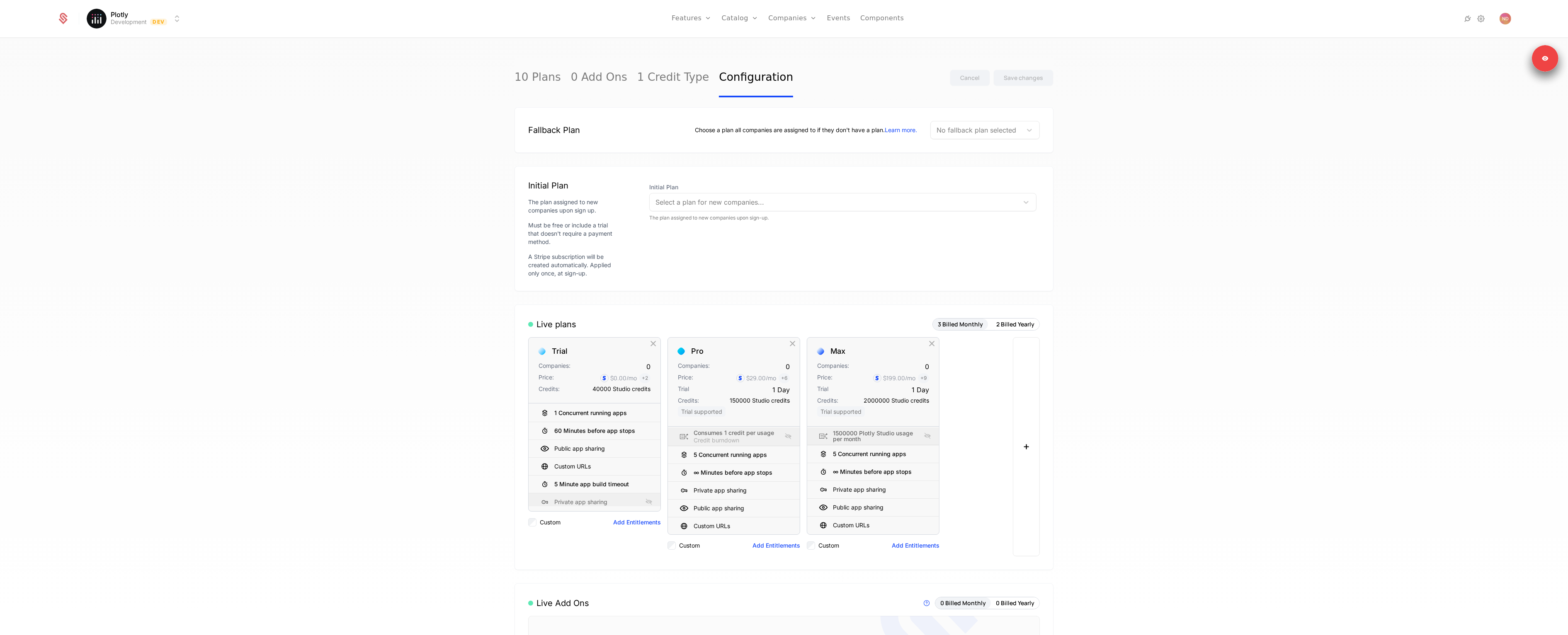
click at [743, 44] on link "Plans" at bounding box center [753, 40] width 43 height 7
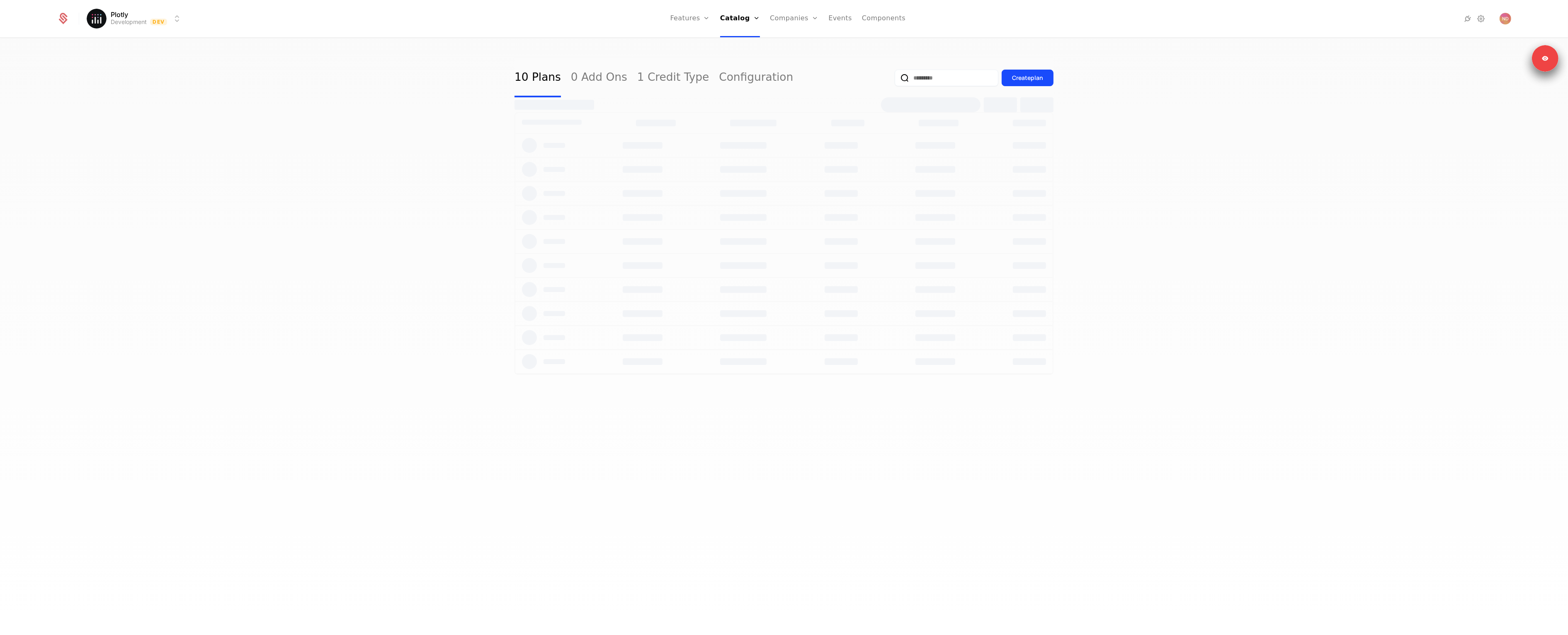
select select "**"
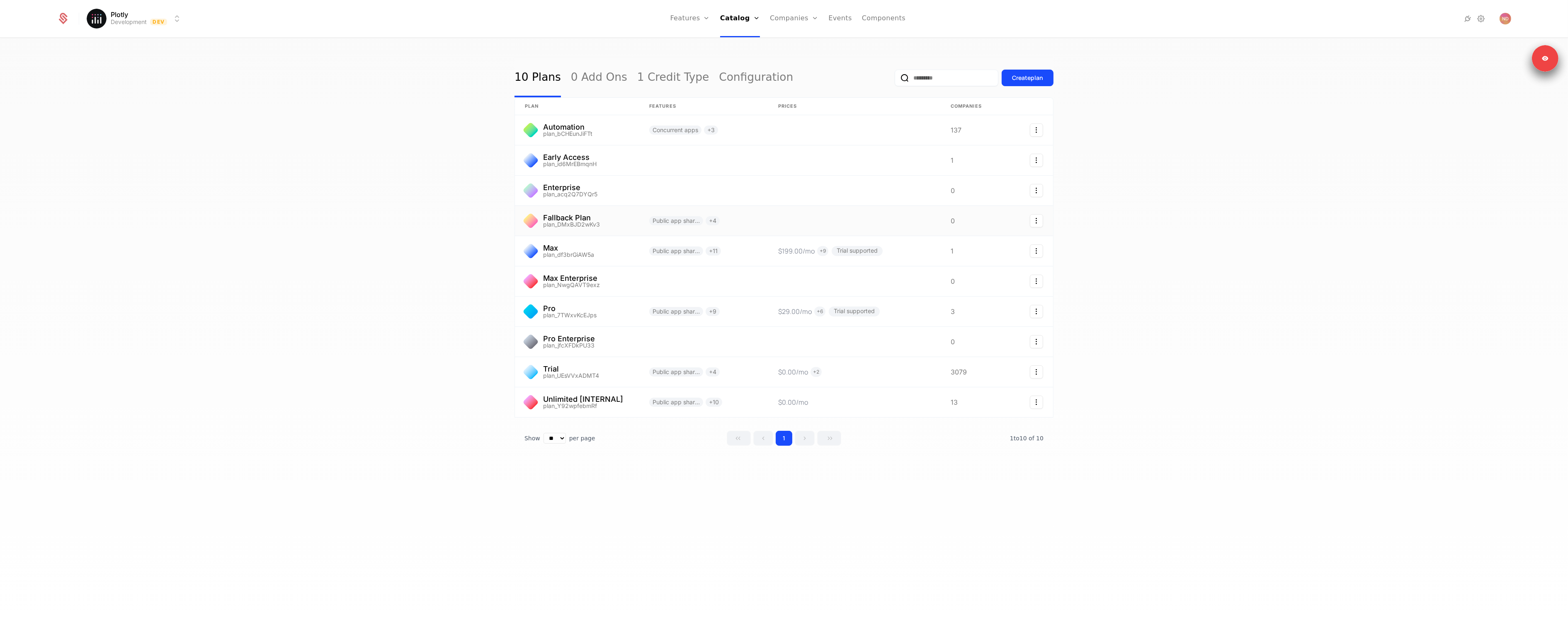
click at [559, 219] on link at bounding box center [577, 221] width 124 height 30
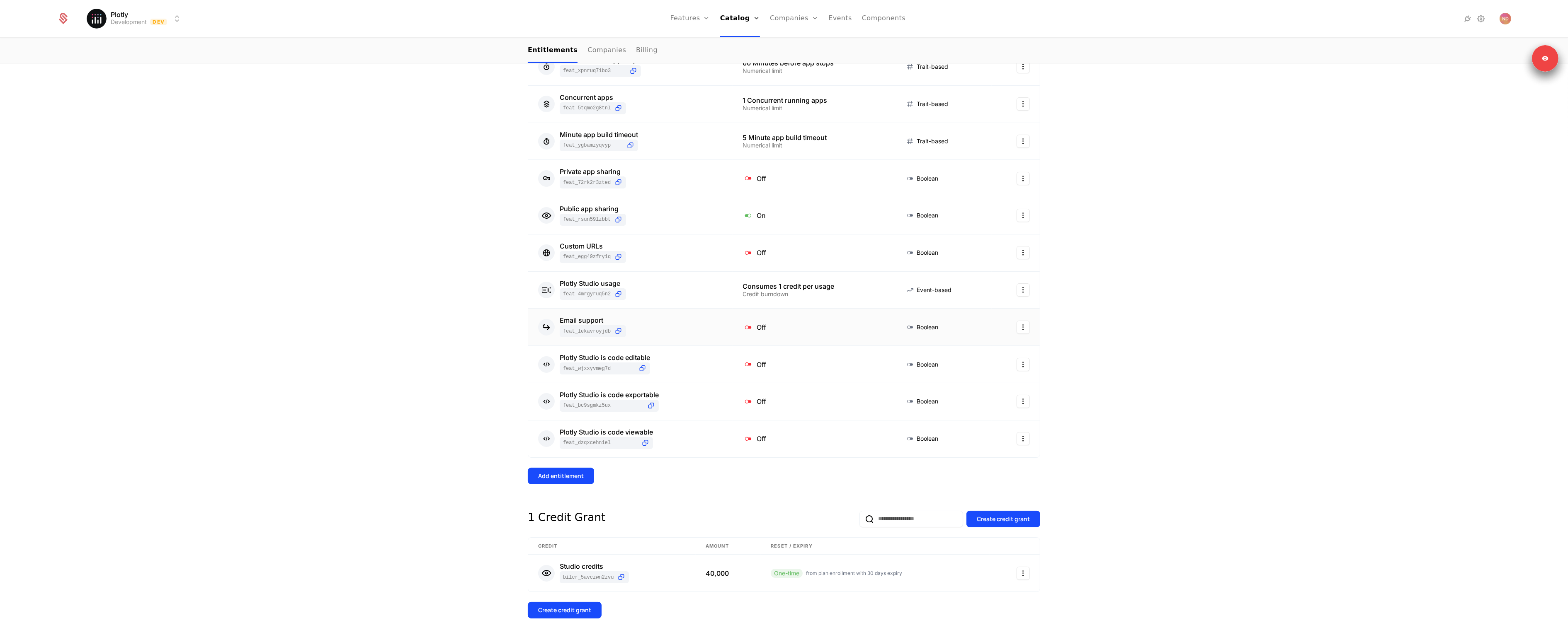
scroll to position [198, 0]
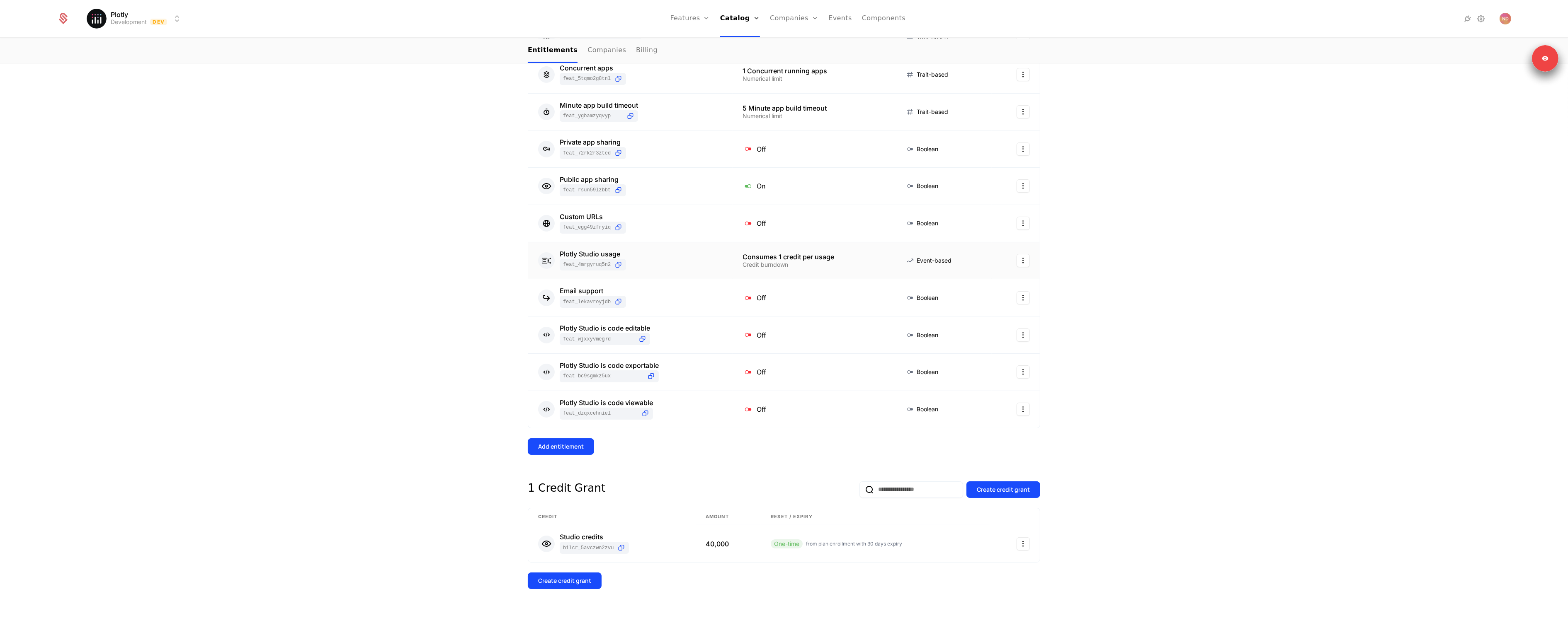
click at [1018, 262] on html "Plotly Development Dev Features Features Flags Catalog Plans Add Ons Credits Co…" at bounding box center [784, 318] width 1568 height 635
click at [975, 284] on div "Delete" at bounding box center [969, 282] width 31 height 12
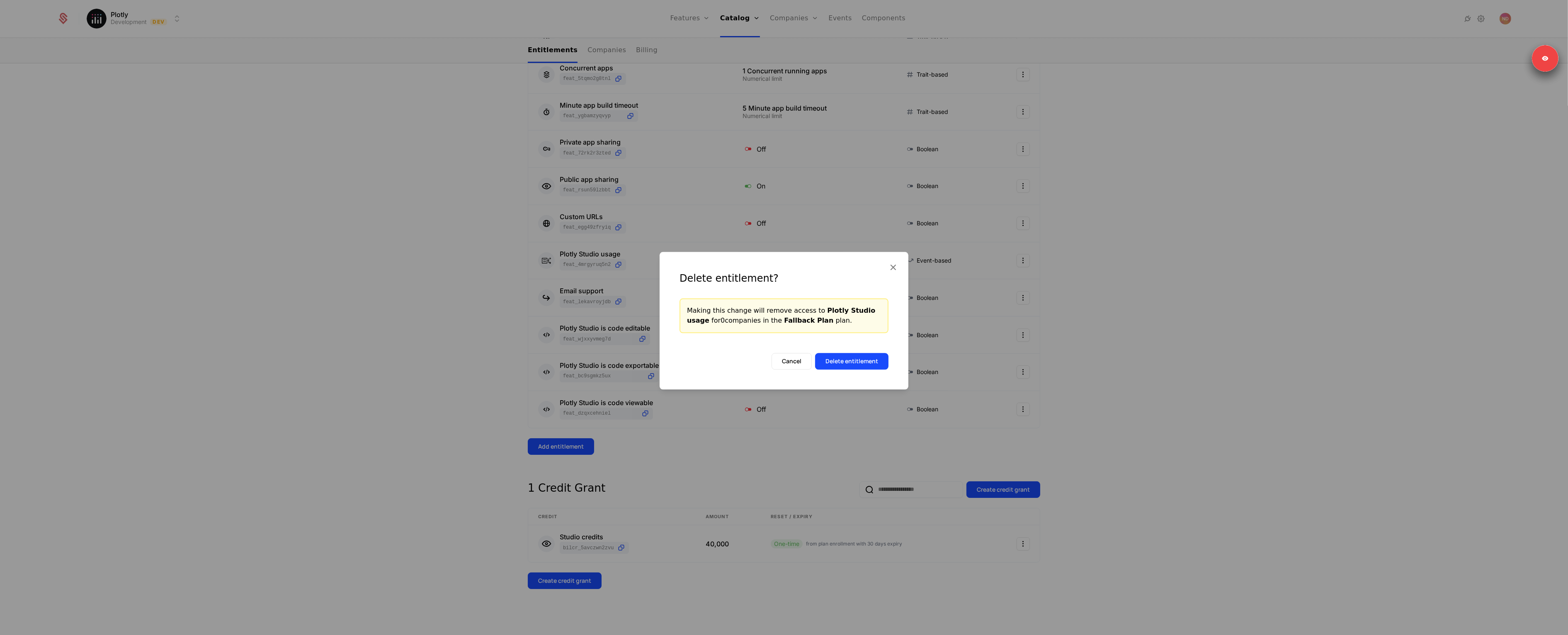
click at [851, 367] on button "Delete entitlement" at bounding box center [852, 361] width 74 height 16
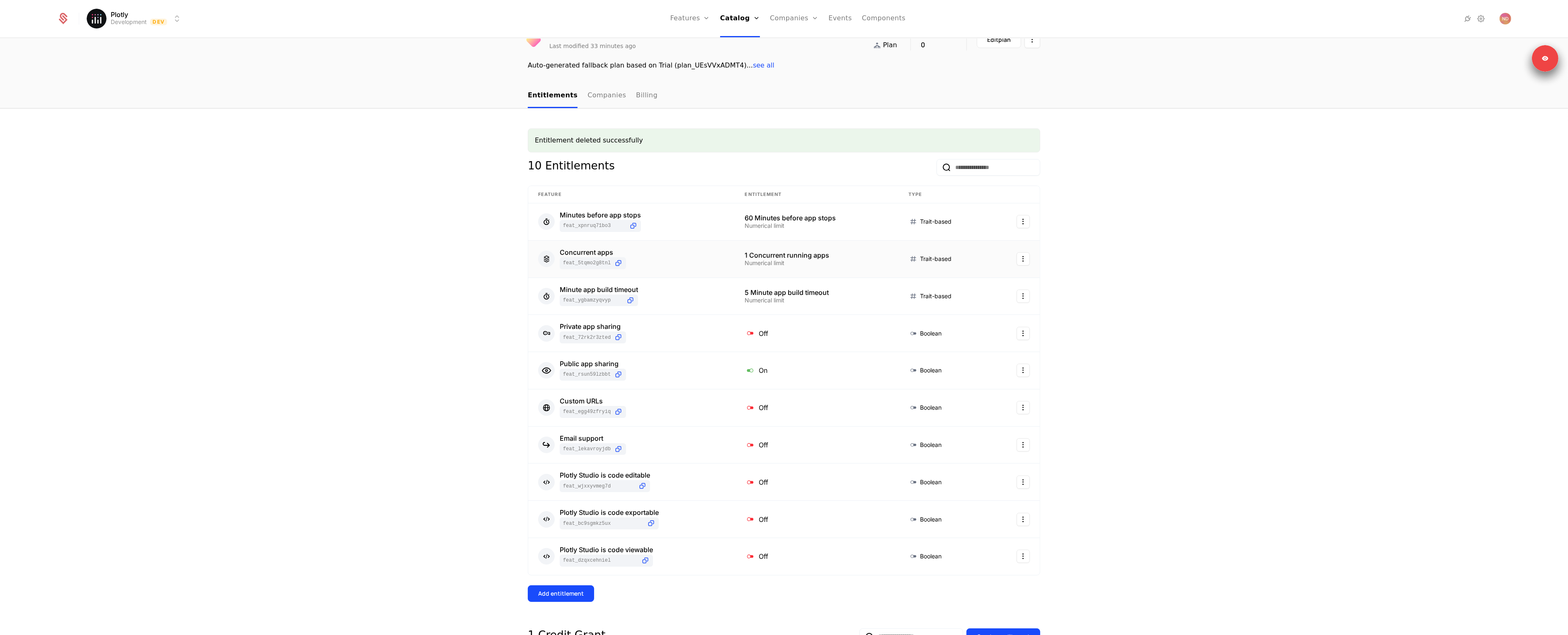
scroll to position [0, 0]
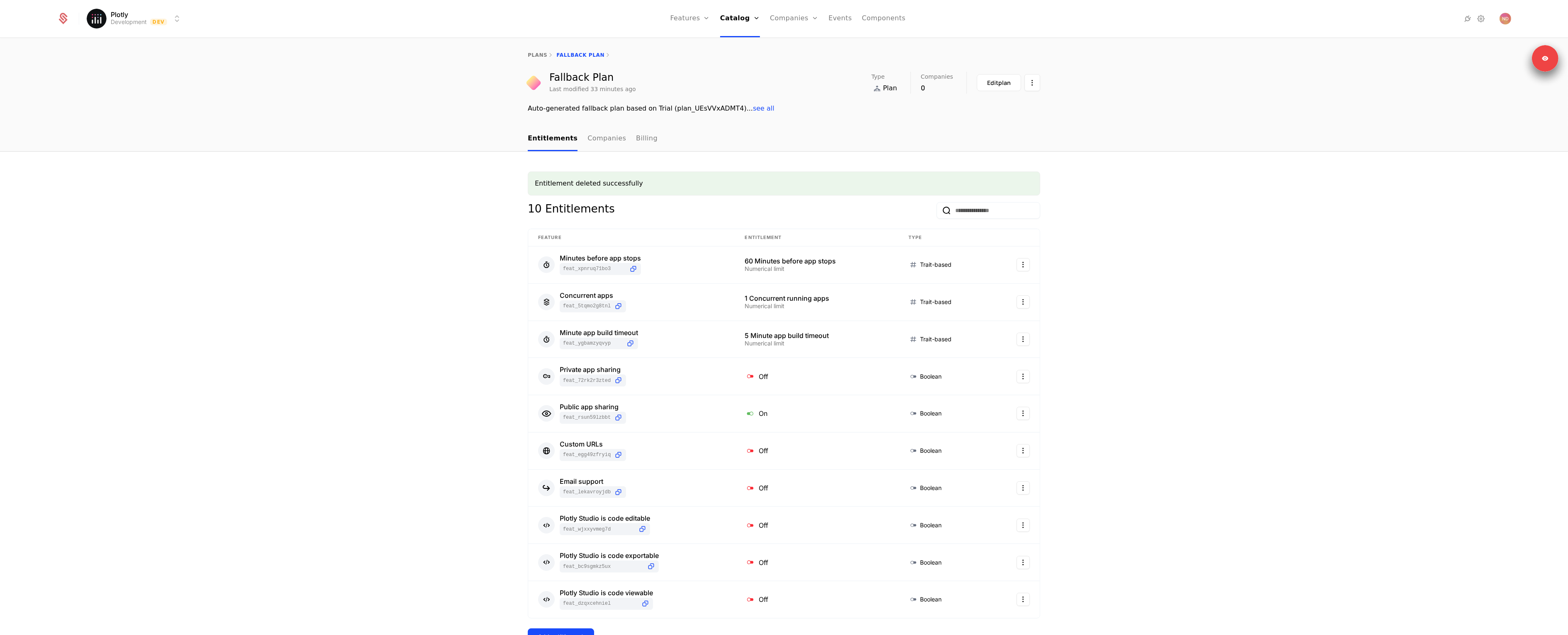
click at [744, 82] on link "Configuration" at bounding box center [751, 80] width 43 height 7
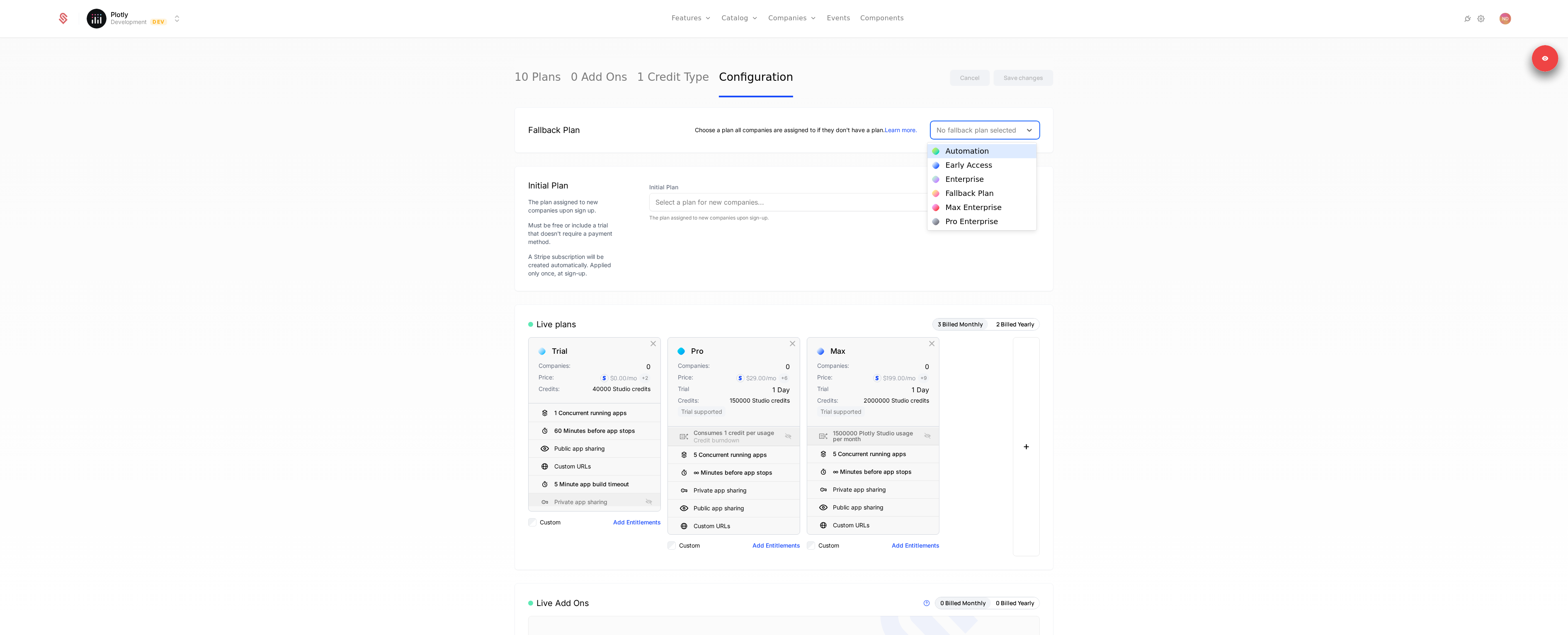
click at [965, 127] on div at bounding box center [976, 130] width 80 height 12
click at [962, 135] on div at bounding box center [959, 130] width 80 height 12
click at [969, 192] on div "Fallback Plan" at bounding box center [970, 193] width 49 height 7
click at [1015, 77] on div "Save changes" at bounding box center [1023, 78] width 40 height 9
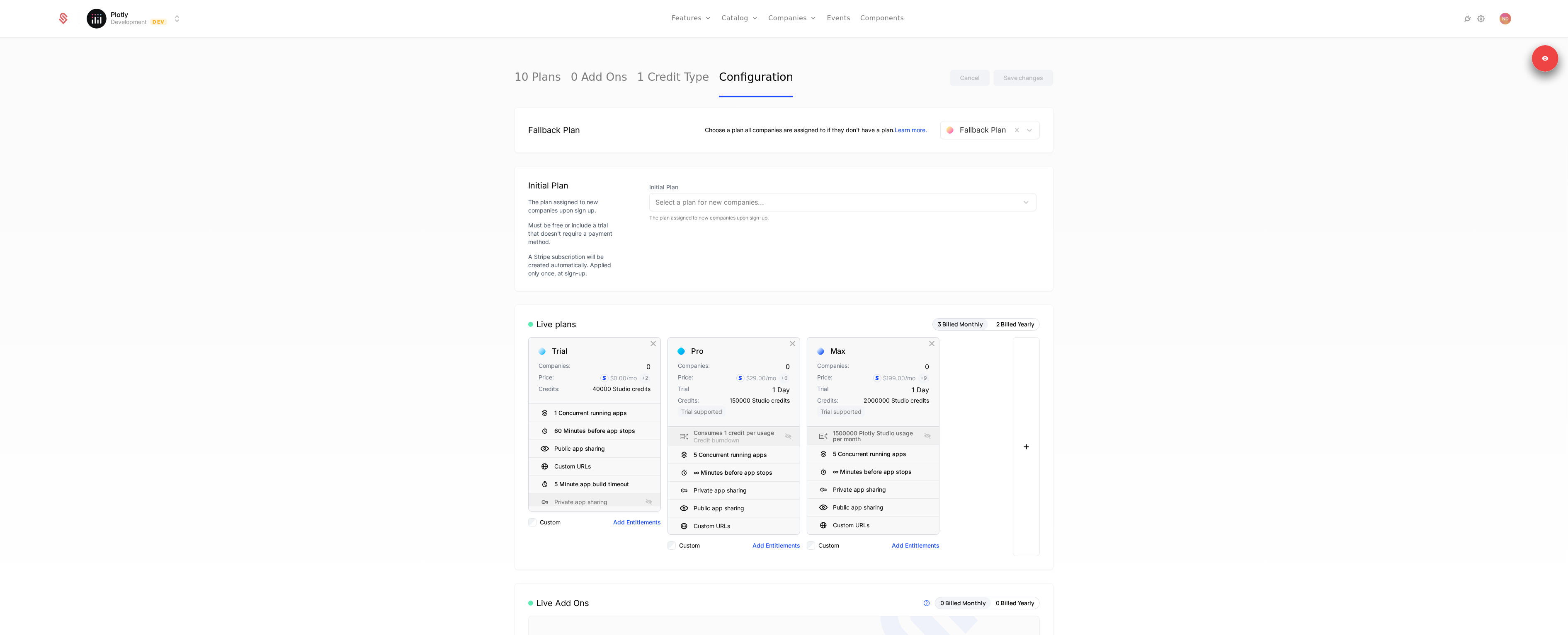
click at [754, 198] on div at bounding box center [834, 202] width 357 height 12
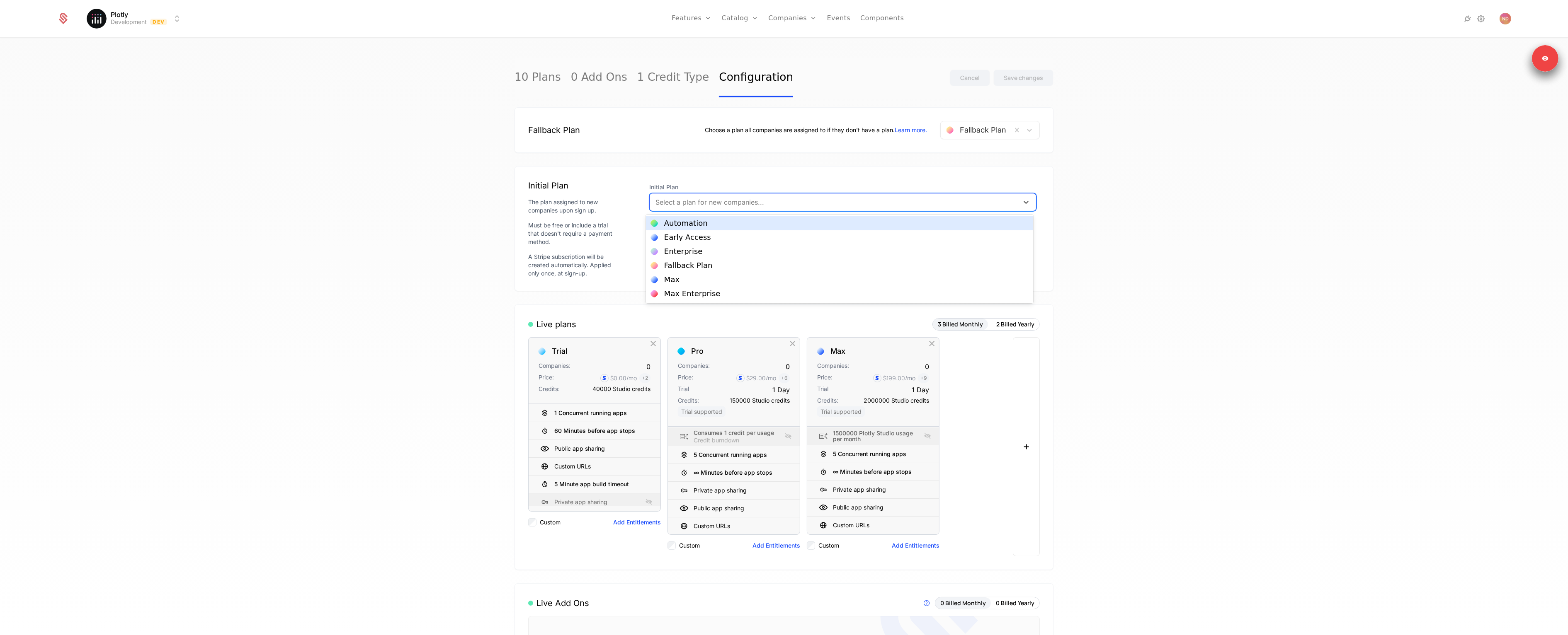
click at [975, 175] on div "Initial Plan The plan assigned to new companies upon sign up. Must be free or i…" at bounding box center [783, 229] width 539 height 125
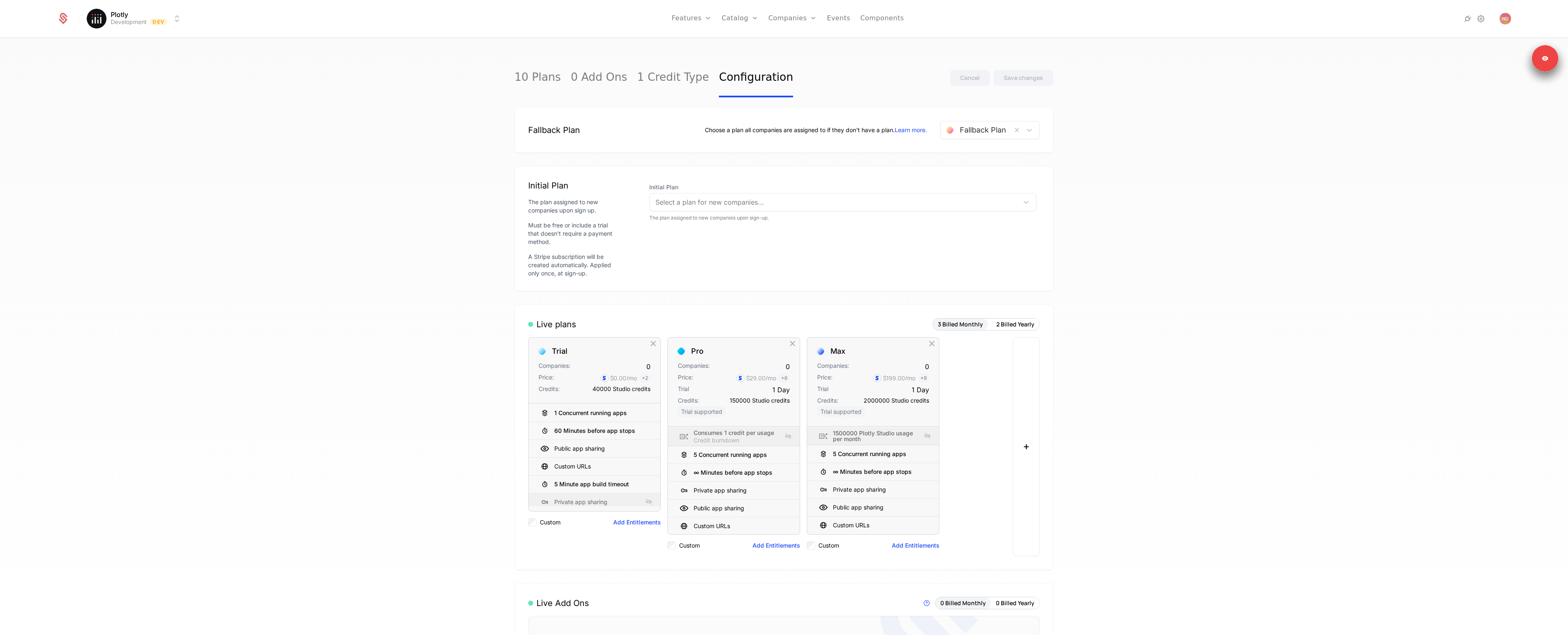
click at [737, 43] on link "Plans" at bounding box center [753, 40] width 43 height 7
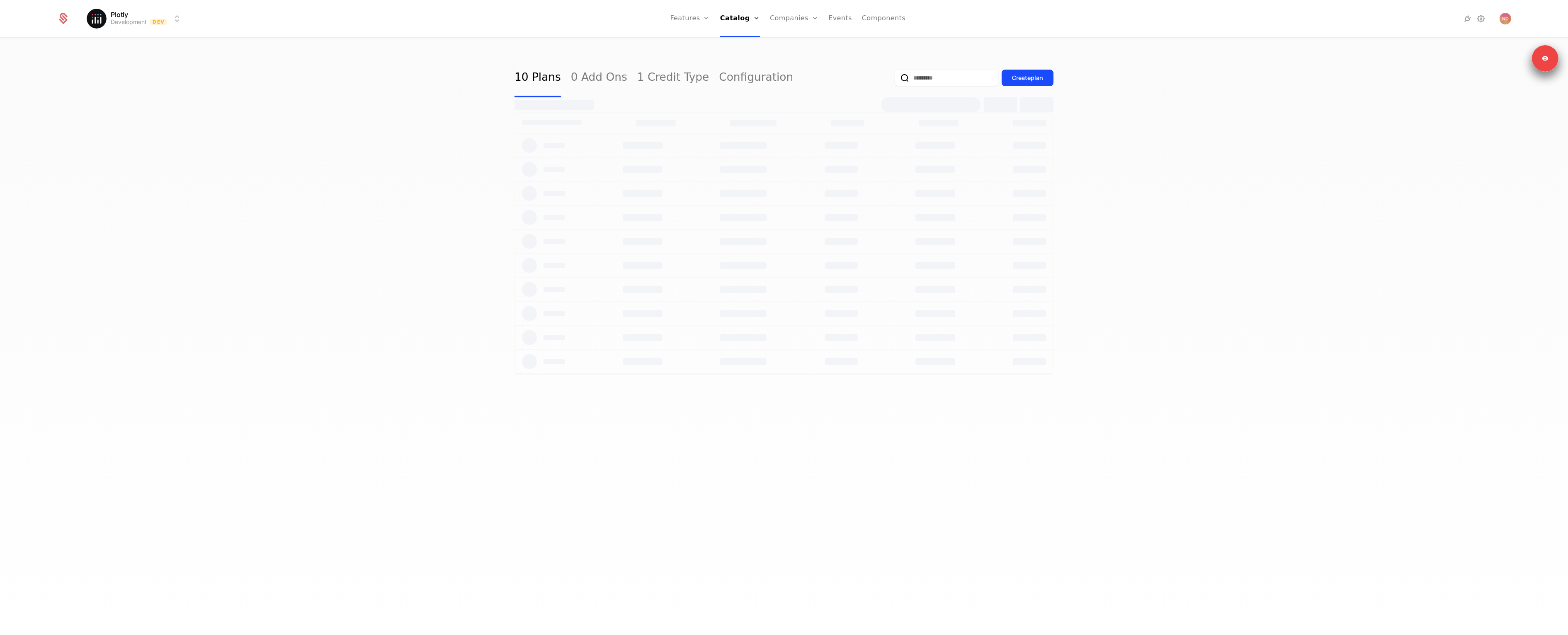
select select "**"
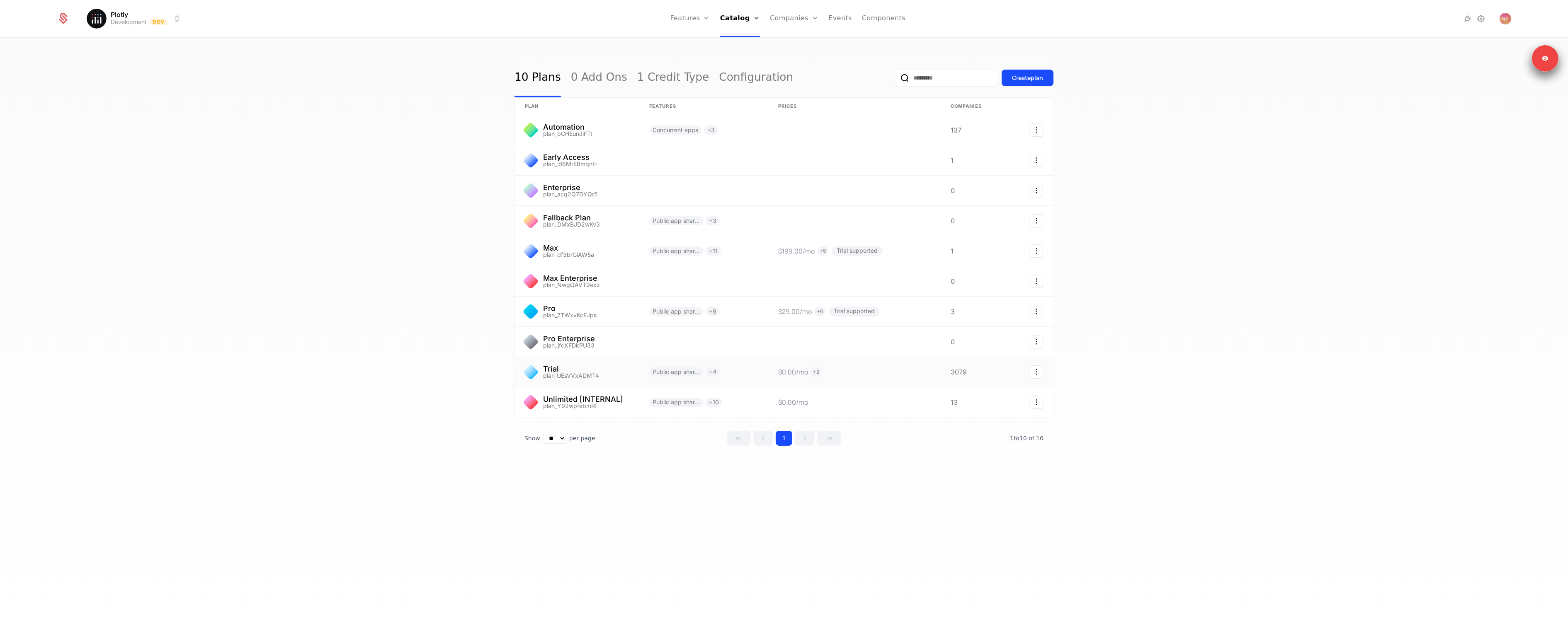
click at [564, 378] on link at bounding box center [577, 372] width 124 height 30
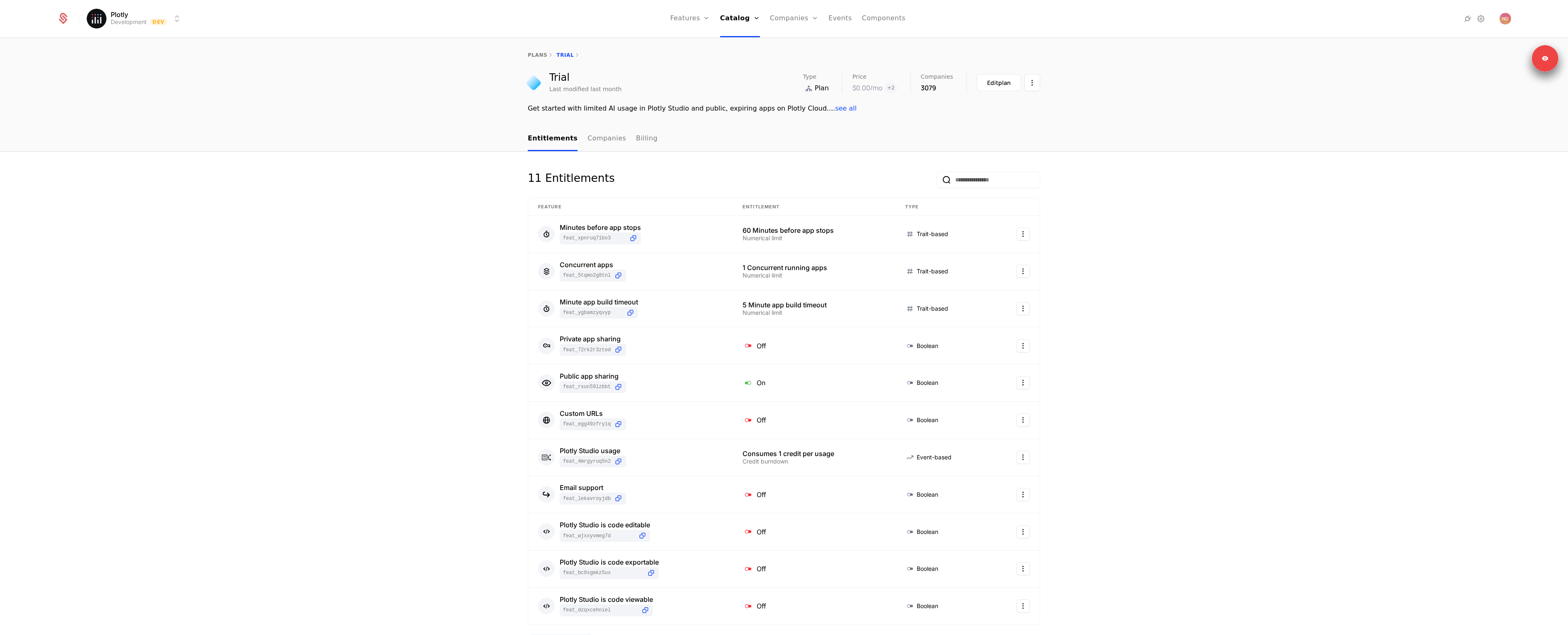
click at [763, 149] on nav "Entitlements Companies Billing" at bounding box center [784, 139] width 513 height 24
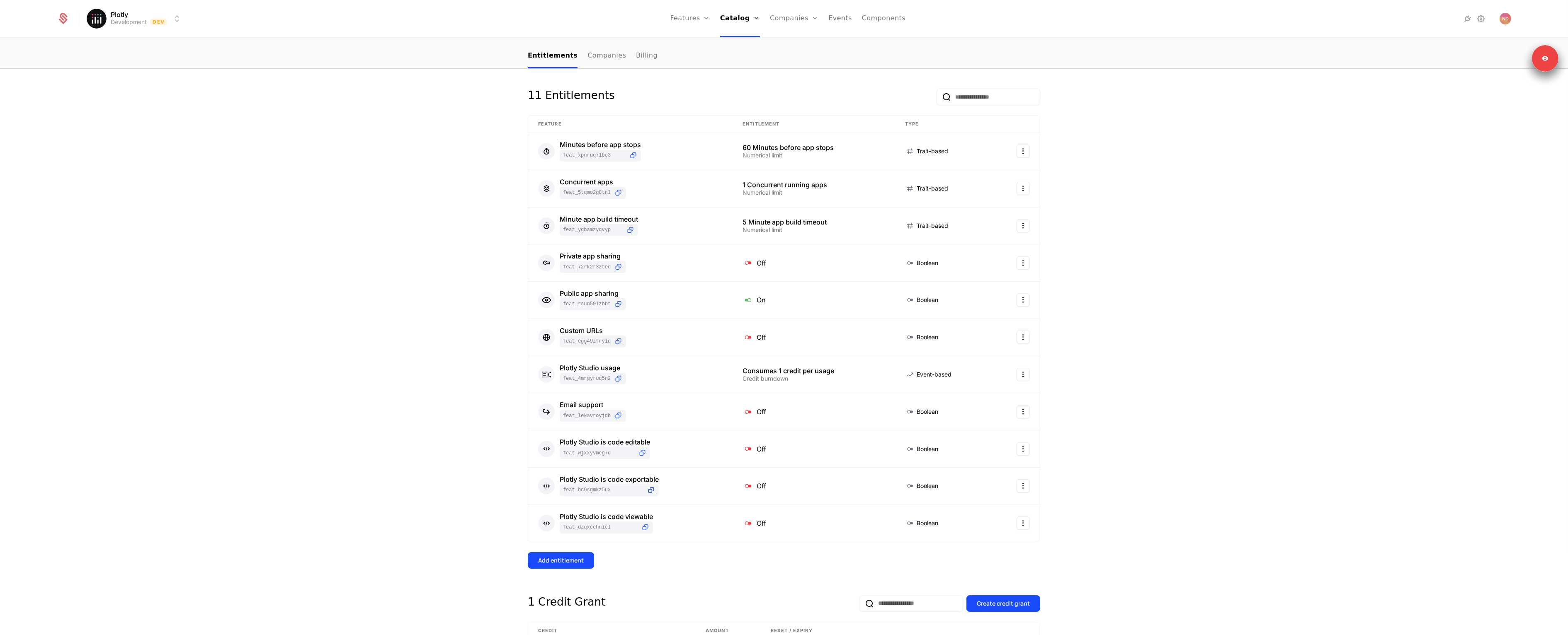
scroll to position [180, 0]
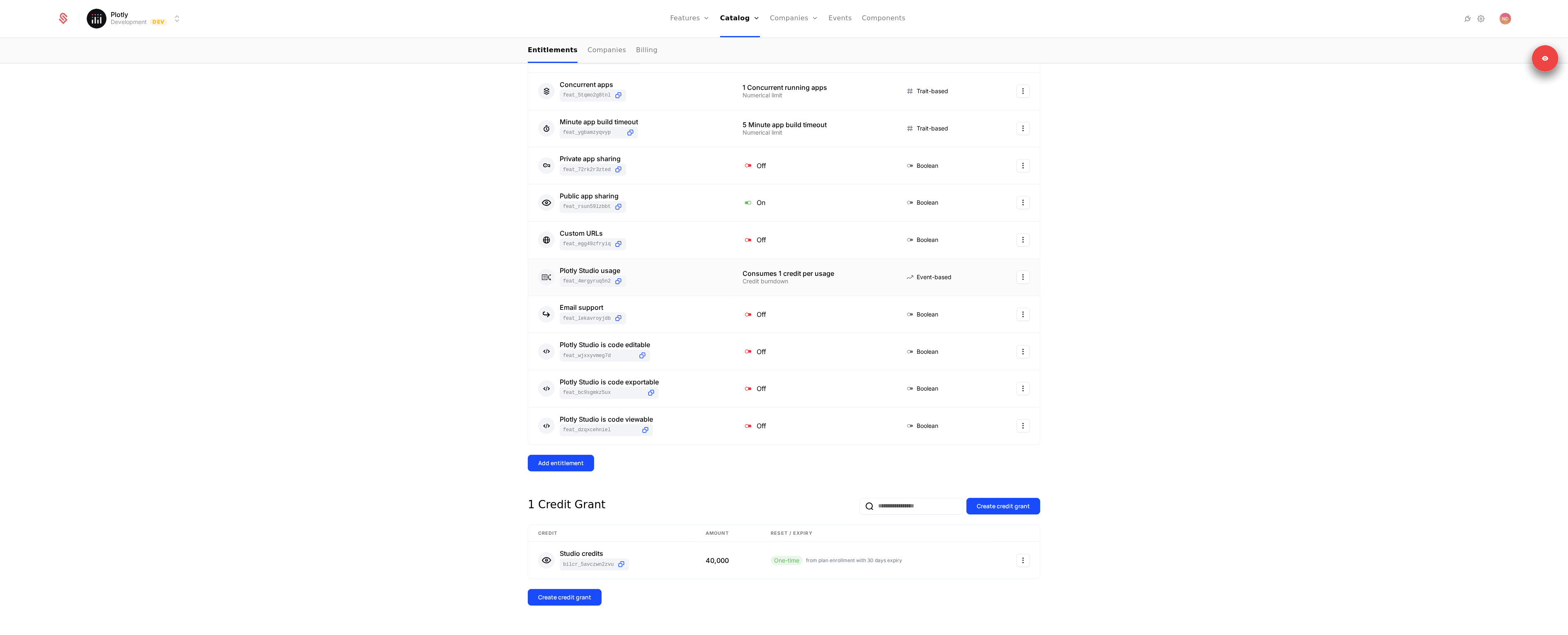
click at [1020, 273] on html "Plotly Development Dev Features Features Flags Catalog Plans Add Ons Credits Co…" at bounding box center [784, 318] width 1568 height 635
click at [980, 299] on div "Delete" at bounding box center [969, 300] width 31 height 12
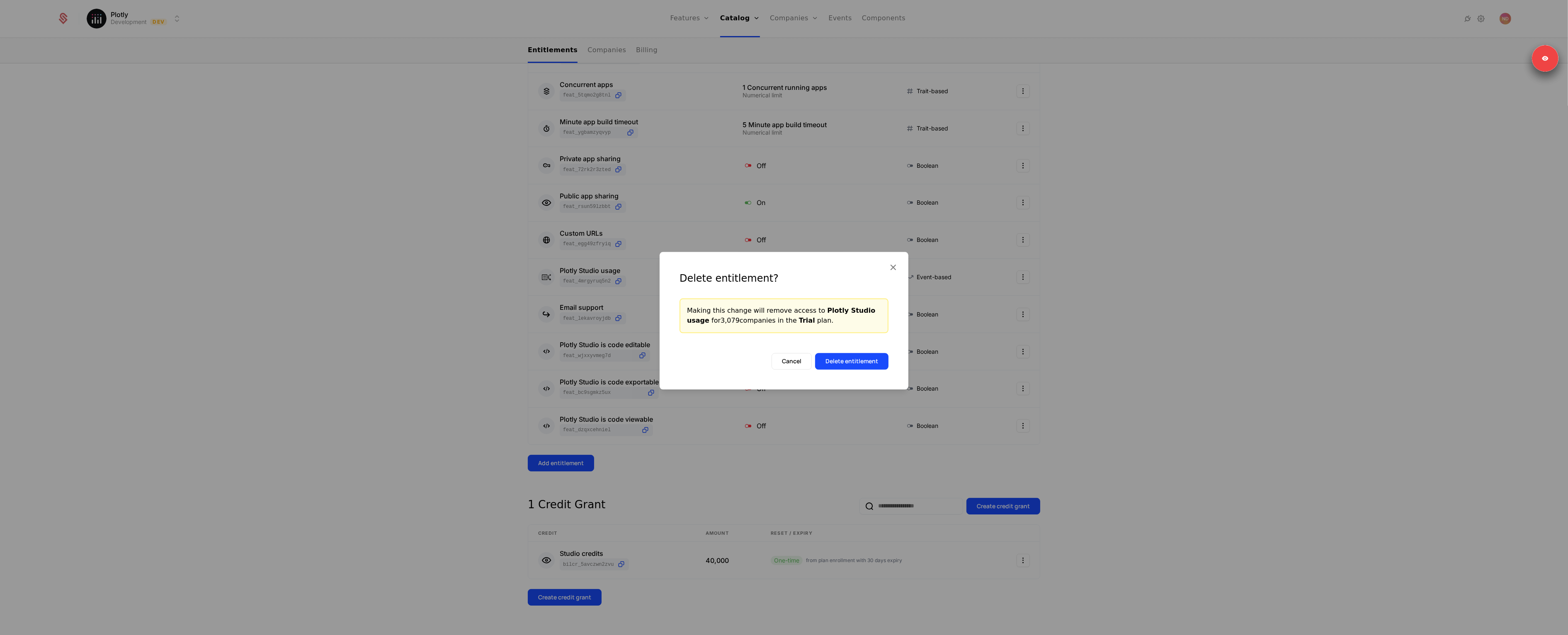
click at [864, 363] on button "Delete entitlement" at bounding box center [852, 361] width 74 height 16
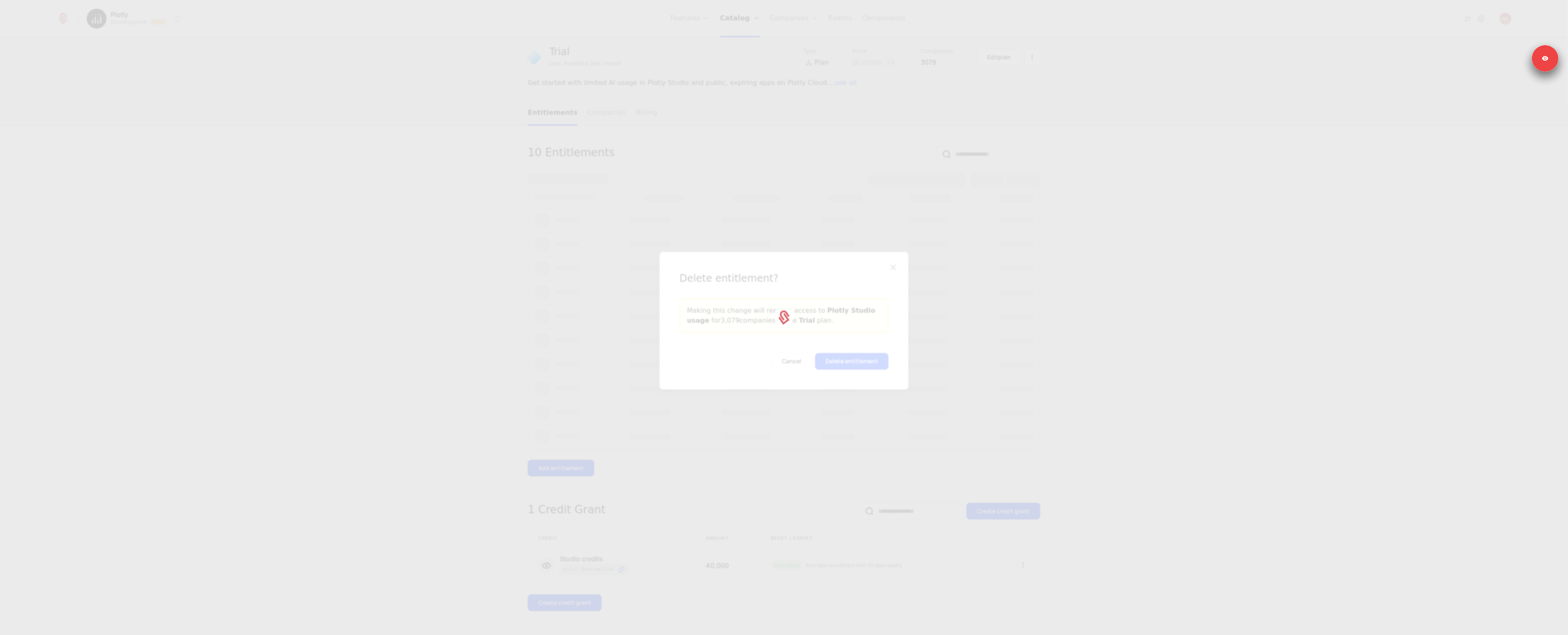
scroll to position [0, 0]
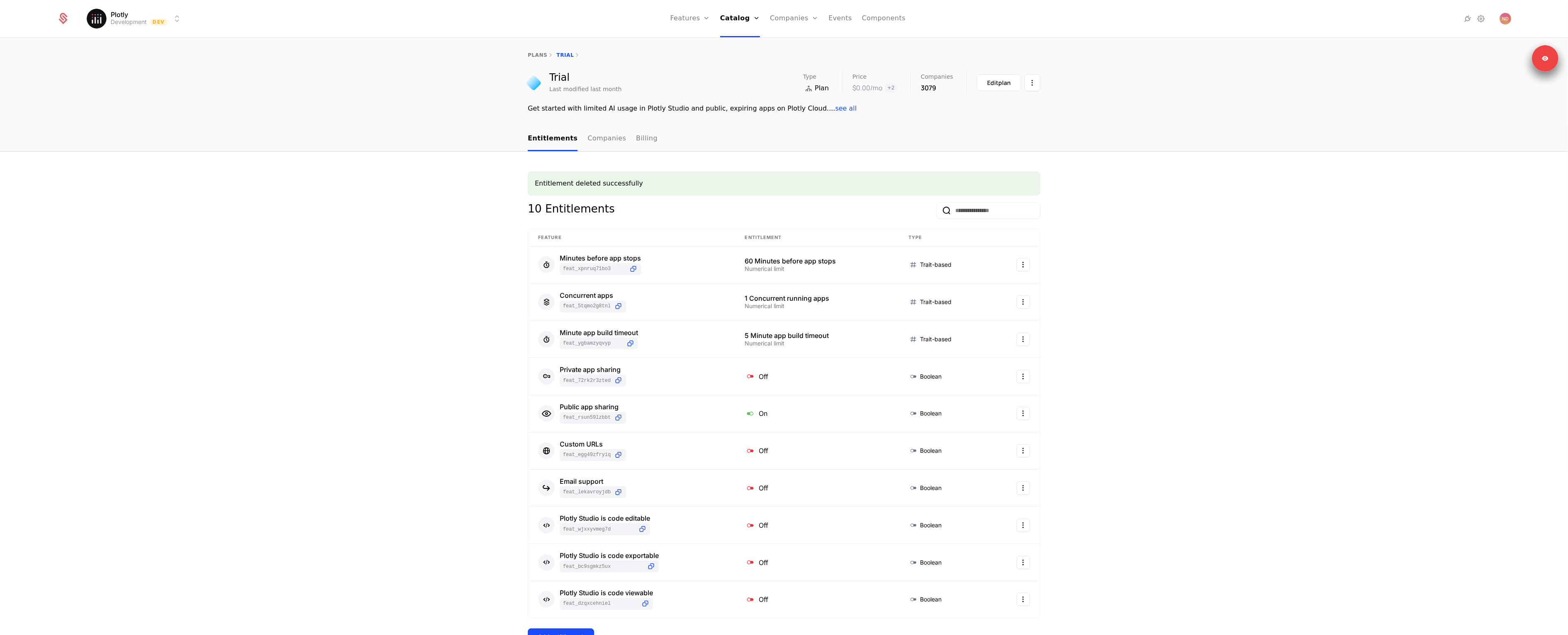
click at [746, 83] on link "Configuration" at bounding box center [751, 80] width 43 height 7
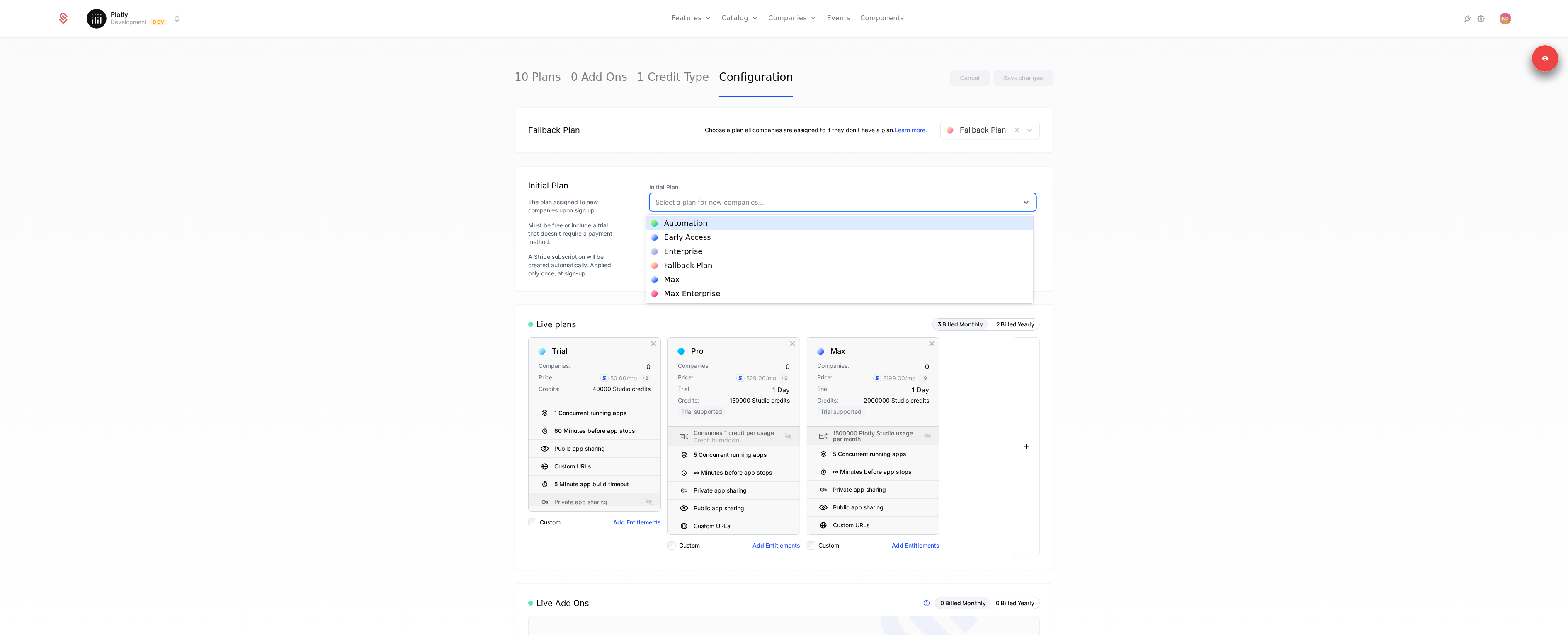
click at [731, 208] on div "Select a plan for new companies..." at bounding box center [834, 202] width 369 height 15
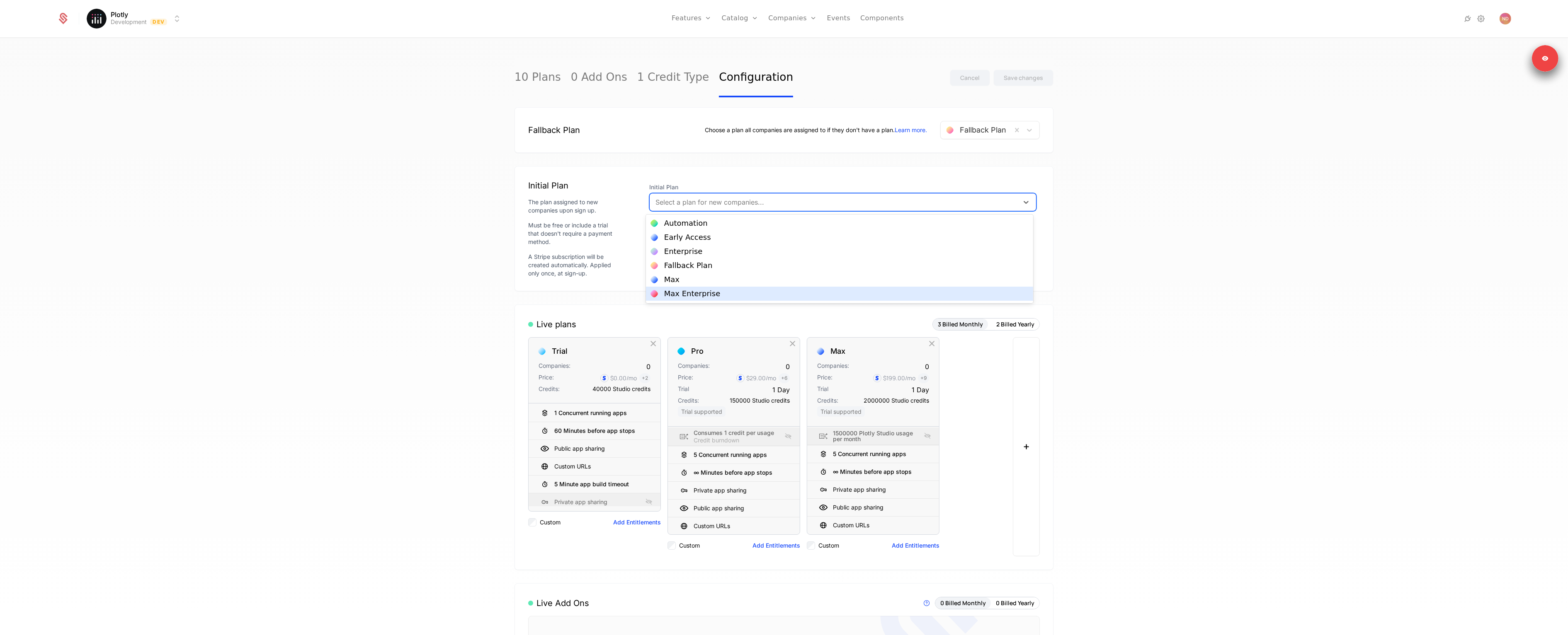
scroll to position [41, 0]
click at [689, 283] on div "Trial" at bounding box center [839, 281] width 377 height 7
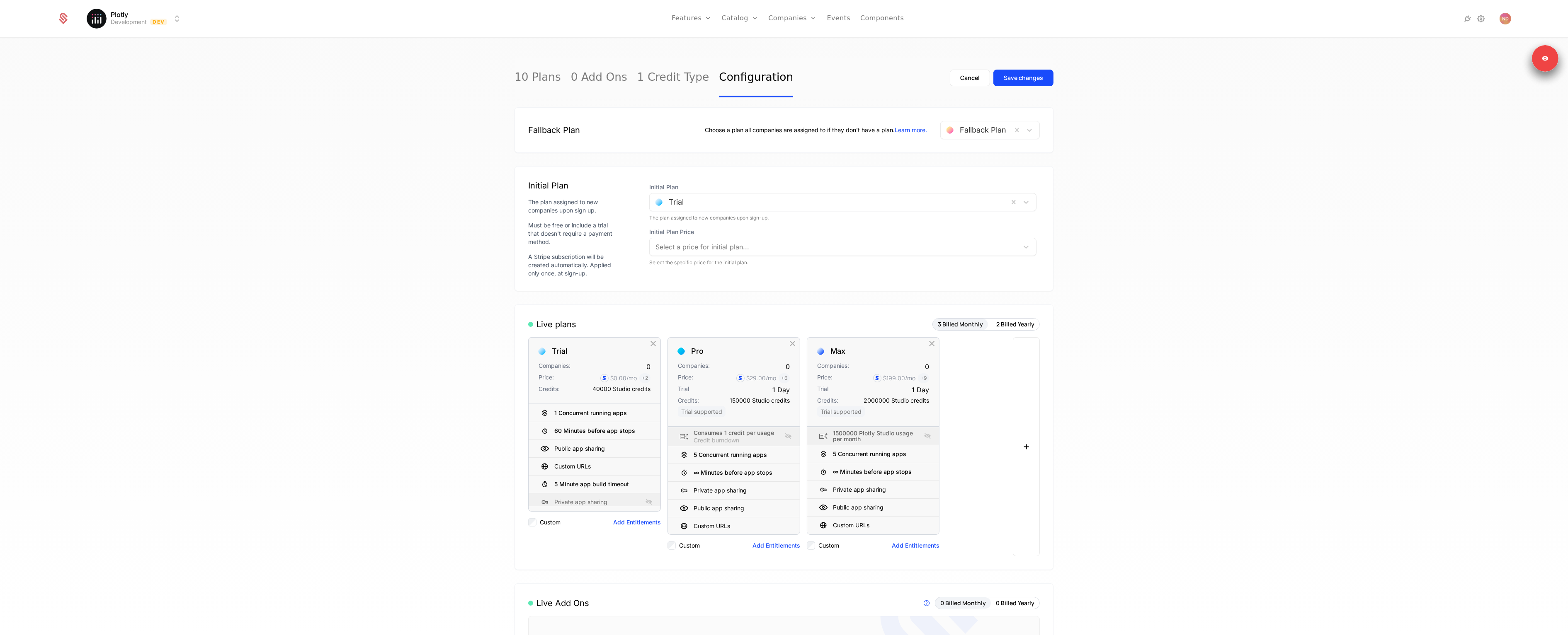
click at [1019, 82] on button "Save changes" at bounding box center [1023, 77] width 60 height 16
click at [1237, 392] on div "10 Plans 0 Add Ons 1 Credit Type Configuration Cancel Save changes Fallback Pla…" at bounding box center [784, 339] width 1568 height 602
click at [247, 162] on div "10 Plans 0 Add Ons 1 Credit Type Configuration Cancel Save changes Fallback Pla…" at bounding box center [784, 339] width 1568 height 602
click at [163, 27] on div "Plotly Development Dev Features Features Flags Catalog Plans Add Ons Credits Co…" at bounding box center [783, 18] width 1454 height 37
click at [163, 23] on html "Plotly Development Dev Features Features Flags Catalog Plans Add Ons Credits Co…" at bounding box center [784, 318] width 1568 height 635
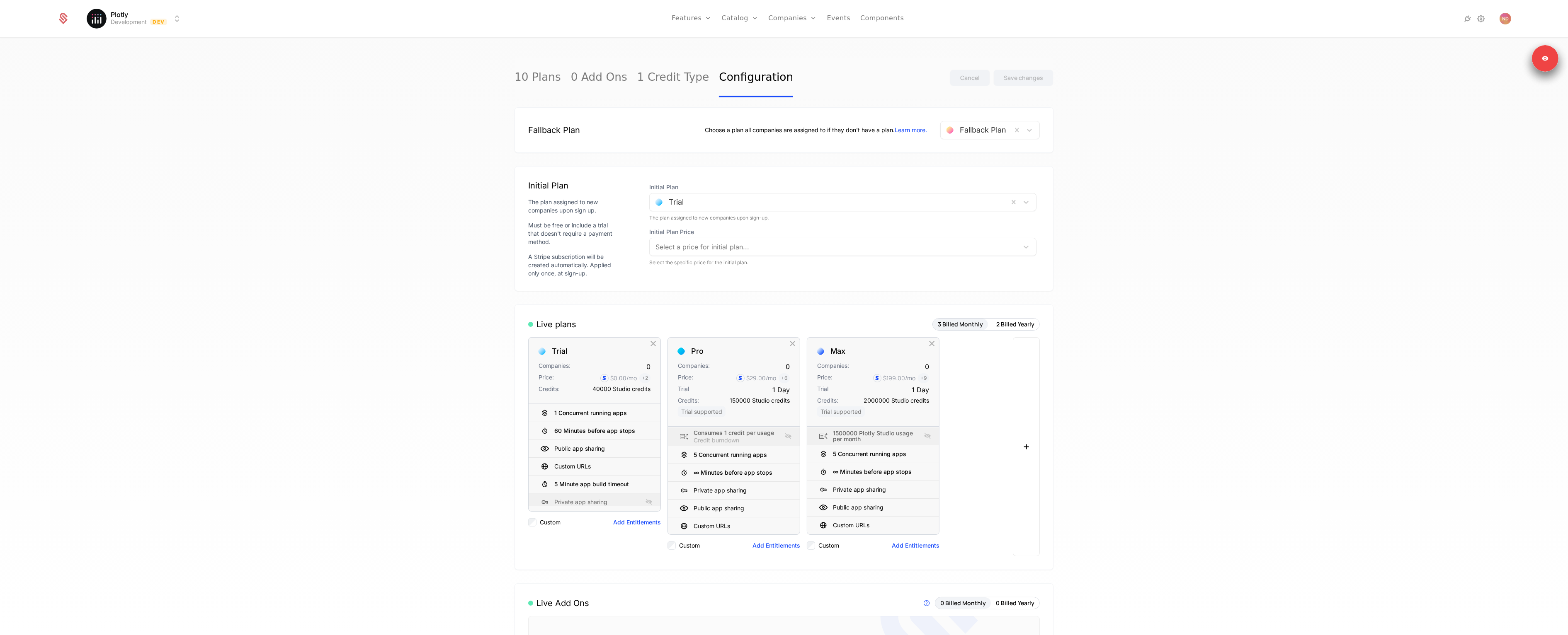
click at [162, 23] on html "Plotly Development Dev Features Features Flags Catalog Plans Add Ons Credits Co…" at bounding box center [784, 318] width 1568 height 635
